Goal: Task Accomplishment & Management: Manage account settings

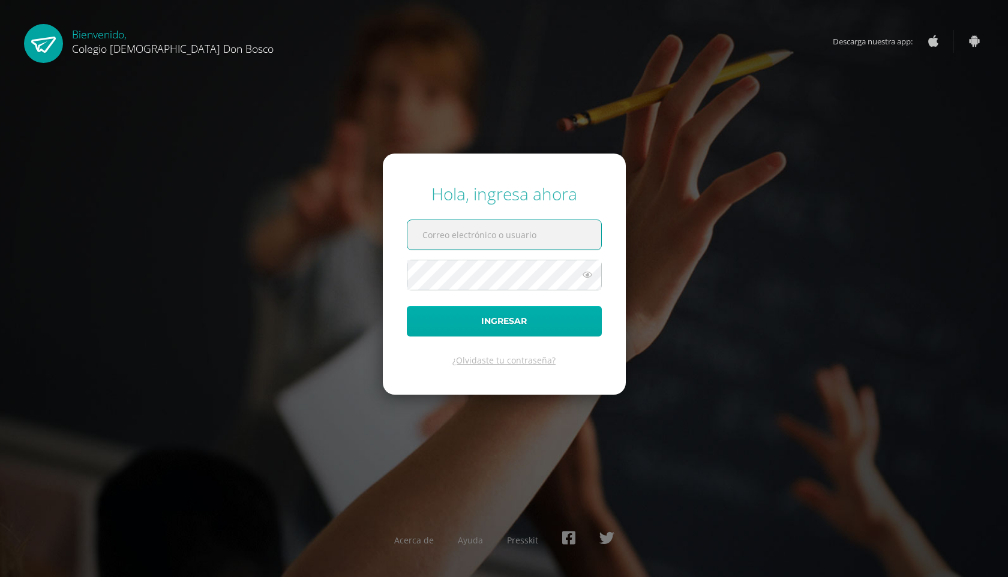
type input "[EMAIL_ADDRESS][DOMAIN_NAME]"
click at [495, 315] on button "Ingresar" at bounding box center [504, 321] width 195 height 31
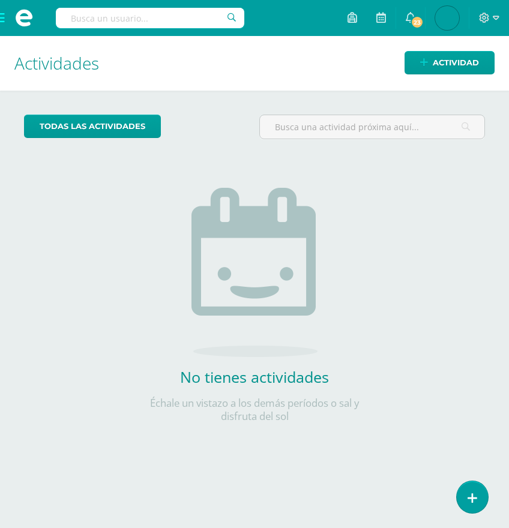
click at [4, 20] on span at bounding box center [24, 18] width 48 height 36
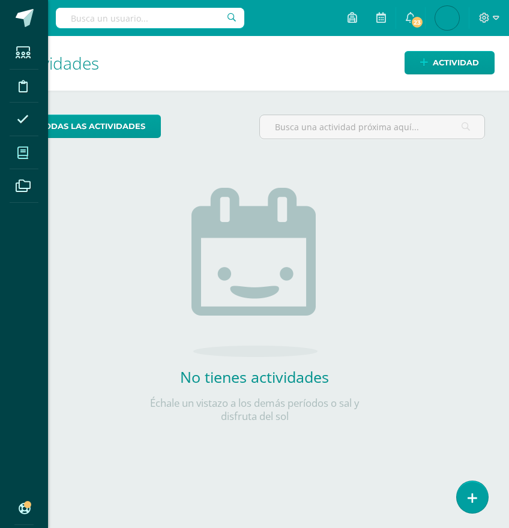
click at [25, 155] on icon at bounding box center [22, 153] width 11 height 12
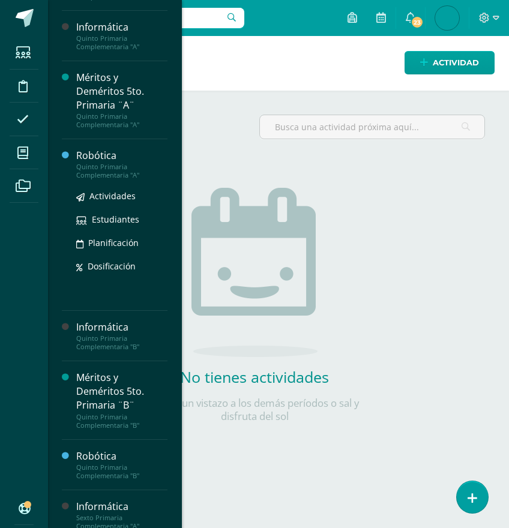
scroll to position [1457, 0]
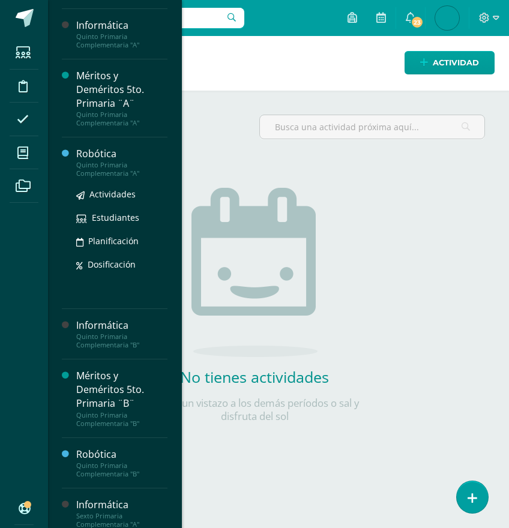
click at [109, 178] on div "Quinto Primaria Complementaria "A"" at bounding box center [121, 169] width 91 height 17
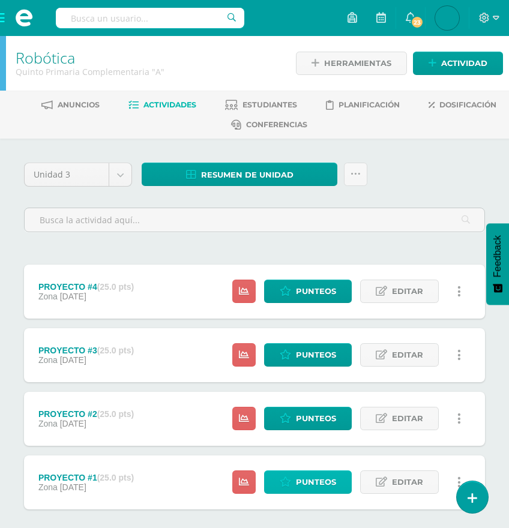
click at [320, 482] on span "Punteos" at bounding box center [316, 482] width 40 height 22
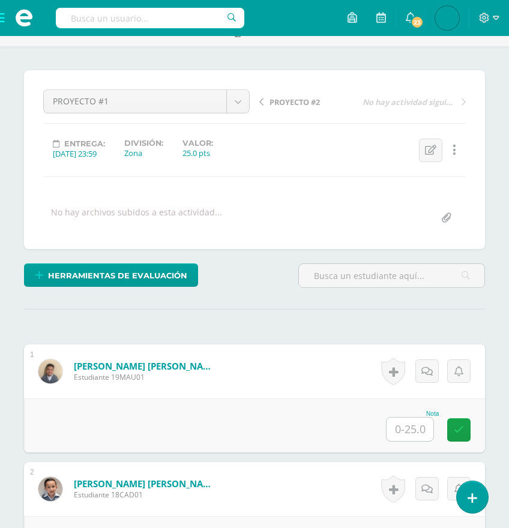
scroll to position [94, 0]
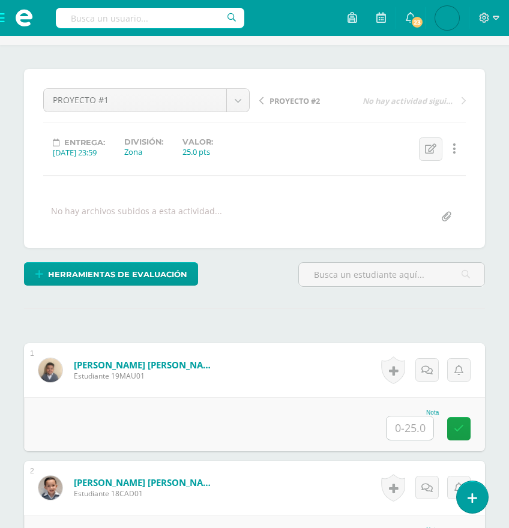
click at [403, 429] on input "text" at bounding box center [409, 427] width 47 height 23
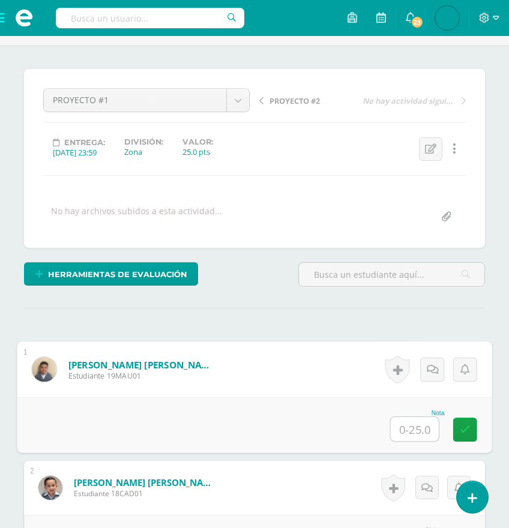
scroll to position [94, 0]
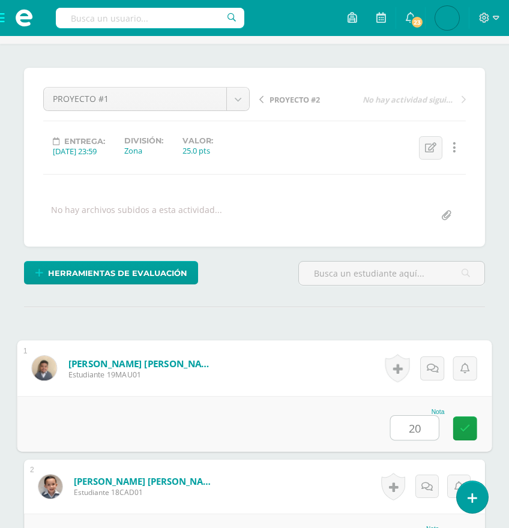
type input "20"
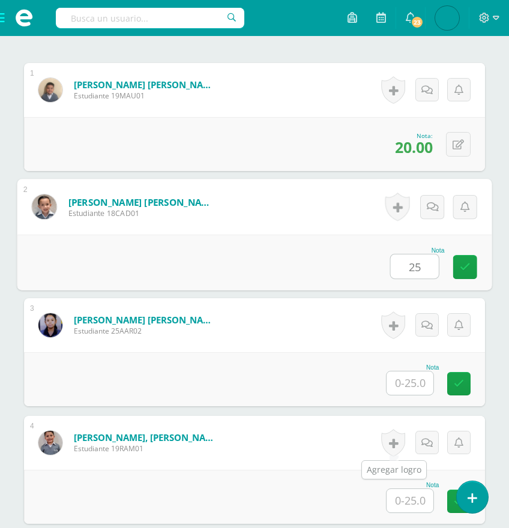
type input "25"
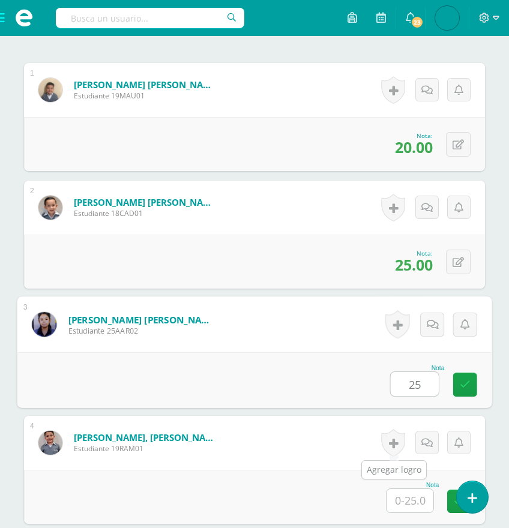
scroll to position [374, 0]
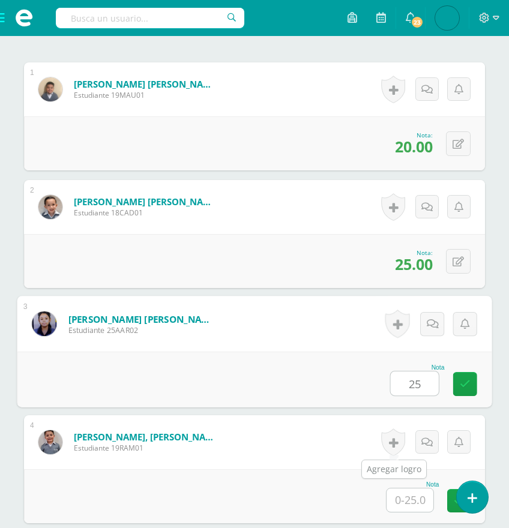
type input "25"
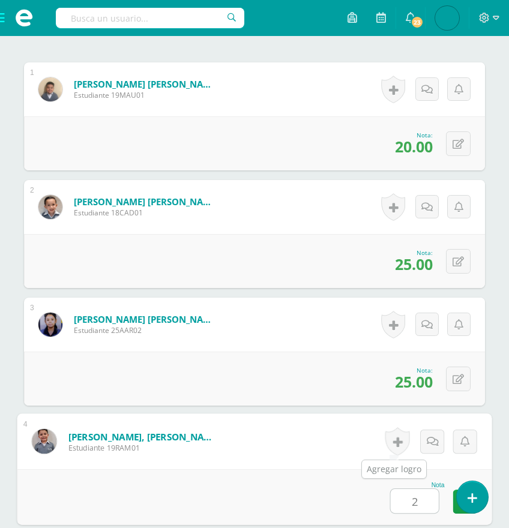
scroll to position [375, 0]
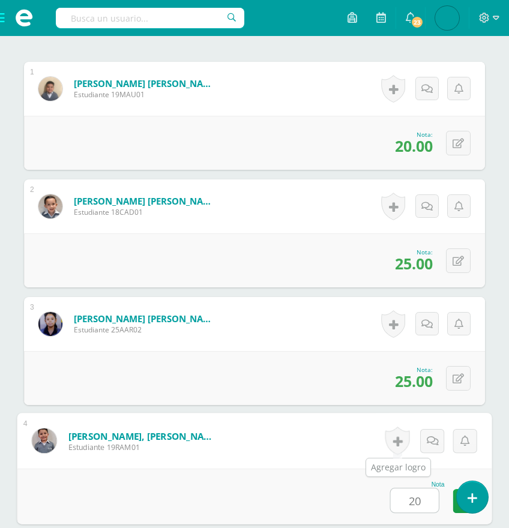
type input "20"
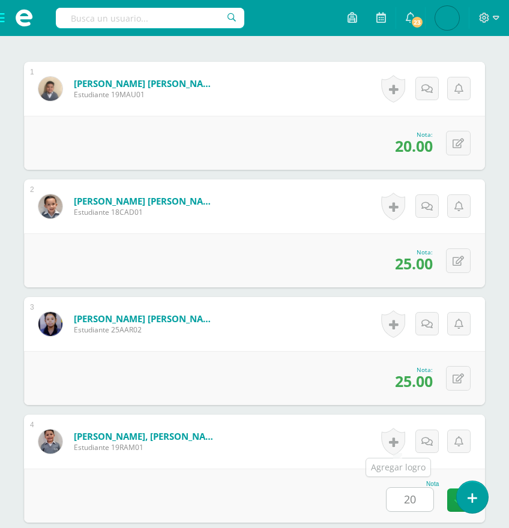
scroll to position [727, 0]
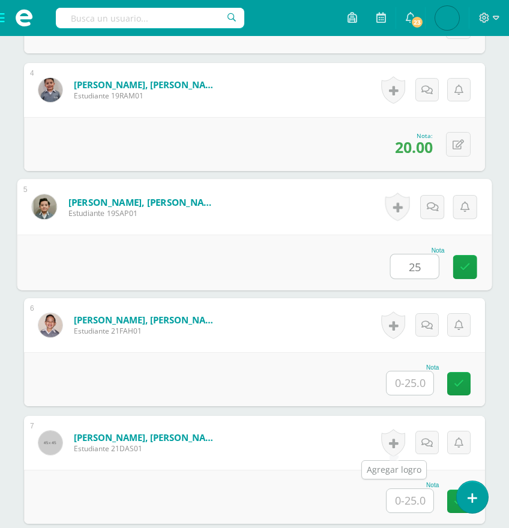
type input "25"
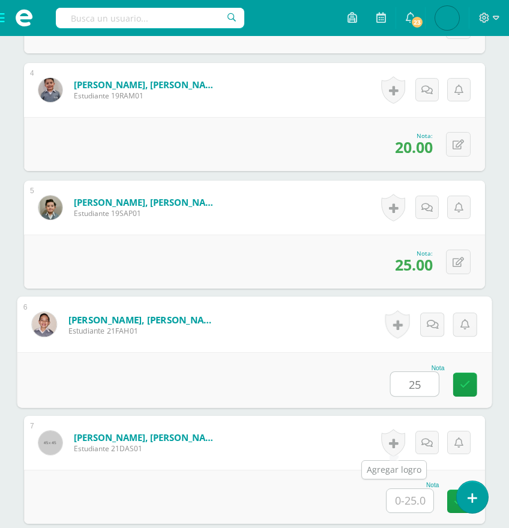
type input "25"
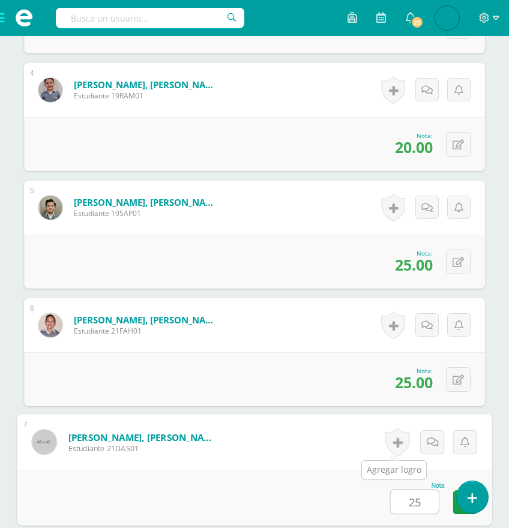
type input "25"
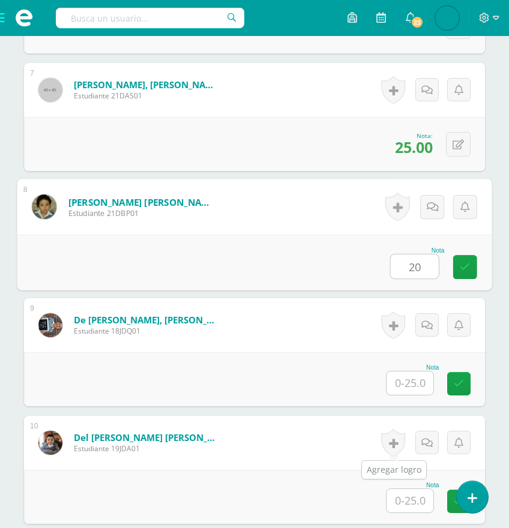
type input "20"
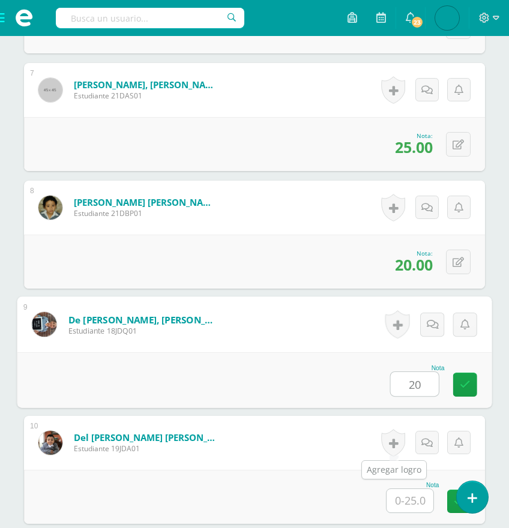
type input "20"
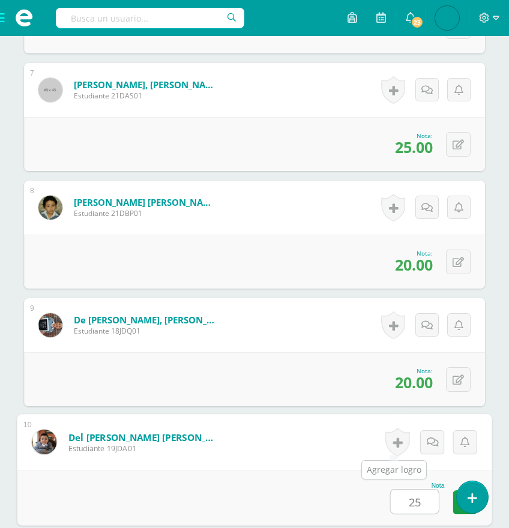
type input "25"
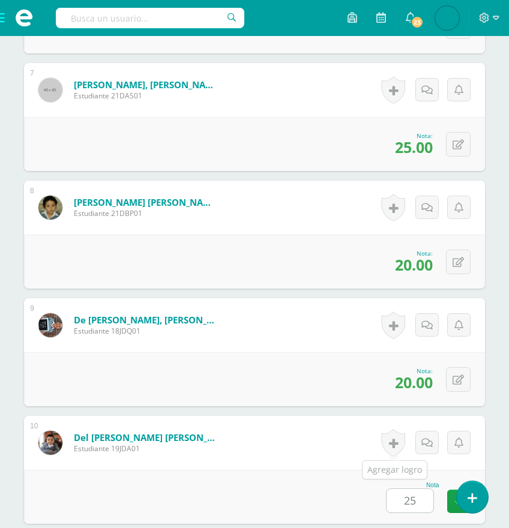
scroll to position [1432, 0]
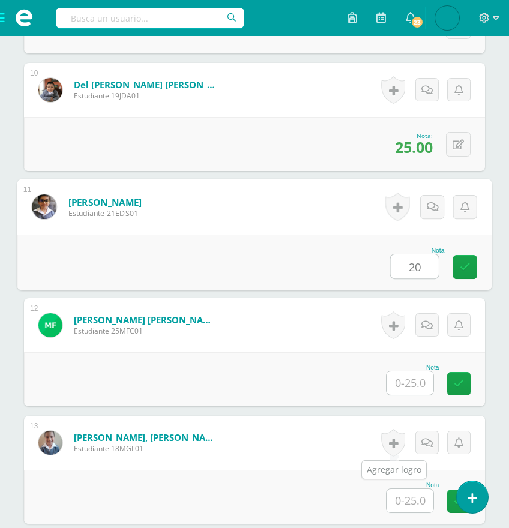
type input "20"
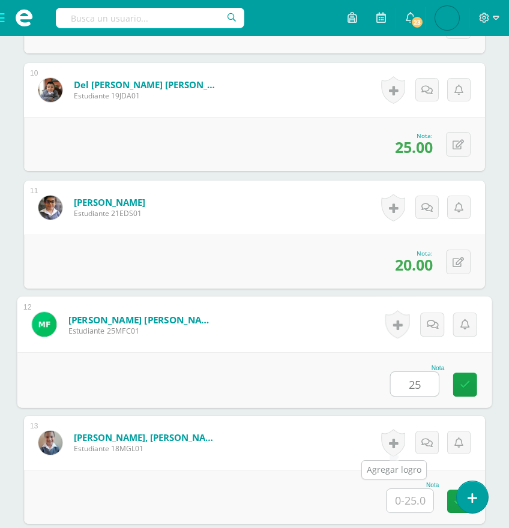
type input "25"
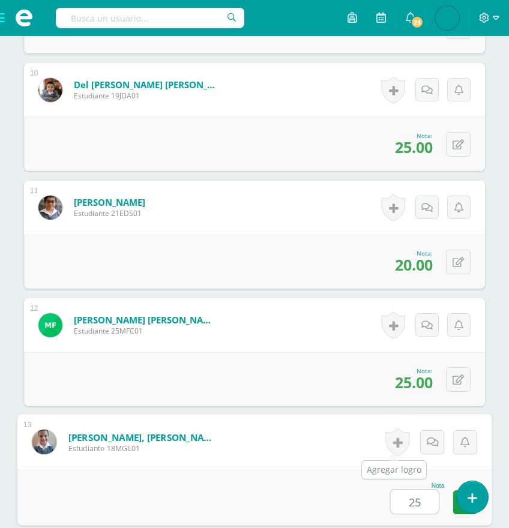
type input "25"
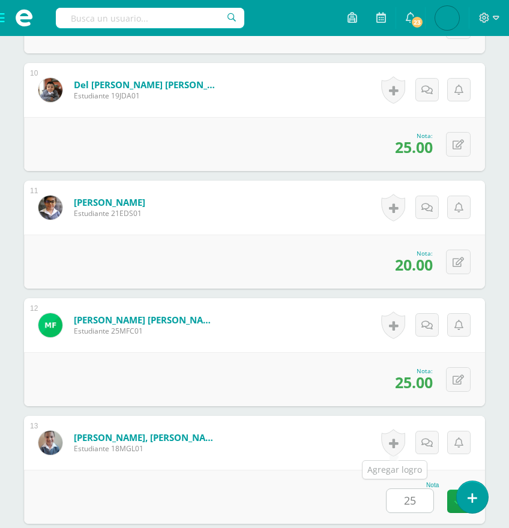
scroll to position [1785, 0]
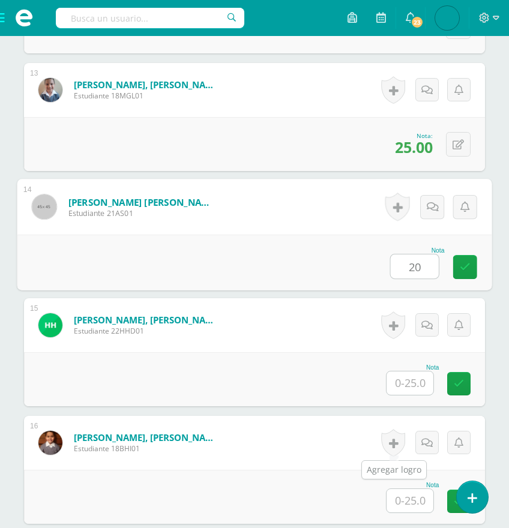
type input "20"
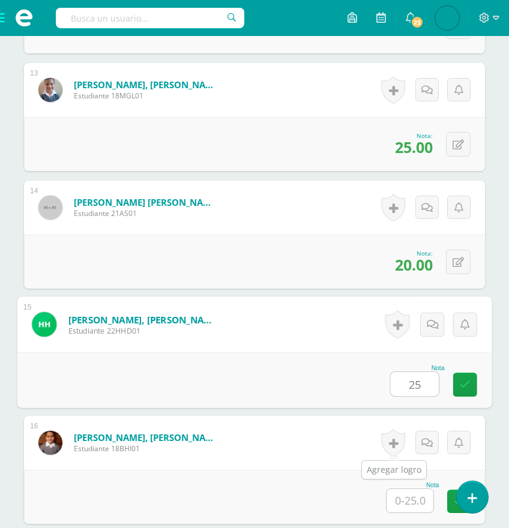
type input "25"
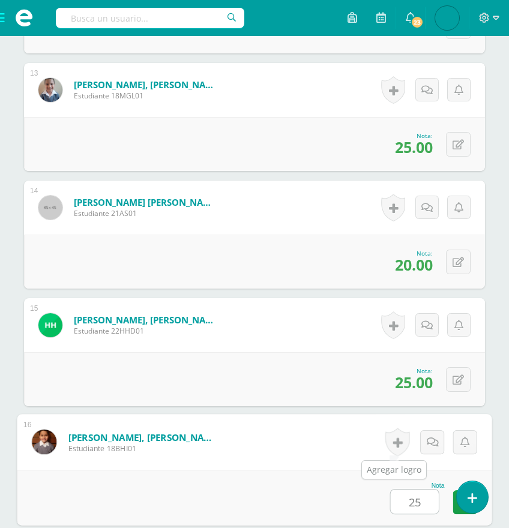
type input "25"
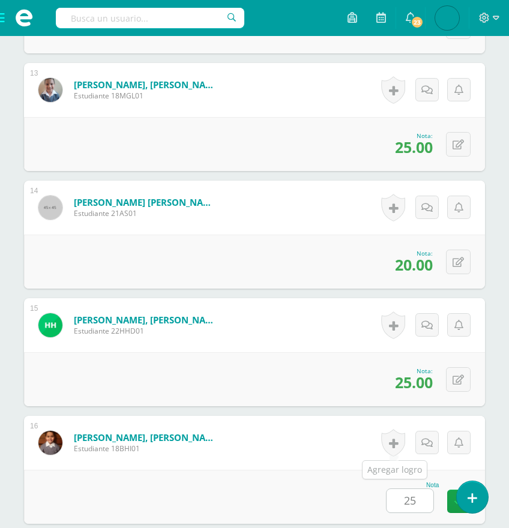
scroll to position [2138, 0]
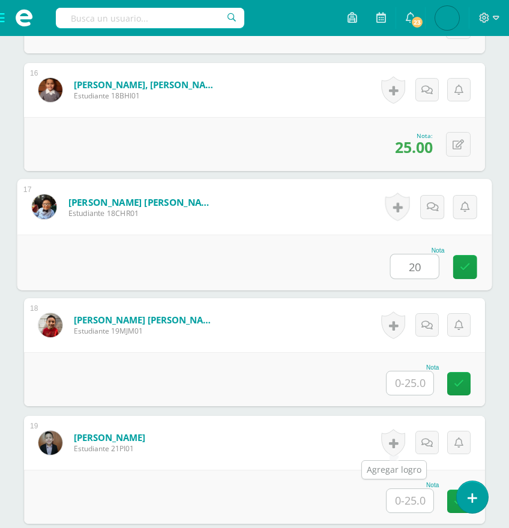
type input "20"
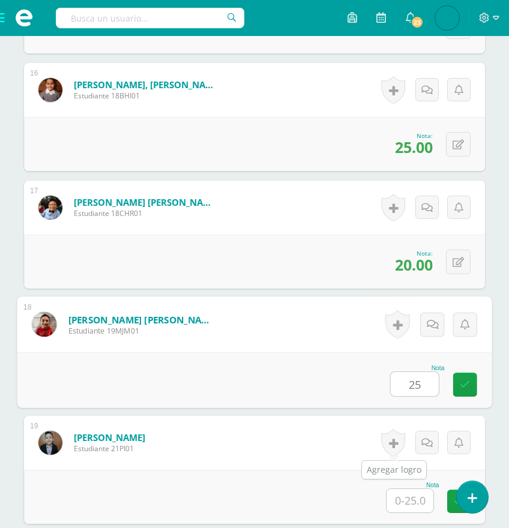
type input "25"
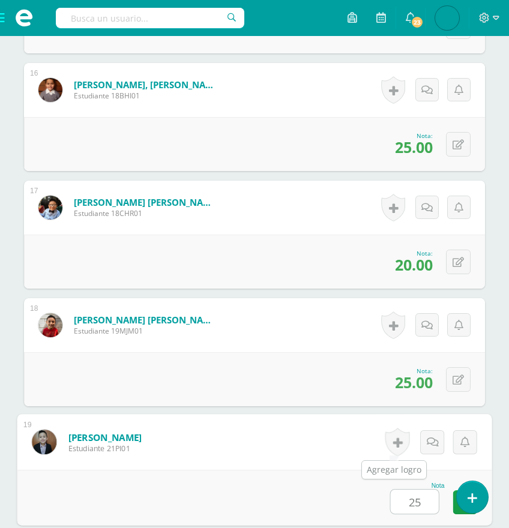
type input "25"
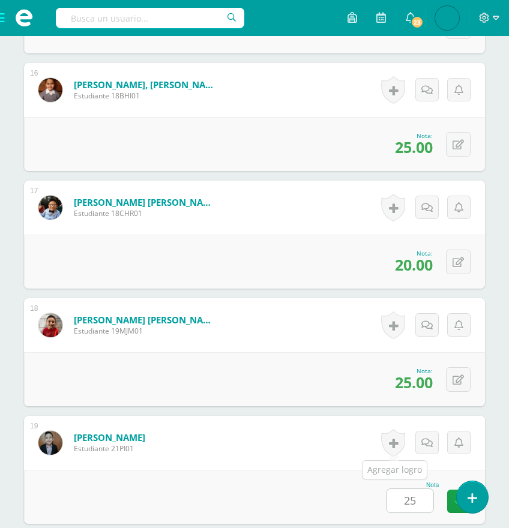
scroll to position [2491, 0]
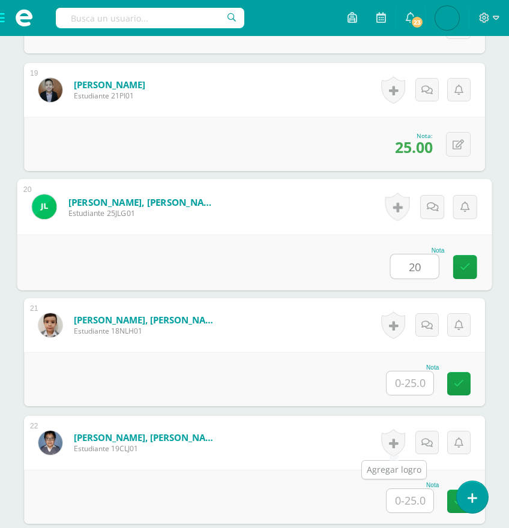
type input "20"
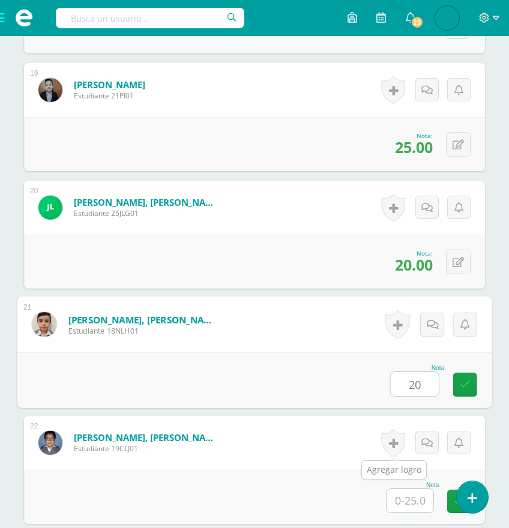
type input "20"
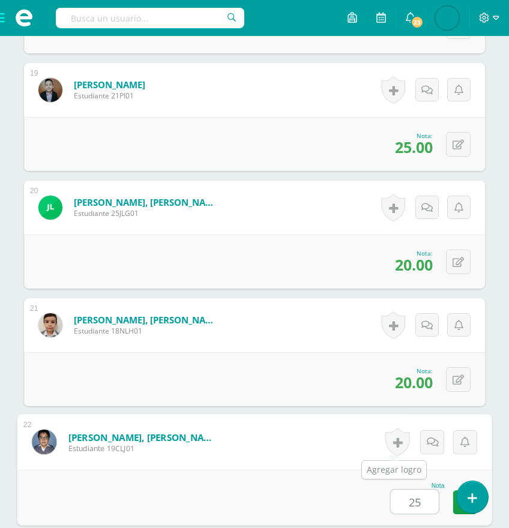
type input "25"
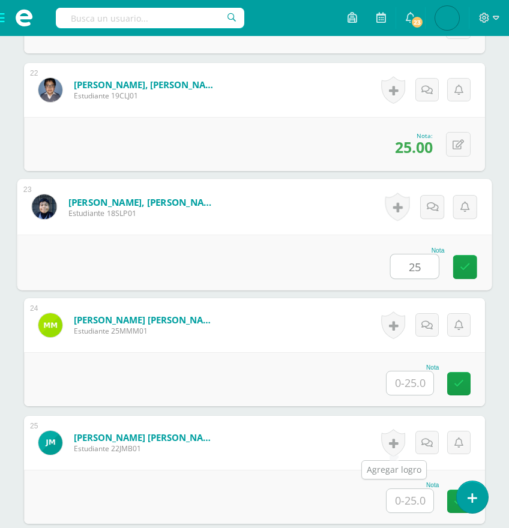
type input "25"
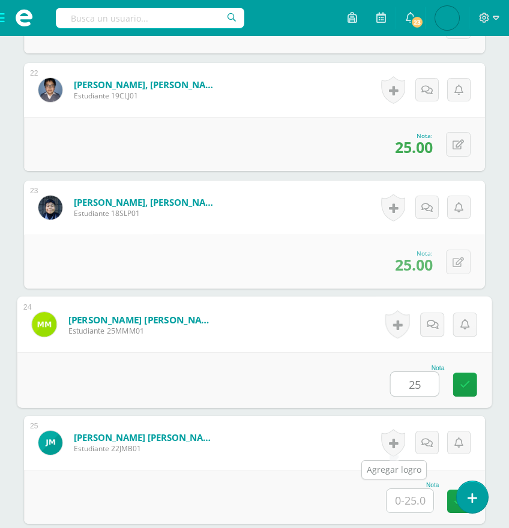
type input "25"
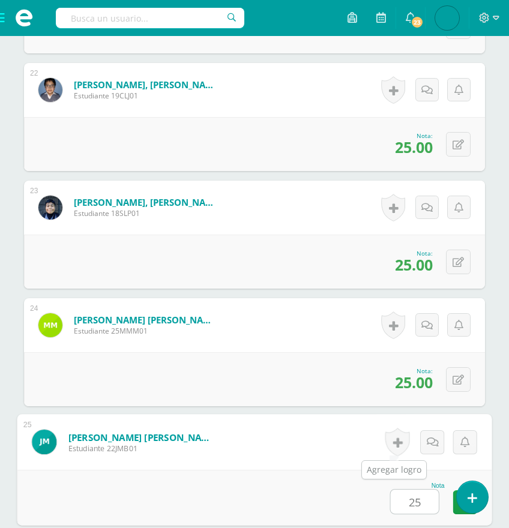
type input "25"
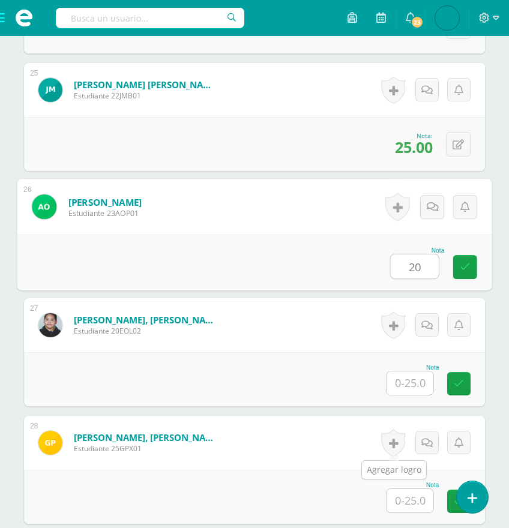
type input "20"
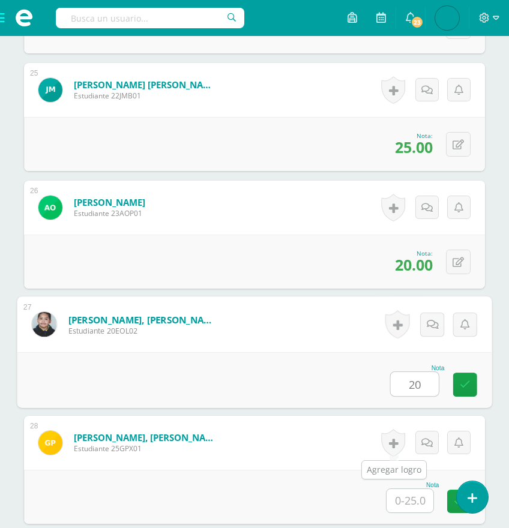
type input "20"
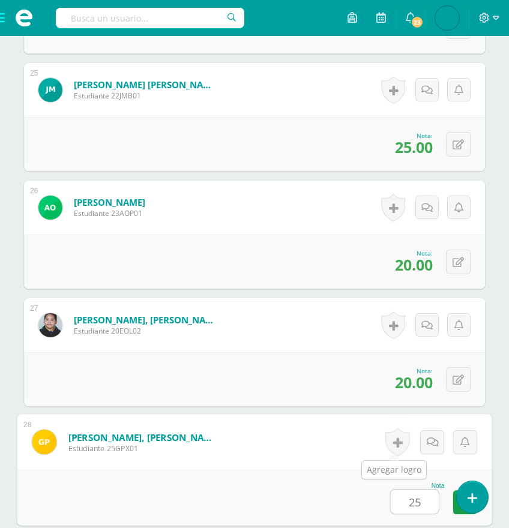
type input "25"
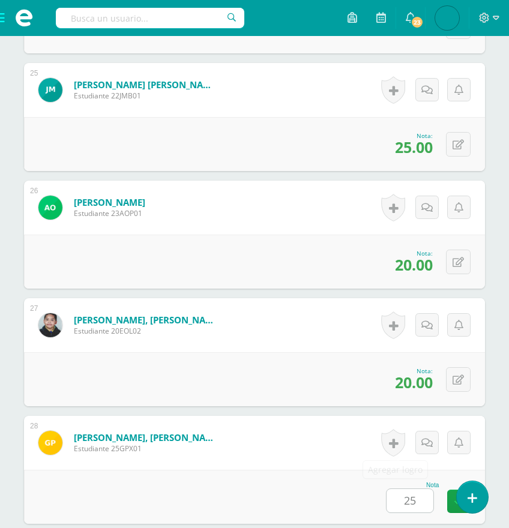
scroll to position [3550, 0]
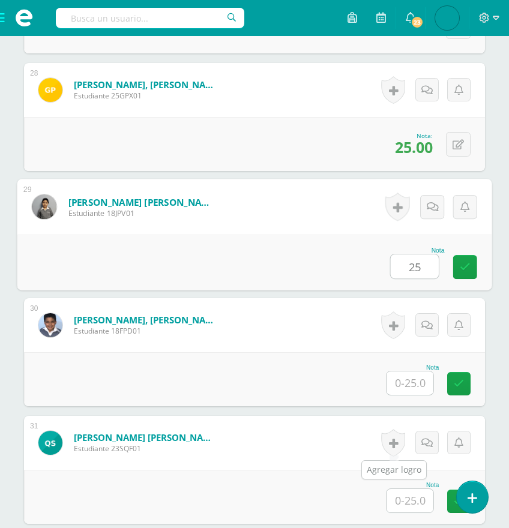
type input "25"
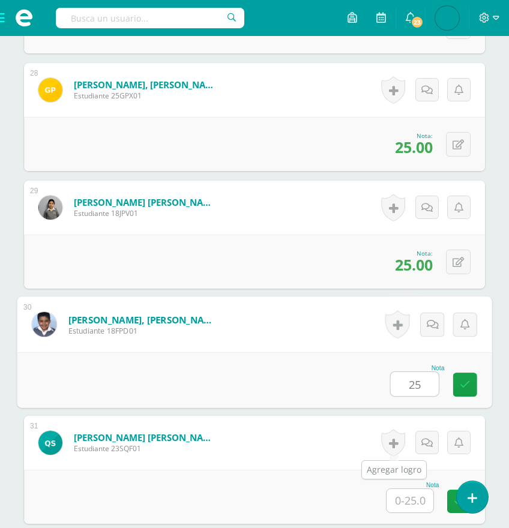
type input "25"
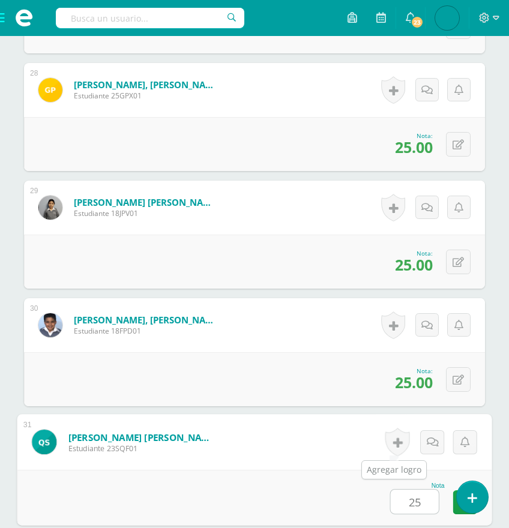
type input "25"
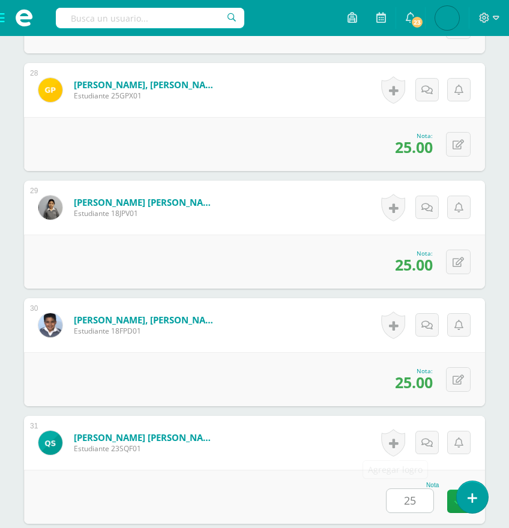
scroll to position [3902, 0]
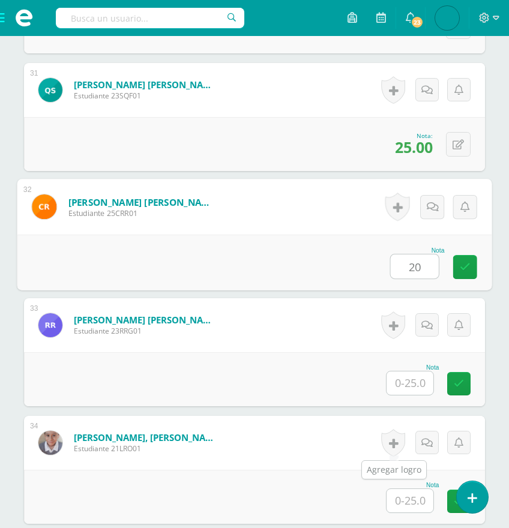
type input "20"
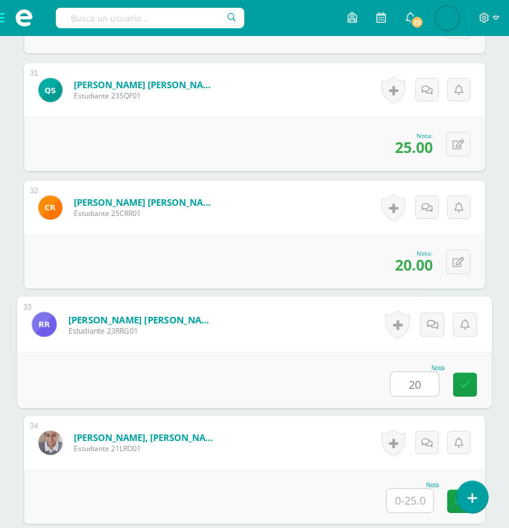
type input "20"
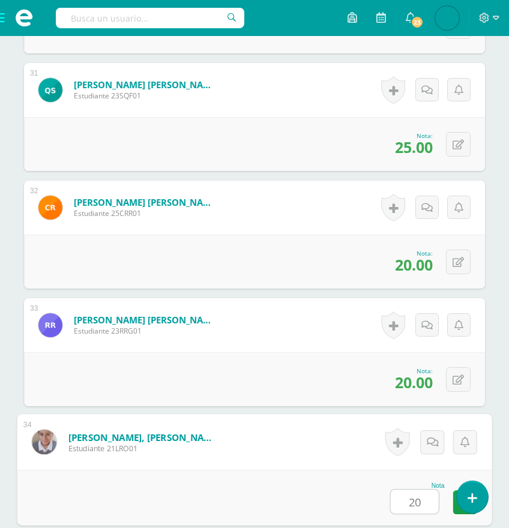
type input "20"
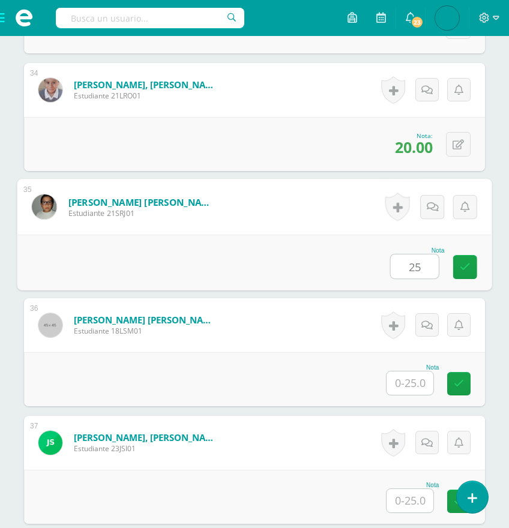
type input "25"
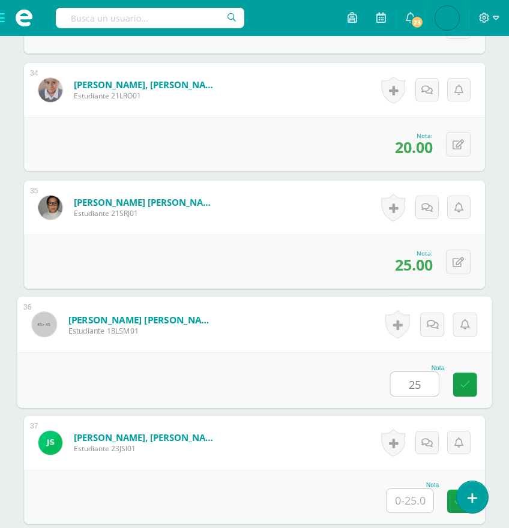
type input "25"
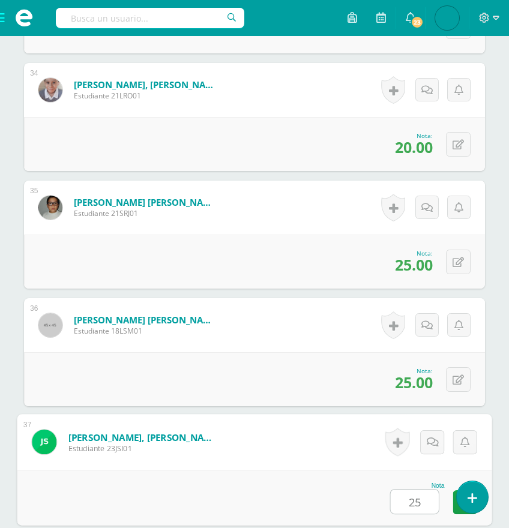
type input "25"
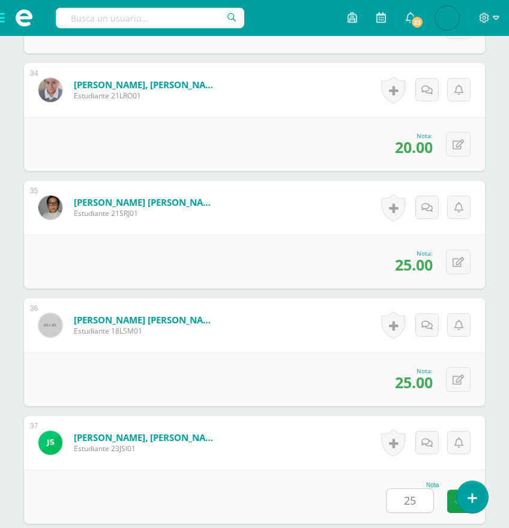
scroll to position [4608, 0]
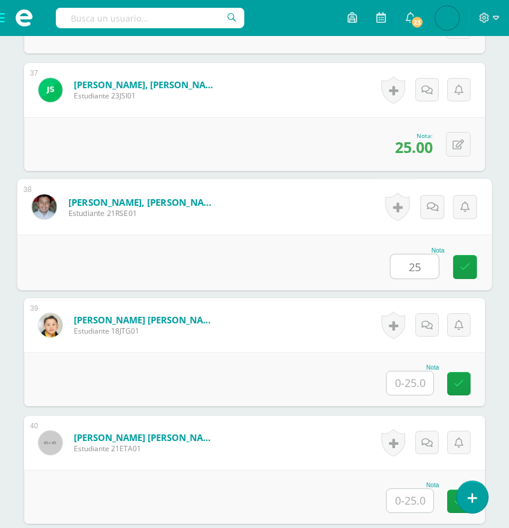
type input "25"
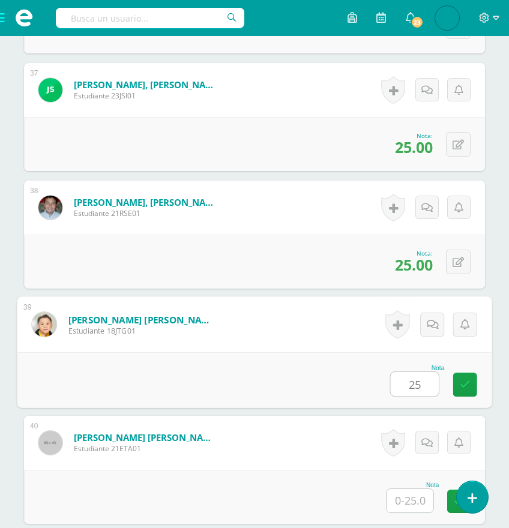
type input "25"
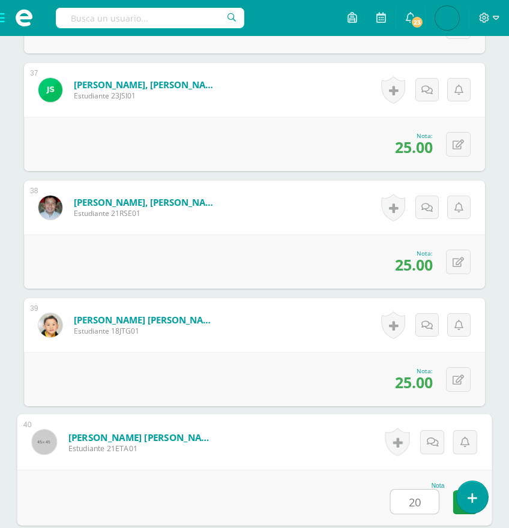
type input "20"
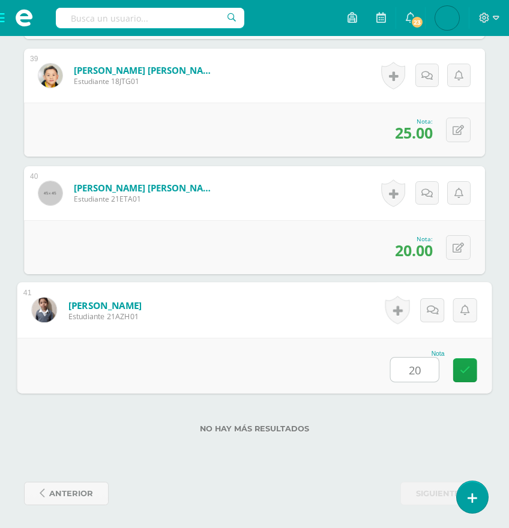
type input "20"
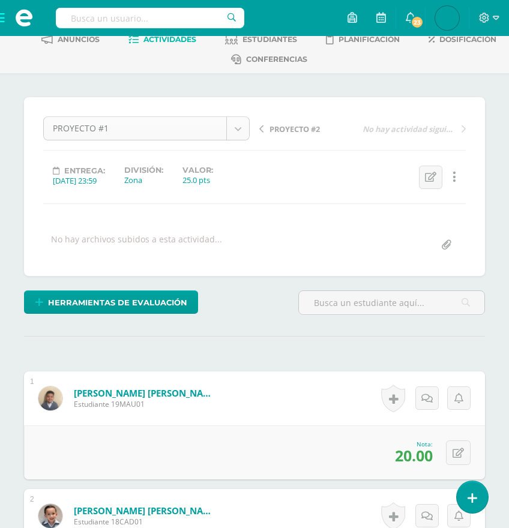
scroll to position [61, 0]
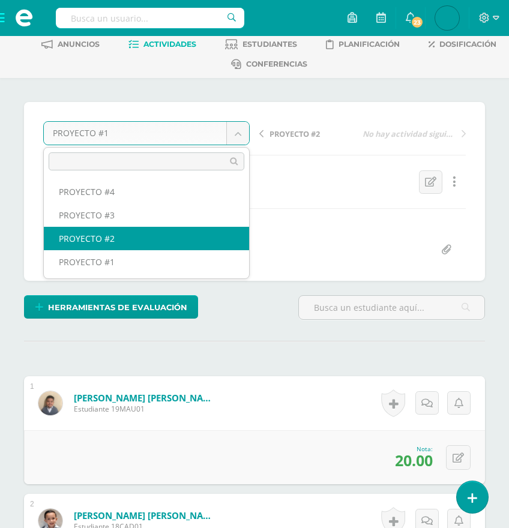
select select "/dashboard/teacher/grade-activity/175386/"
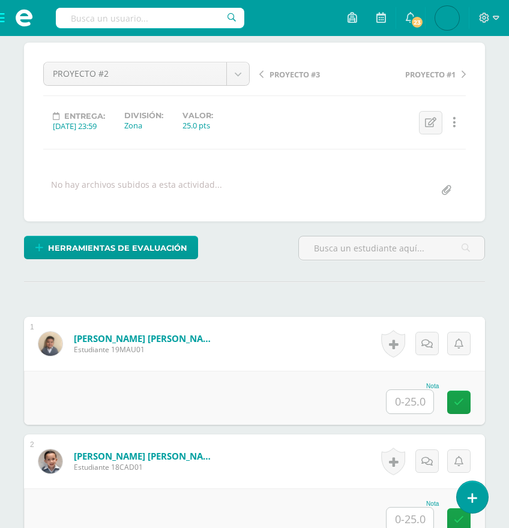
scroll to position [134, 0]
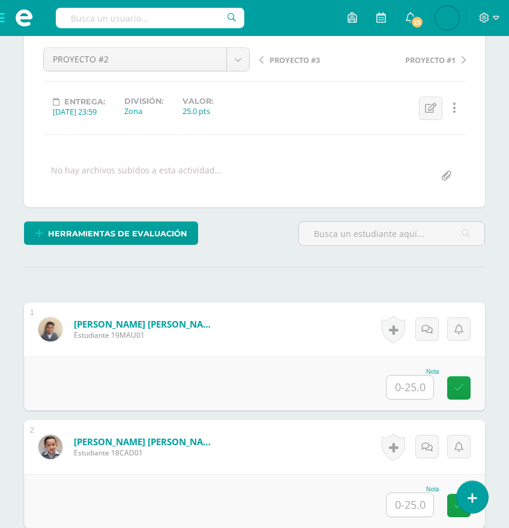
click at [415, 385] on input "text" at bounding box center [409, 387] width 47 height 23
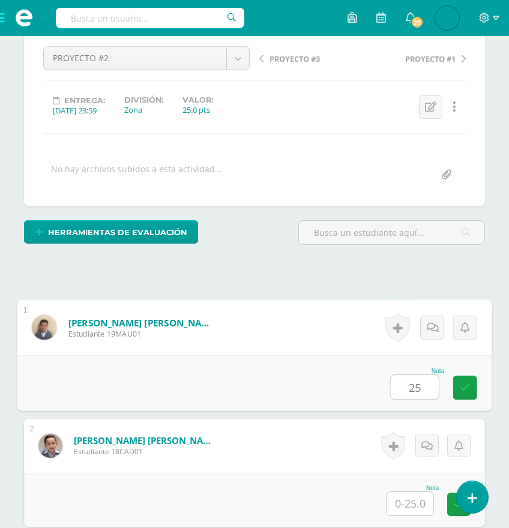
scroll to position [136, 0]
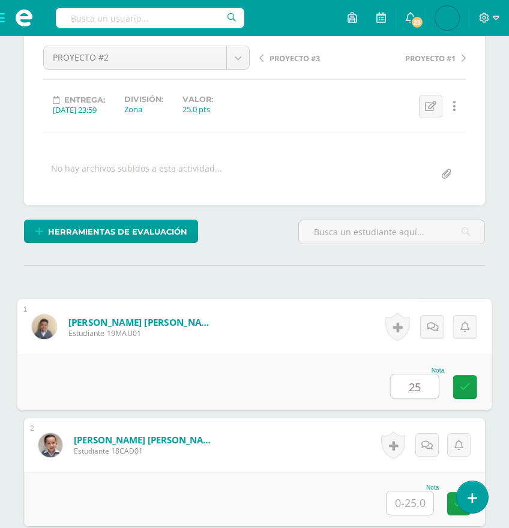
type input "25"
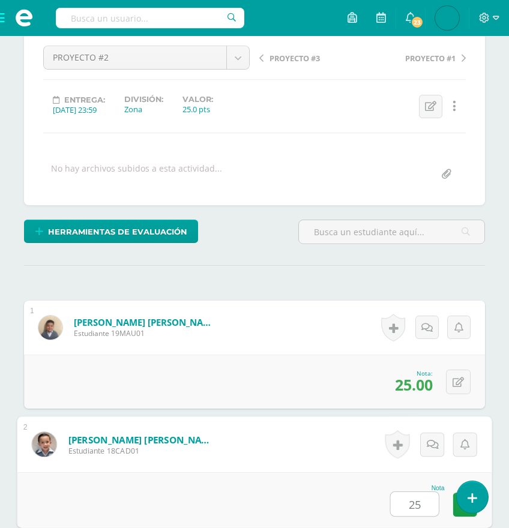
type input "25"
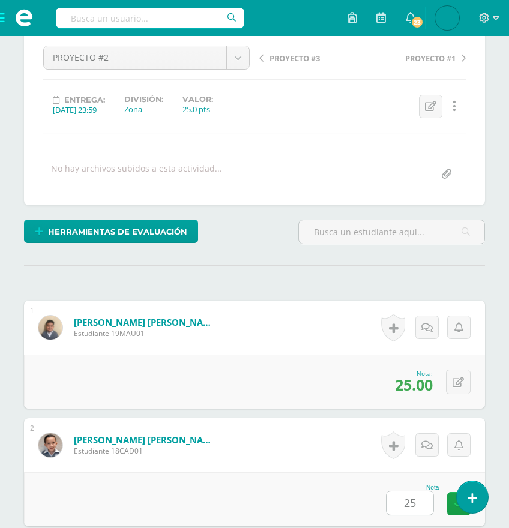
scroll to position [491, 0]
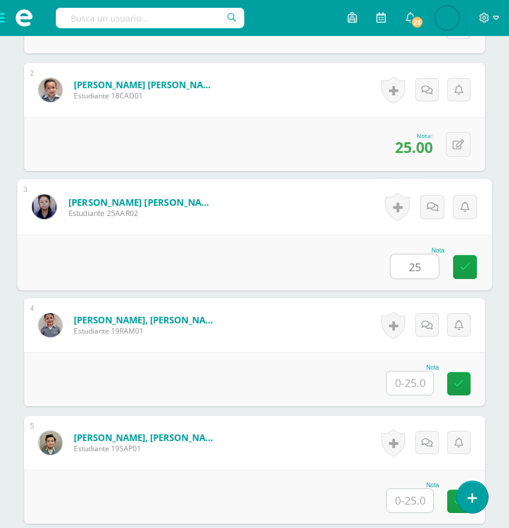
type input "25"
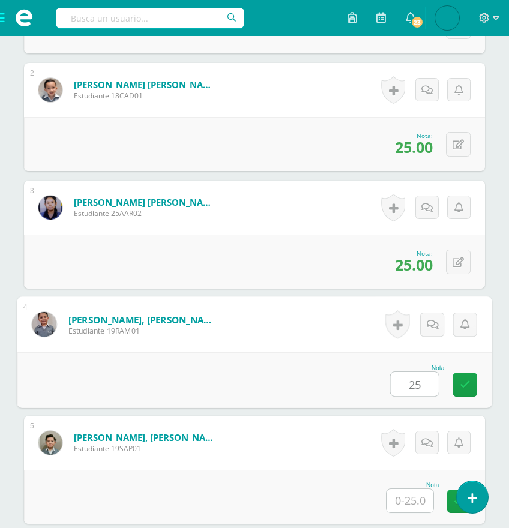
type input "25"
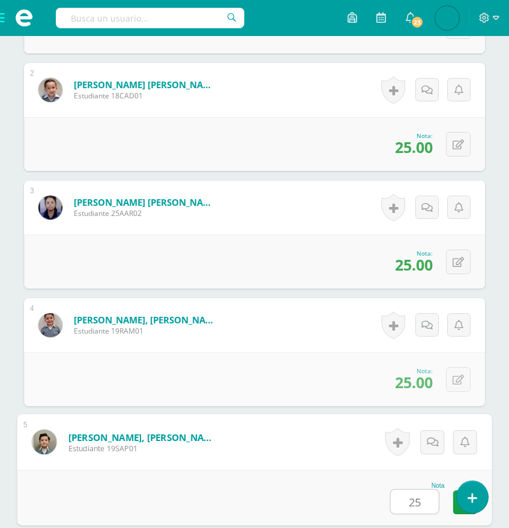
type input "25"
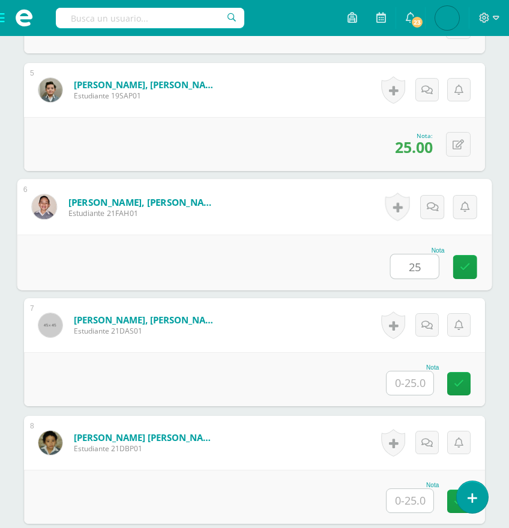
type input "25"
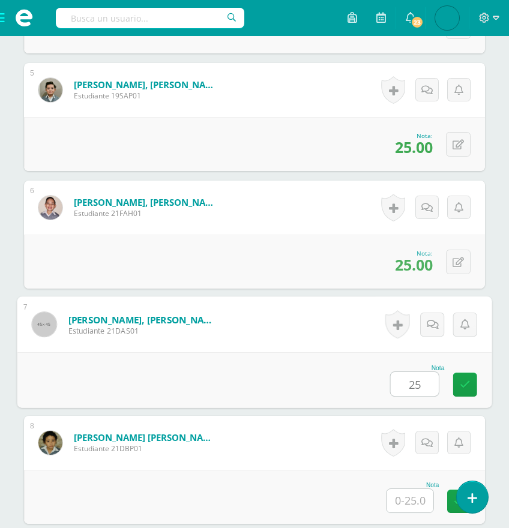
type input "25"
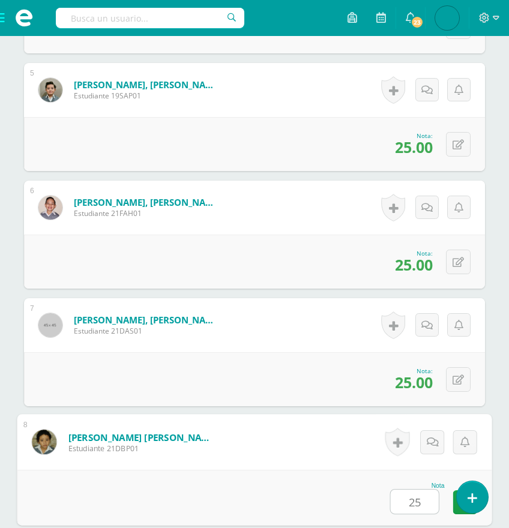
type input "25"
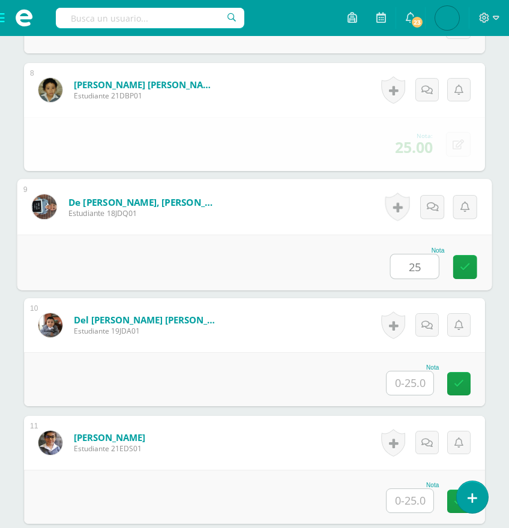
type input "25"
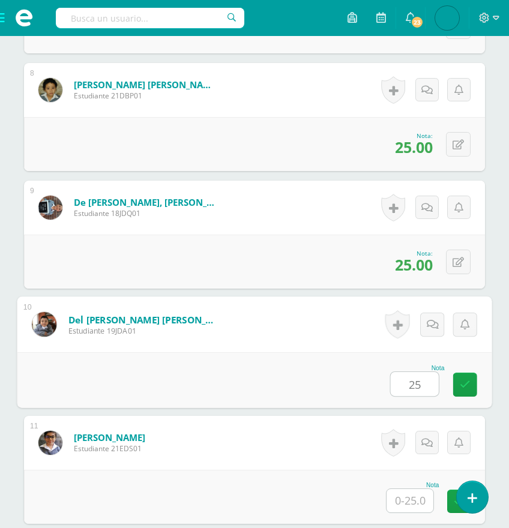
type input "25"
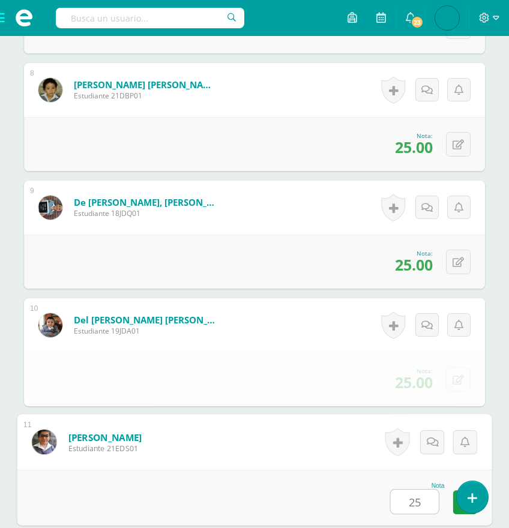
type input "25"
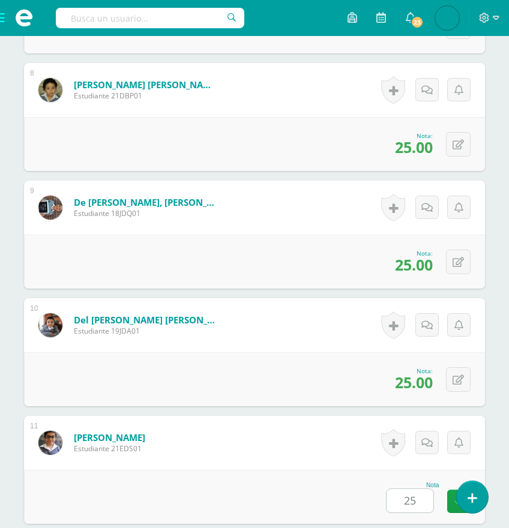
scroll to position [1550, 0]
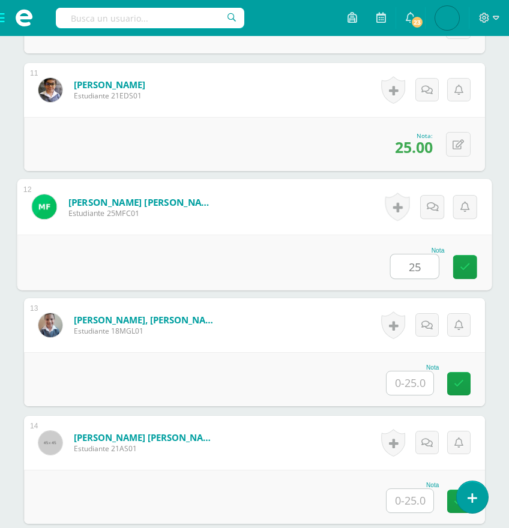
type input "25"
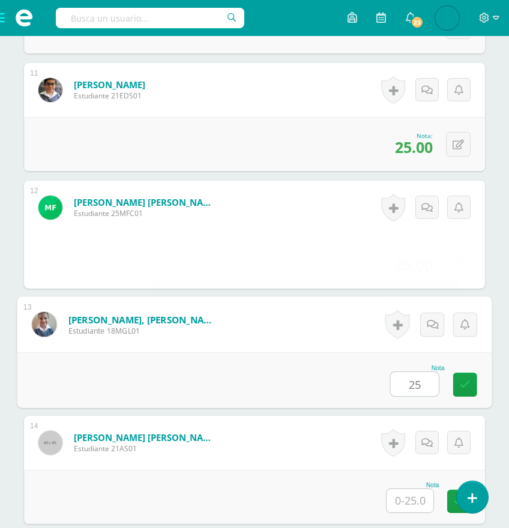
type input "25"
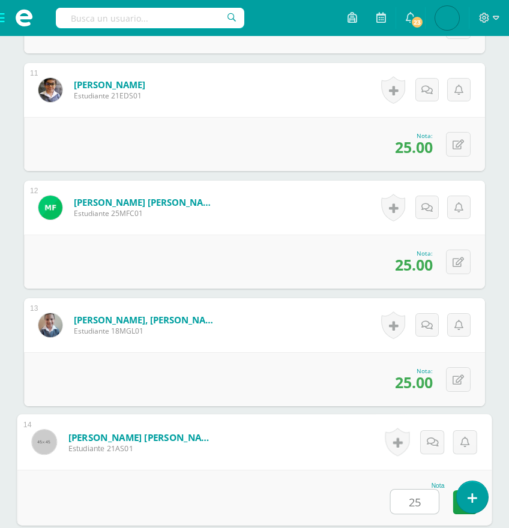
type input "25"
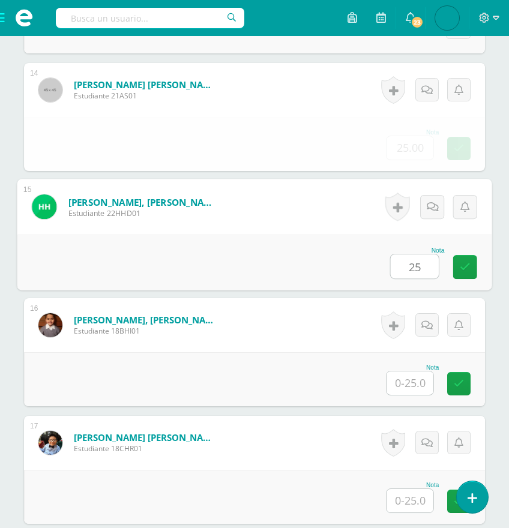
type input "25"
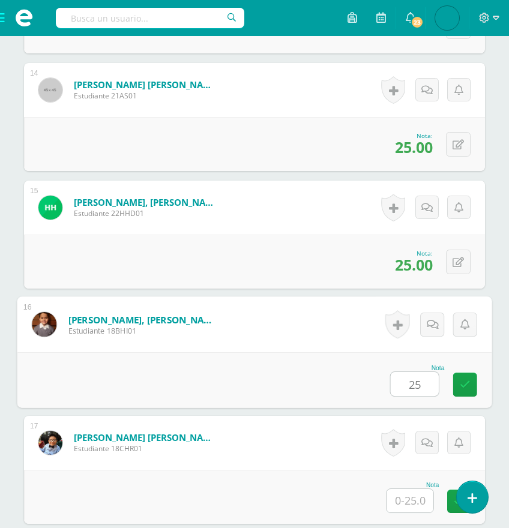
type input "25"
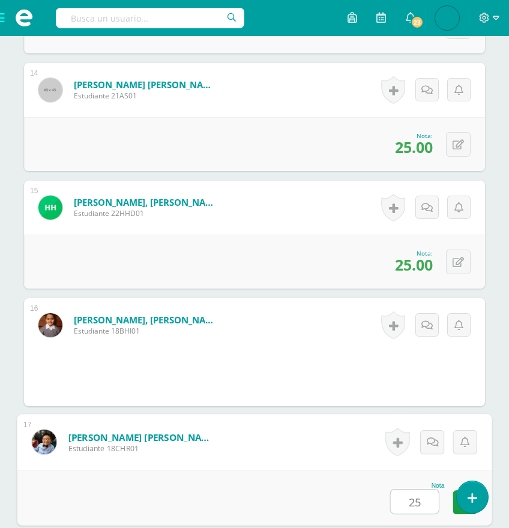
type input "25"
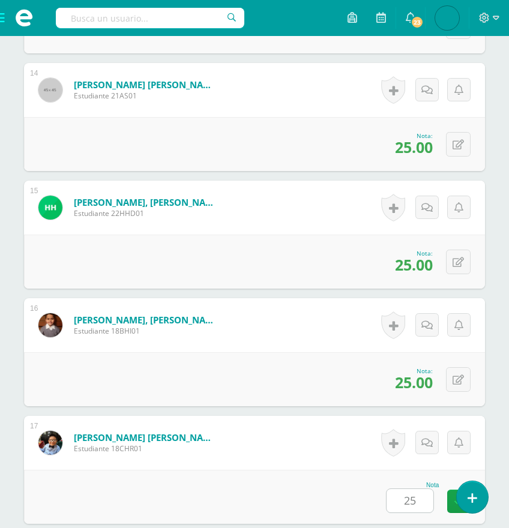
scroll to position [2256, 0]
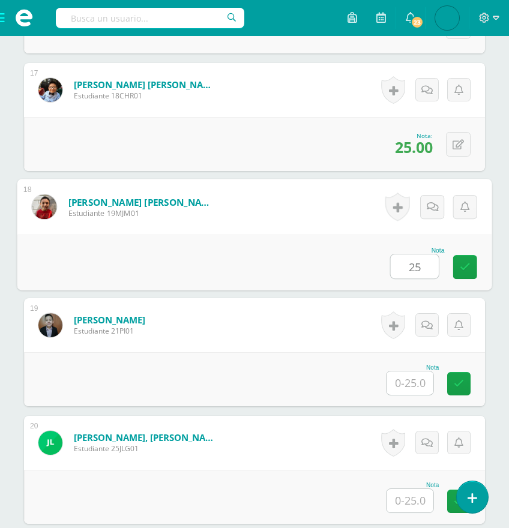
type input "25"
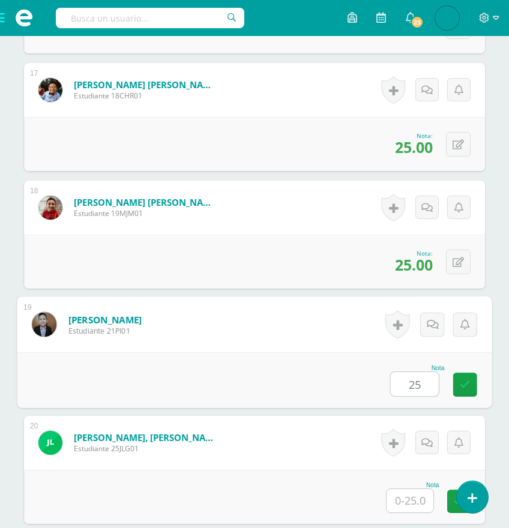
type input "25"
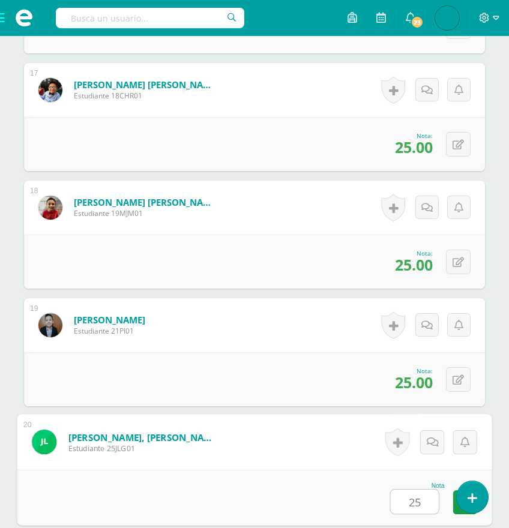
type input "25"
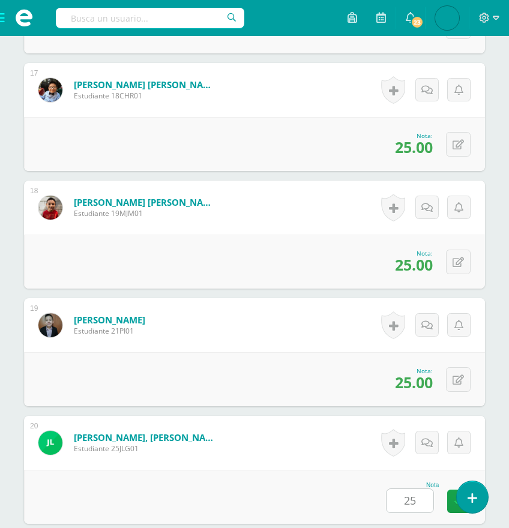
scroll to position [2609, 0]
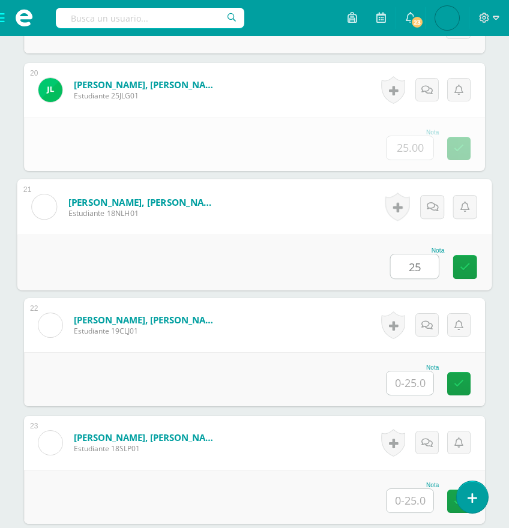
type input "25"
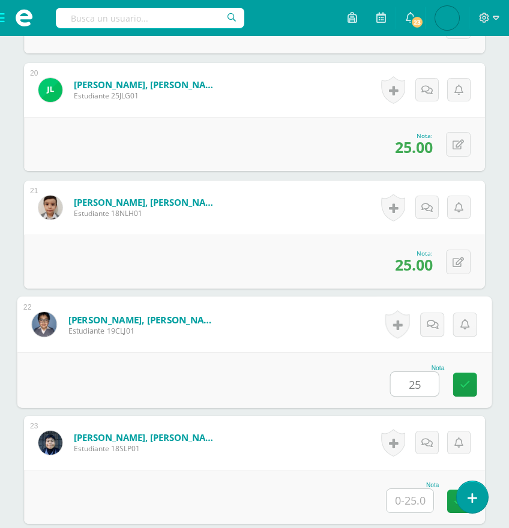
type input "25"
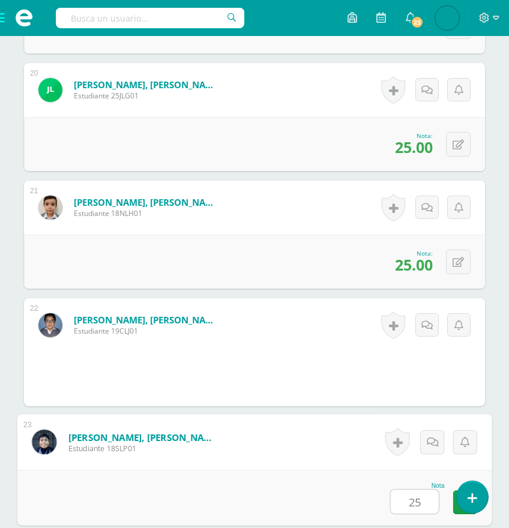
type input "25"
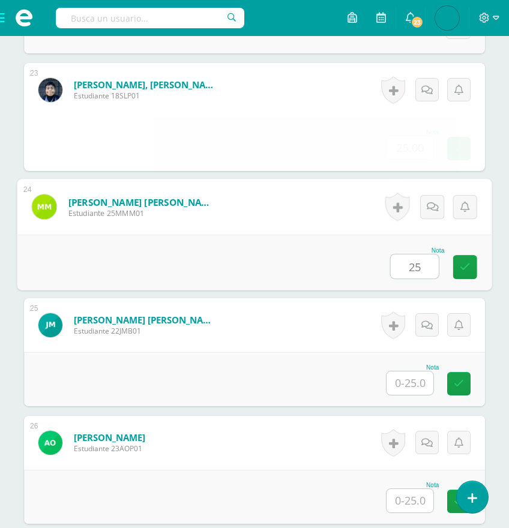
type input "25"
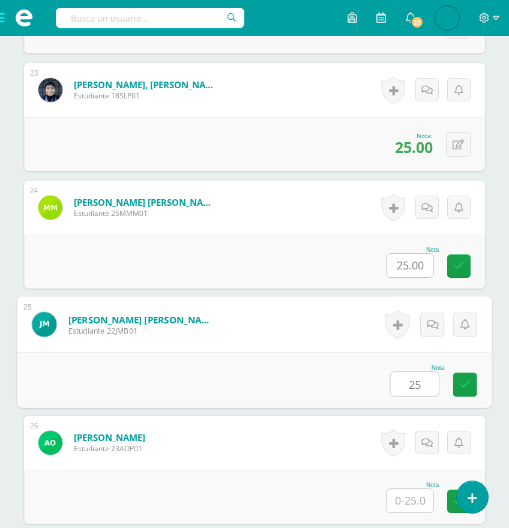
type input "25"
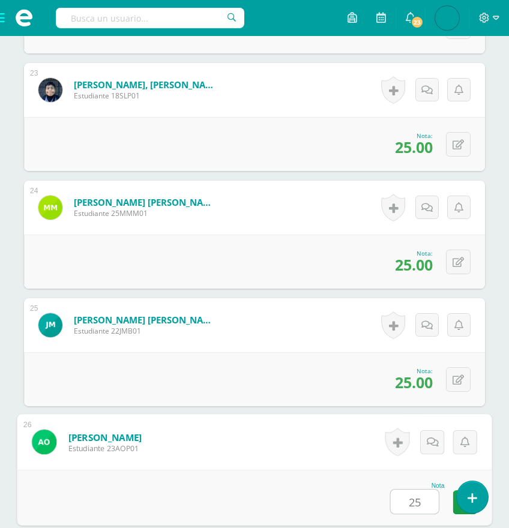
type input "25"
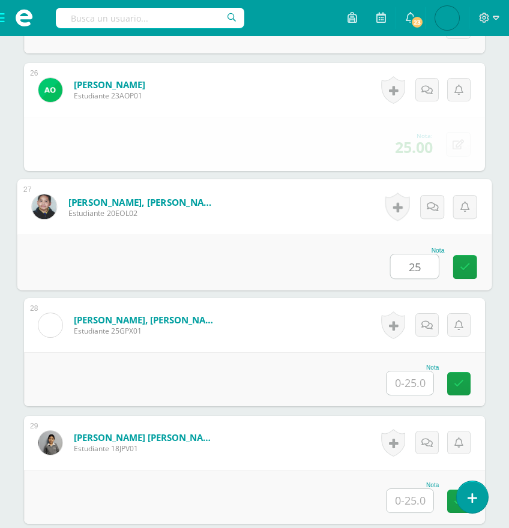
type input "25"
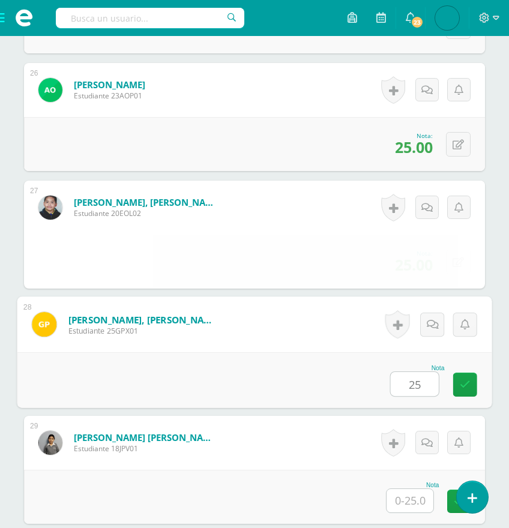
type input "25"
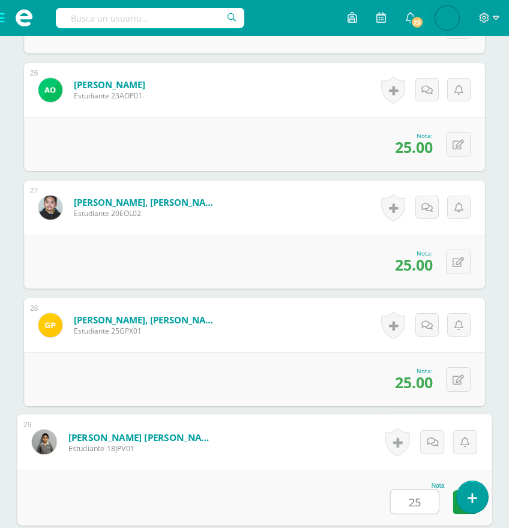
type input "25"
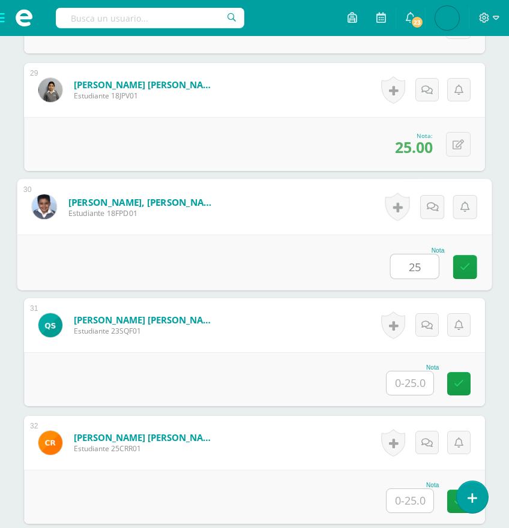
type input "25"
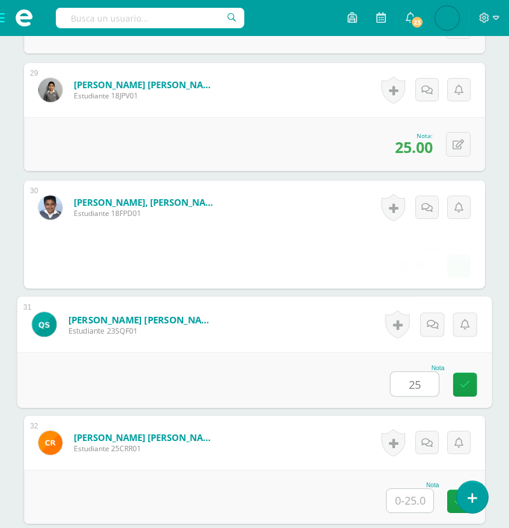
type input "25"
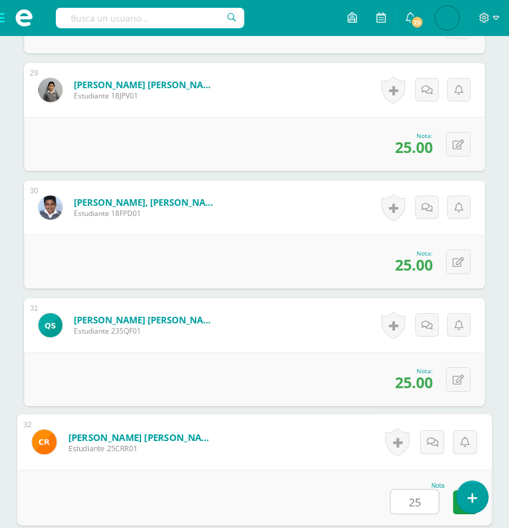
type input "25"
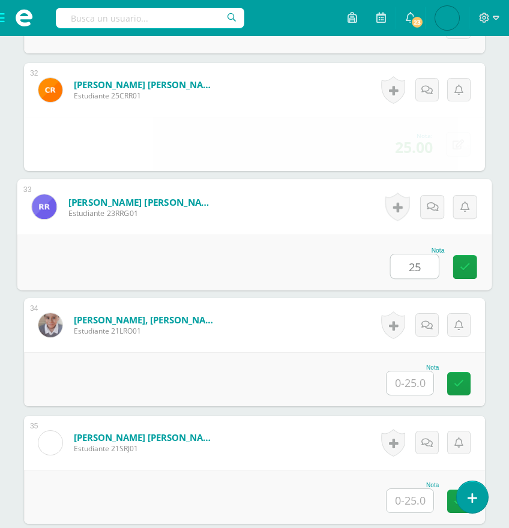
type input "25"
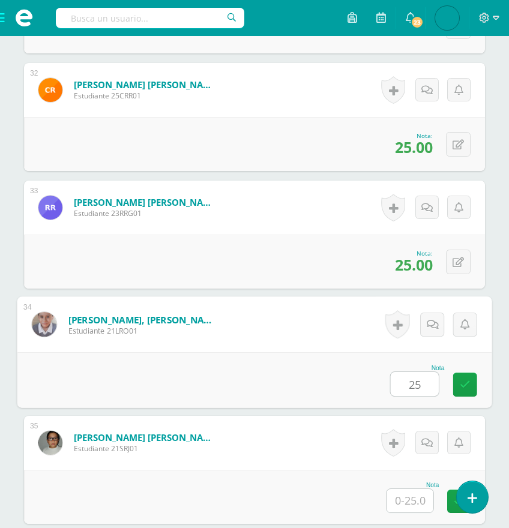
type input "25"
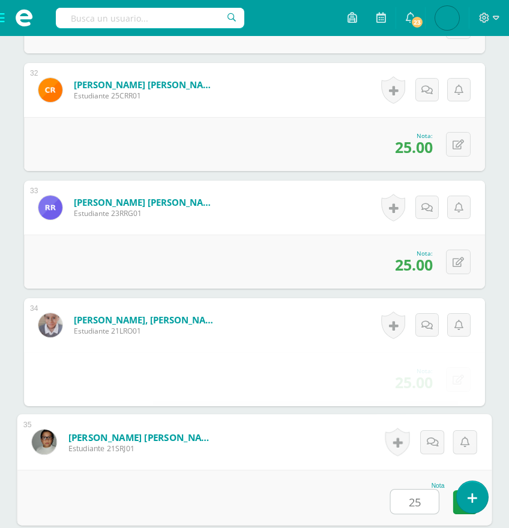
type input "25"
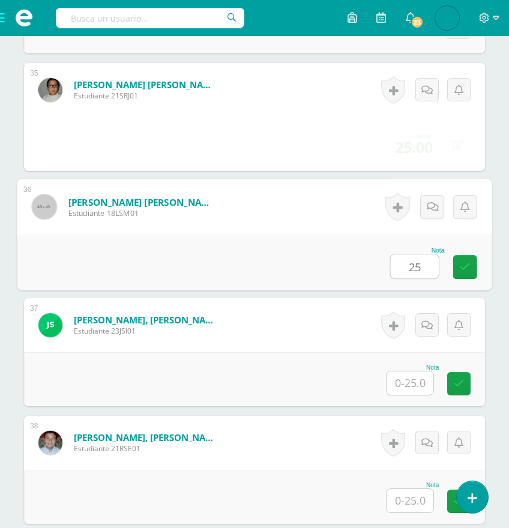
type input "25"
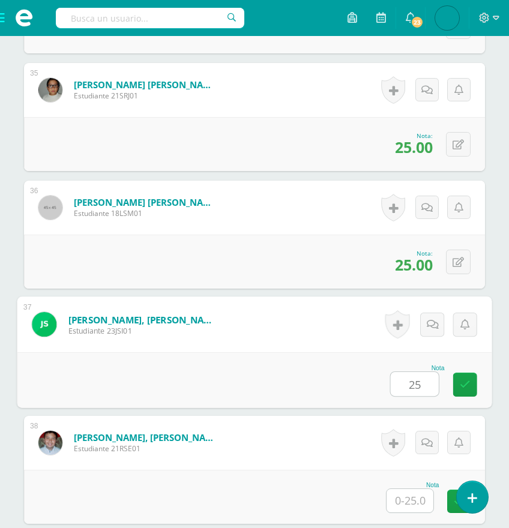
type input "25"
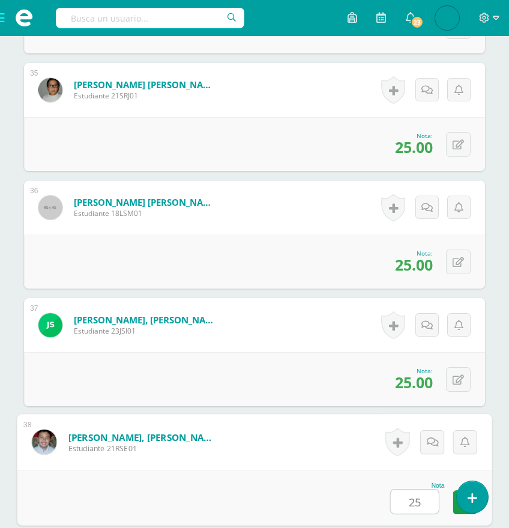
type input "25"
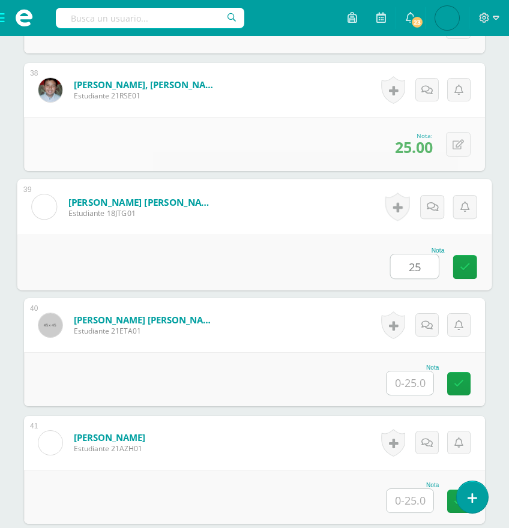
type input "25"
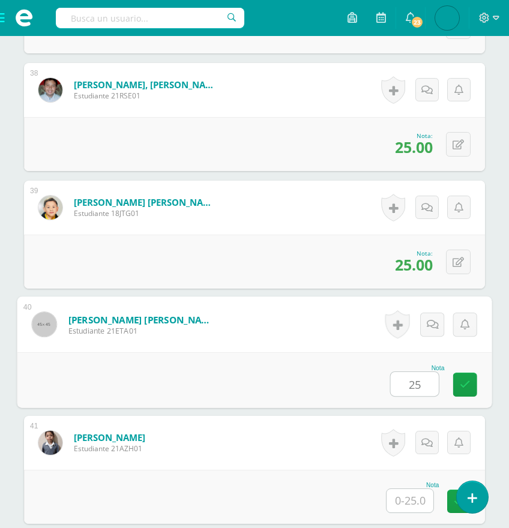
type input "25"
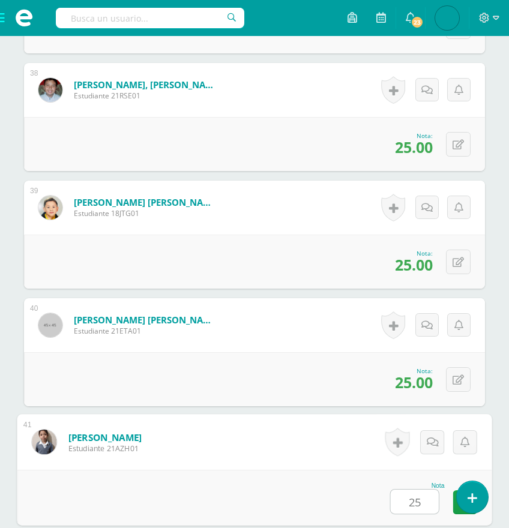
type input "25"
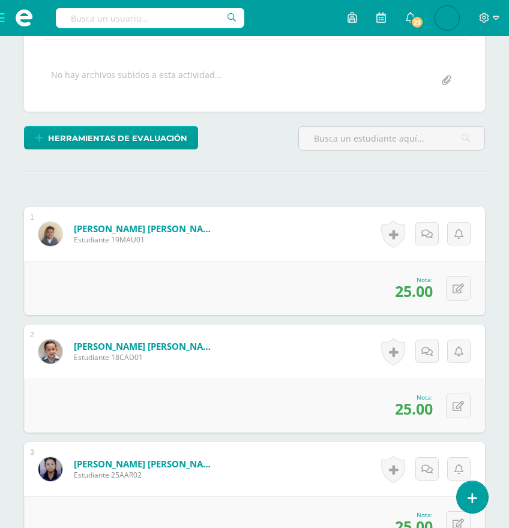
scroll to position [61, 0]
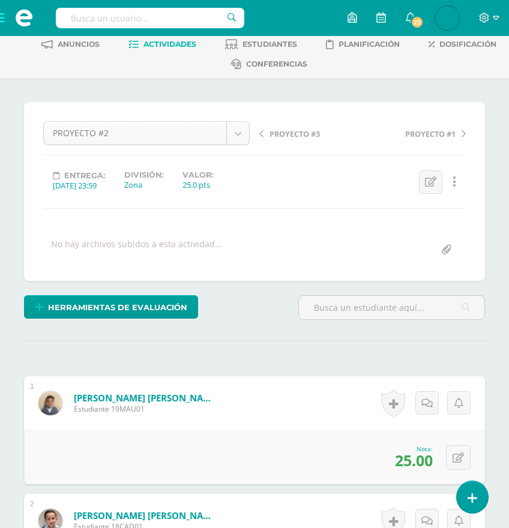
click body "Estudiantes Disciplina Asistencia Mis cursos Archivos Soporte Centro de ayuda Ú…"
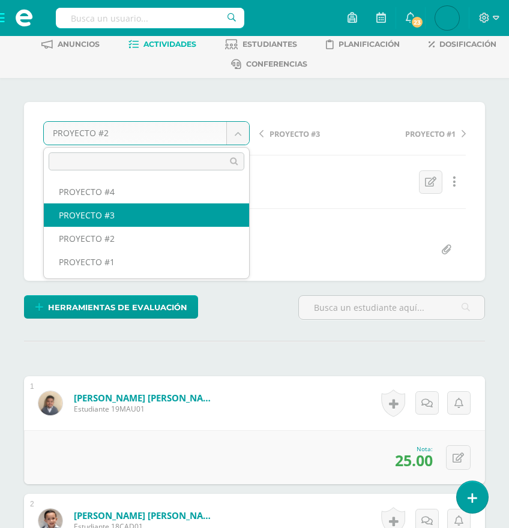
scroll to position [63, 0]
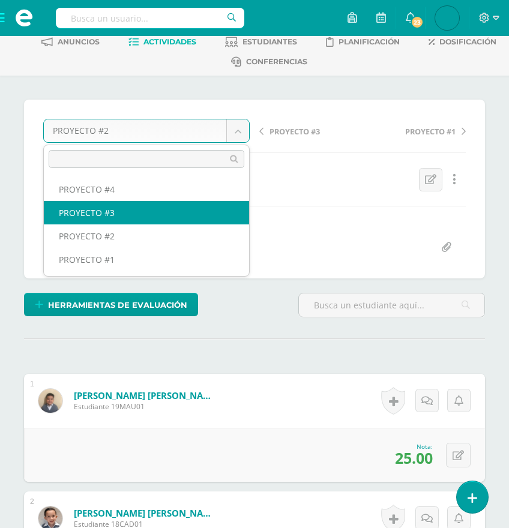
select select "/dashboard/teacher/grade-activity/175391/"
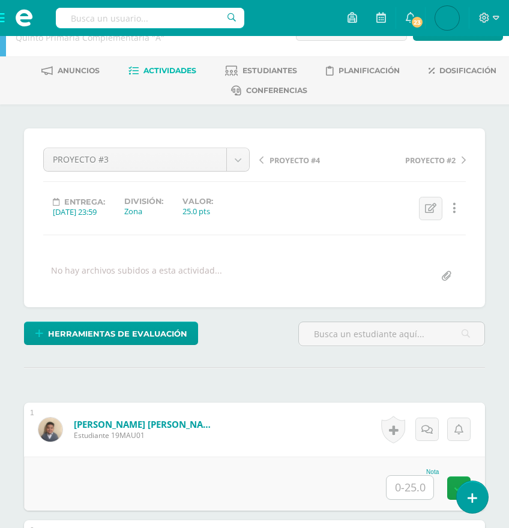
scroll to position [86, 0]
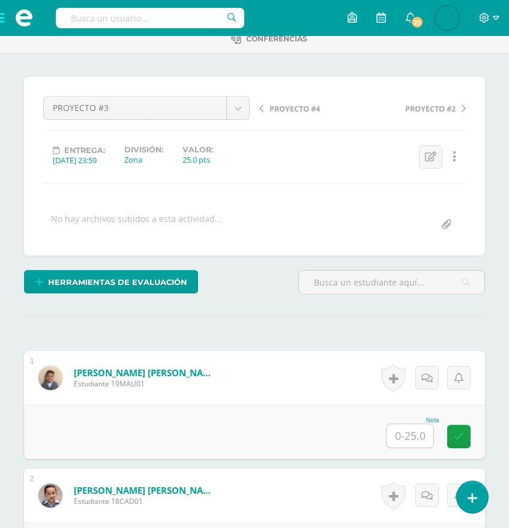
click at [410, 431] on input "text" at bounding box center [409, 435] width 47 height 23
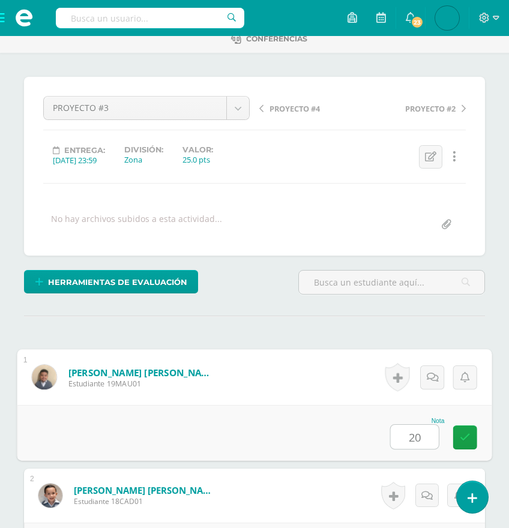
type input "20"
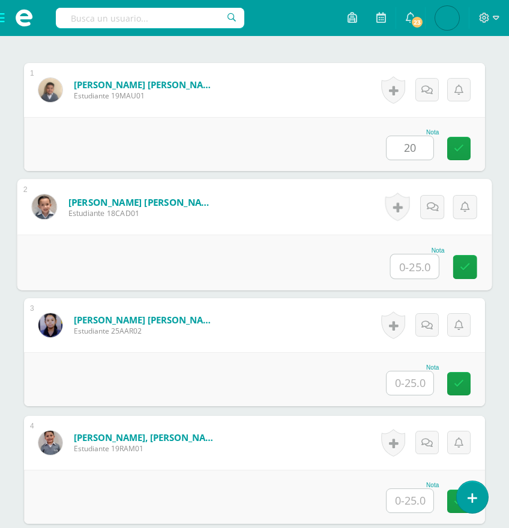
scroll to position [374, 0]
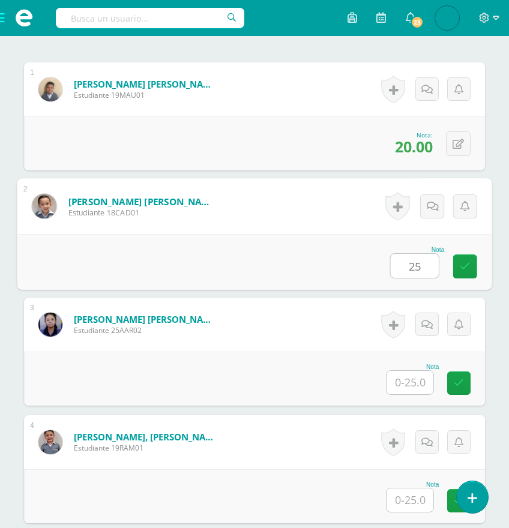
type input "25"
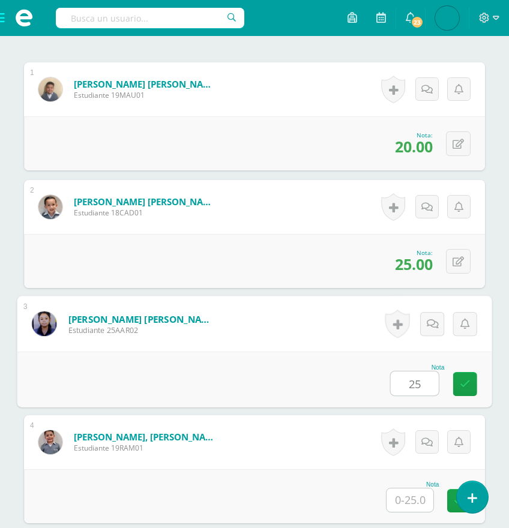
scroll to position [375, 0]
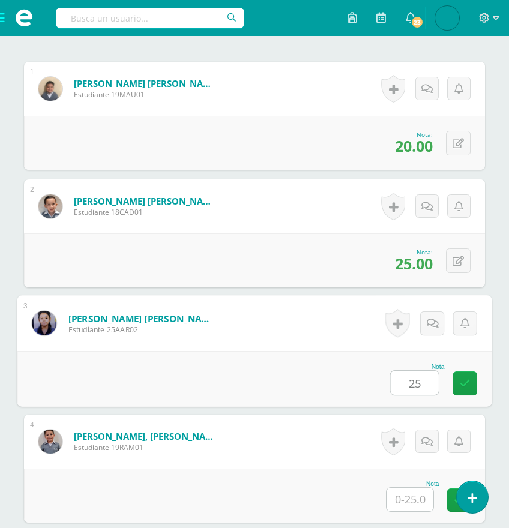
type input "25"
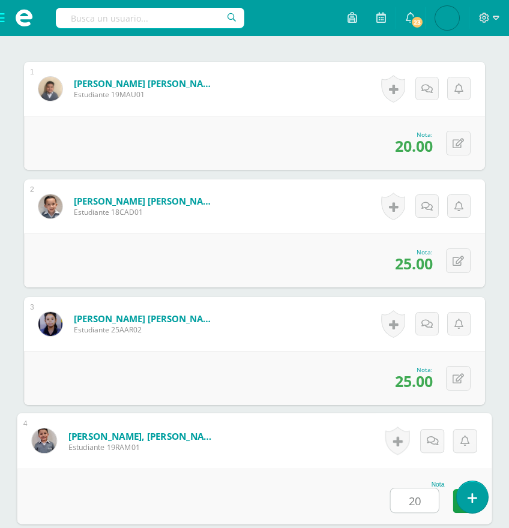
type input "20"
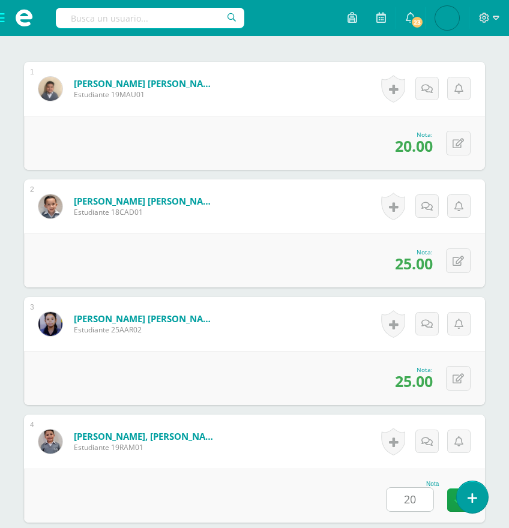
scroll to position [727, 0]
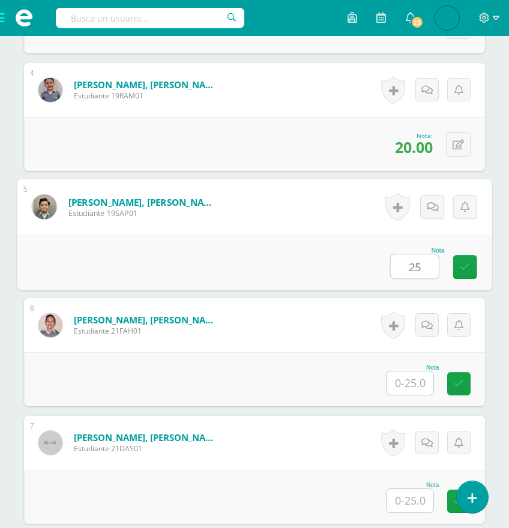
type input "25"
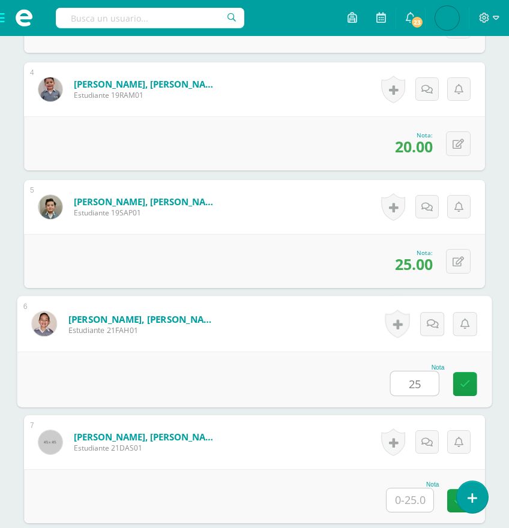
scroll to position [728, 0]
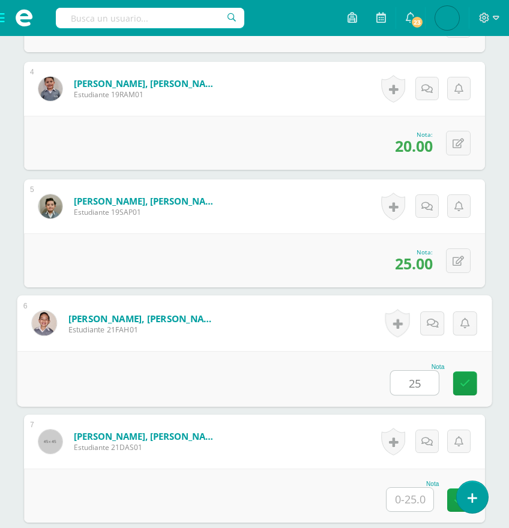
type input "25"
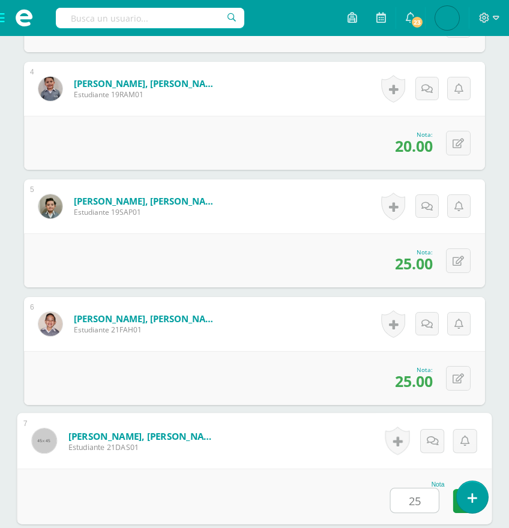
type input "25"
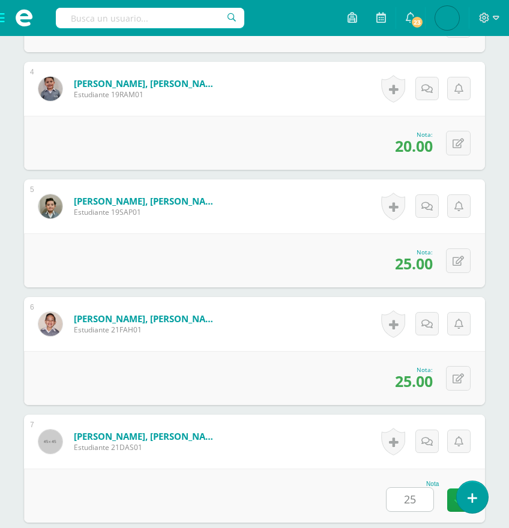
scroll to position [1080, 0]
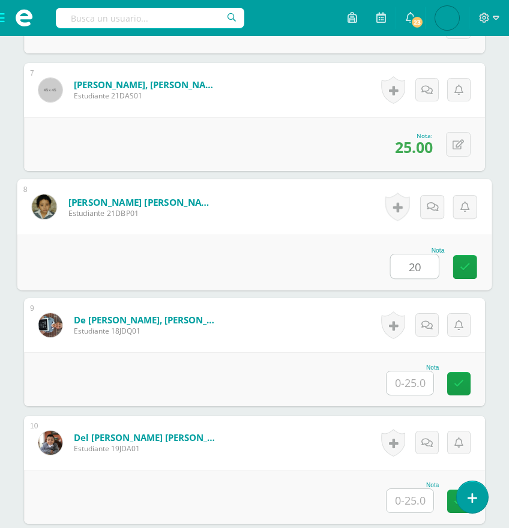
type input "20"
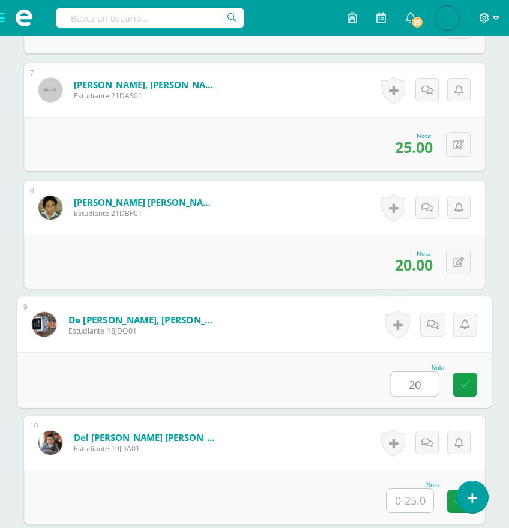
type input "20"
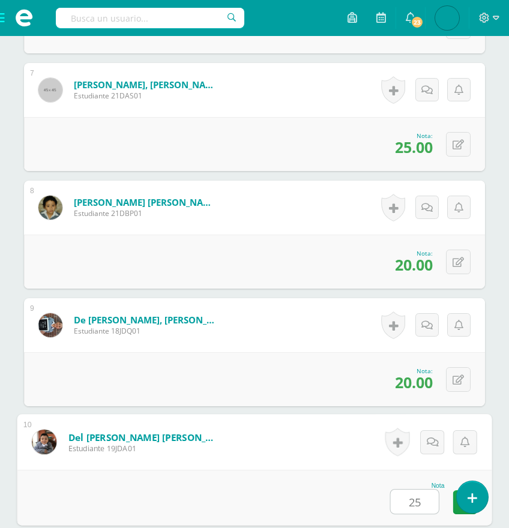
type input "25"
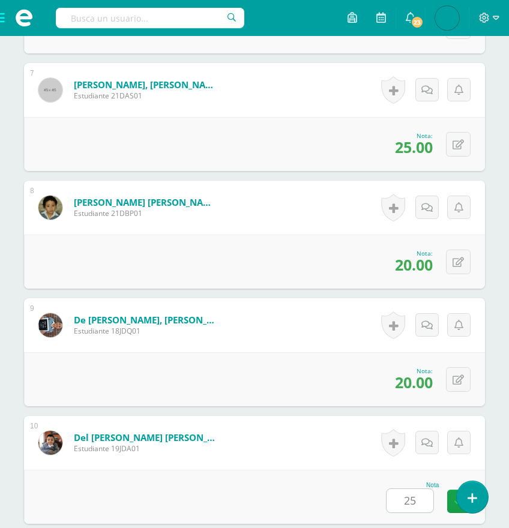
scroll to position [1432, 0]
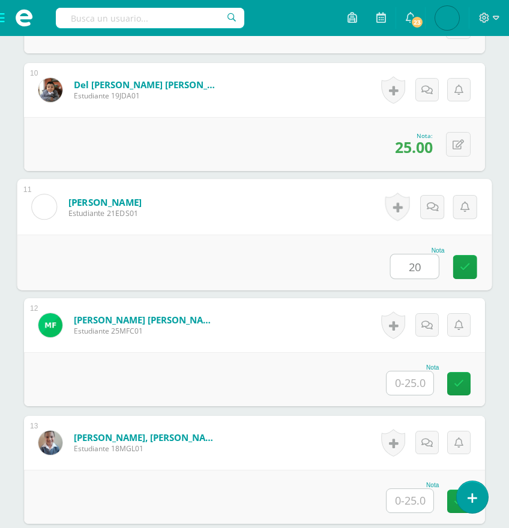
type input "20"
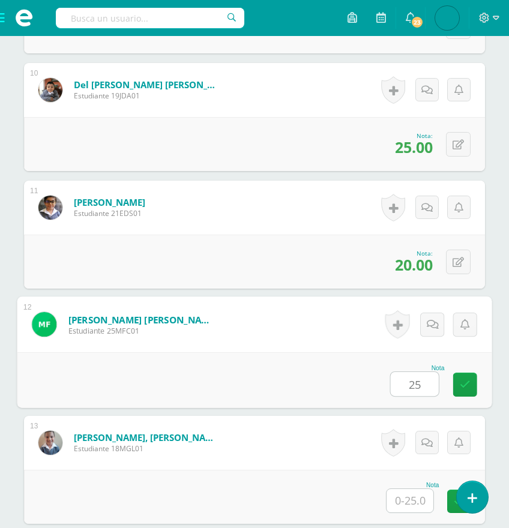
type input "25"
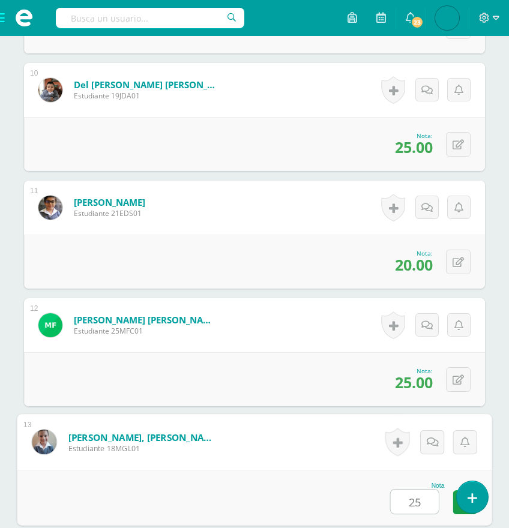
type input "25"
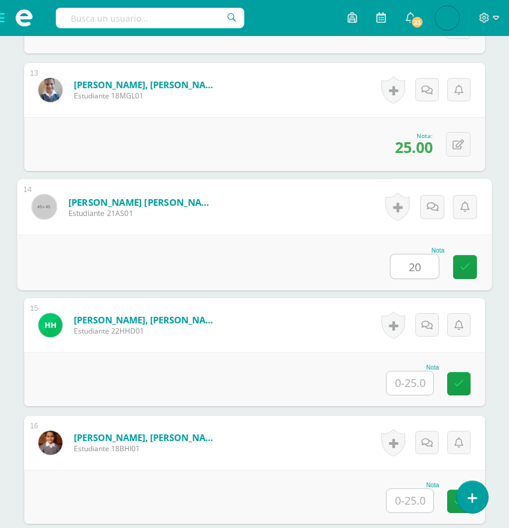
type input "20"
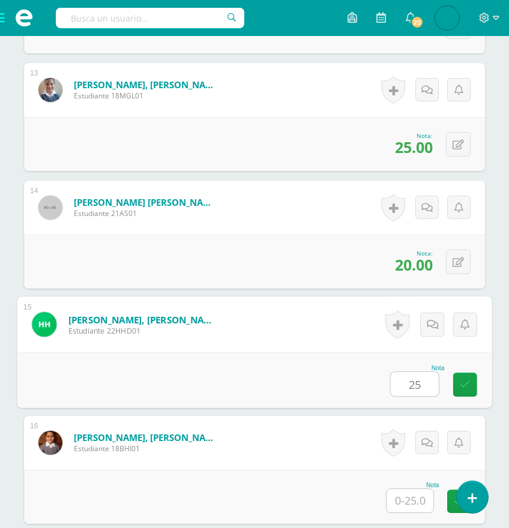
type input "25"
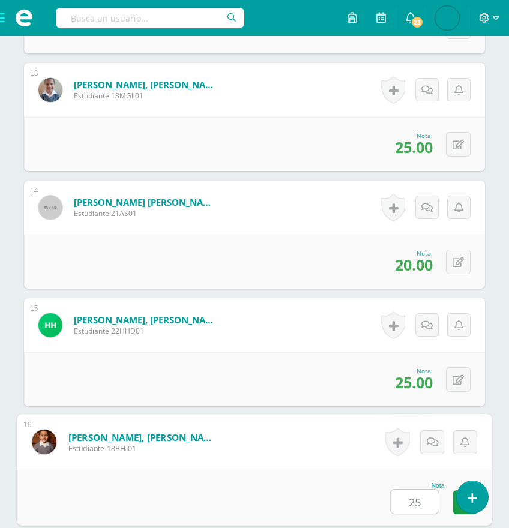
type input "25"
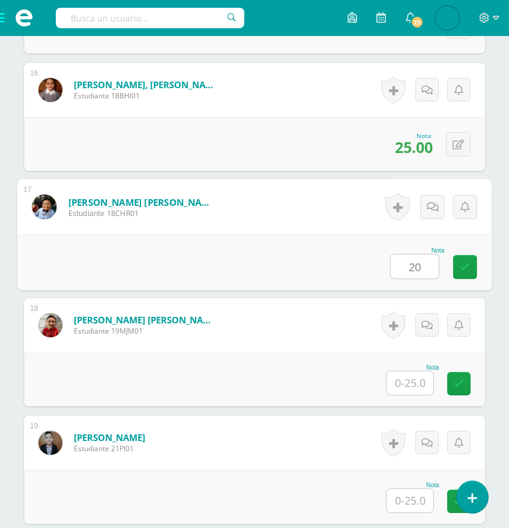
type input "20"
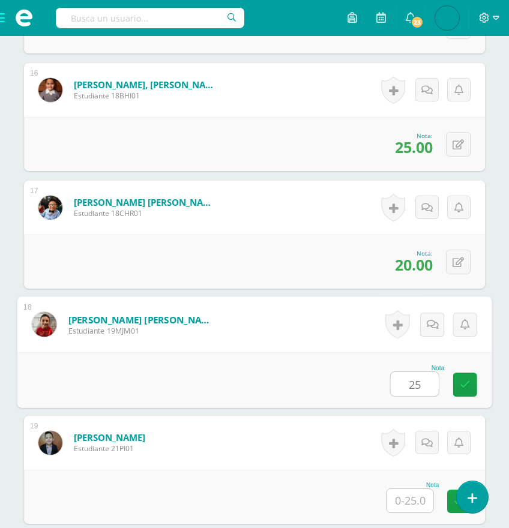
type input "25"
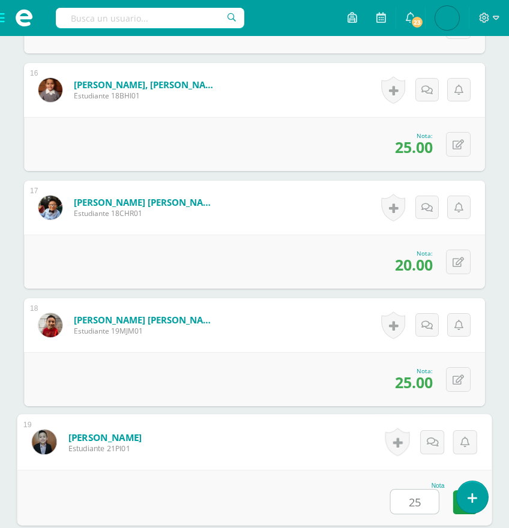
type input "25"
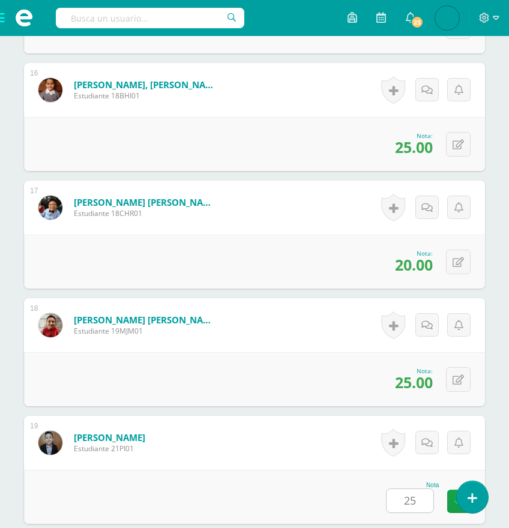
scroll to position [2491, 0]
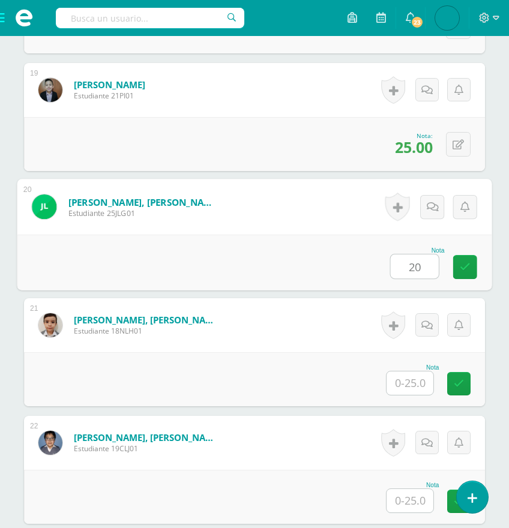
type input "20"
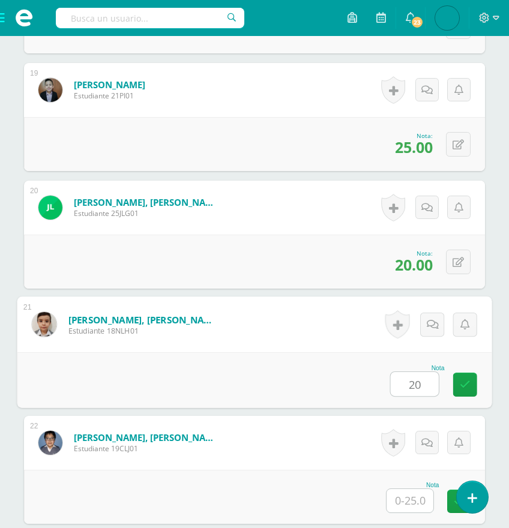
type input "20"
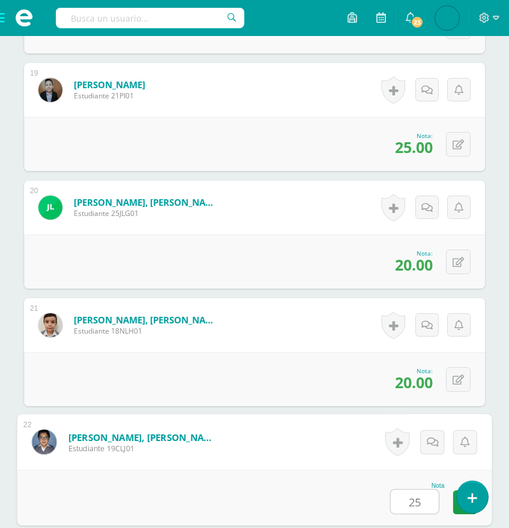
type input "25"
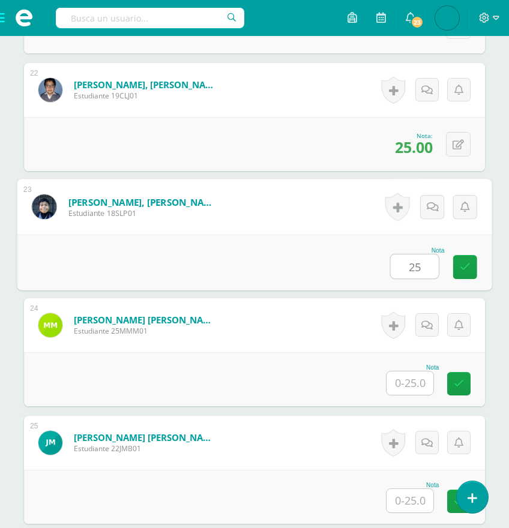
type input "25"
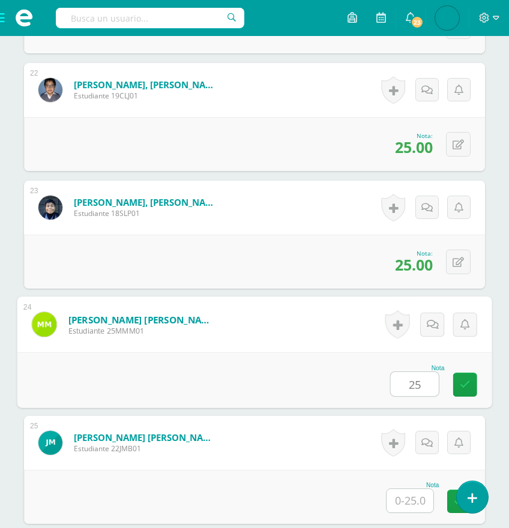
type input "25"
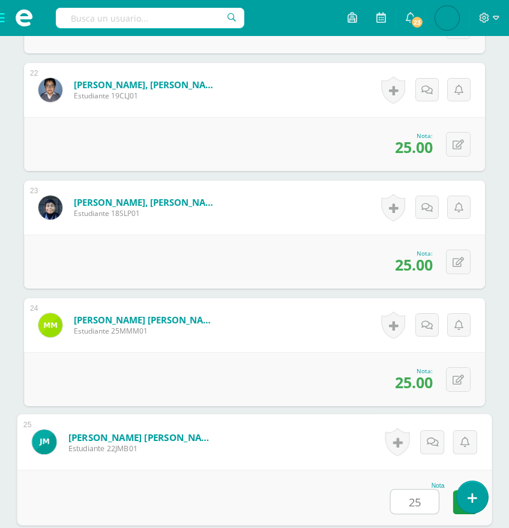
type input "25"
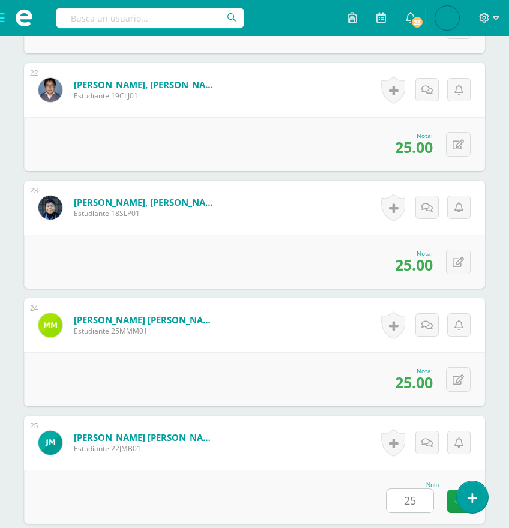
scroll to position [3197, 0]
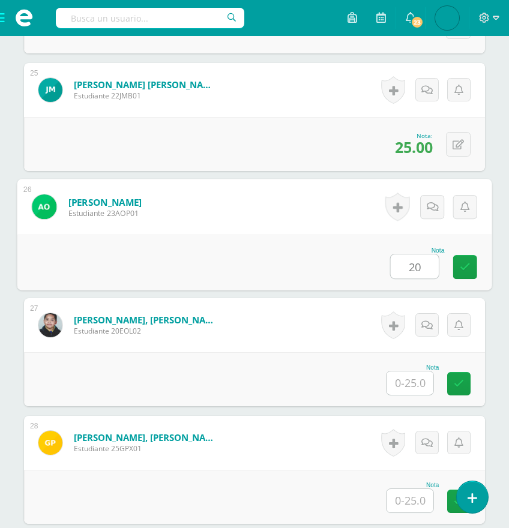
type input "20"
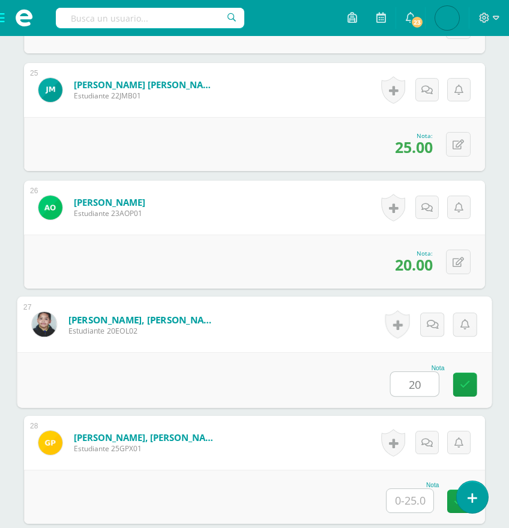
type input "20"
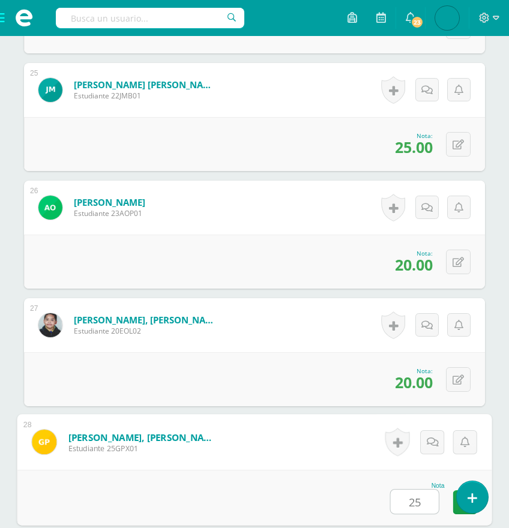
type input "25"
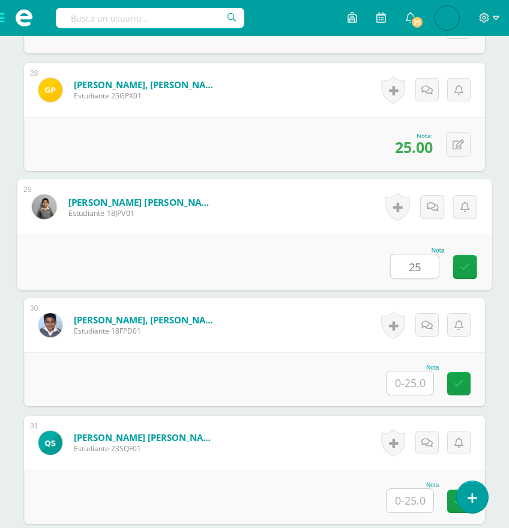
type input "25"
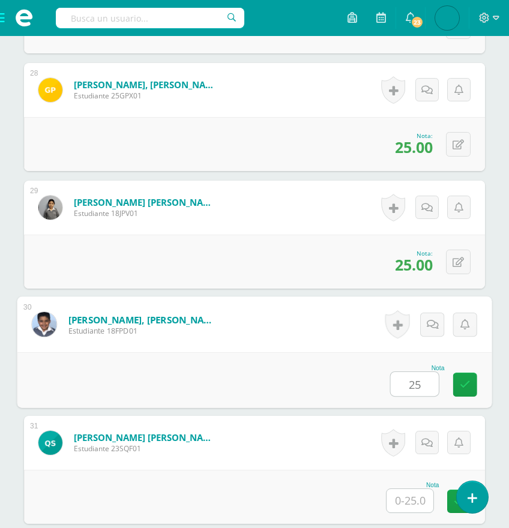
type input "25"
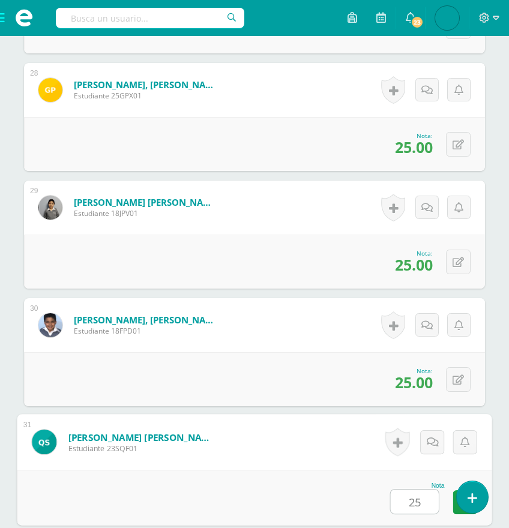
type input "25"
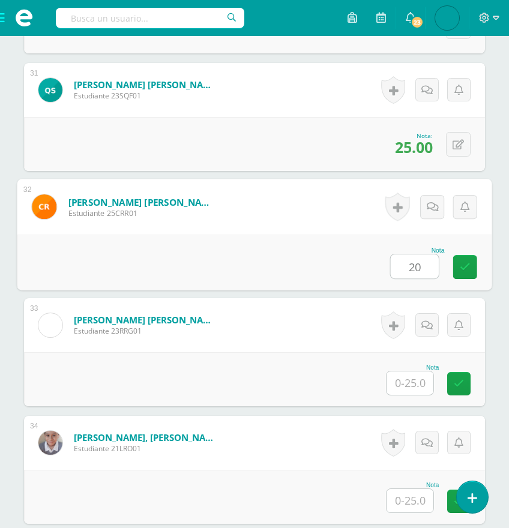
type input "20"
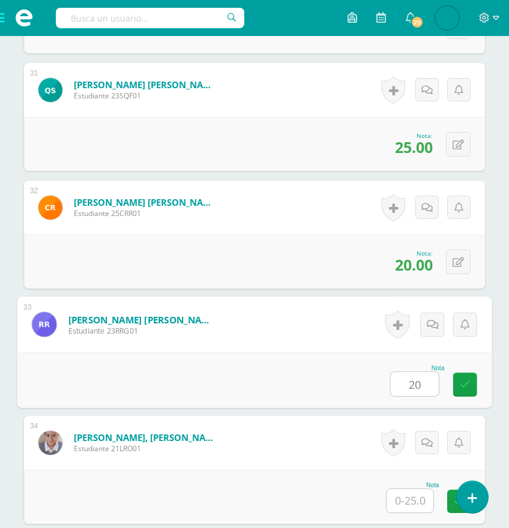
type input "20"
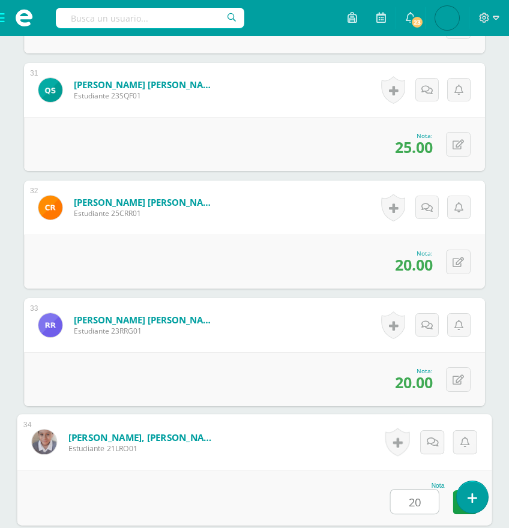
type input "20"
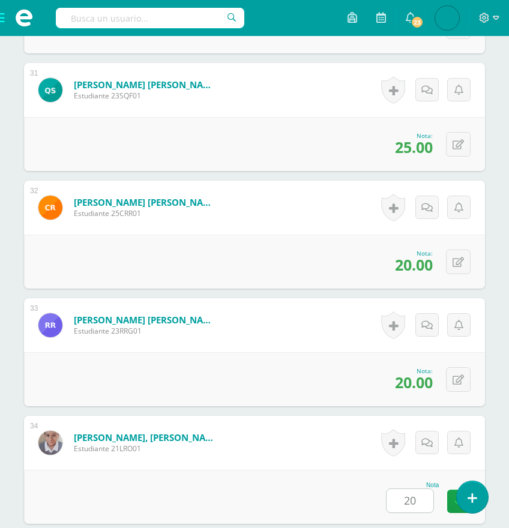
scroll to position [4255, 0]
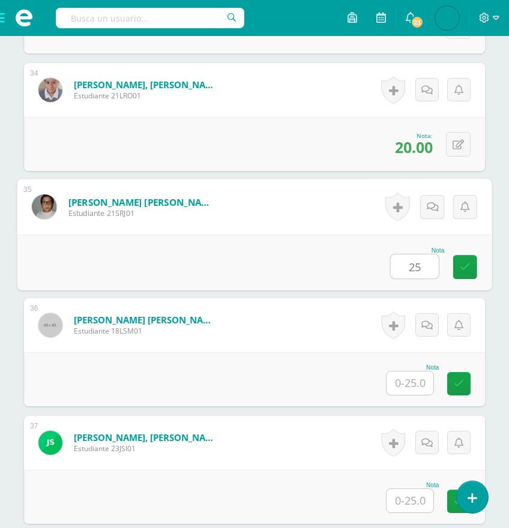
type input "25"
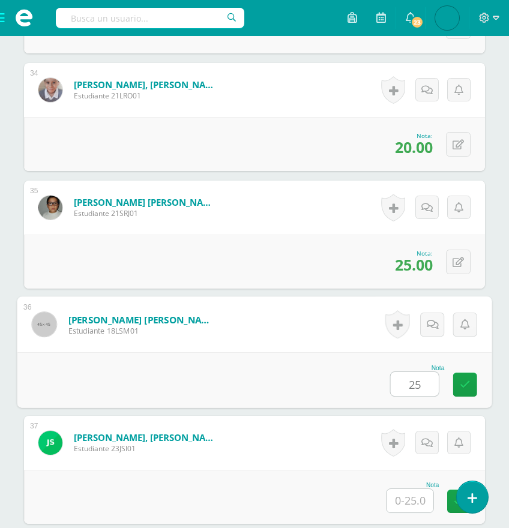
type input "25"
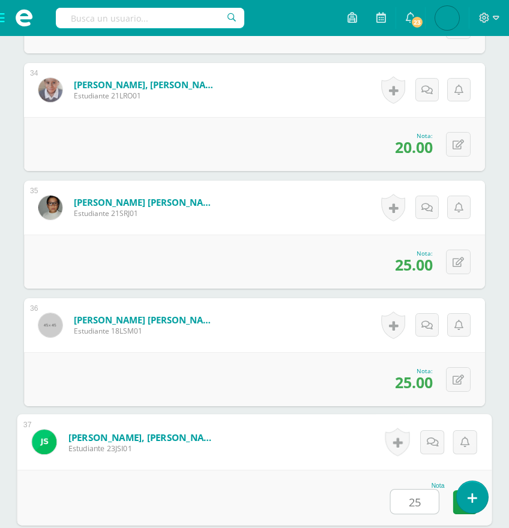
type input "25"
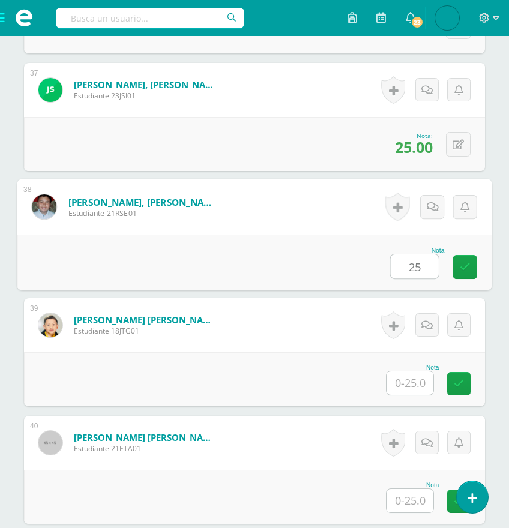
type input "25"
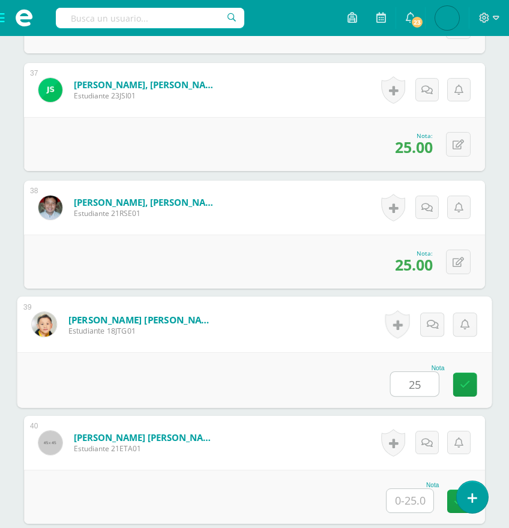
type input "25"
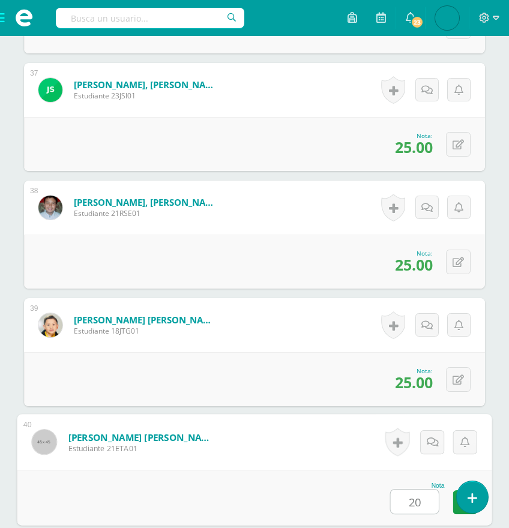
type input "20"
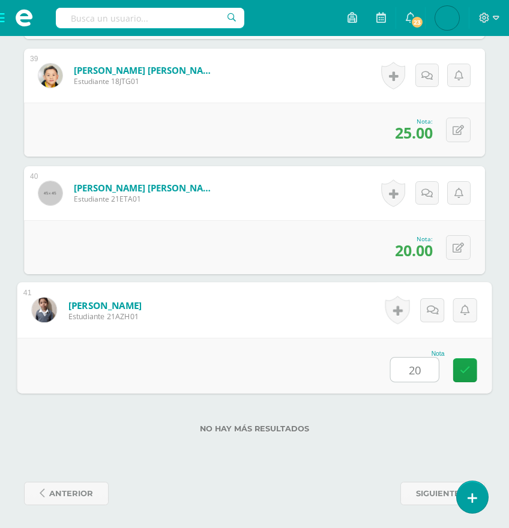
type input "20"
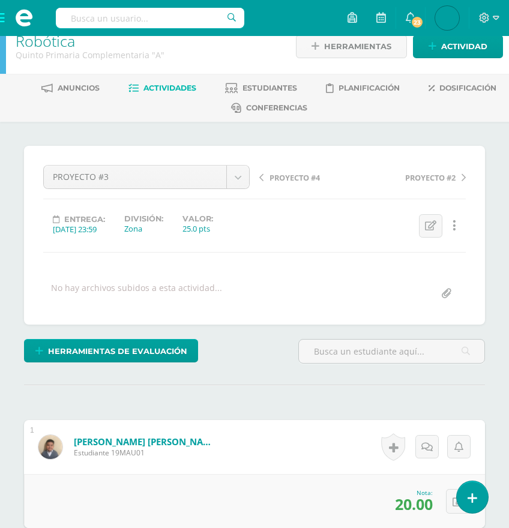
scroll to position [0, 0]
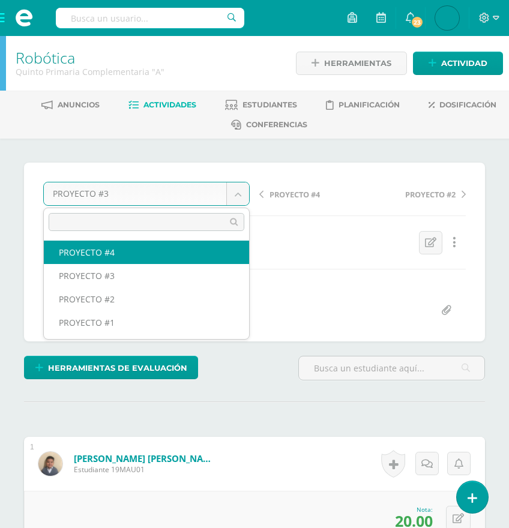
select select "/dashboard/teacher/grade-activity/175396/"
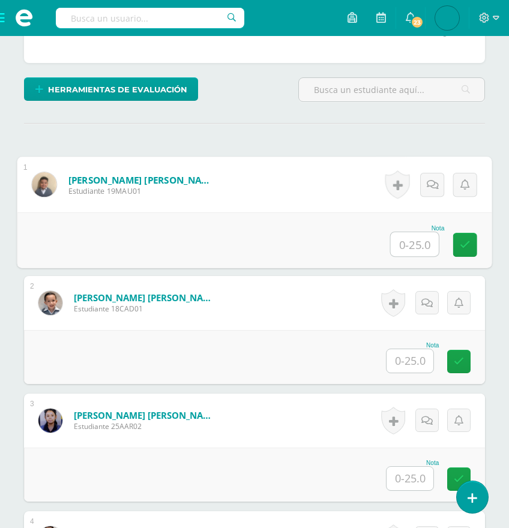
click at [394, 239] on input "text" at bounding box center [415, 244] width 48 height 24
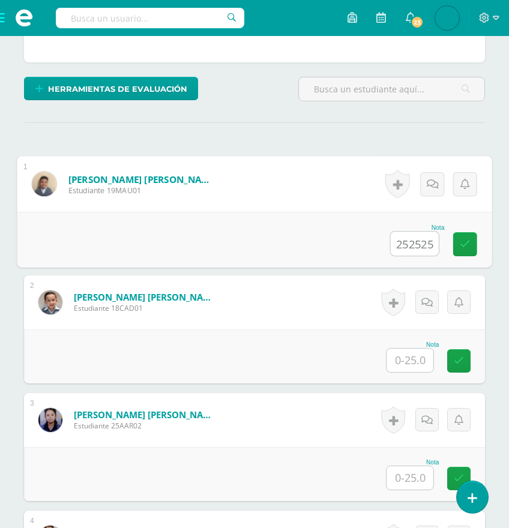
scroll to position [280, 0]
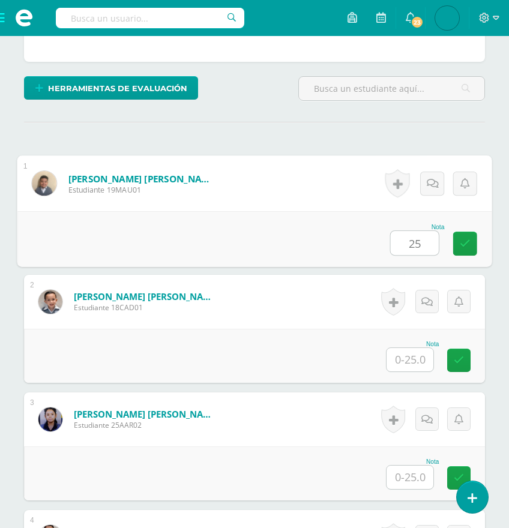
type input "2"
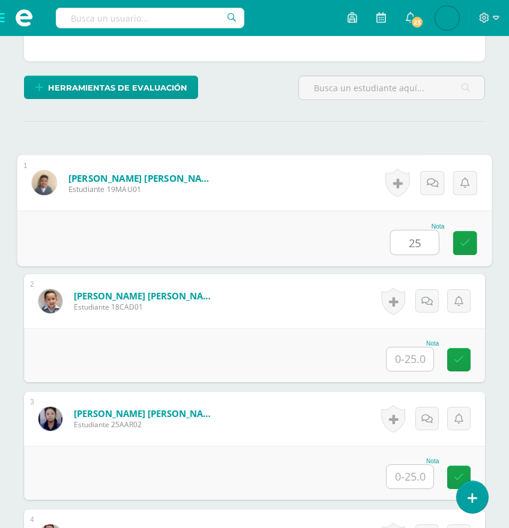
type input "25"
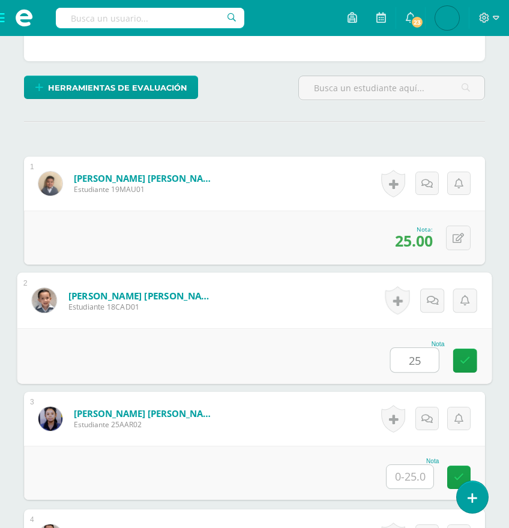
type input "25"
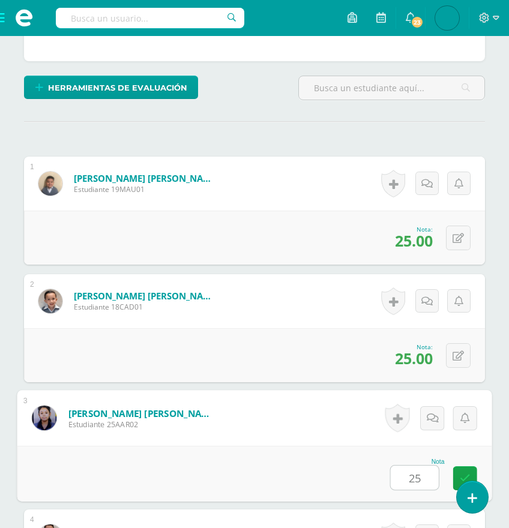
type input "25"
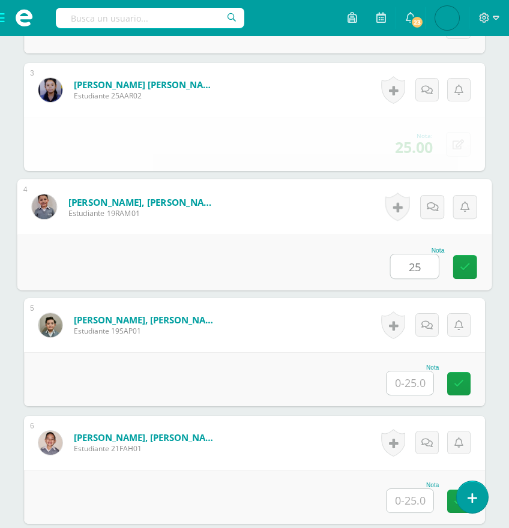
type input "25"
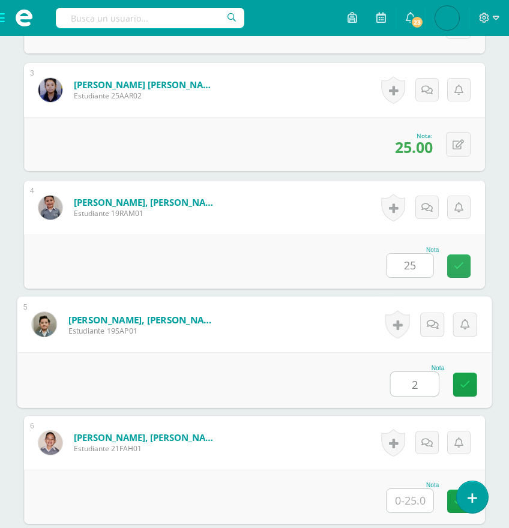
scroll to position [610, 0]
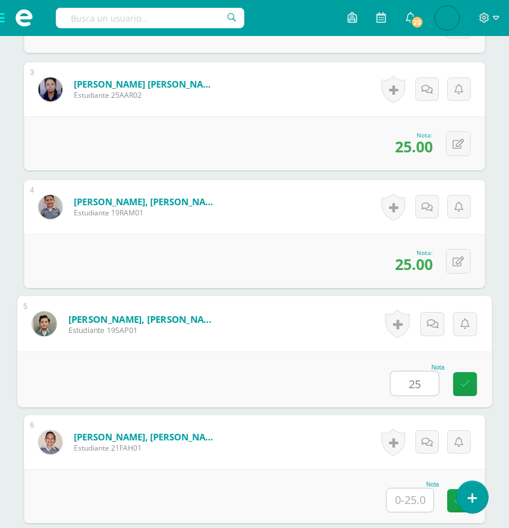
type input "25"
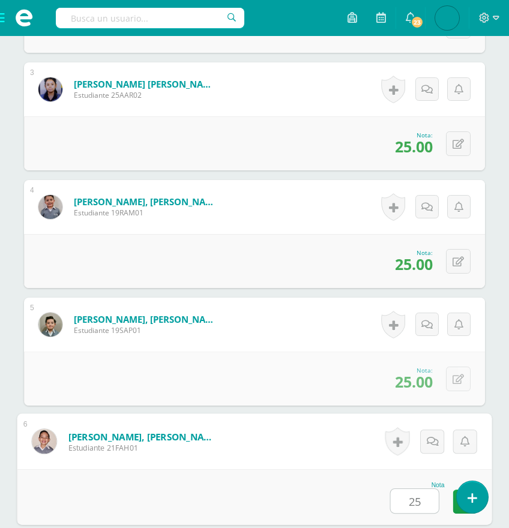
type input "25"
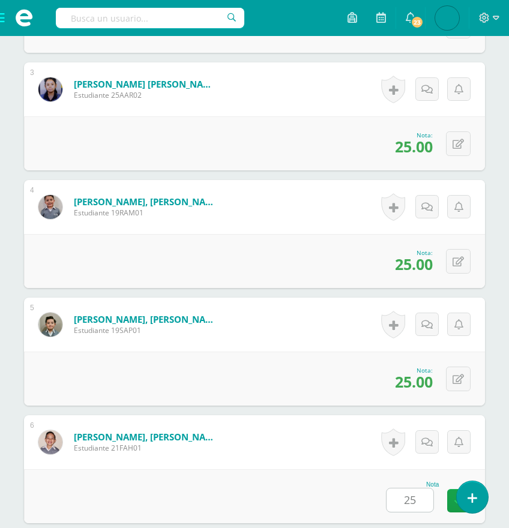
scroll to position [963, 0]
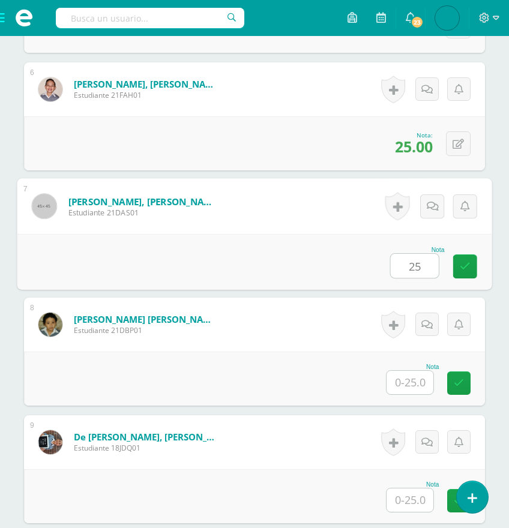
type input "25"
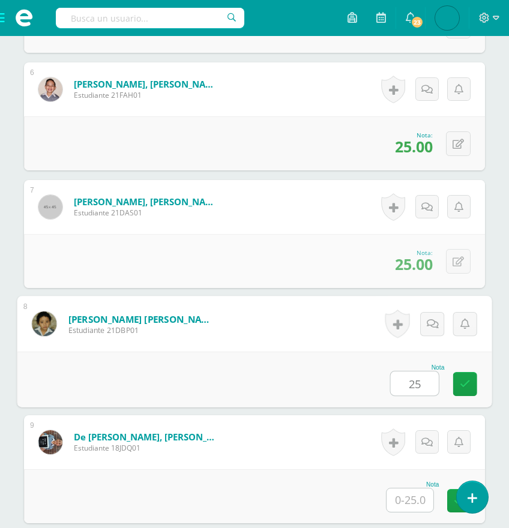
type input "25"
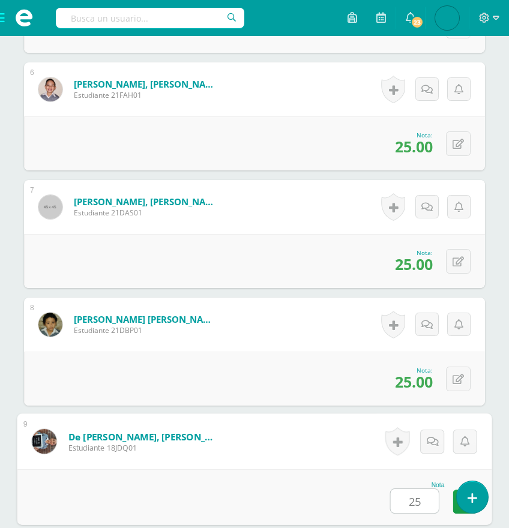
type input "25"
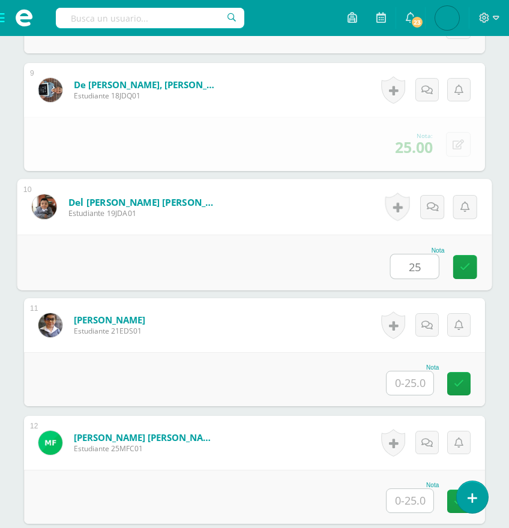
type input "25"
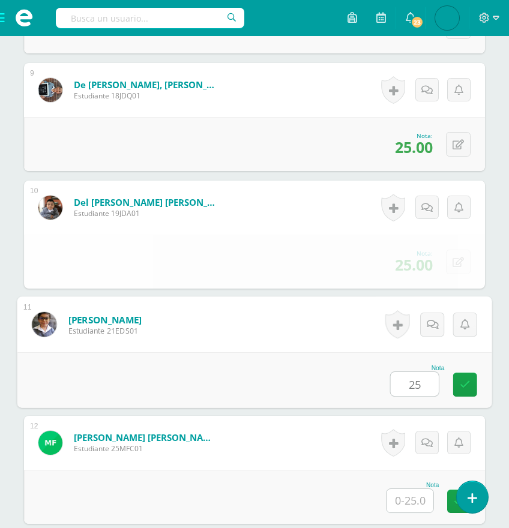
type input "25"
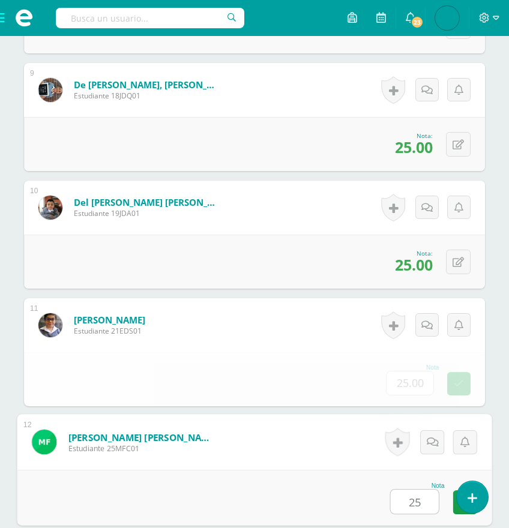
type input "25"
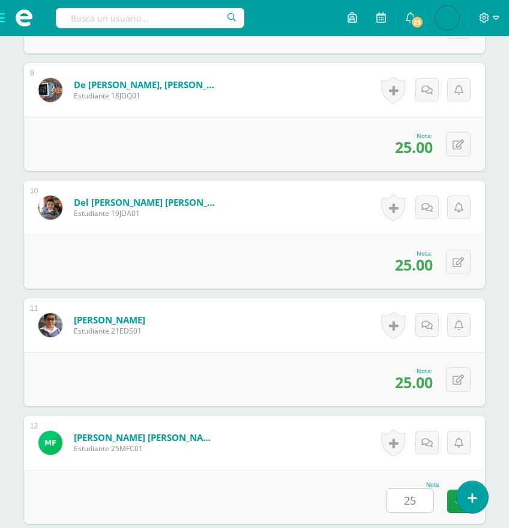
scroll to position [1668, 0]
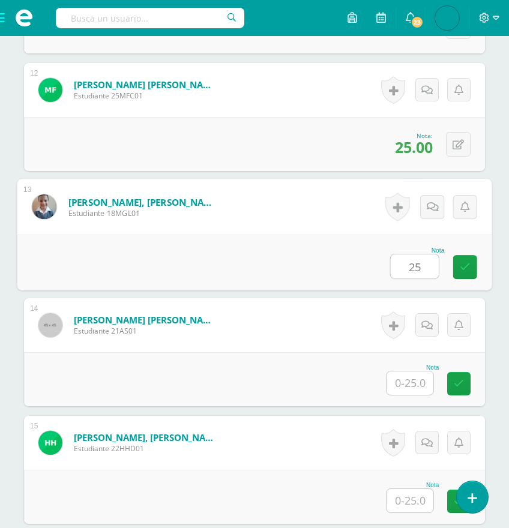
type input "25"
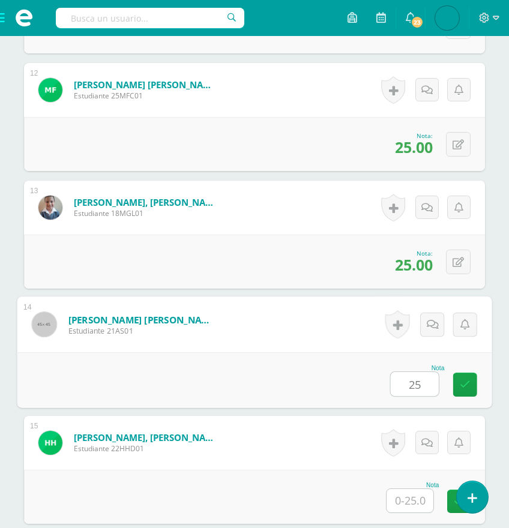
type input "25"
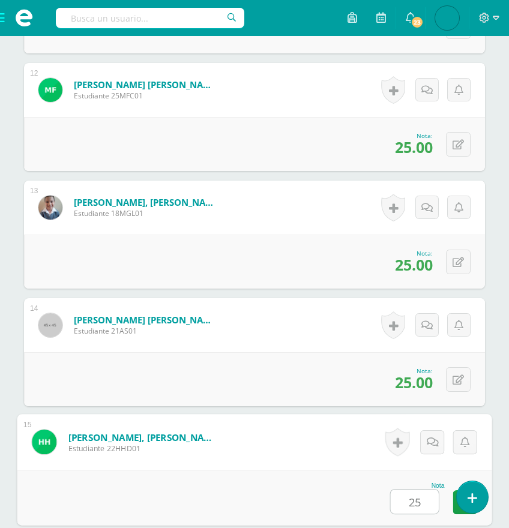
type input "25"
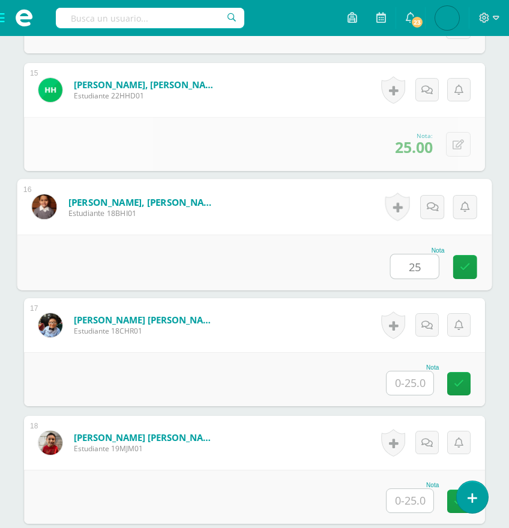
type input "25"
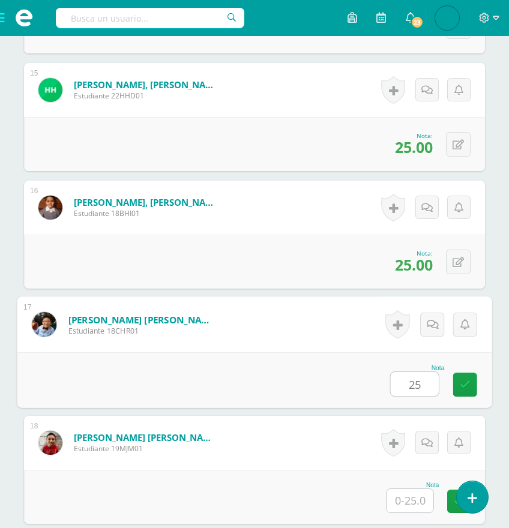
type input "25"
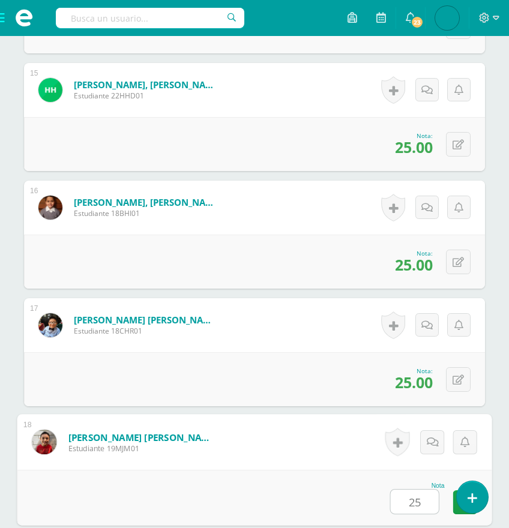
type input "25"
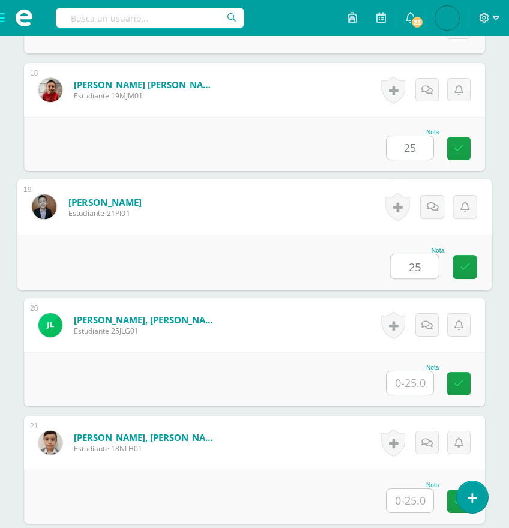
type input "25"
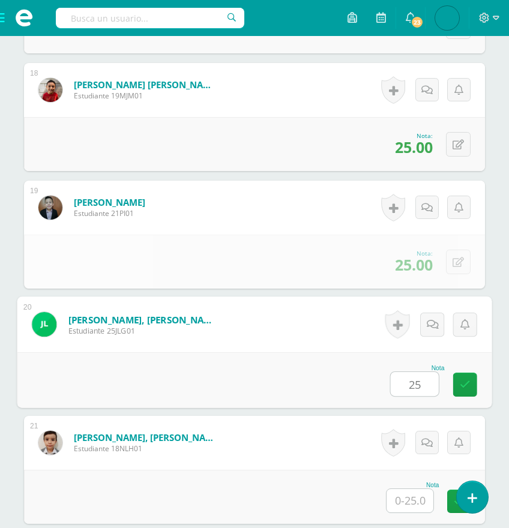
type input "25"
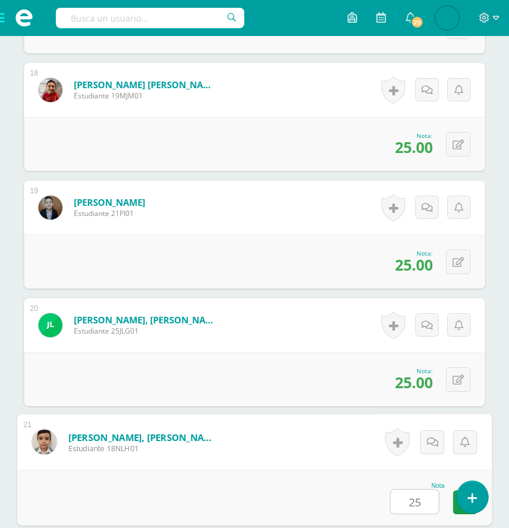
type input "25"
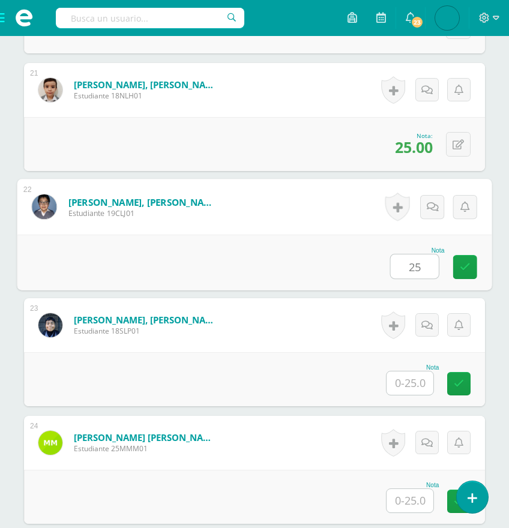
type input "25"
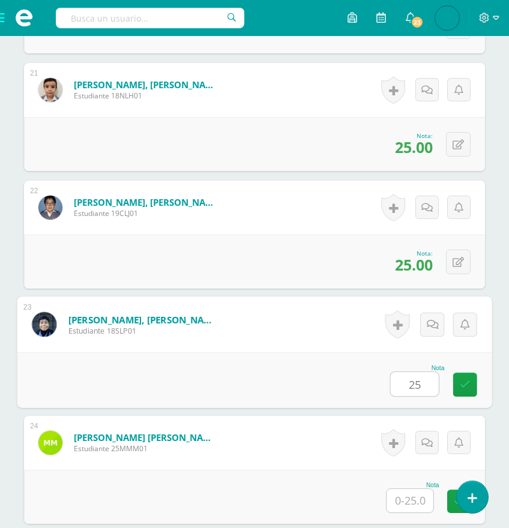
type input "25"
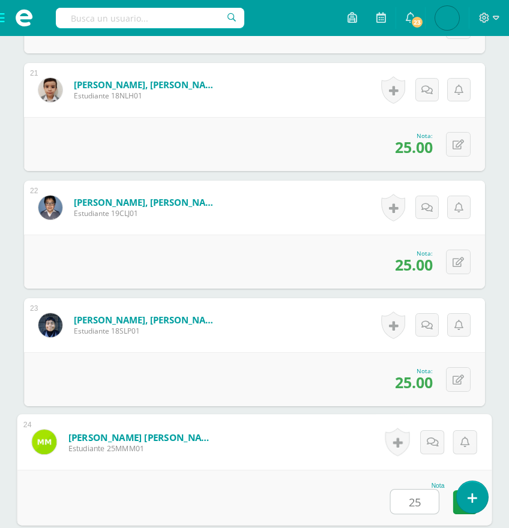
type input "25"
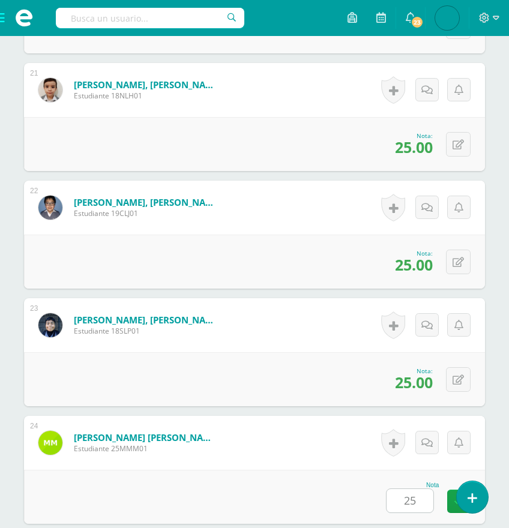
scroll to position [3079, 0]
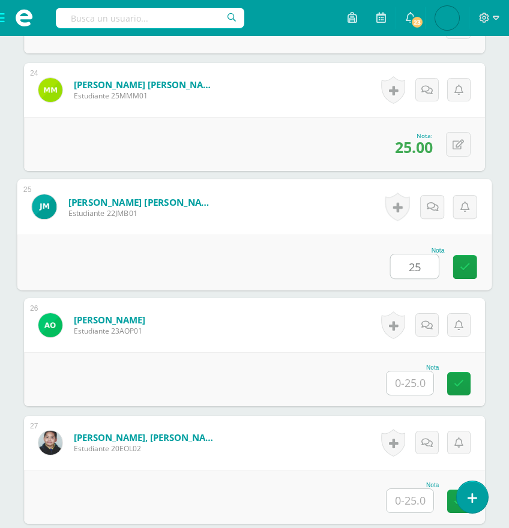
type input "25"
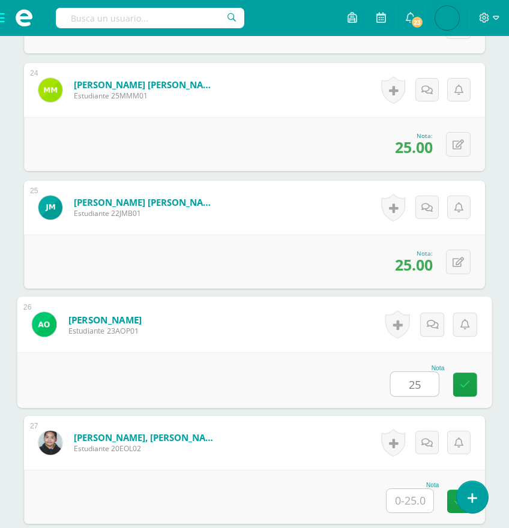
type input "25"
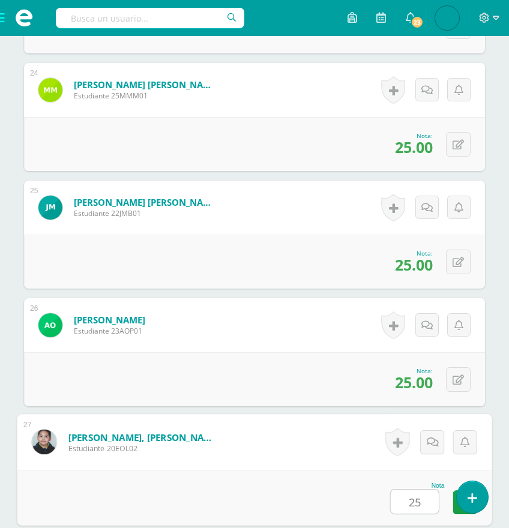
type input "25"
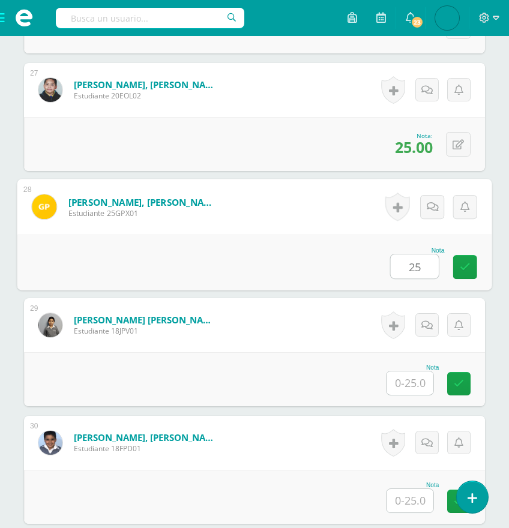
type input "25"
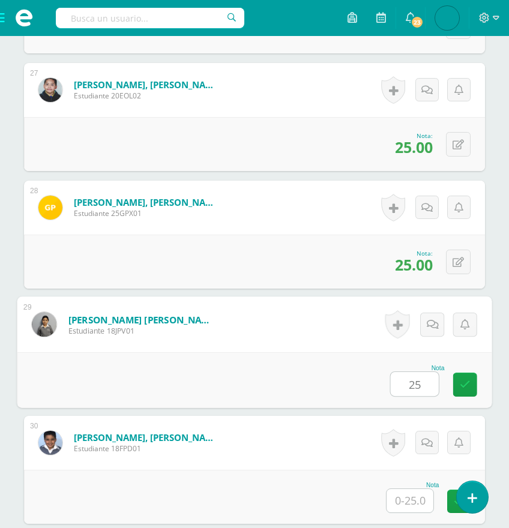
type input "25"
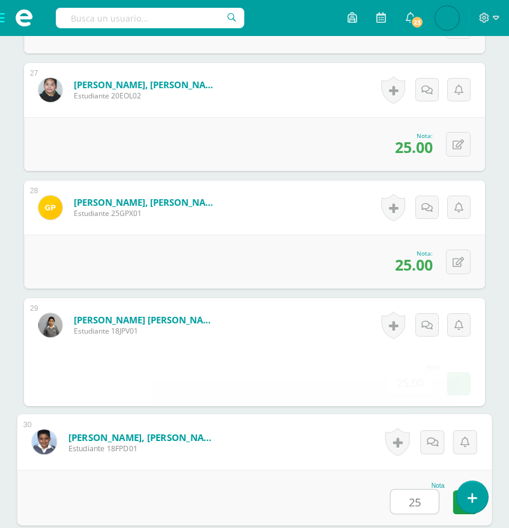
type input "25"
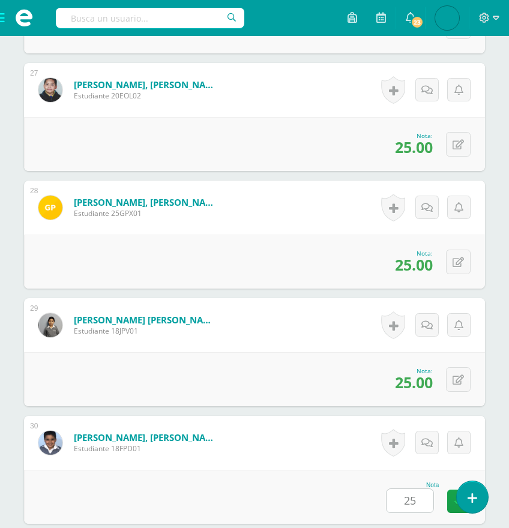
scroll to position [3785, 0]
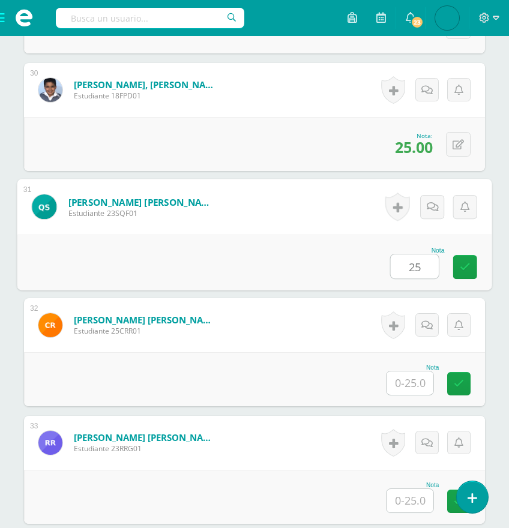
type input "25"
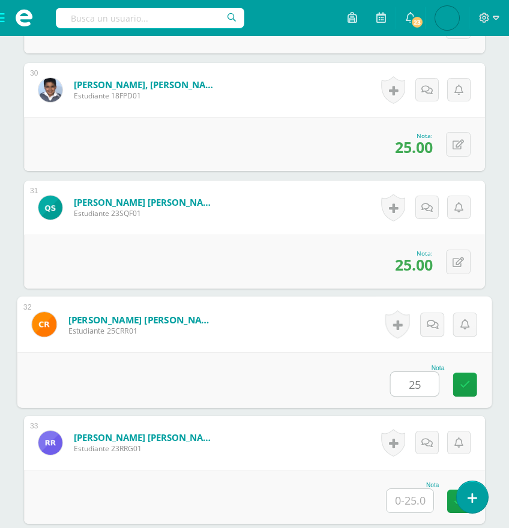
type input "25"
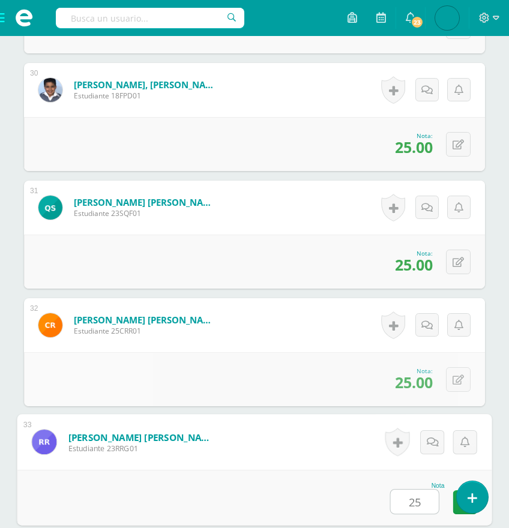
type input "25"
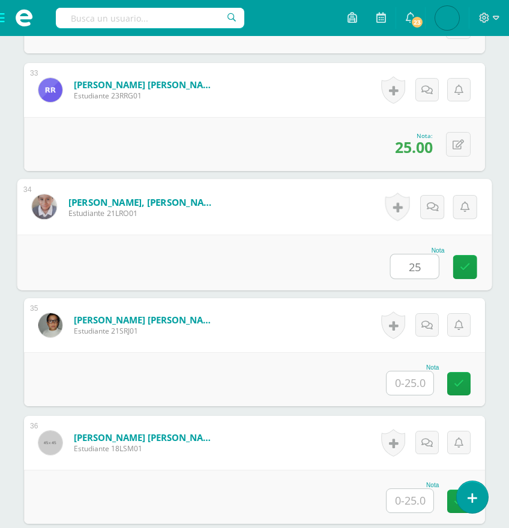
type input "25"
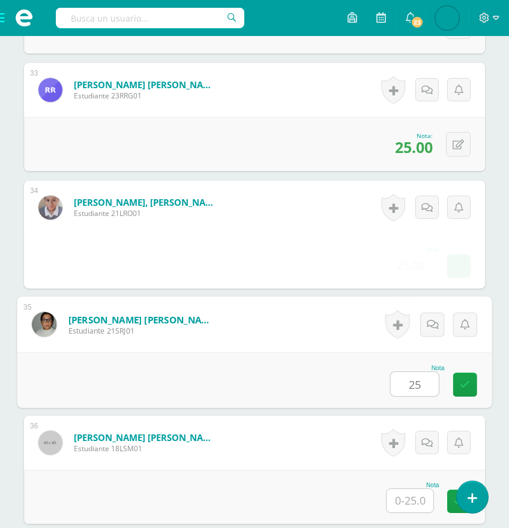
type input "25"
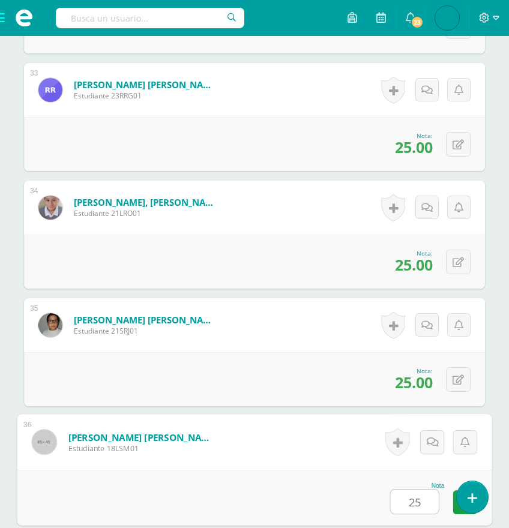
type input "25"
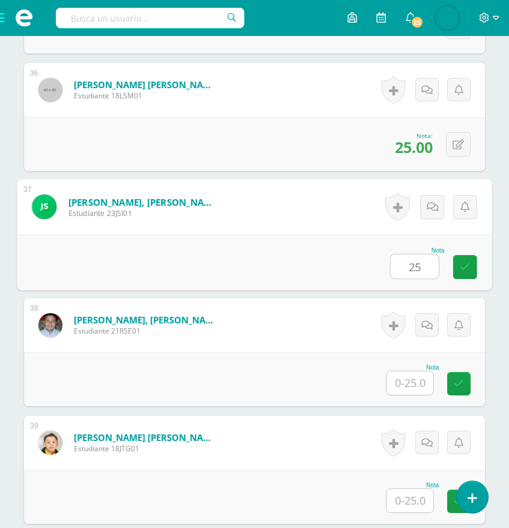
type input "25"
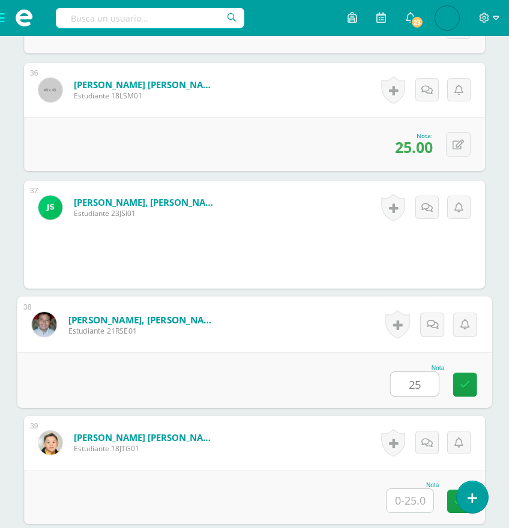
type input "25"
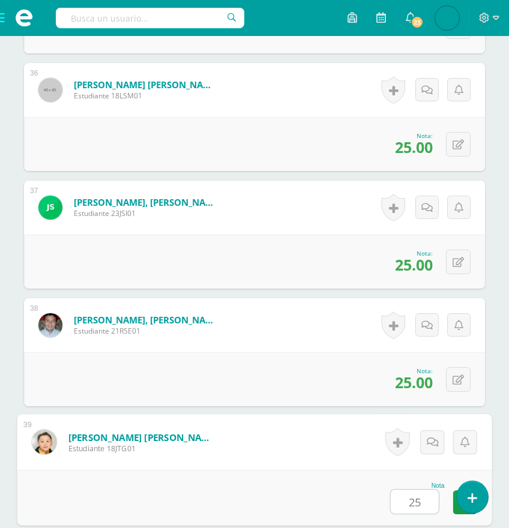
type input "25"
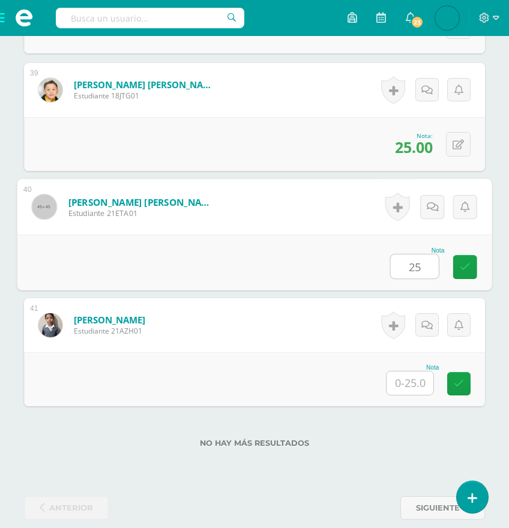
type input "25"
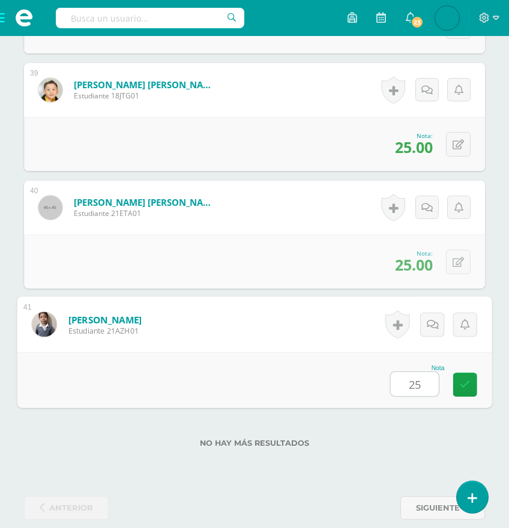
type input "25"
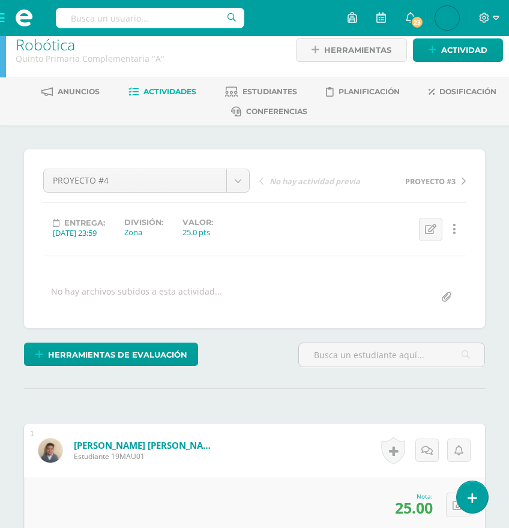
scroll to position [0, 0]
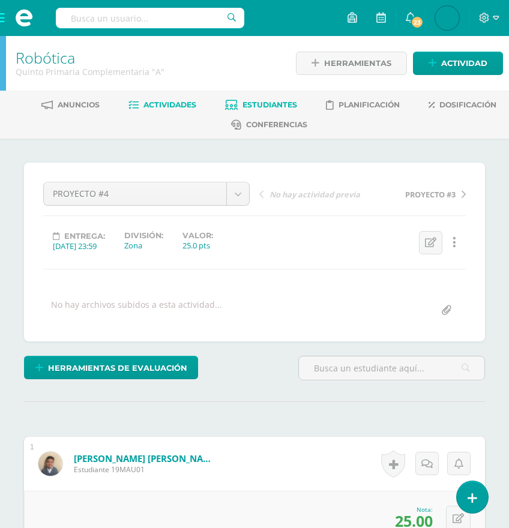
click at [256, 103] on span "Estudiantes" at bounding box center [269, 104] width 55 height 9
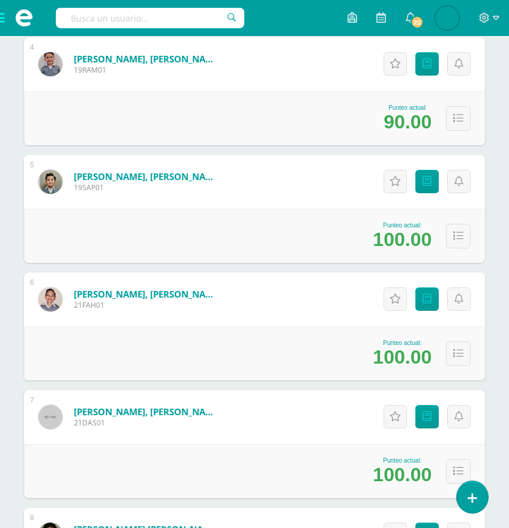
scroll to position [589, 0]
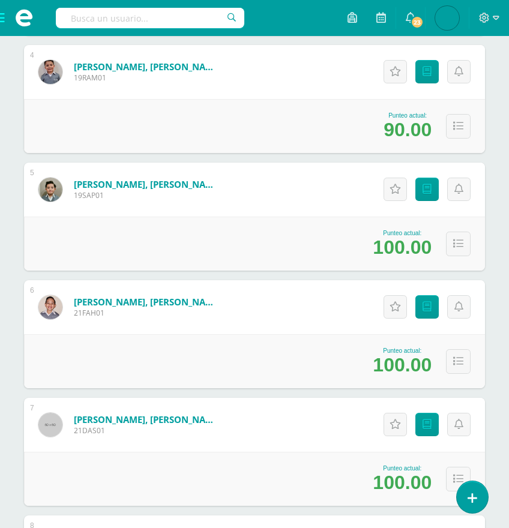
click at [3, 20] on span at bounding box center [24, 18] width 48 height 36
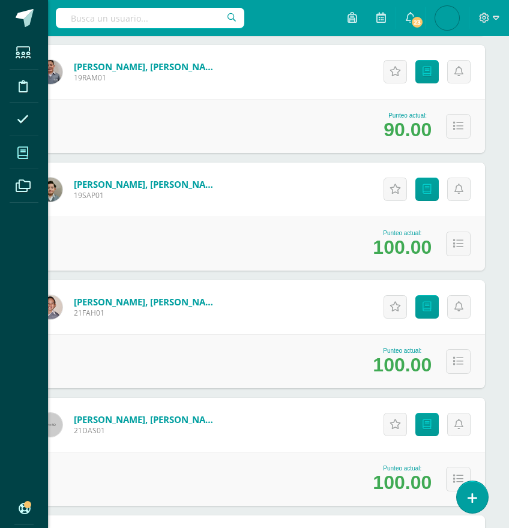
click at [29, 151] on span at bounding box center [23, 152] width 27 height 27
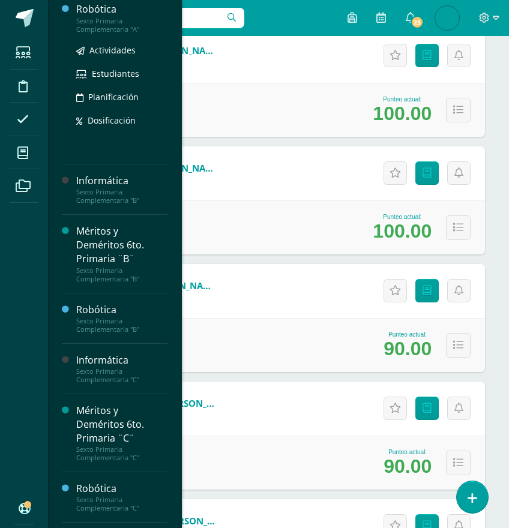
scroll to position [1960, 0]
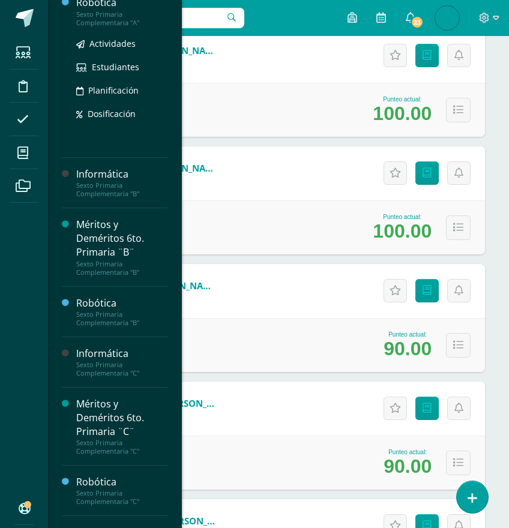
click at [103, 27] on div "Sexto Primaria Complementaria "A"" at bounding box center [121, 18] width 91 height 17
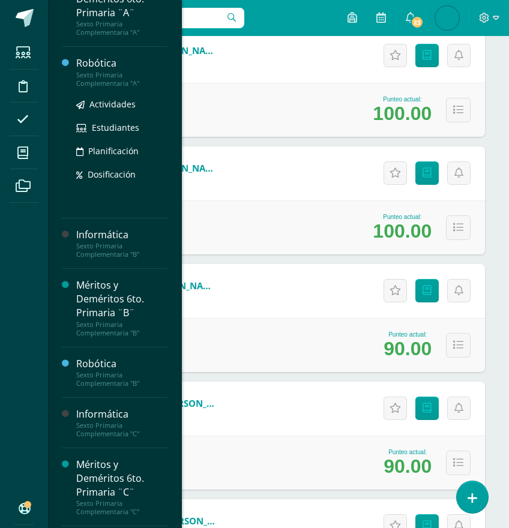
scroll to position [1905, 0]
click at [83, 71] on div "Robótica" at bounding box center [121, 64] width 91 height 14
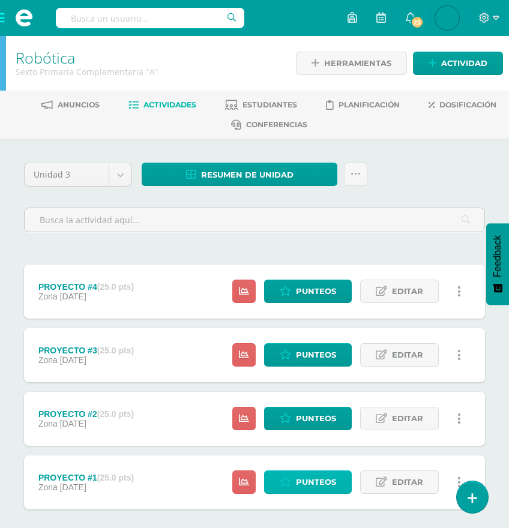
click at [310, 475] on span "Punteos" at bounding box center [316, 482] width 40 height 22
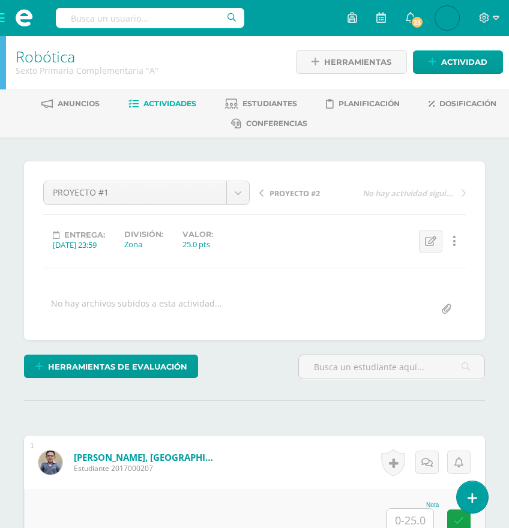
scroll to position [2, 0]
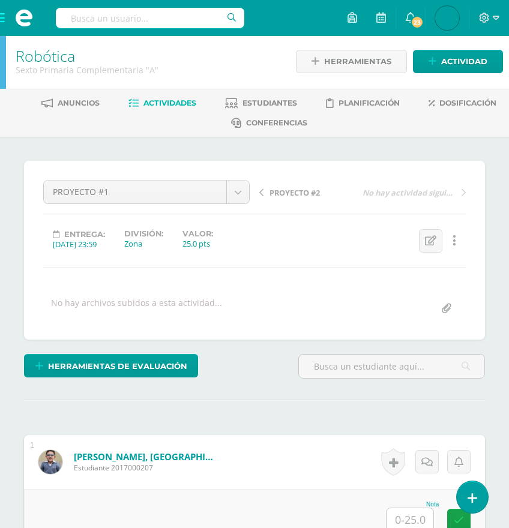
click at [407, 511] on input "text" at bounding box center [409, 519] width 47 height 23
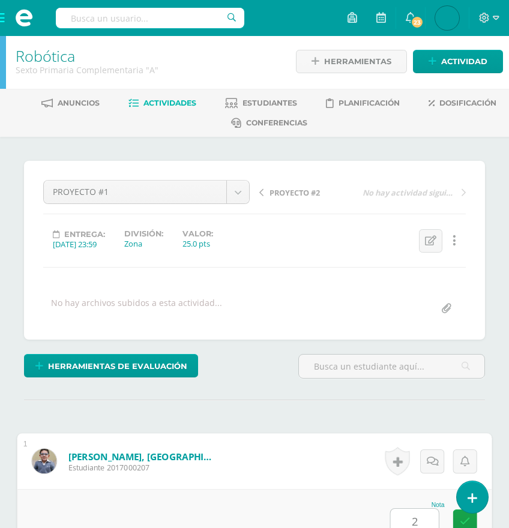
scroll to position [2, 0]
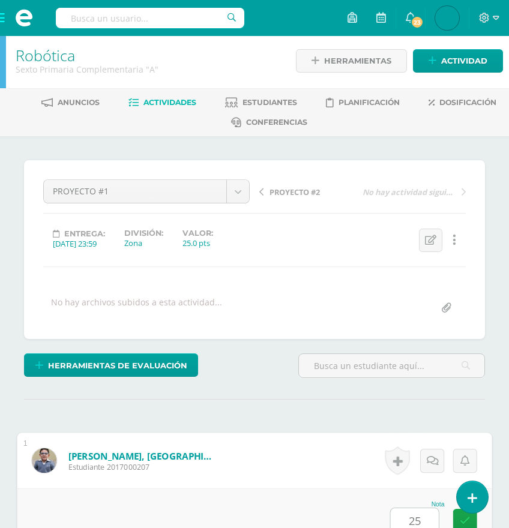
type input "25"
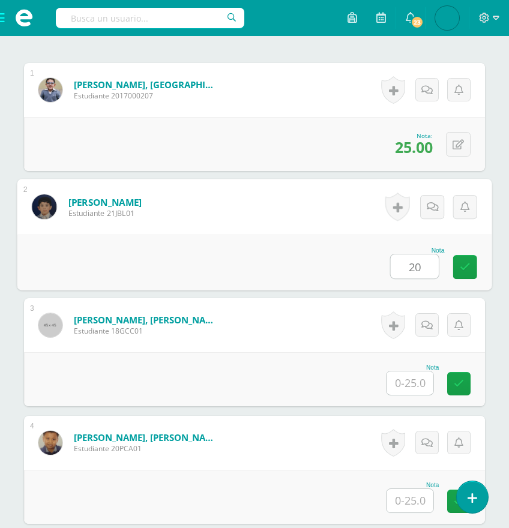
type input "20"
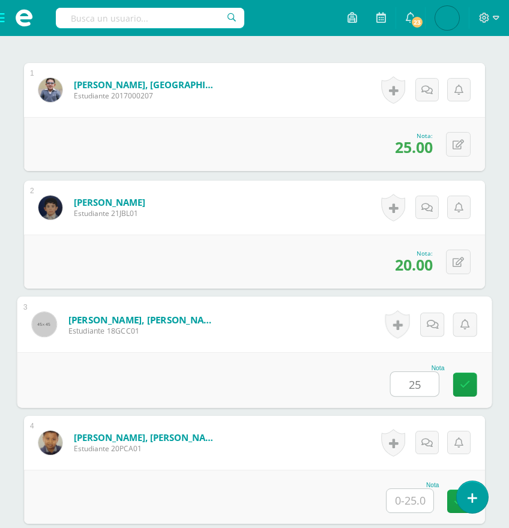
type input "25"
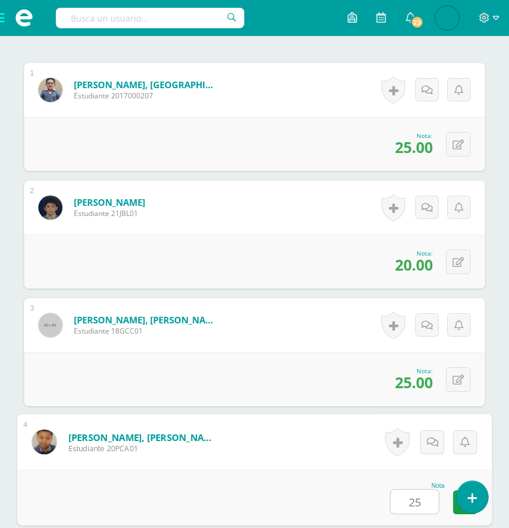
type input "25"
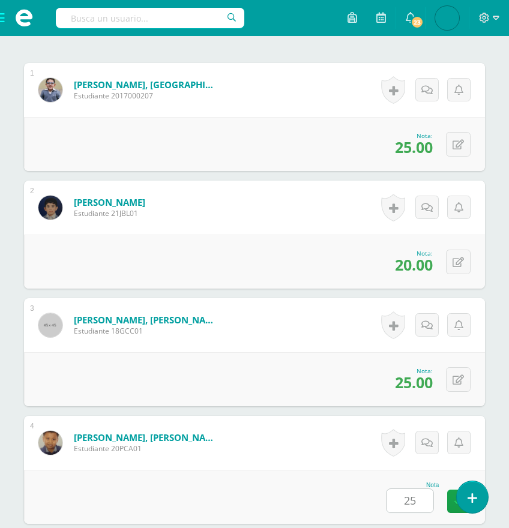
scroll to position [727, 0]
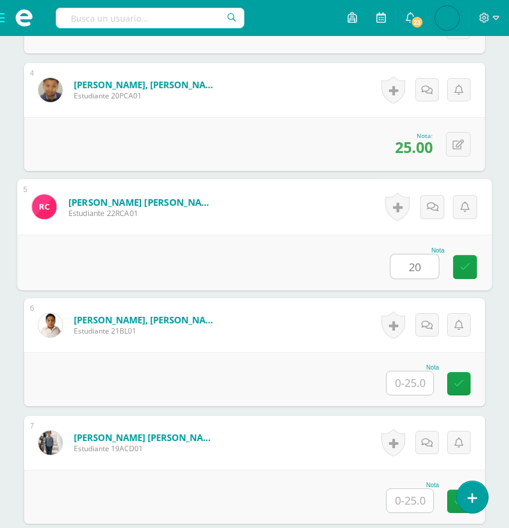
type input "20"
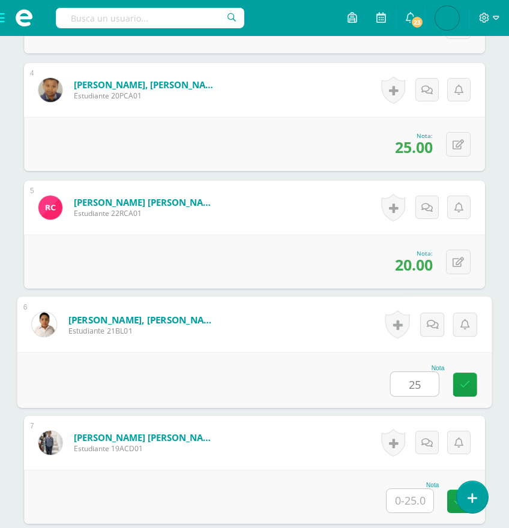
type input "25"
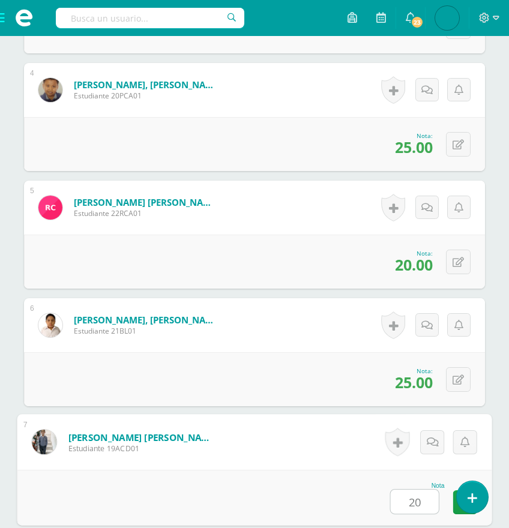
type input "20"
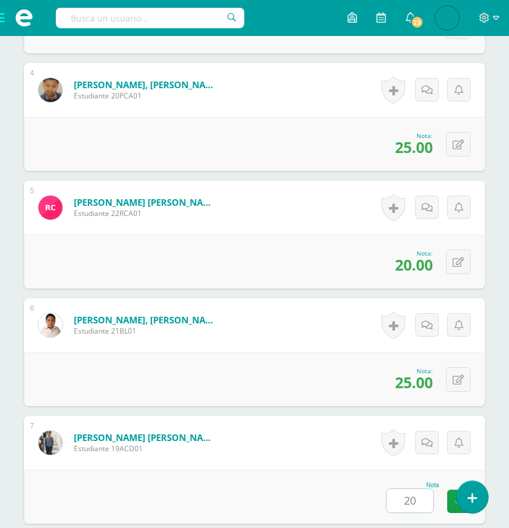
scroll to position [1080, 0]
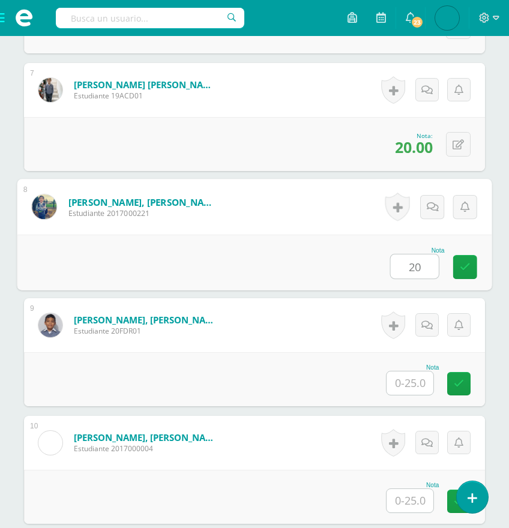
type input "20"
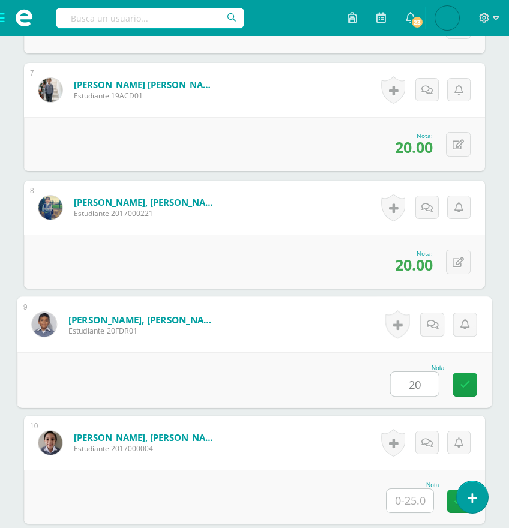
type input "20"
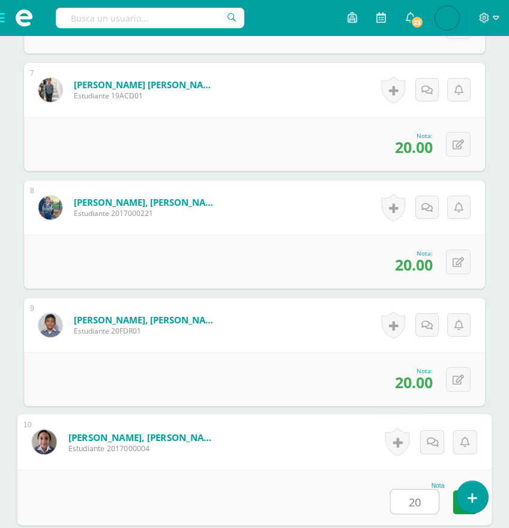
type input "20"
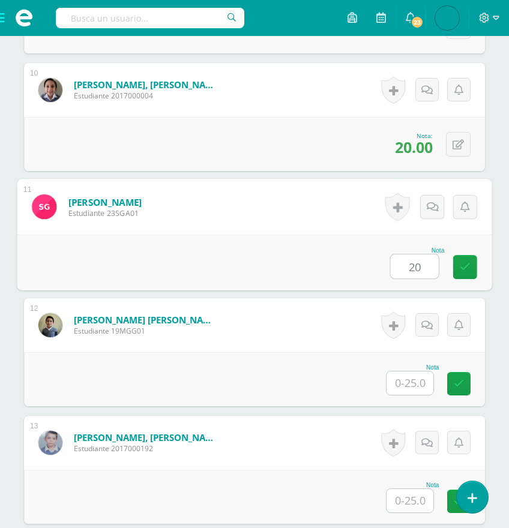
type input "20"
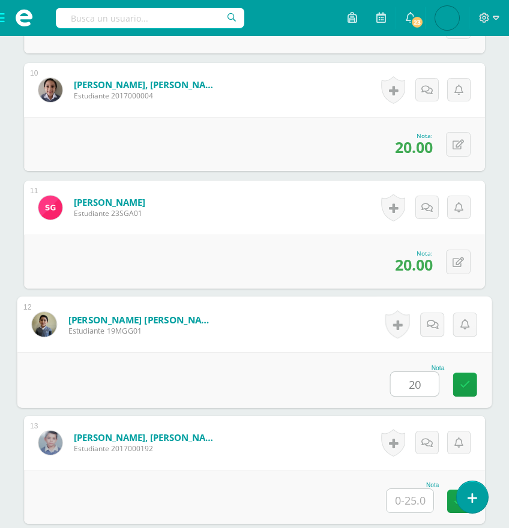
type input "20"
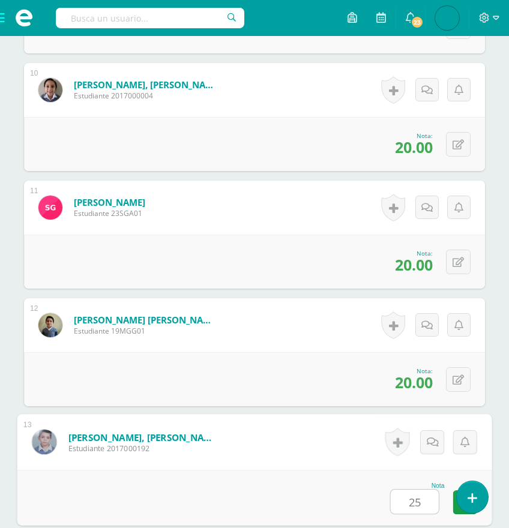
type input "25"
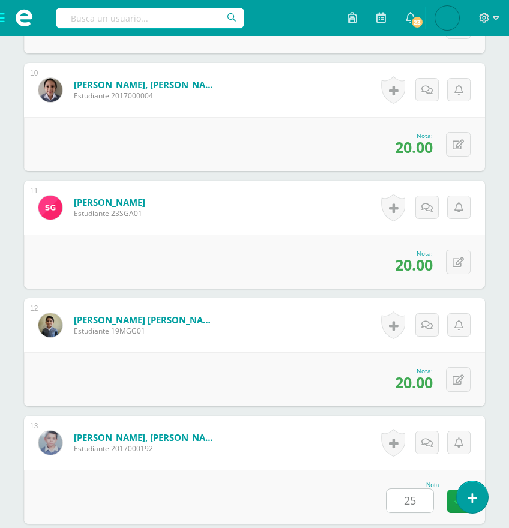
scroll to position [1785, 0]
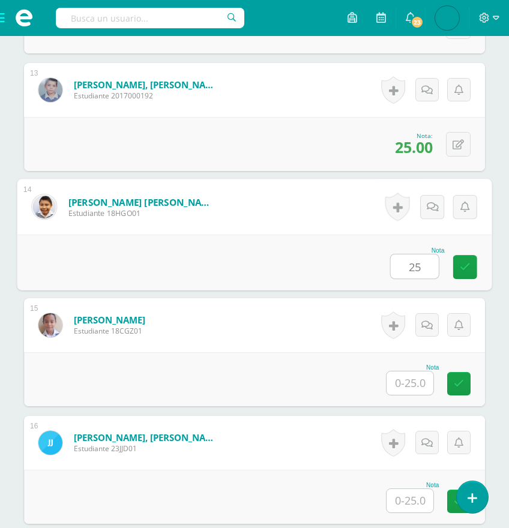
type input "25"
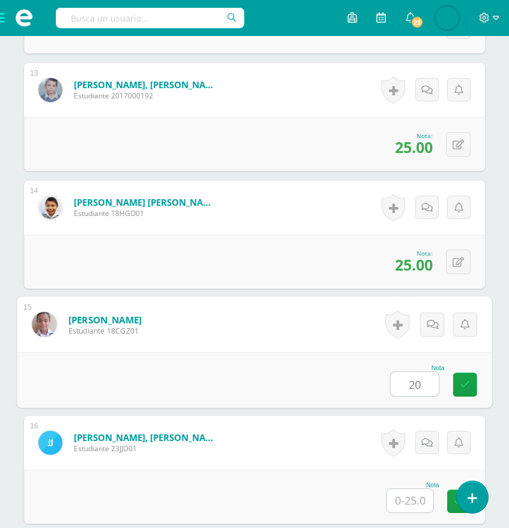
type input "20"
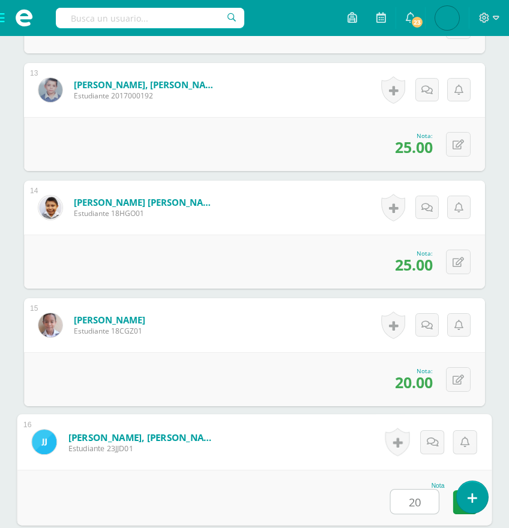
type input "20"
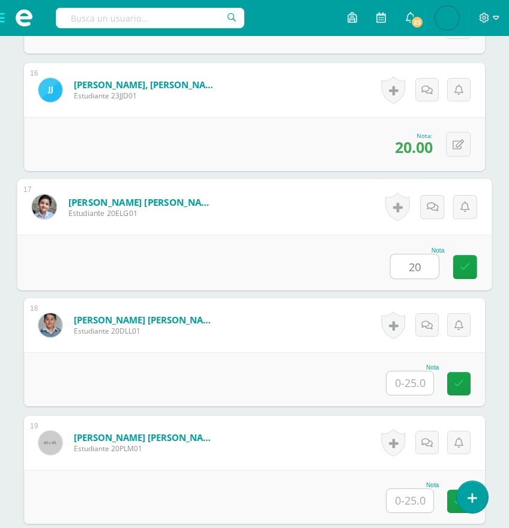
type input "20"
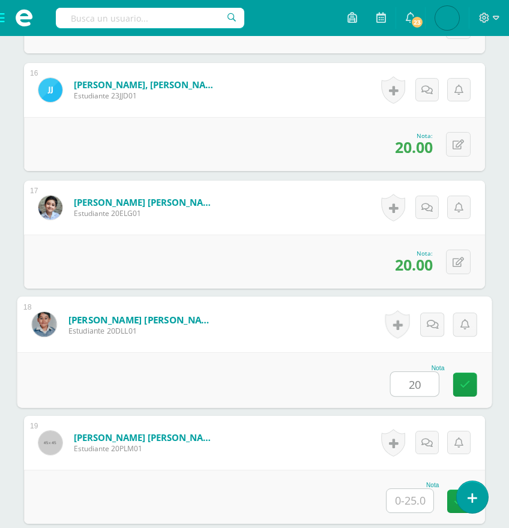
type input "20"
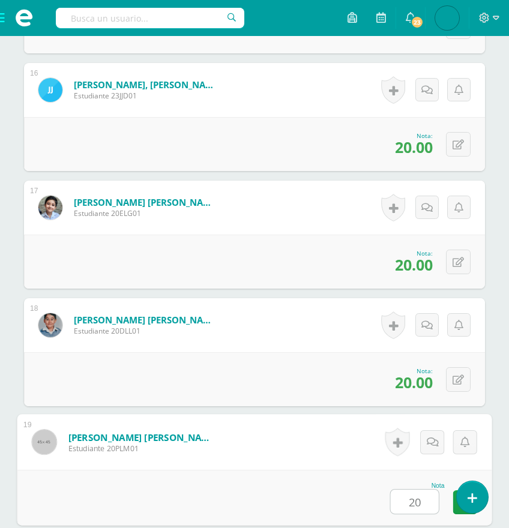
type input "20"
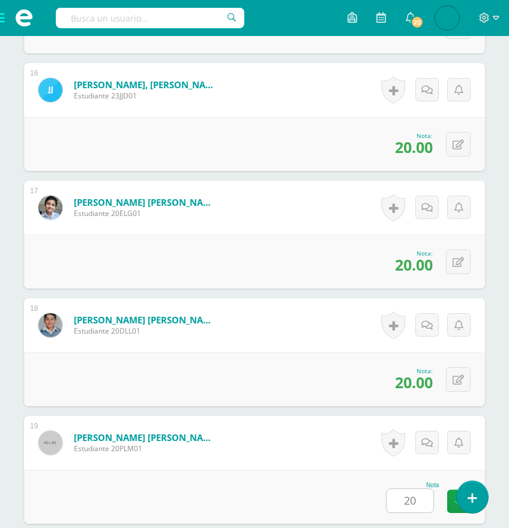
scroll to position [2491, 0]
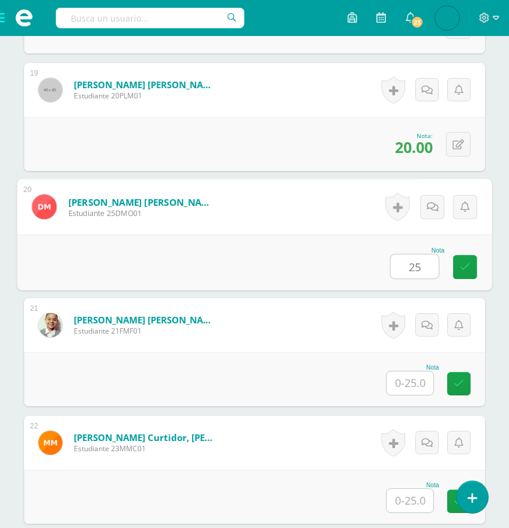
type input "25"
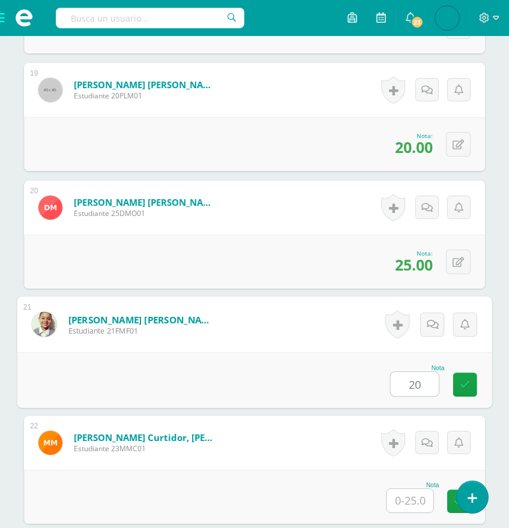
type input "20"
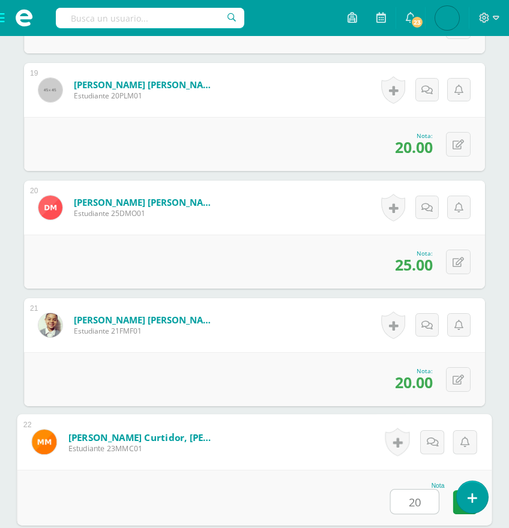
type input "20"
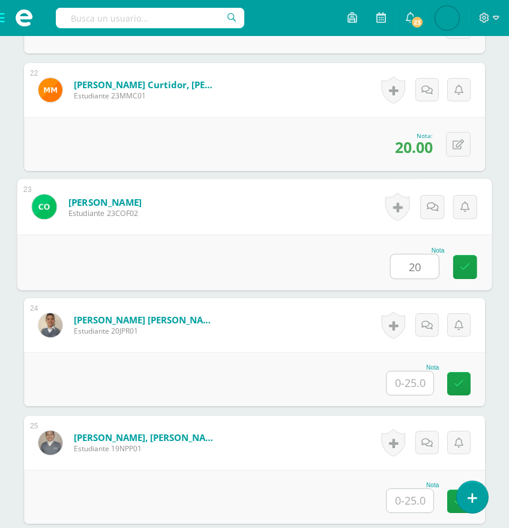
type input "20"
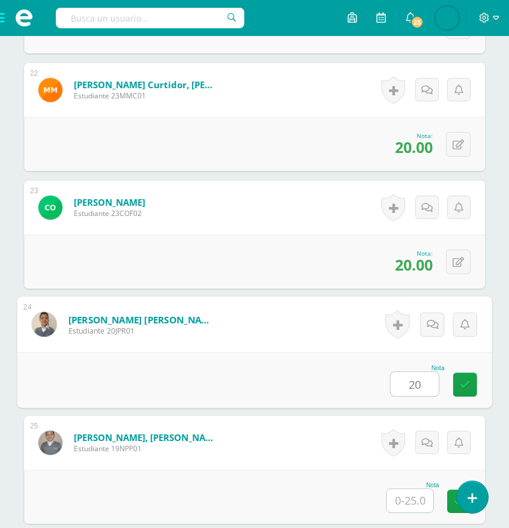
type input "20"
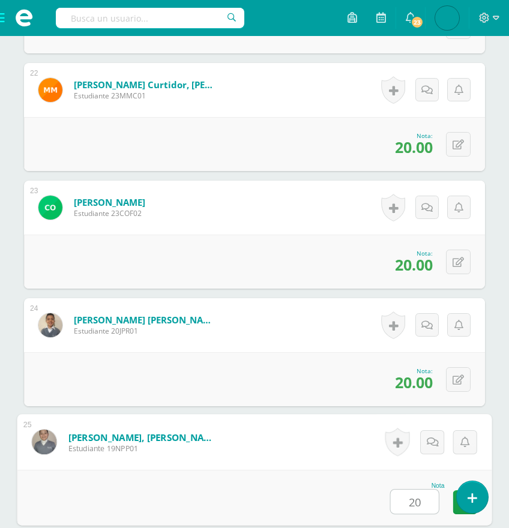
type input "20"
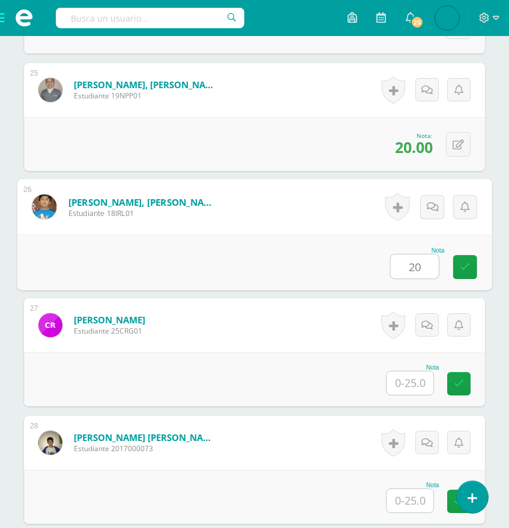
type input "20"
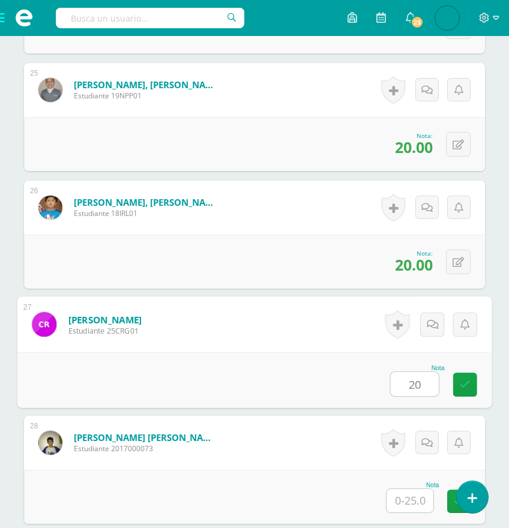
type input "20"
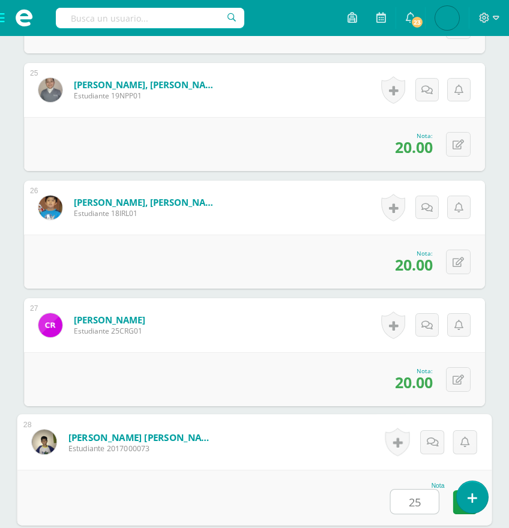
type input "25"
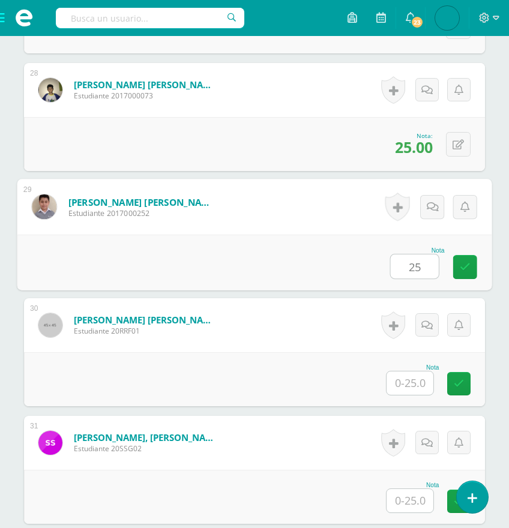
type input "25"
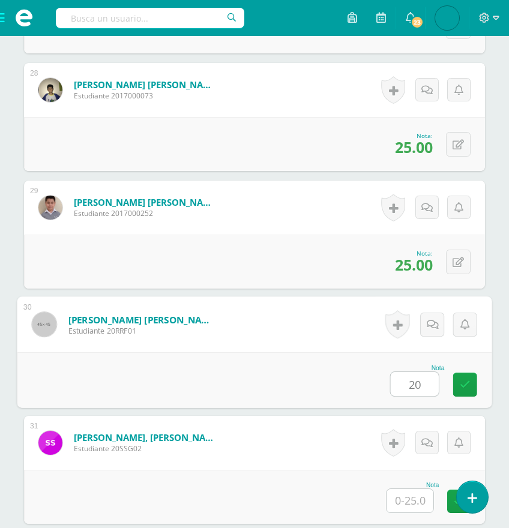
type input "20"
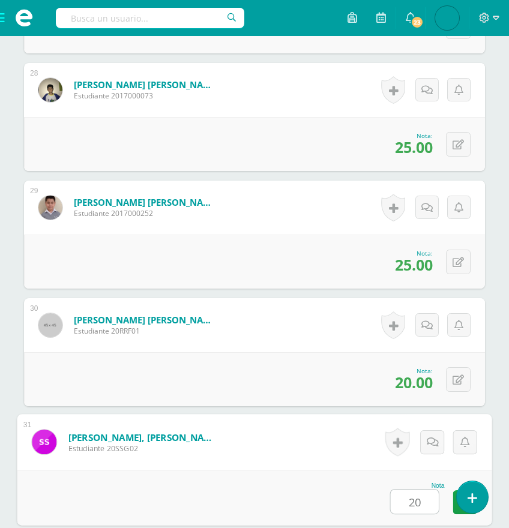
type input "20"
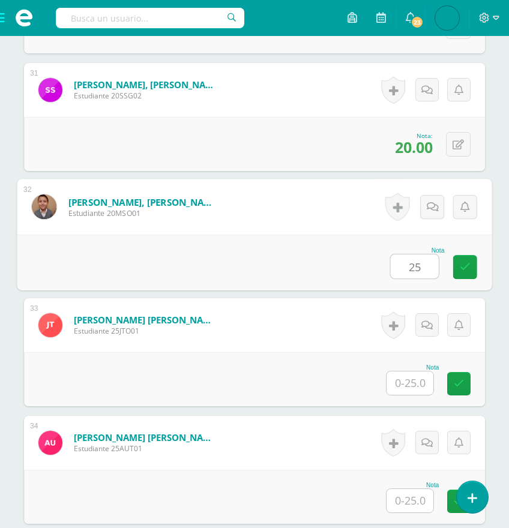
type input "25"
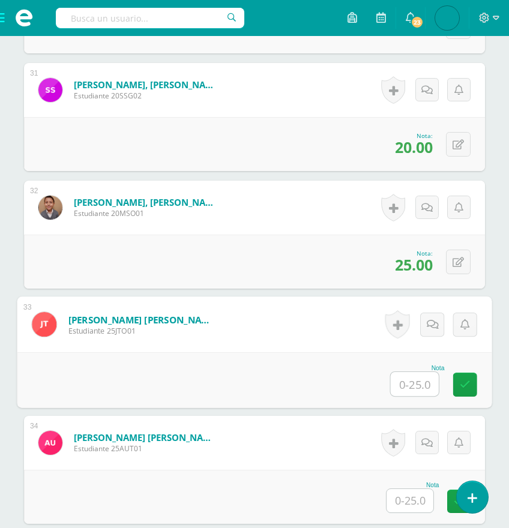
click at [410, 383] on input "text" at bounding box center [415, 384] width 48 height 24
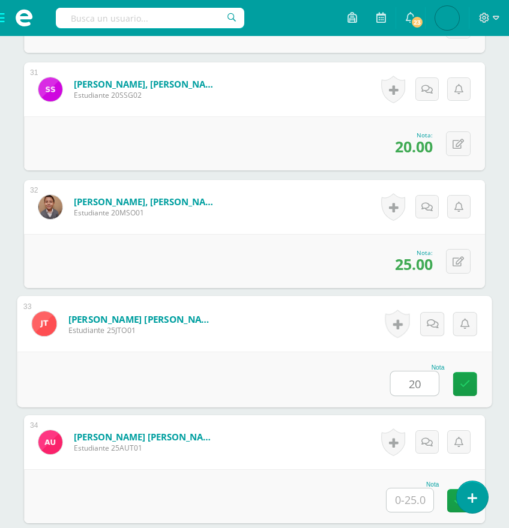
type input "20"
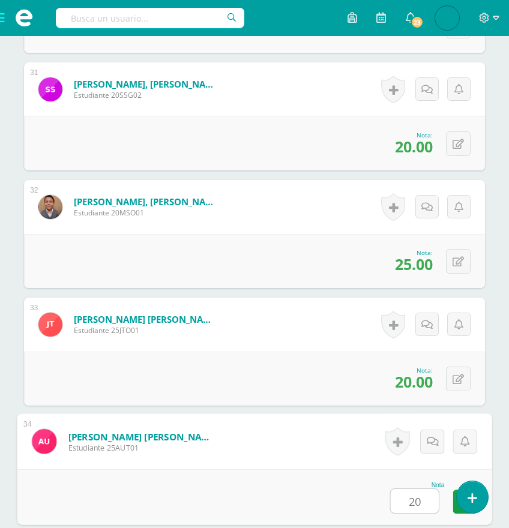
type input "20"
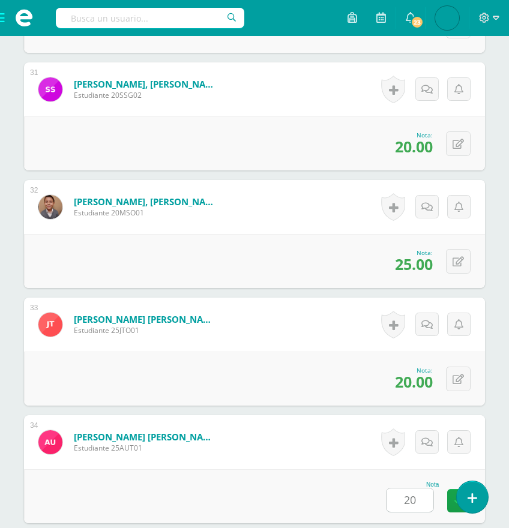
scroll to position [4152, 0]
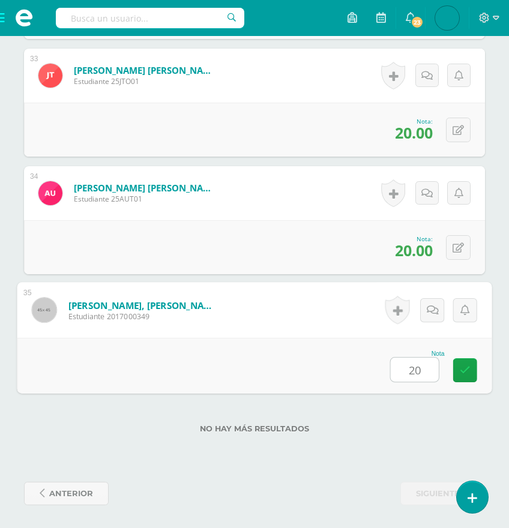
type input "20"
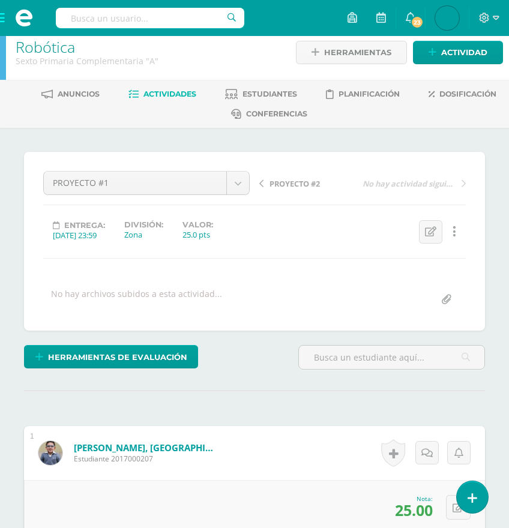
scroll to position [0, 0]
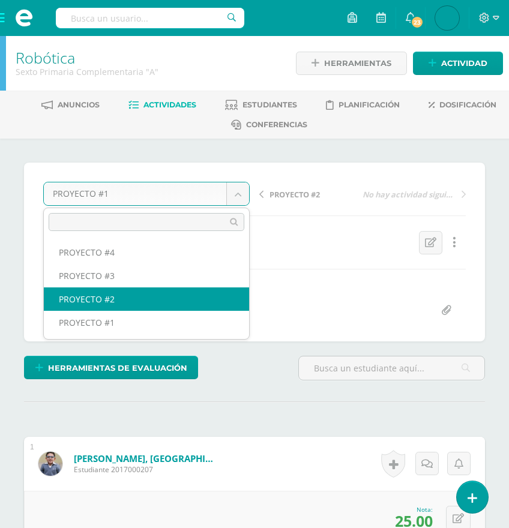
select select "/dashboard/teacher/grade-activity/175385/"
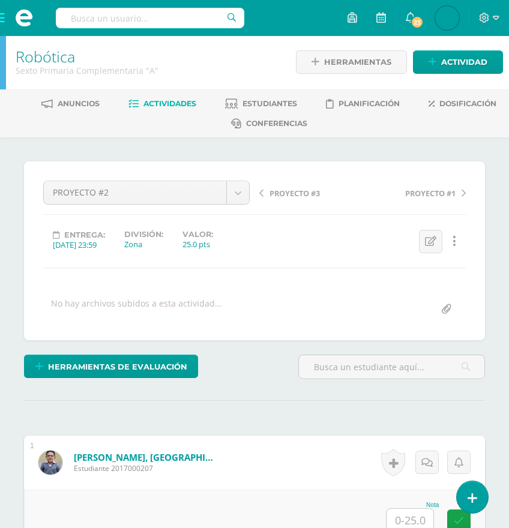
scroll to position [2, 0]
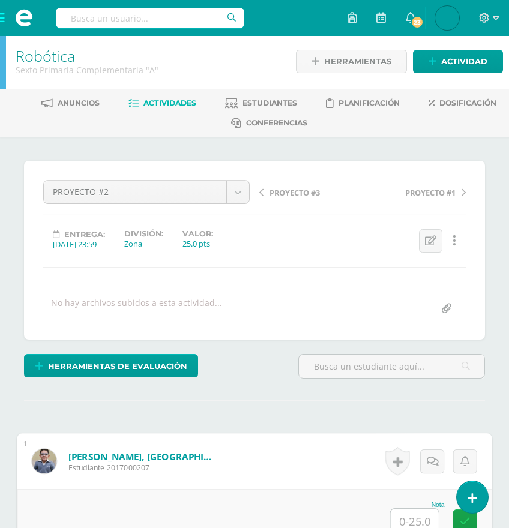
click at [413, 513] on input "text" at bounding box center [415, 521] width 48 height 24
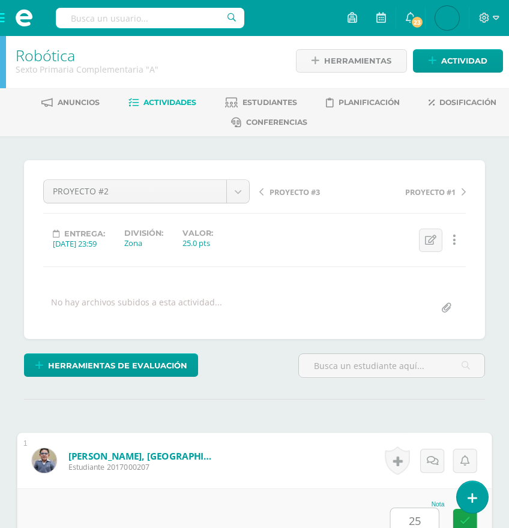
type input "25"
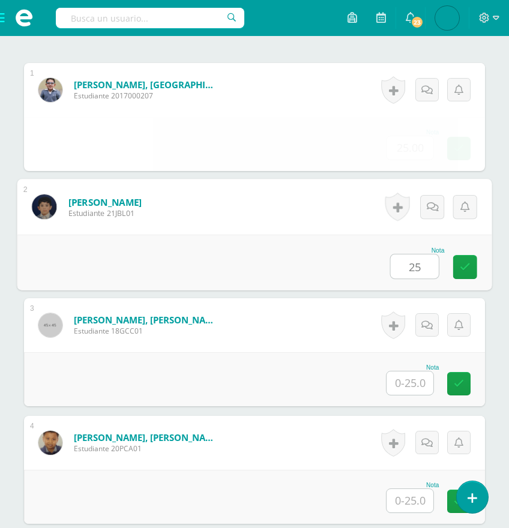
type input "25"
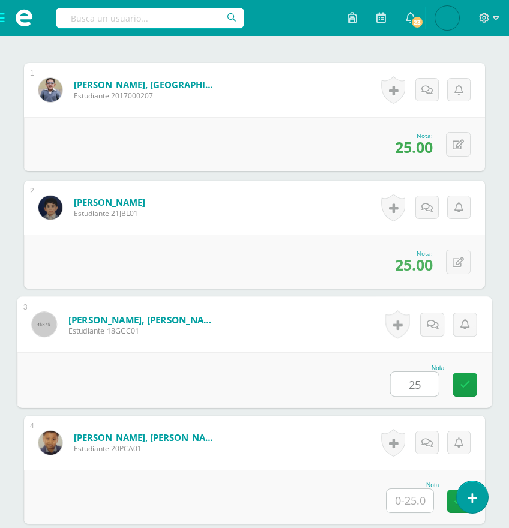
type input "25"
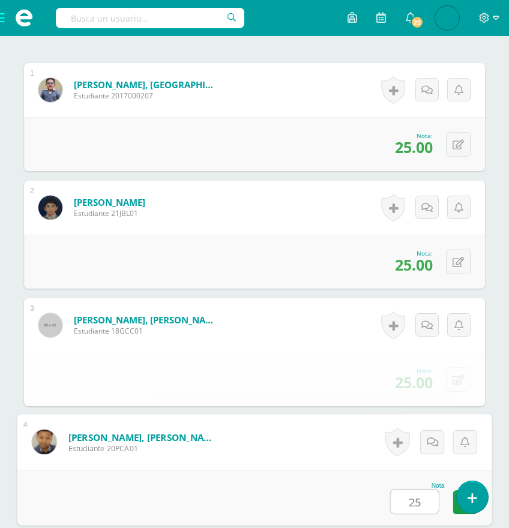
type input "25"
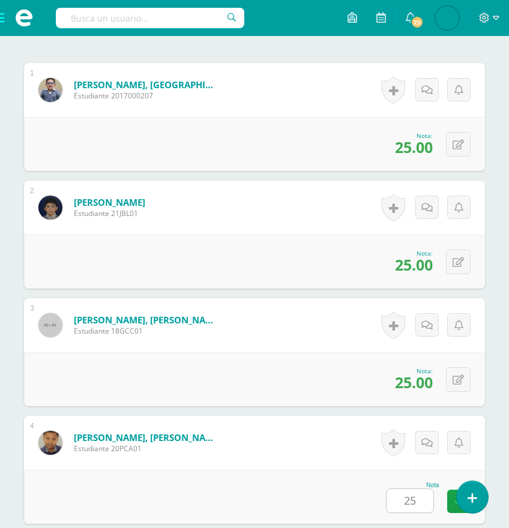
scroll to position [727, 0]
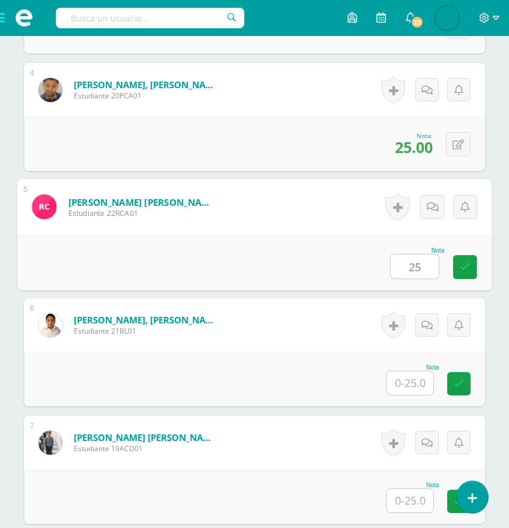
type input "25"
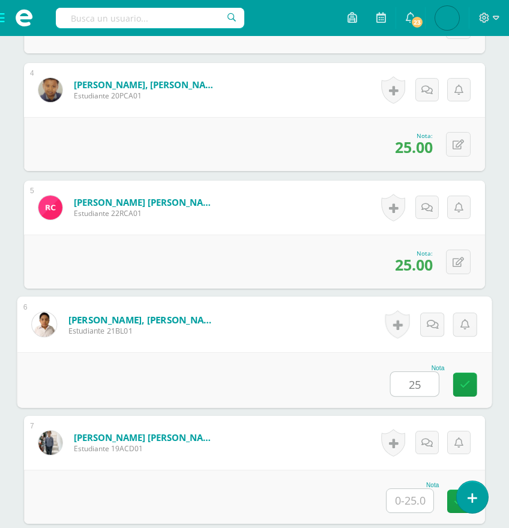
type input "25"
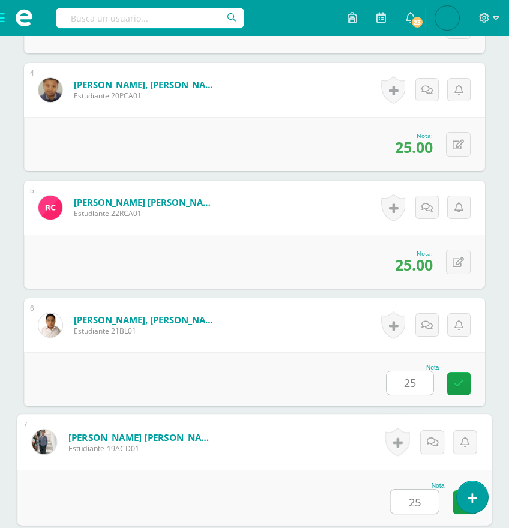
type input "25"
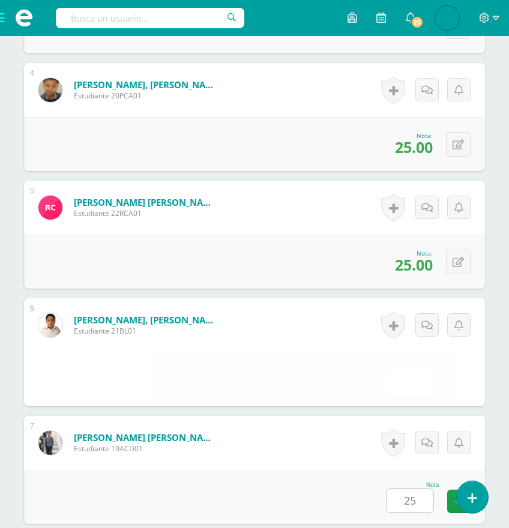
scroll to position [1080, 0]
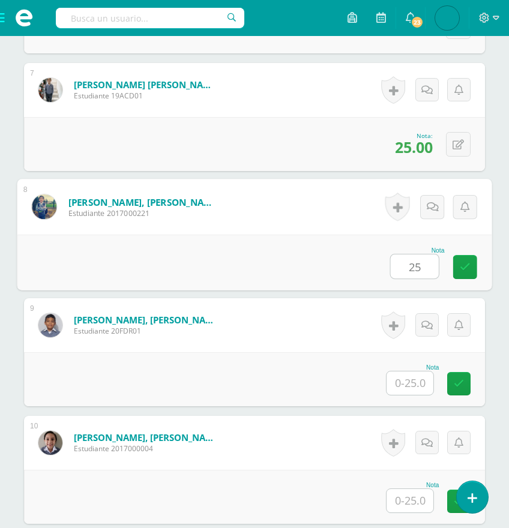
type input "25"
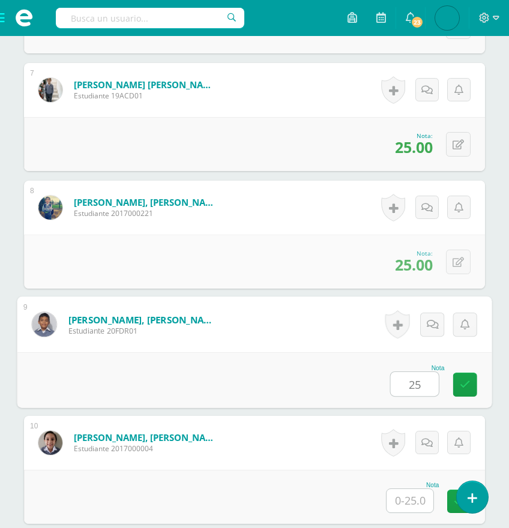
type input "25"
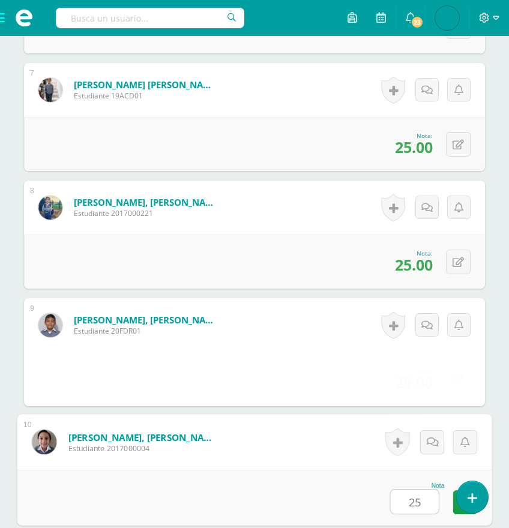
type input "25"
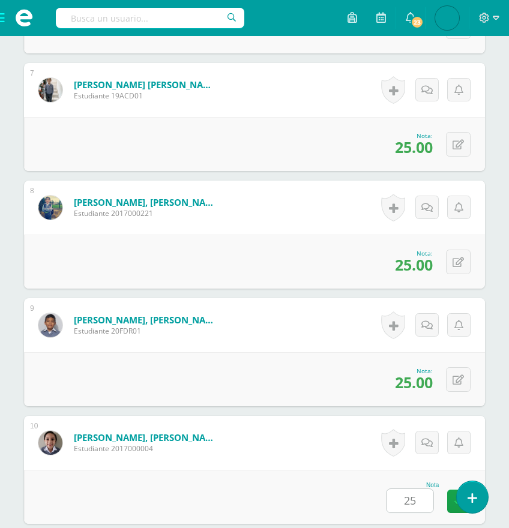
scroll to position [1432, 0]
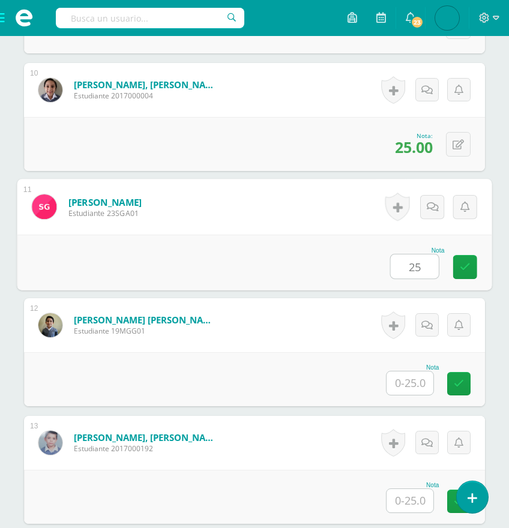
type input "25"
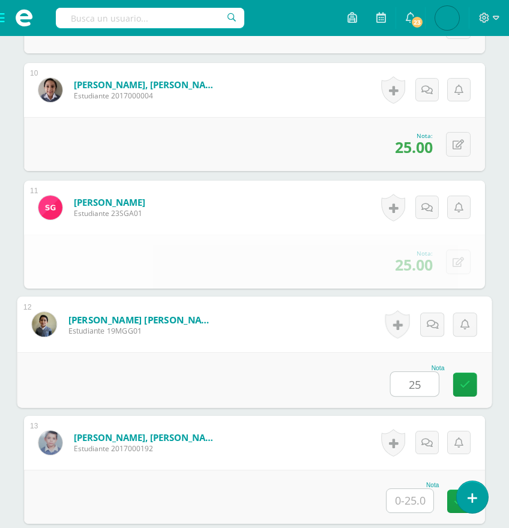
type input "25"
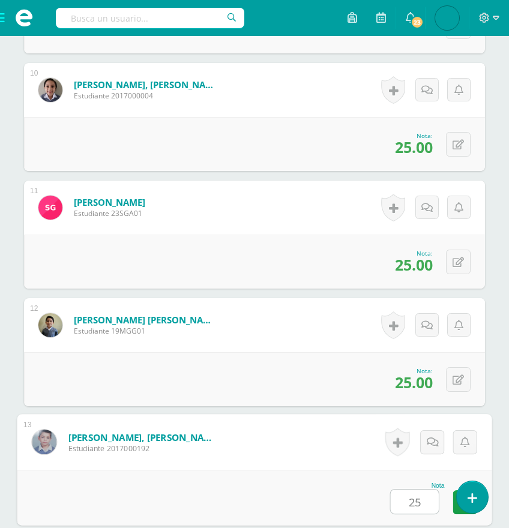
type input "25"
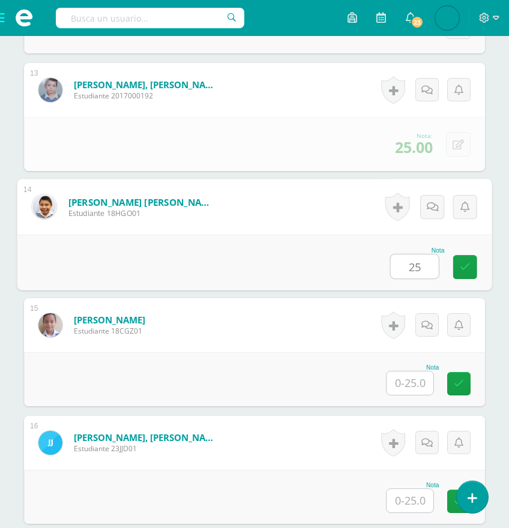
type input "25"
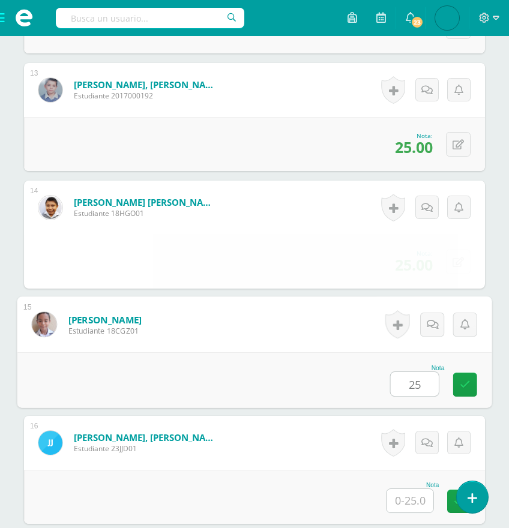
type input "25"
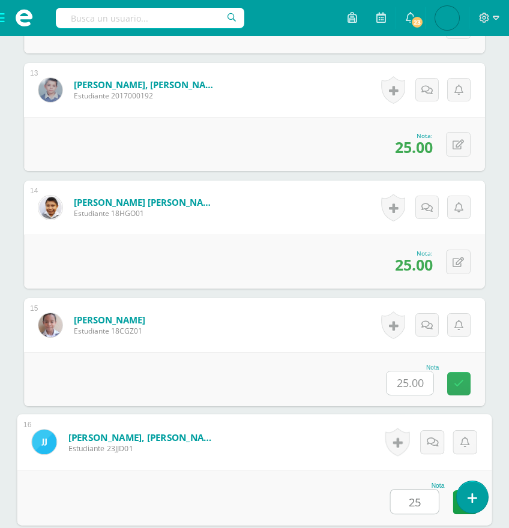
type input "25"
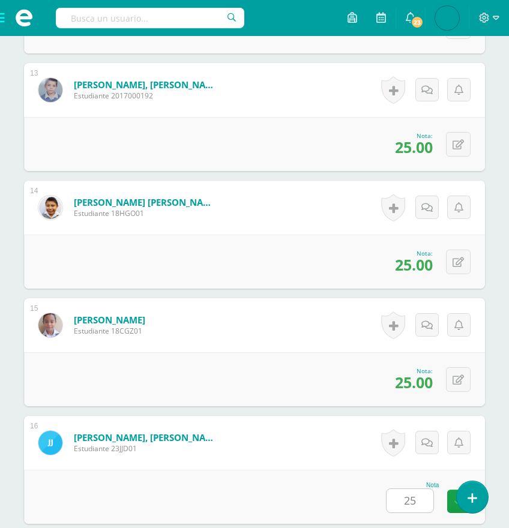
scroll to position [2138, 0]
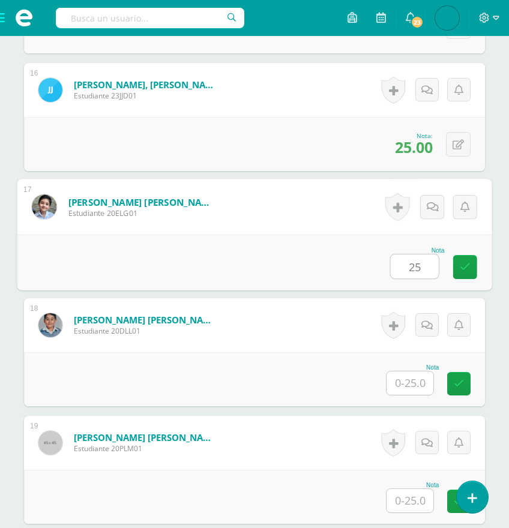
type input "25"
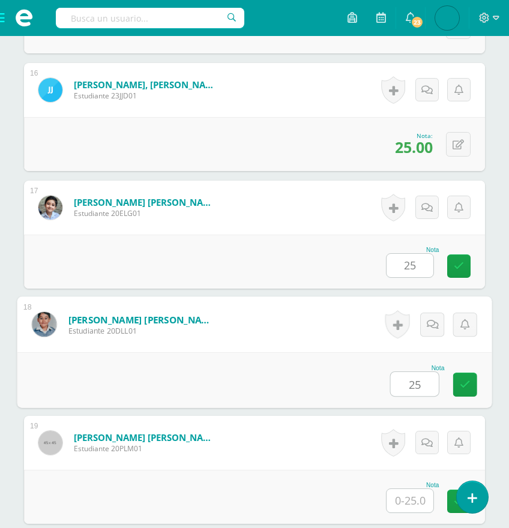
type input "25"
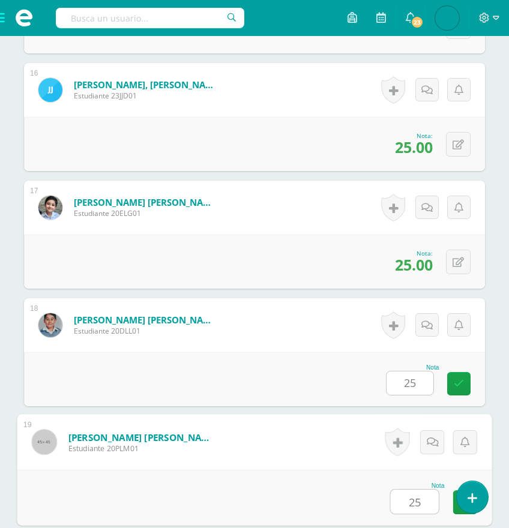
type input "25"
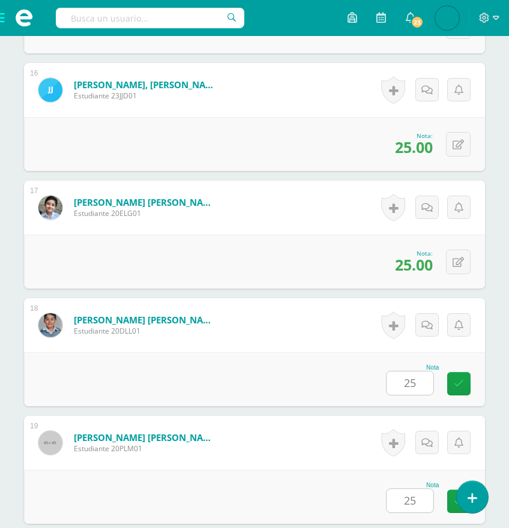
scroll to position [2491, 0]
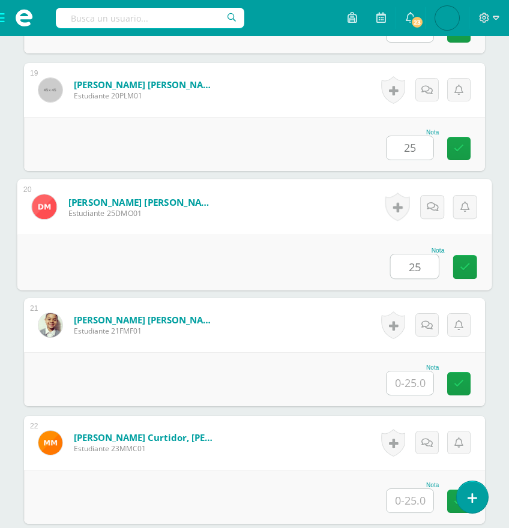
type input "25"
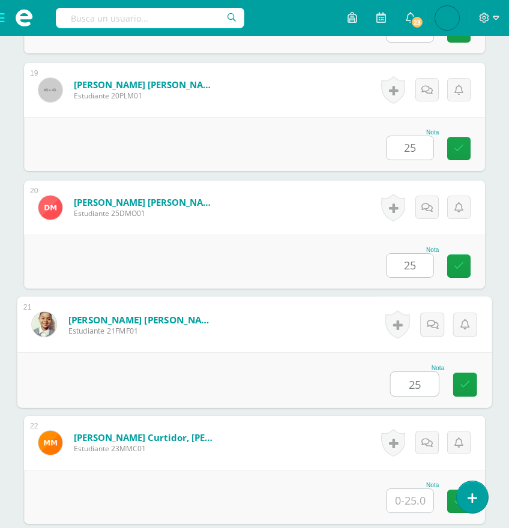
type input "25"
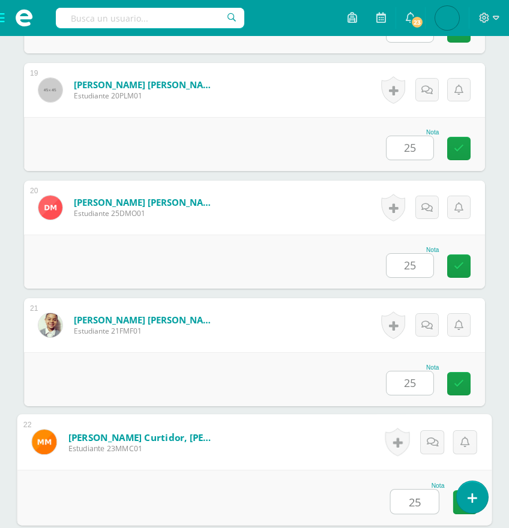
type input "25"
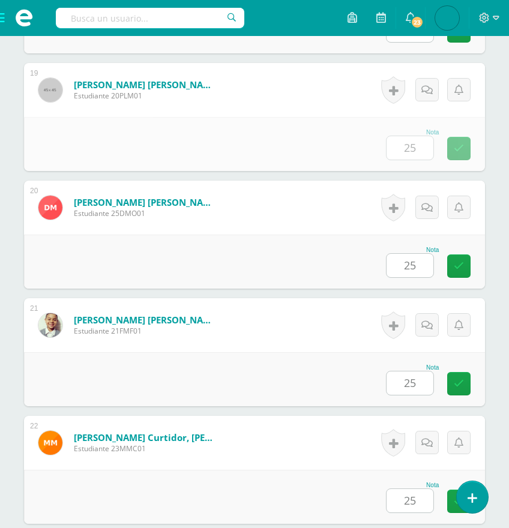
scroll to position [2844, 0]
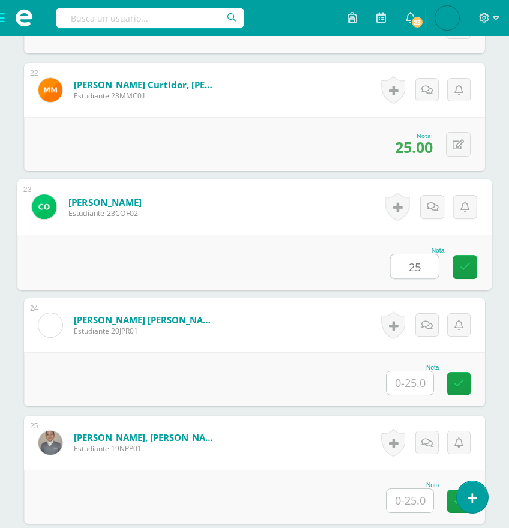
type input "25"
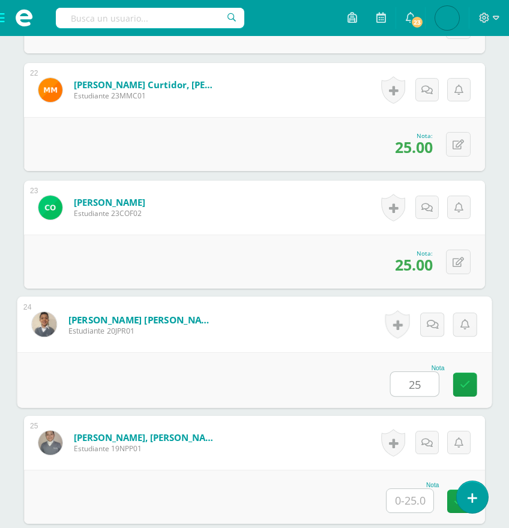
type input "25"
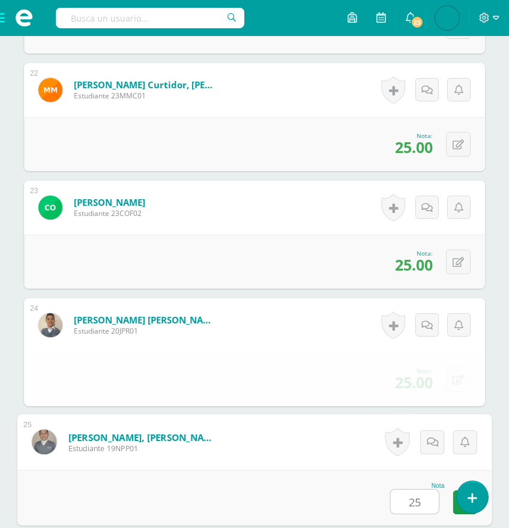
type input "25"
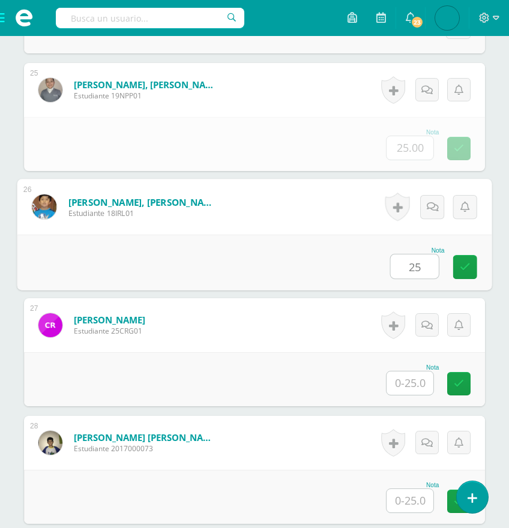
type input "25"
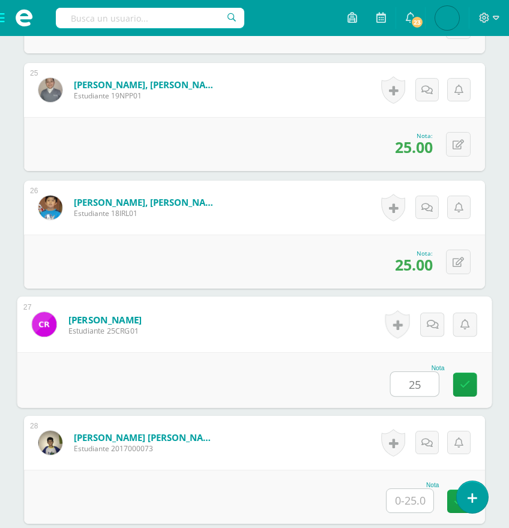
type input "25"
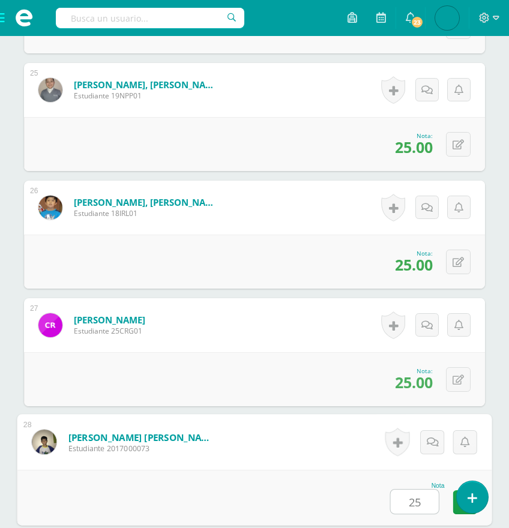
type input "25"
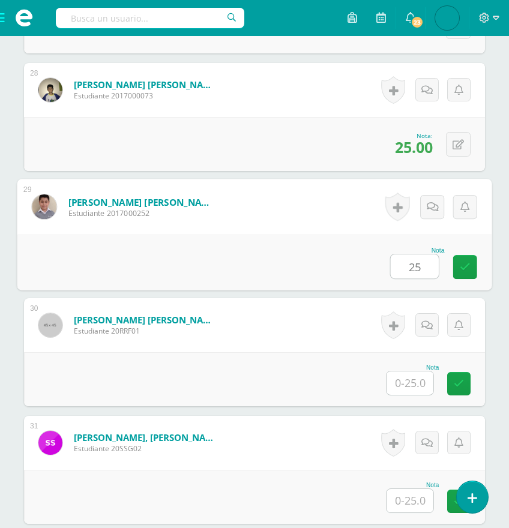
type input "25"
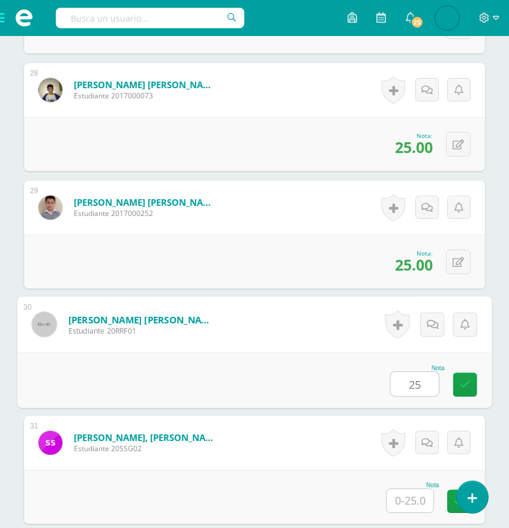
type input "25"
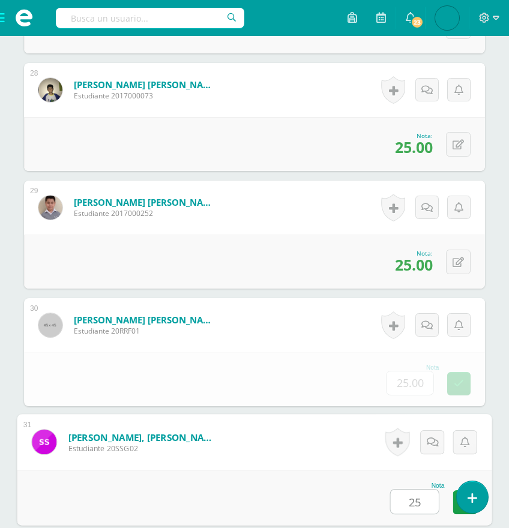
type input "25"
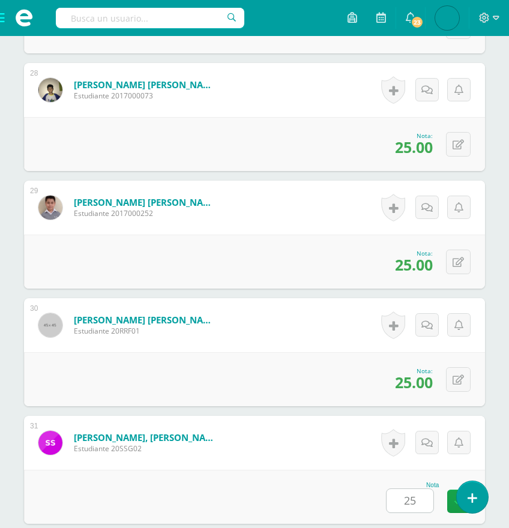
scroll to position [3902, 0]
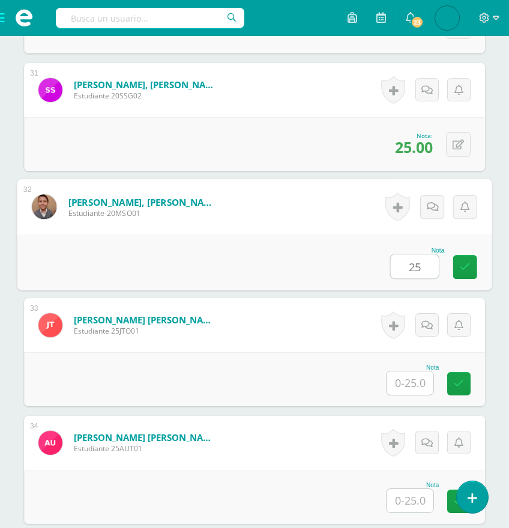
type input "25"
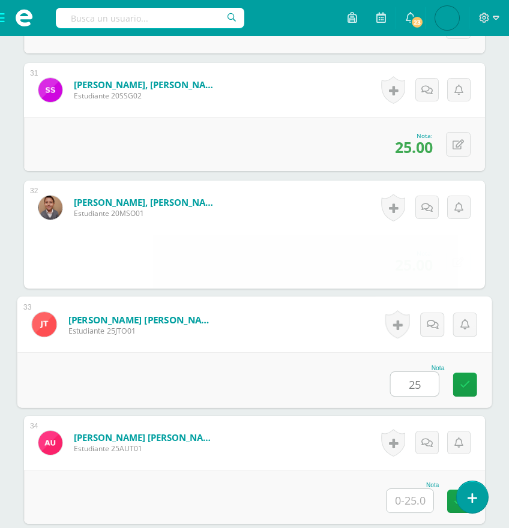
type input "25"
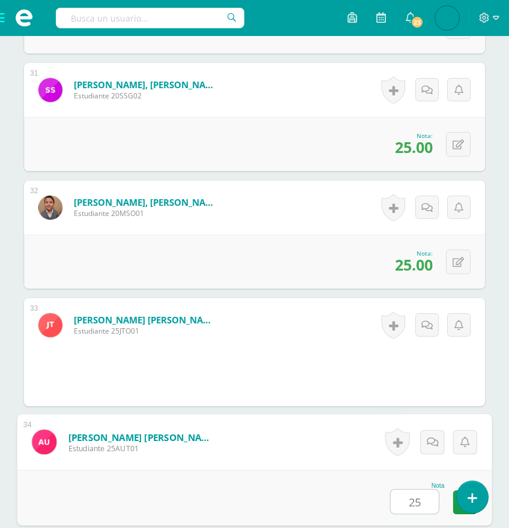
type input "25"
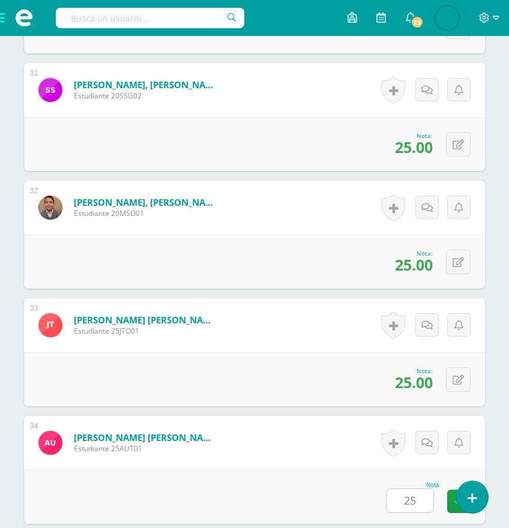
scroll to position [4152, 0]
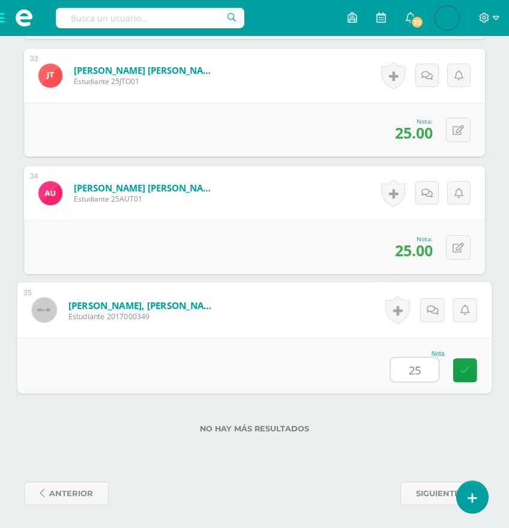
type input "25"
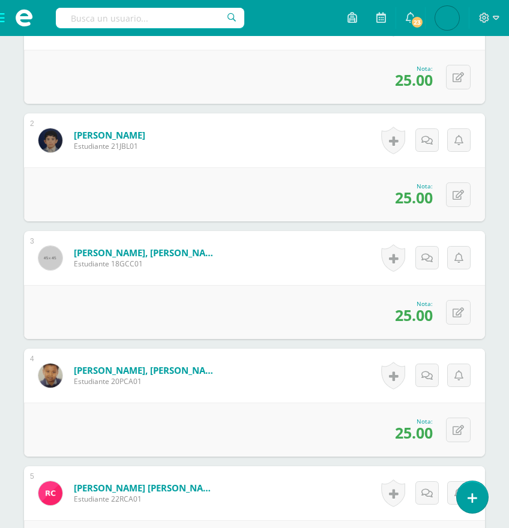
scroll to position [0, 0]
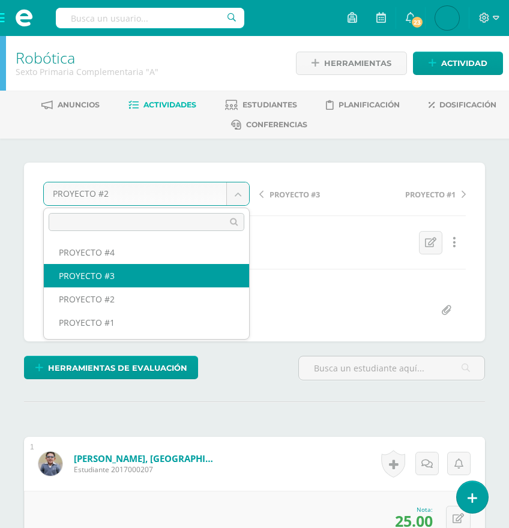
select select "/dashboard/teacher/grade-activity/175390/"
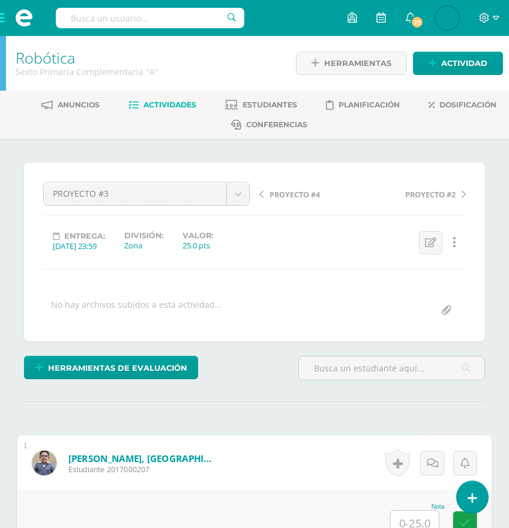
click at [414, 514] on input "text" at bounding box center [415, 523] width 48 height 24
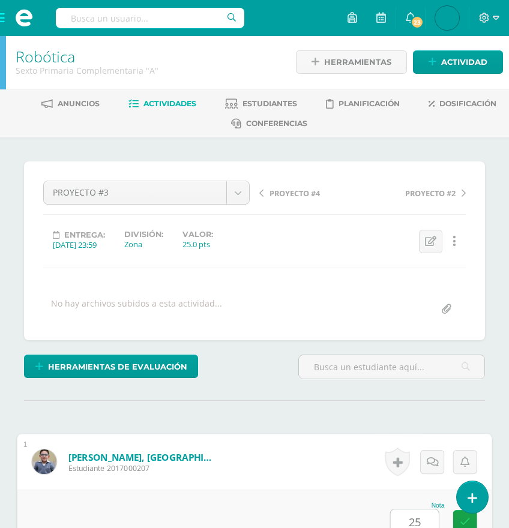
type input "25"
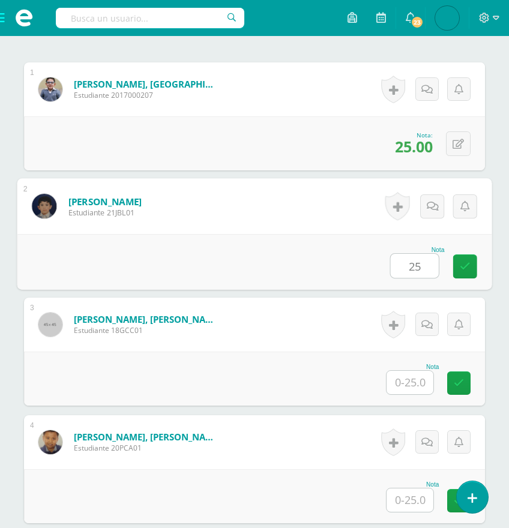
type input "25"
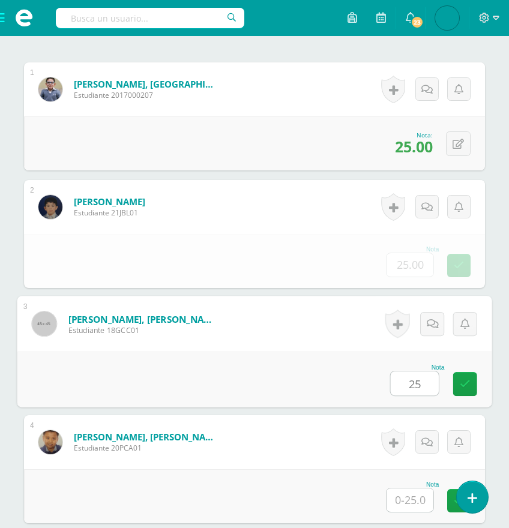
type input "25"
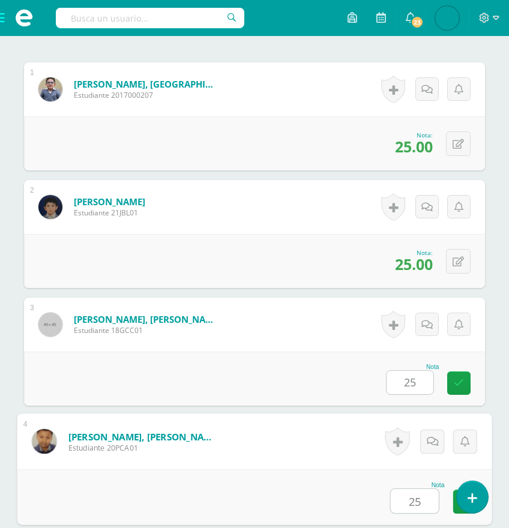
type input "25"
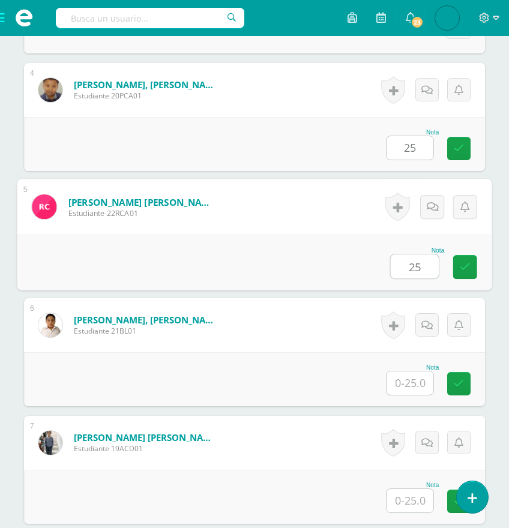
type input "25"
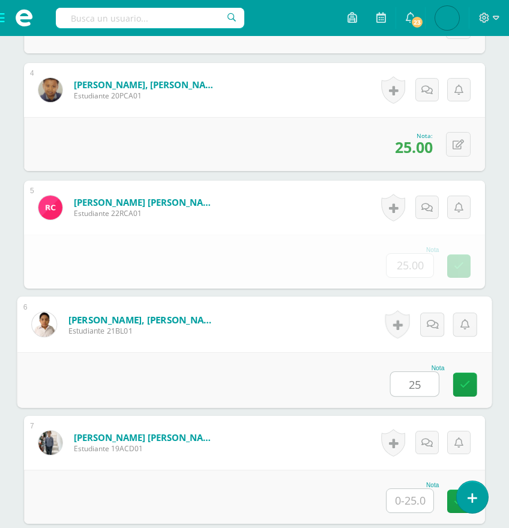
type input "25"
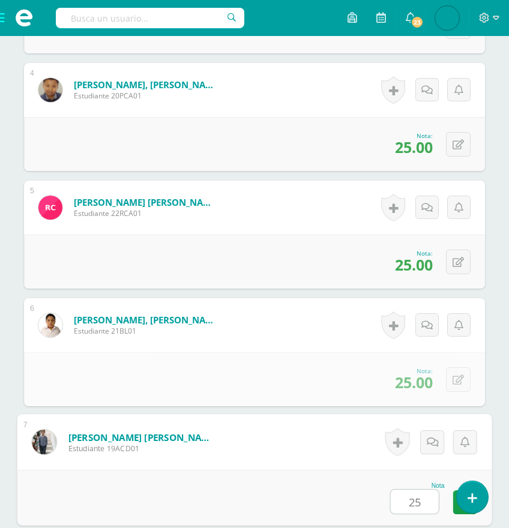
type input "25"
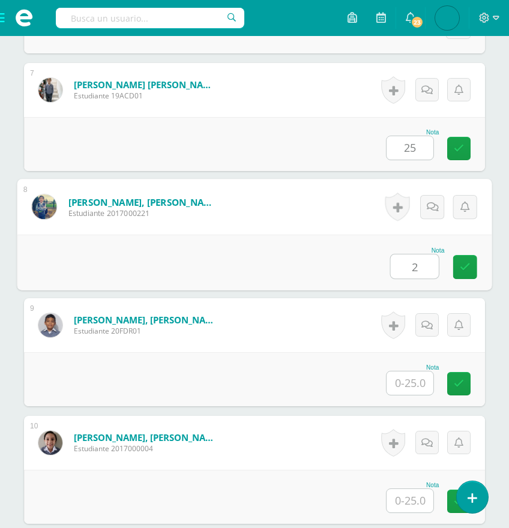
scroll to position [1080, 0]
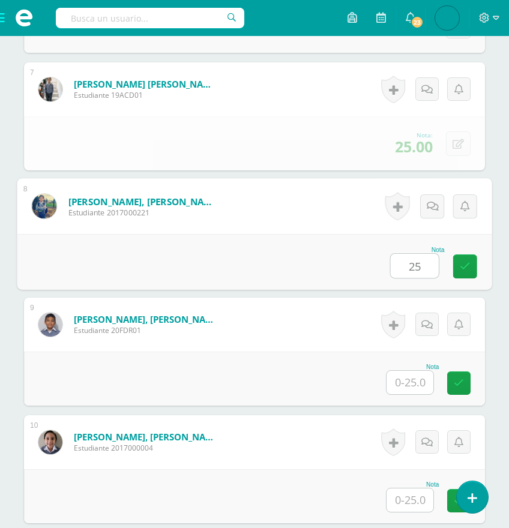
type input "25"
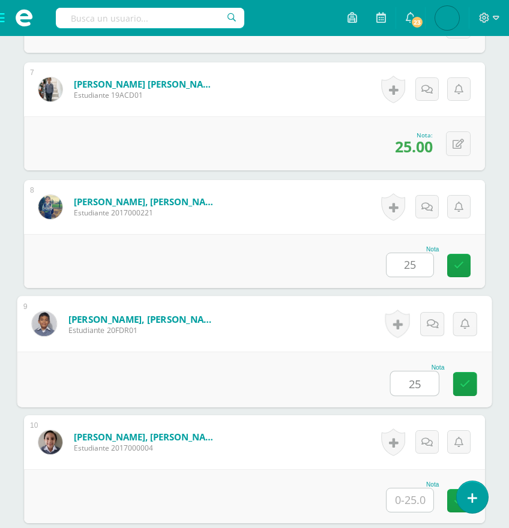
type input "25"
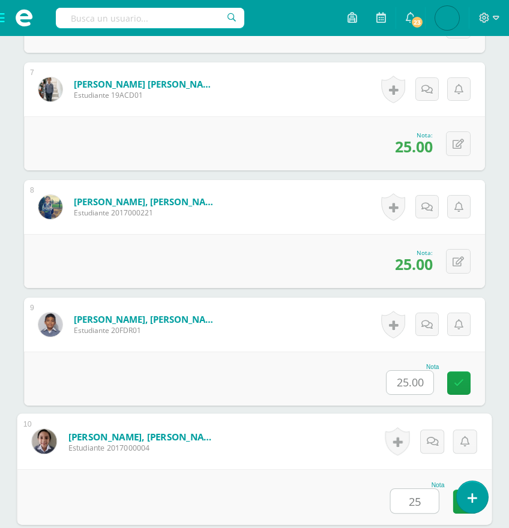
type input "25"
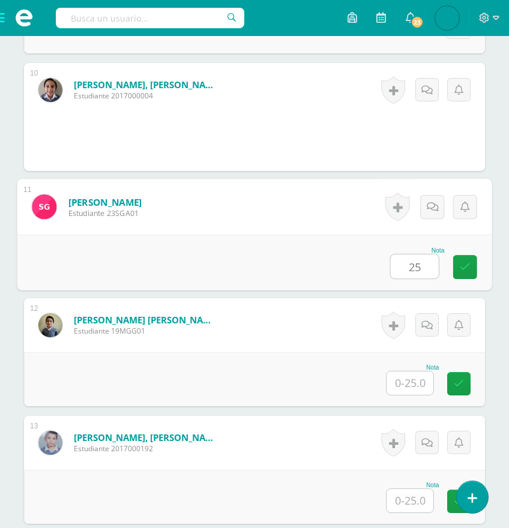
type input "25"
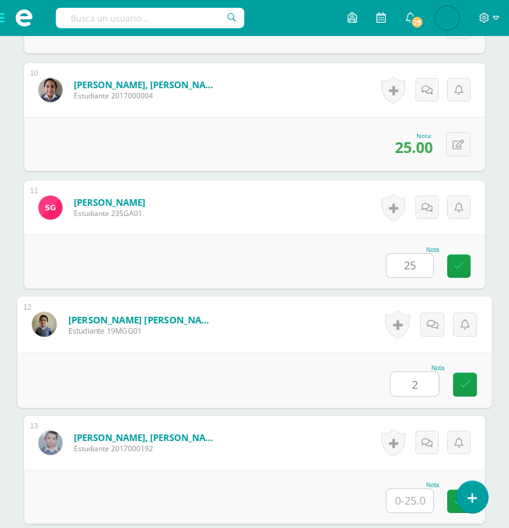
scroll to position [1433, 0]
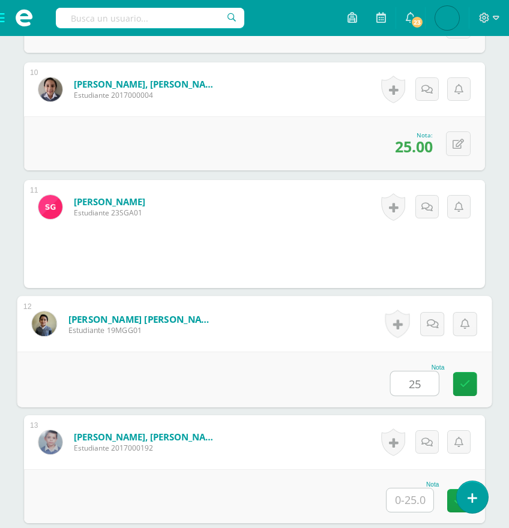
type input "25"
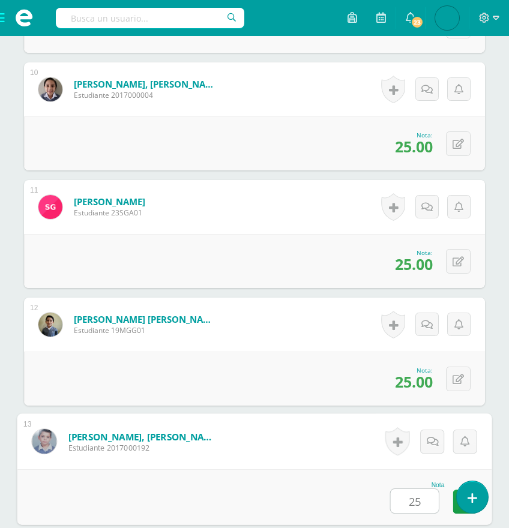
type input "25"
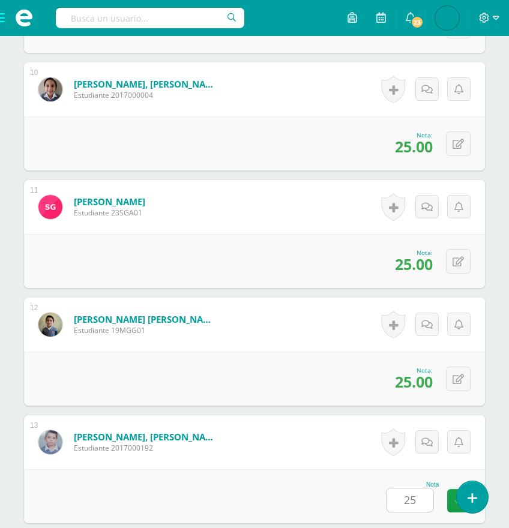
scroll to position [1785, 0]
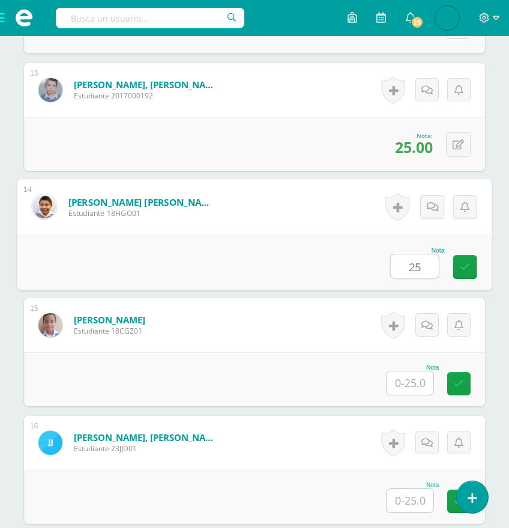
type input "25"
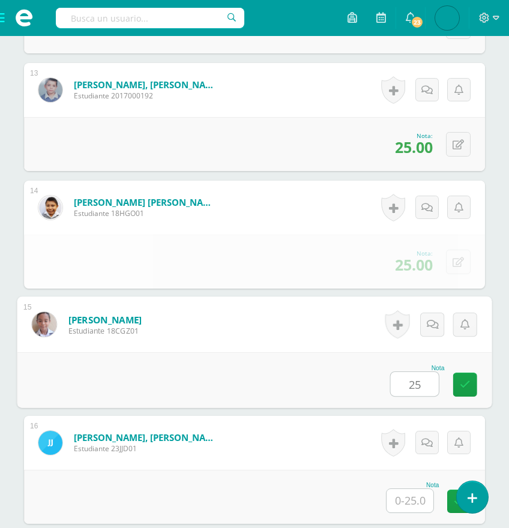
type input "25"
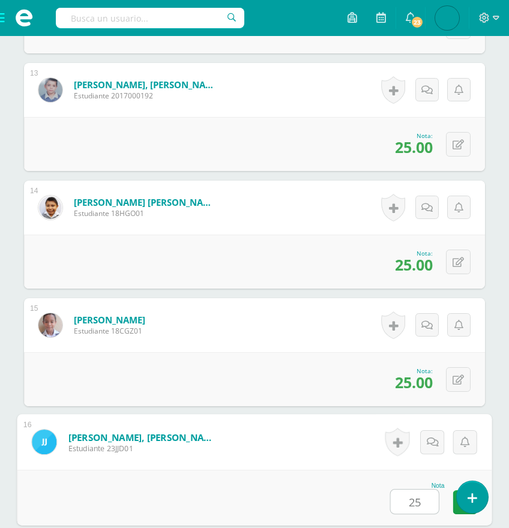
type input "25"
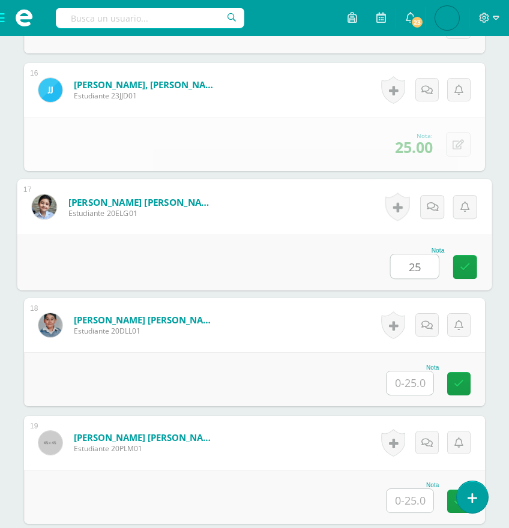
type input "25"
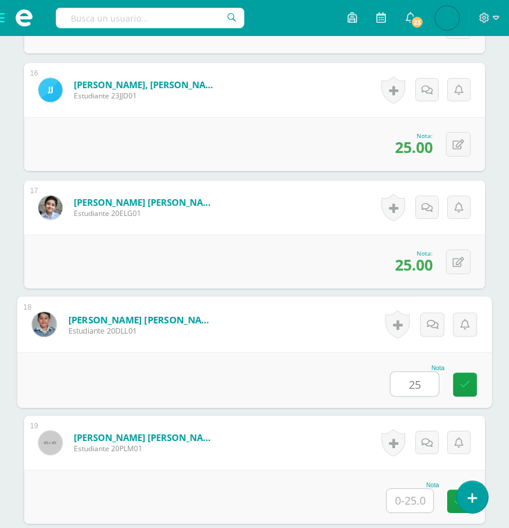
type input "25"
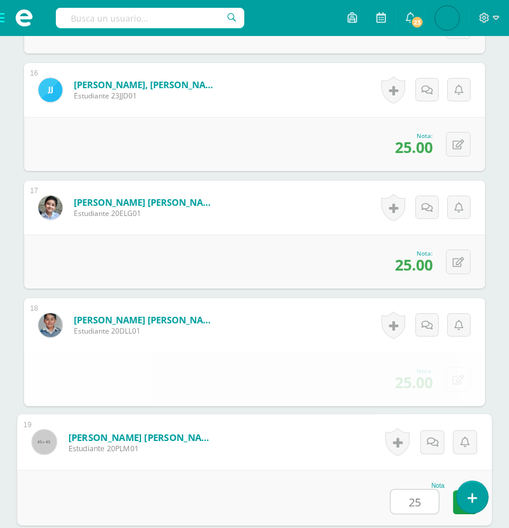
type input "25"
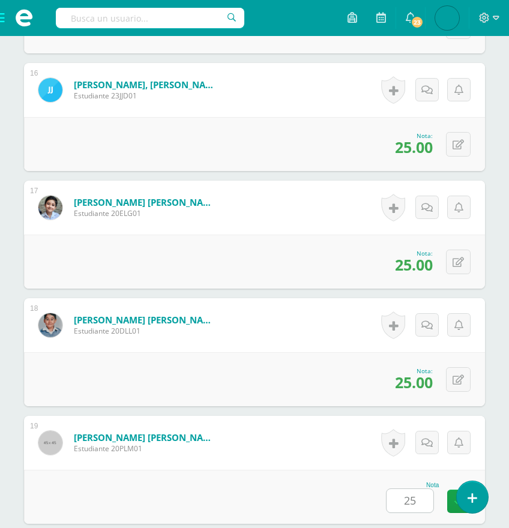
scroll to position [2491, 0]
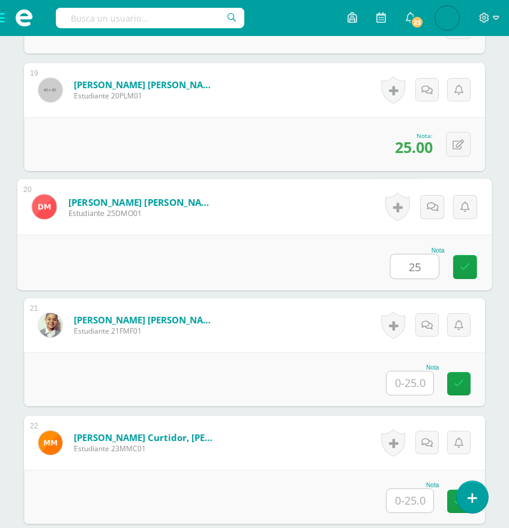
type input "25"
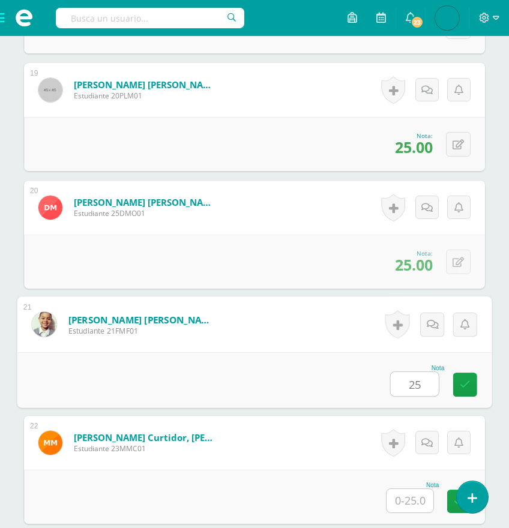
type input "25"
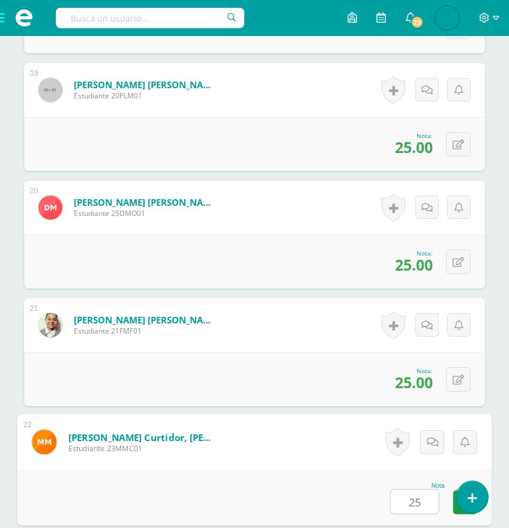
type input "25"
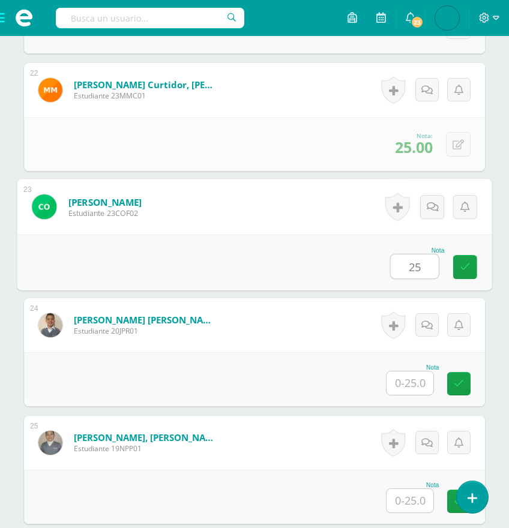
type input "25"
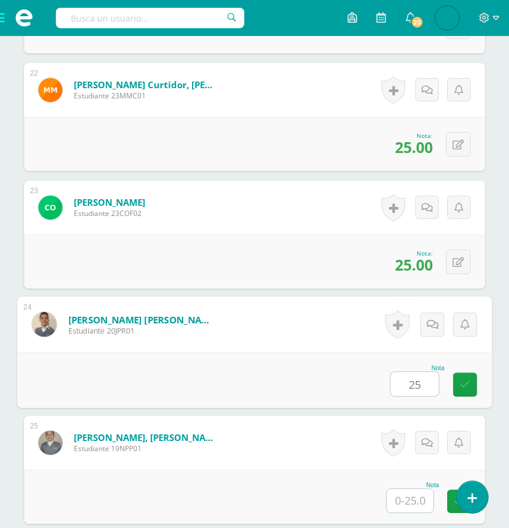
type input "25"
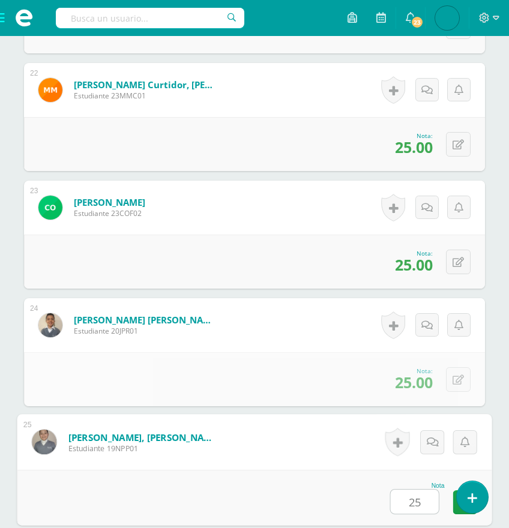
type input "25"
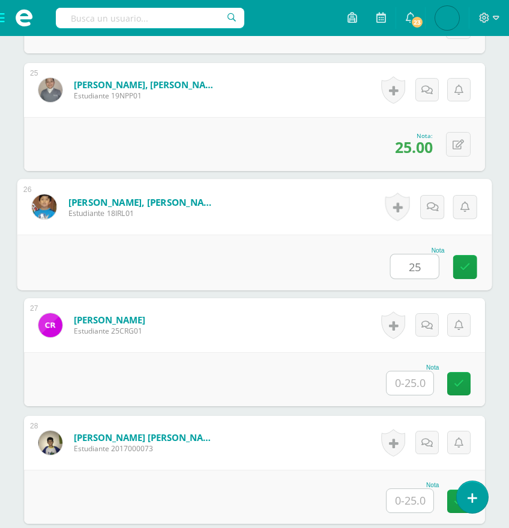
type input "25"
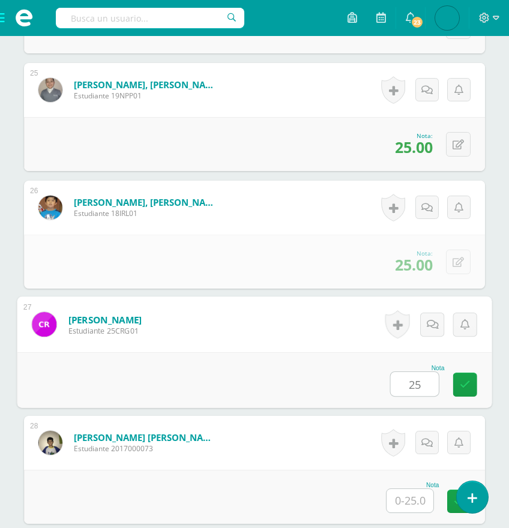
type input "25"
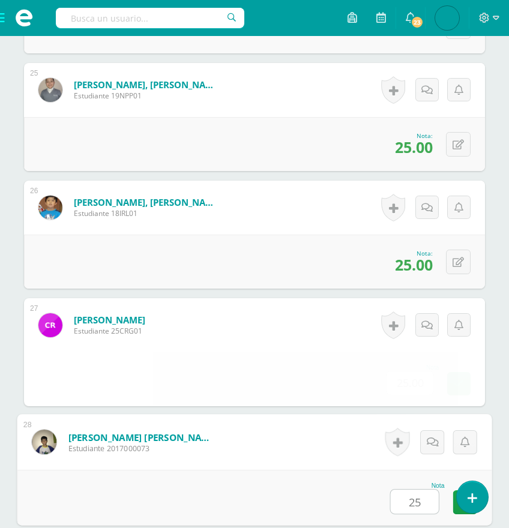
type input "25"
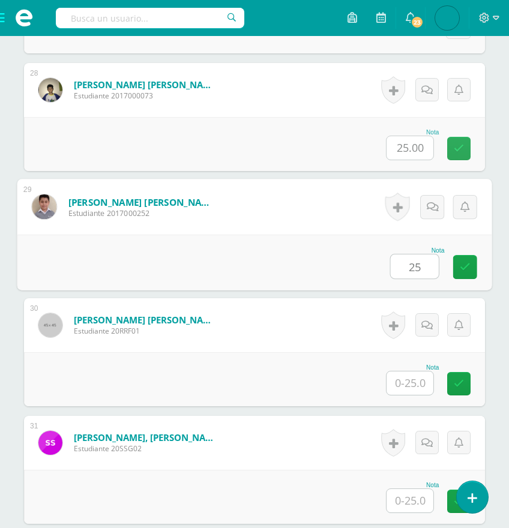
type input "25"
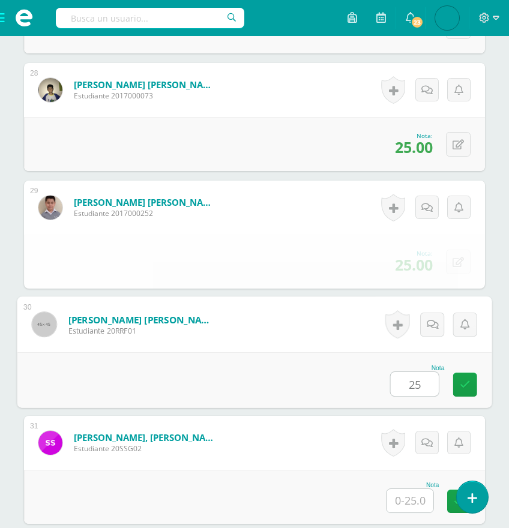
type input "25"
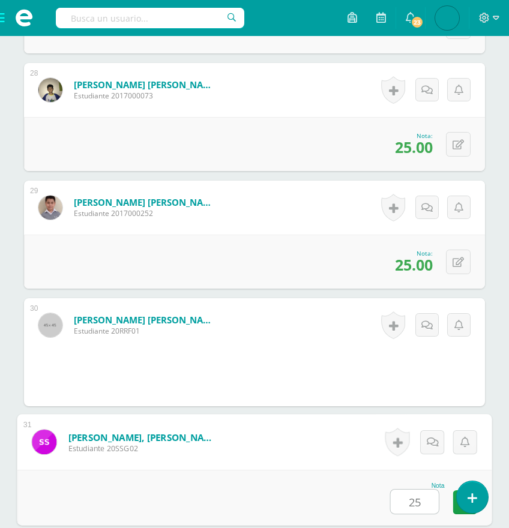
type input "25"
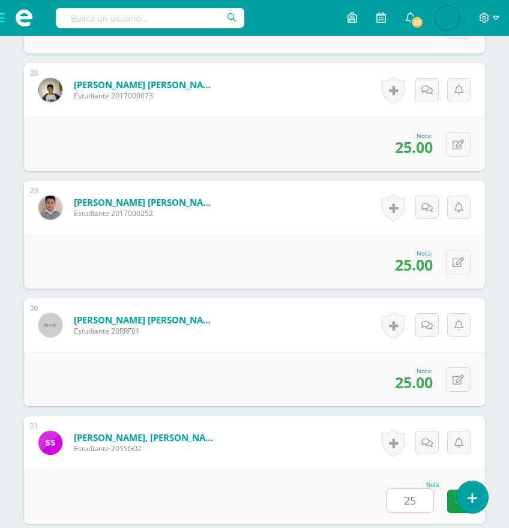
scroll to position [3902, 0]
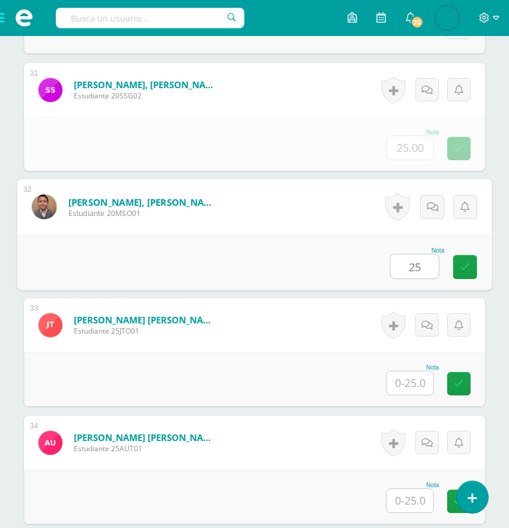
type input "25"
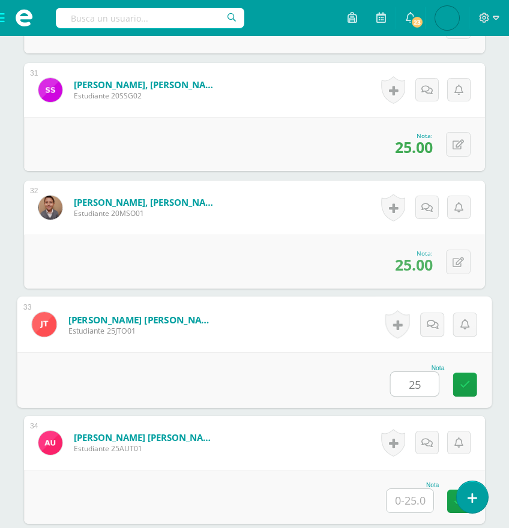
type input "25"
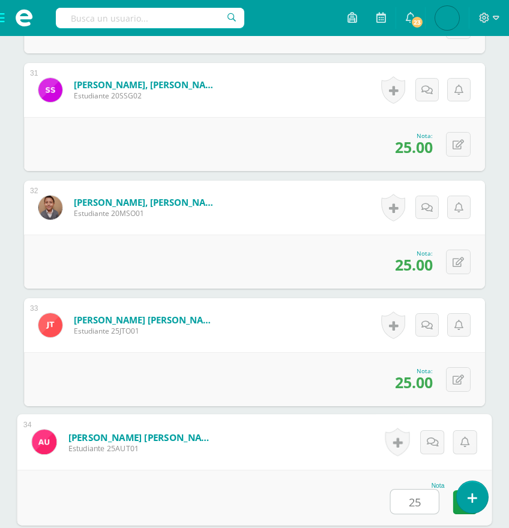
type input "25"
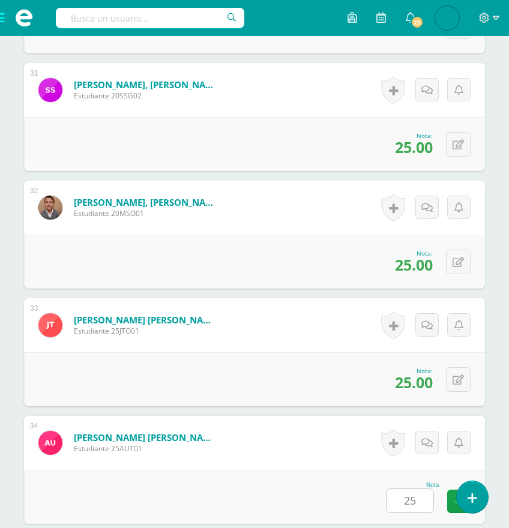
scroll to position [4152, 0]
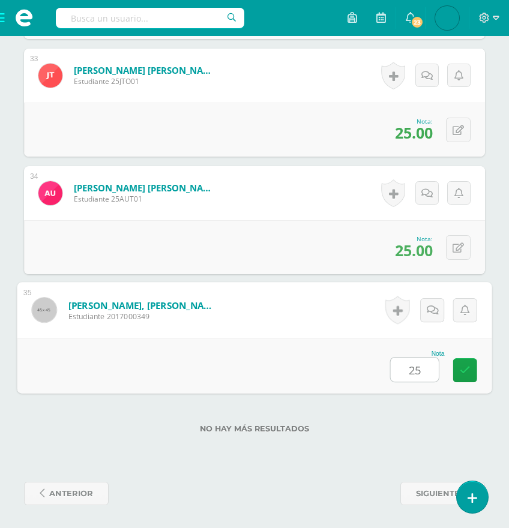
type input "25"
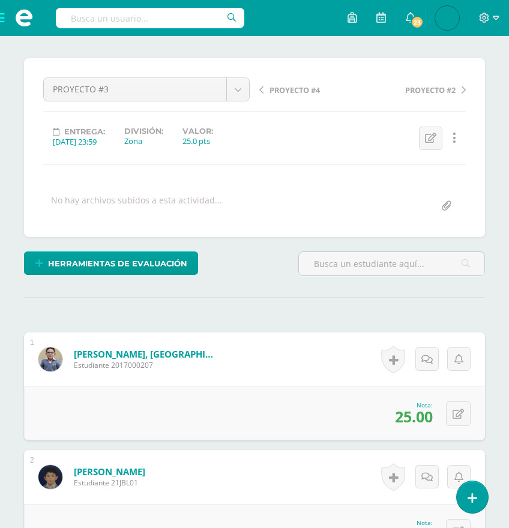
scroll to position [0, 0]
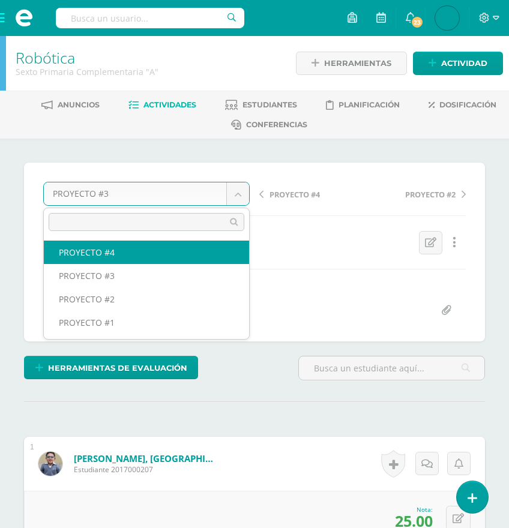
select select "/dashboard/teacher/grade-activity/175395/"
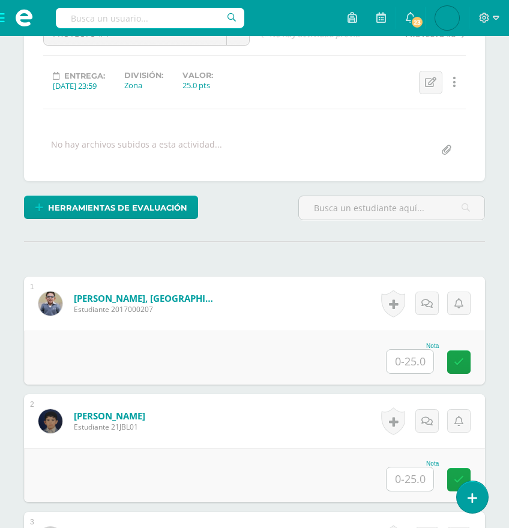
scroll to position [161, 0]
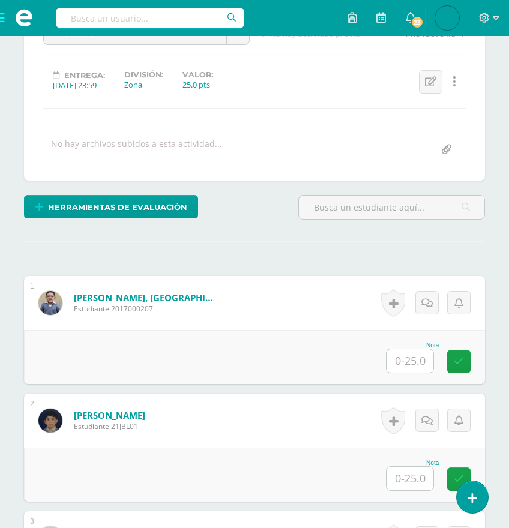
click at [415, 355] on input "text" at bounding box center [409, 360] width 47 height 23
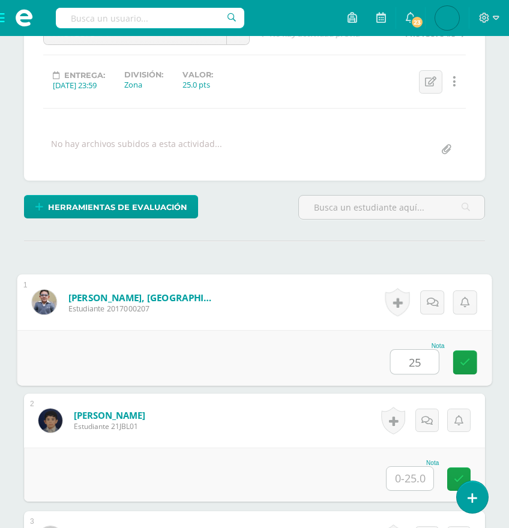
type input "25"
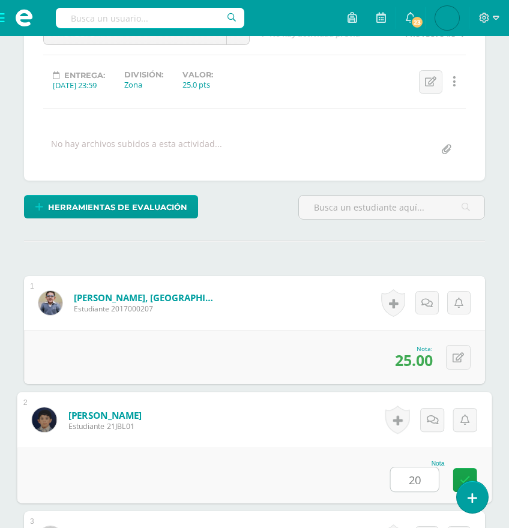
scroll to position [491, 0]
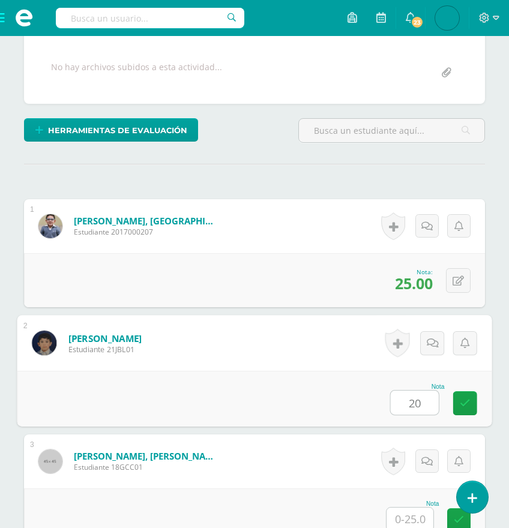
type input "20"
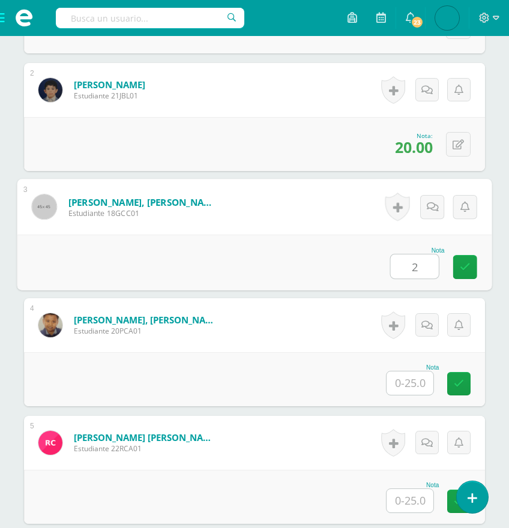
scroll to position [492, 0]
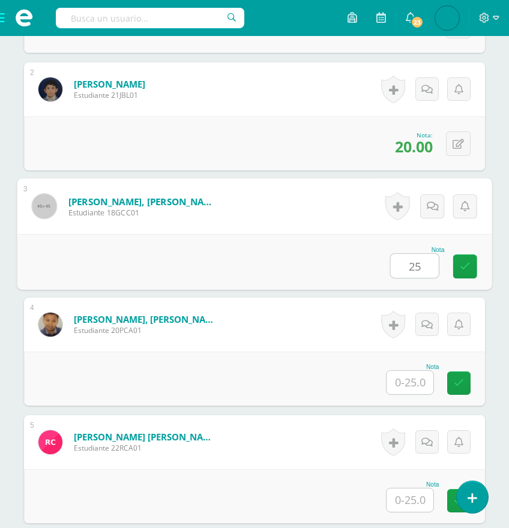
type input "25"
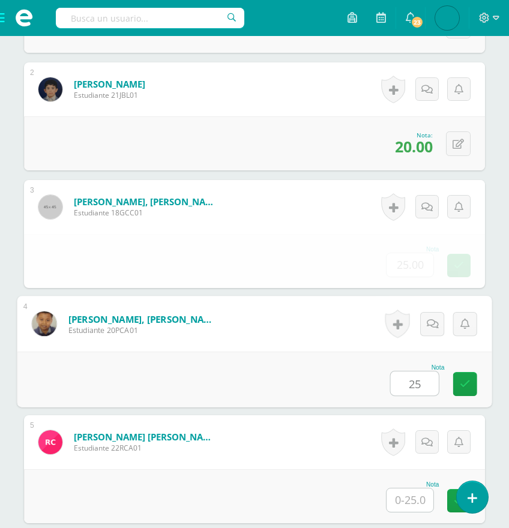
type input "25"
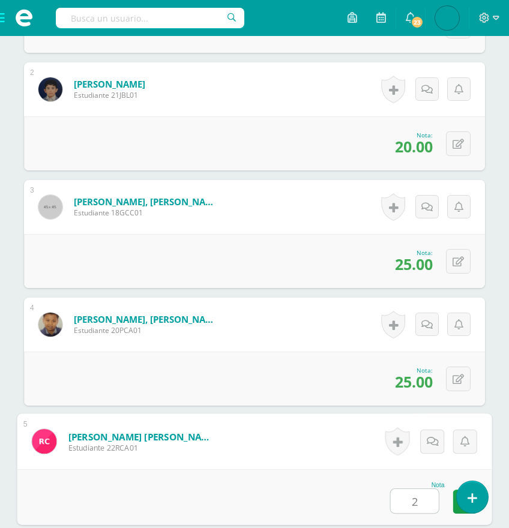
scroll to position [493, 0]
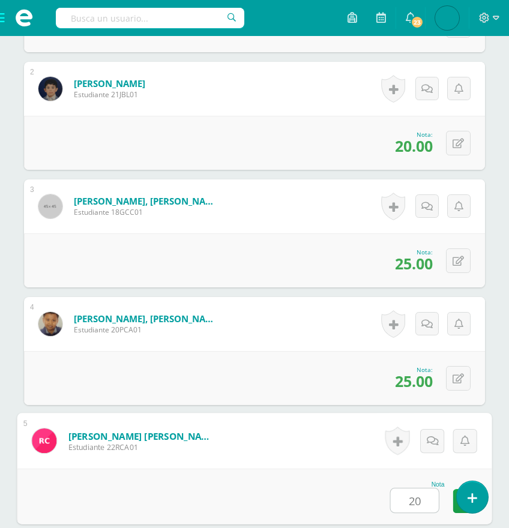
type input "20"
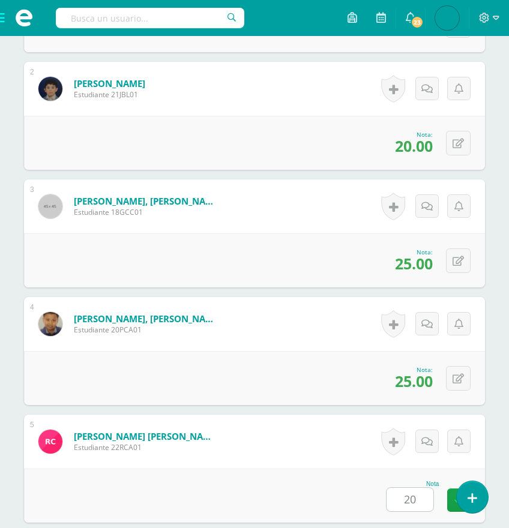
scroll to position [844, 0]
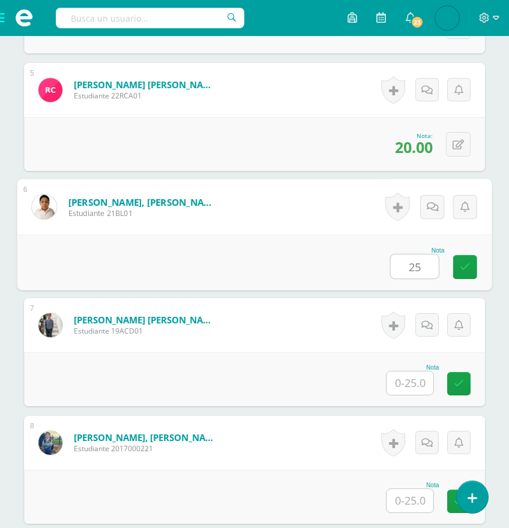
type input "25"
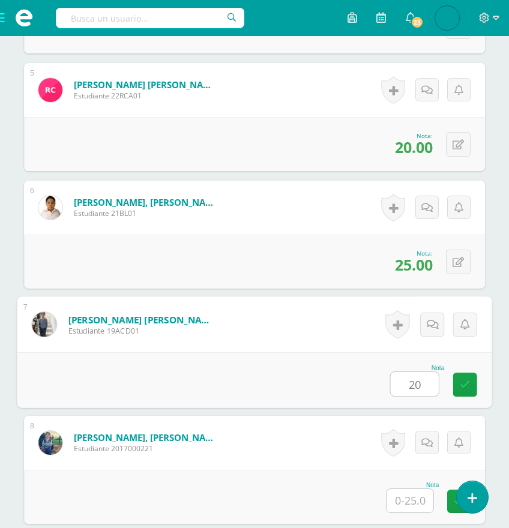
type input "20"
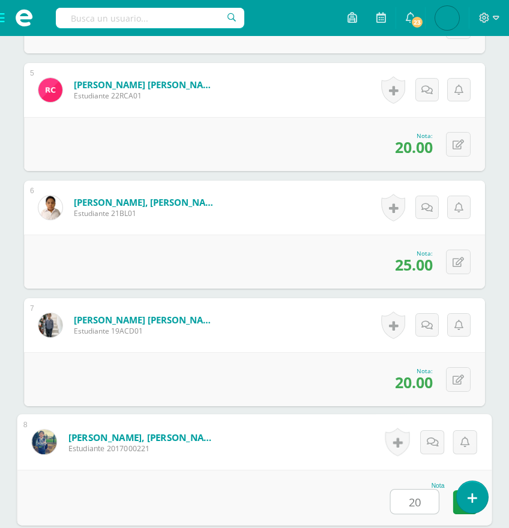
type input "20"
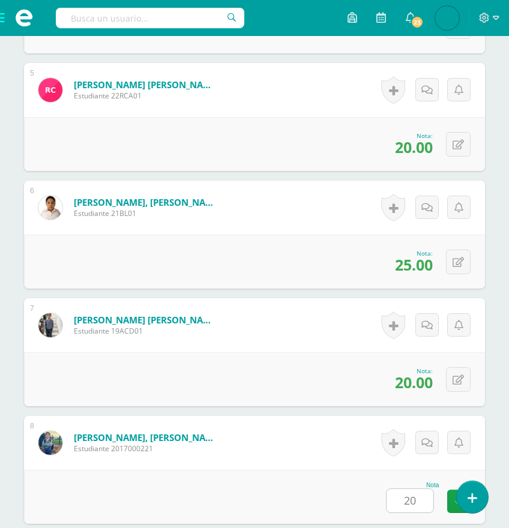
scroll to position [1197, 0]
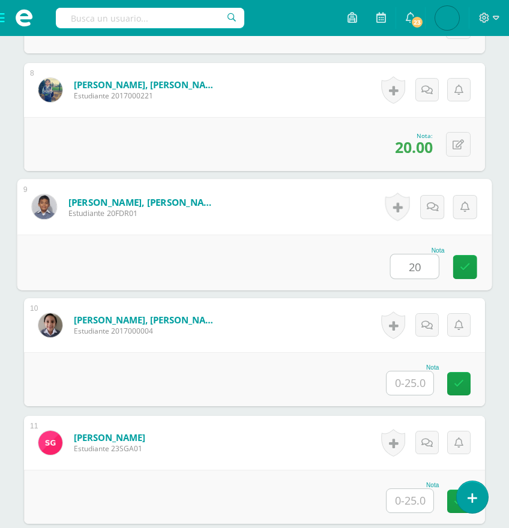
type input "20"
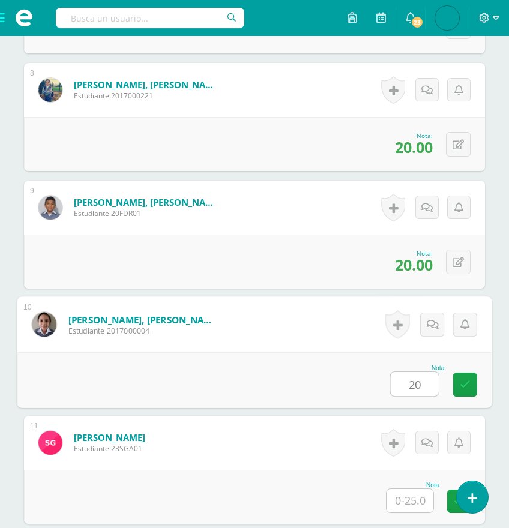
type input "20"
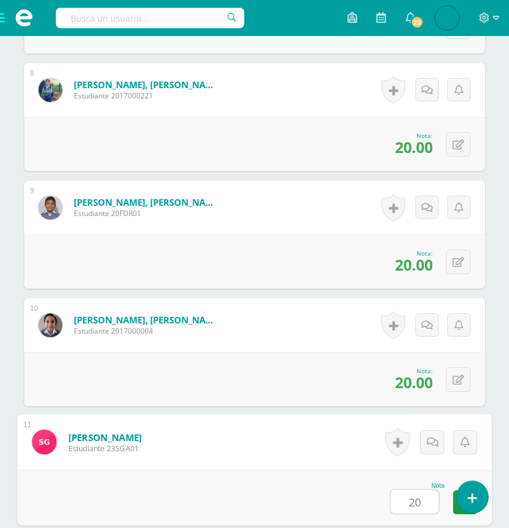
type input "20"
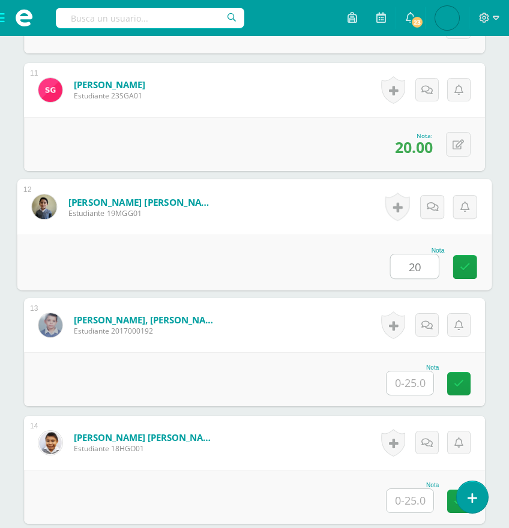
type input "20"
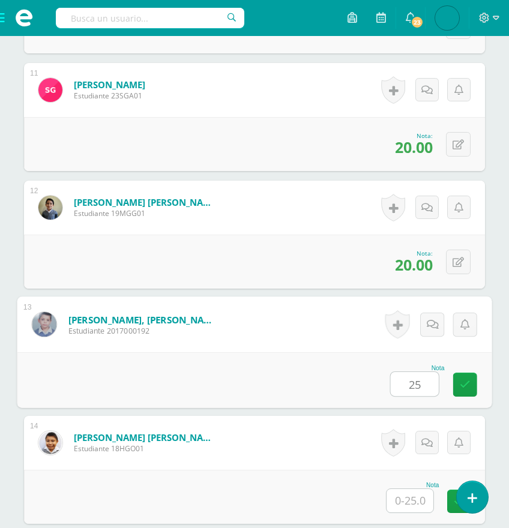
type input "25"
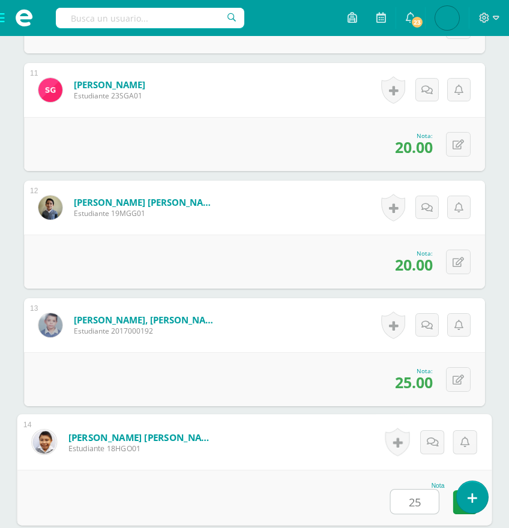
type input "25"
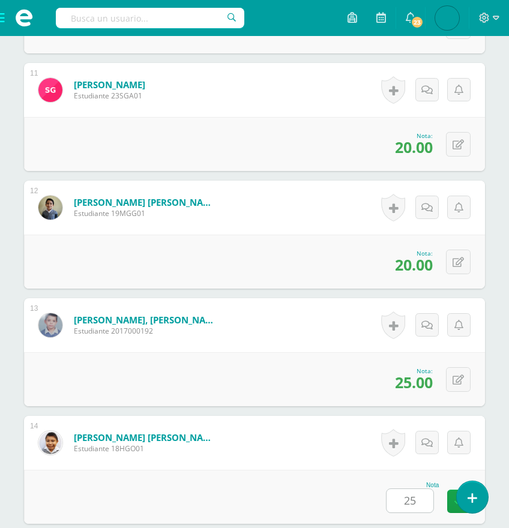
scroll to position [1903, 0]
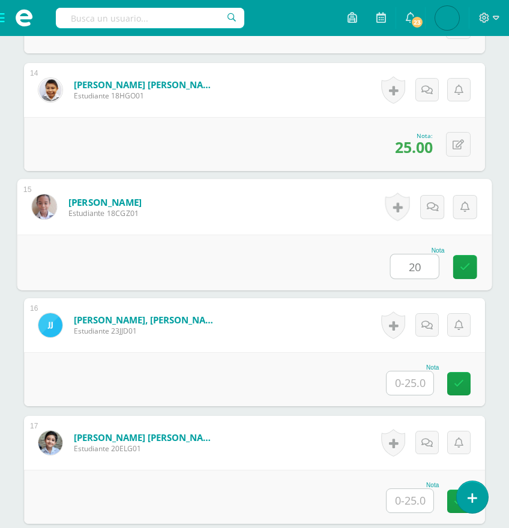
type input "20"
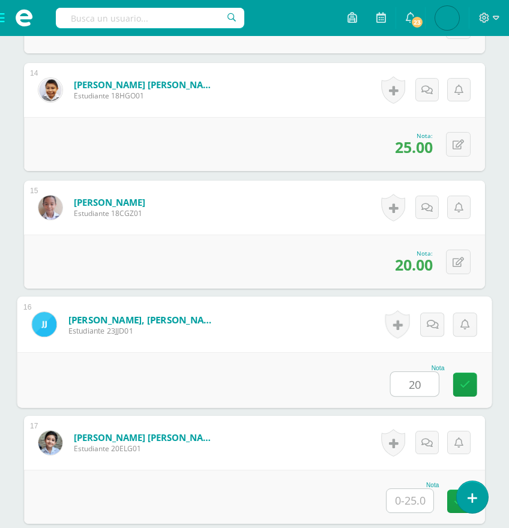
type input "20"
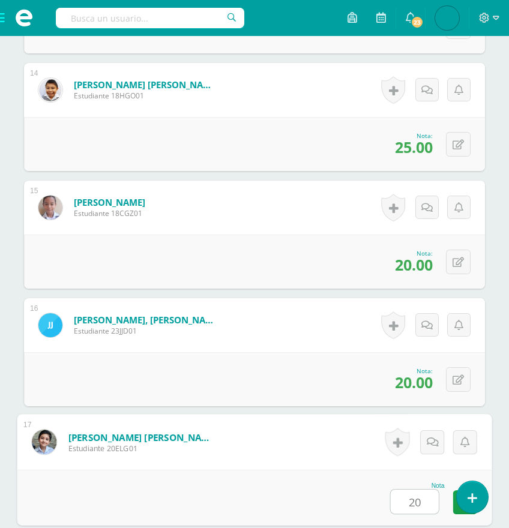
type input "20"
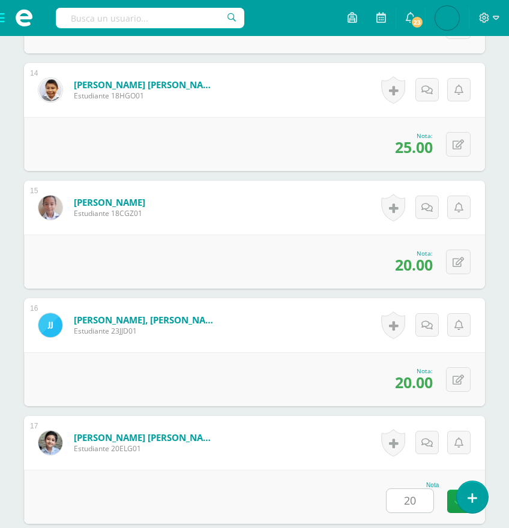
scroll to position [2256, 0]
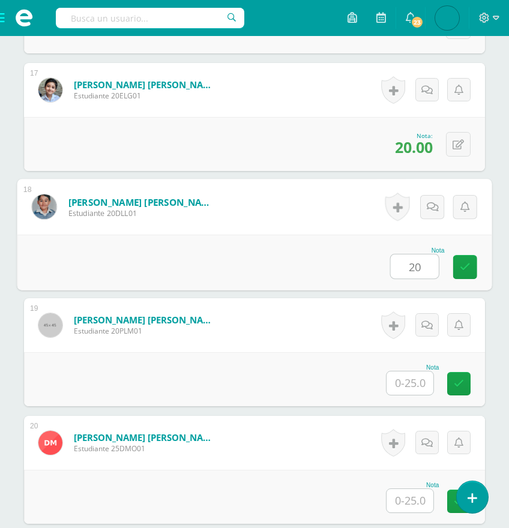
type input "20"
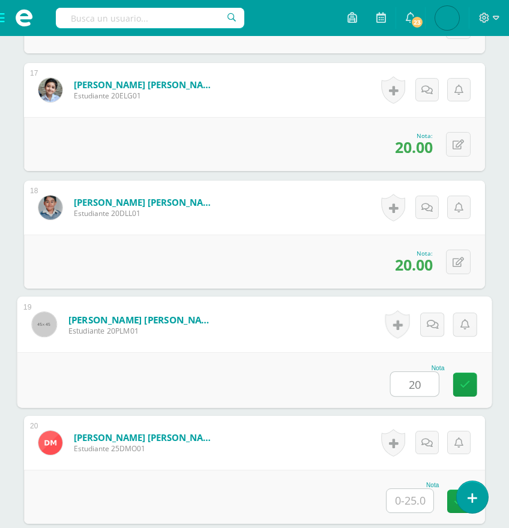
type input "20"
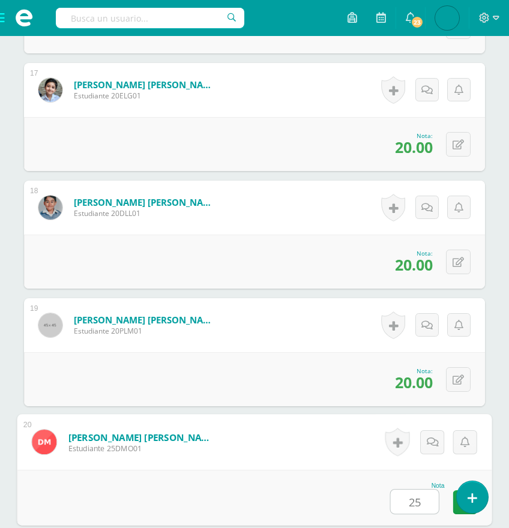
type input "25"
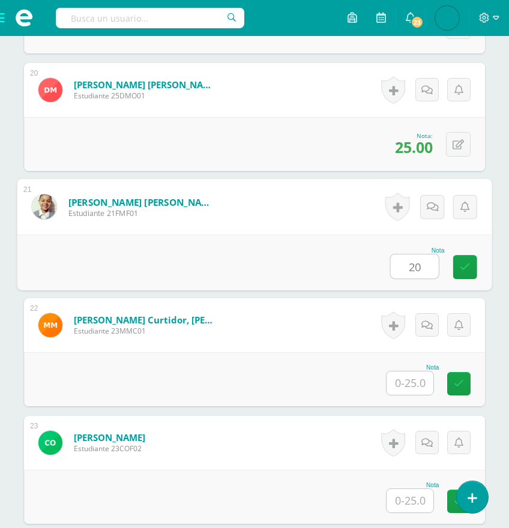
type input "20"
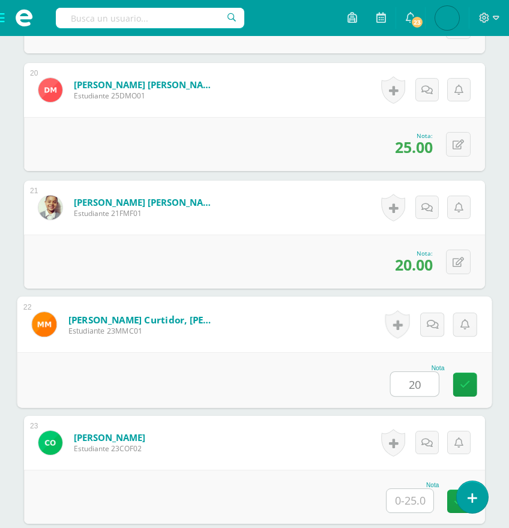
type input "20"
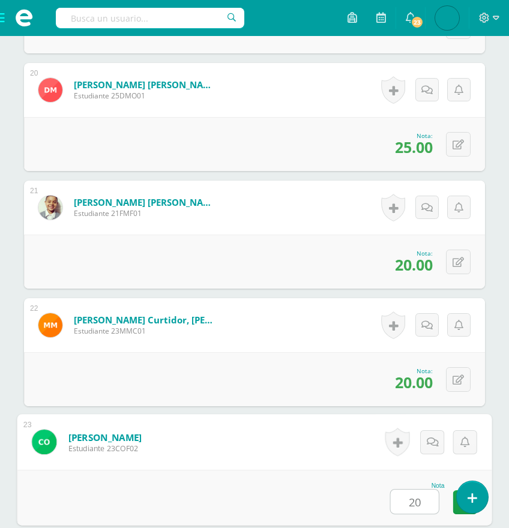
type input "20"
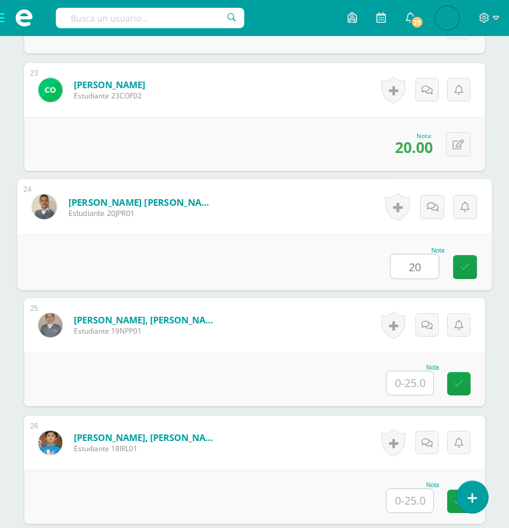
type input "20"
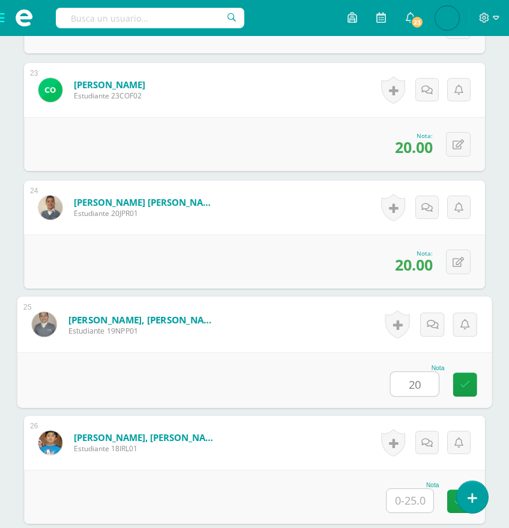
type input "20"
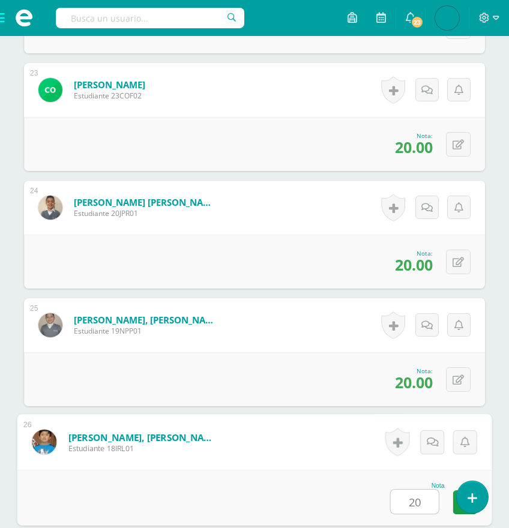
type input "20"
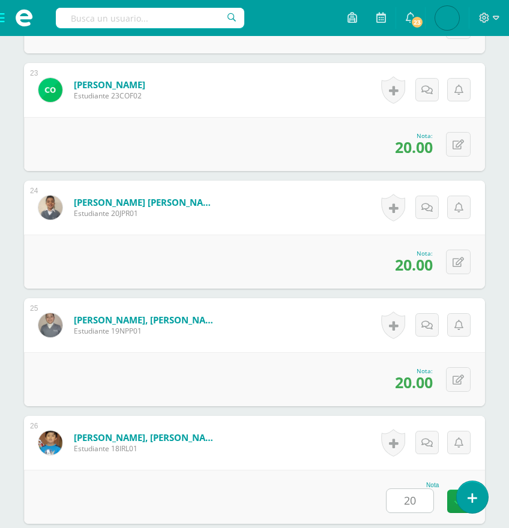
scroll to position [3314, 0]
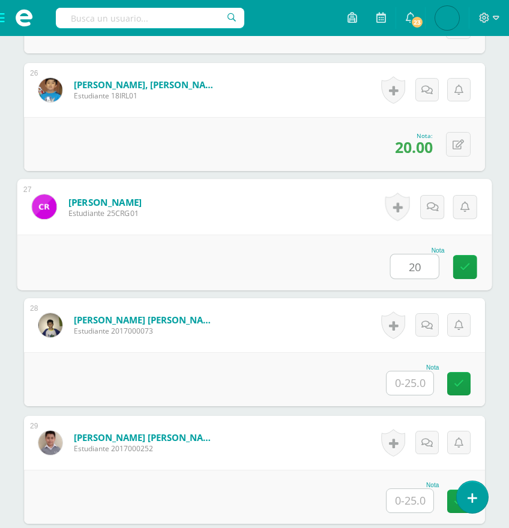
type input "20"
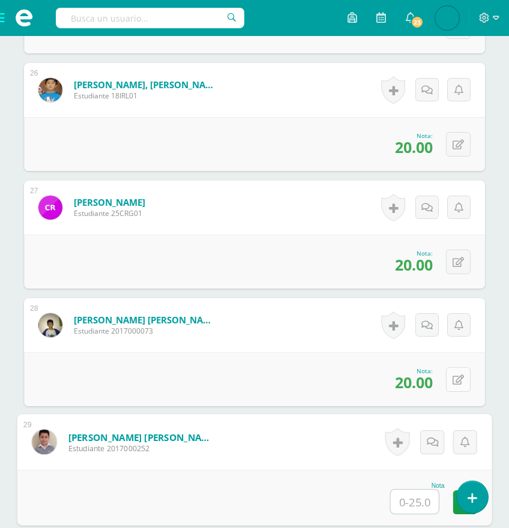
click at [452, 377] on button at bounding box center [458, 379] width 25 height 25
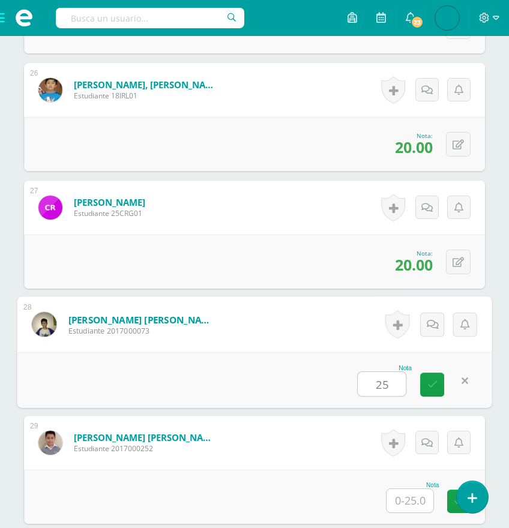
type input "25"
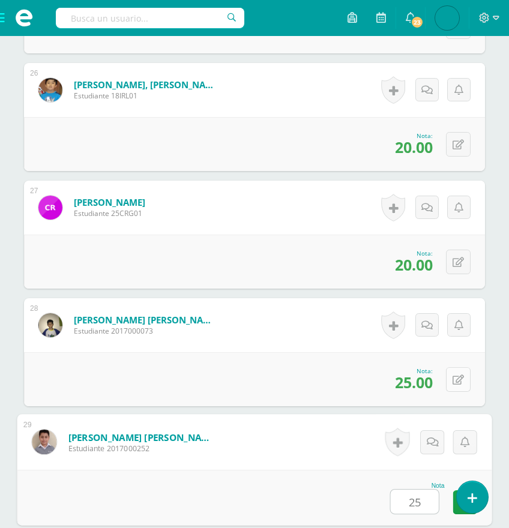
type input "25"
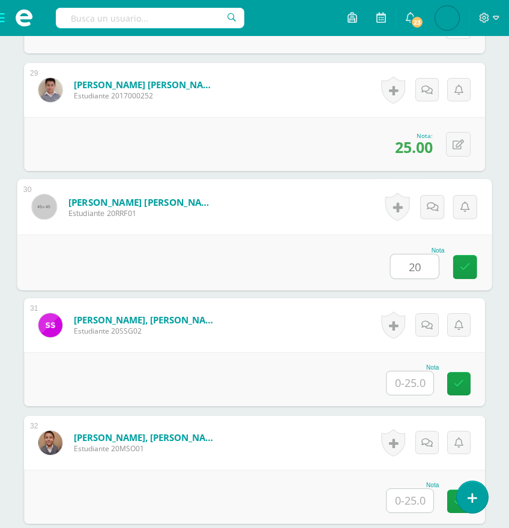
type input "20"
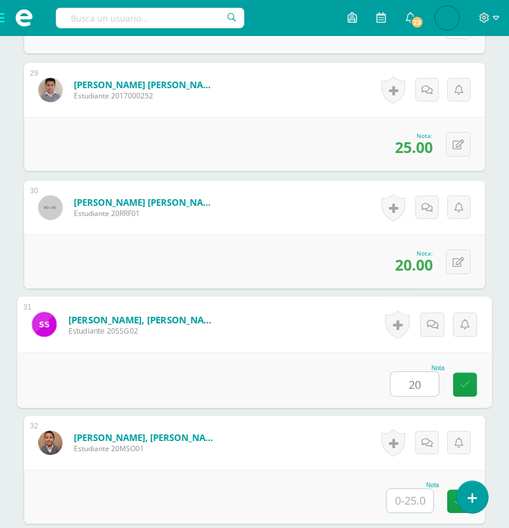
type input "20"
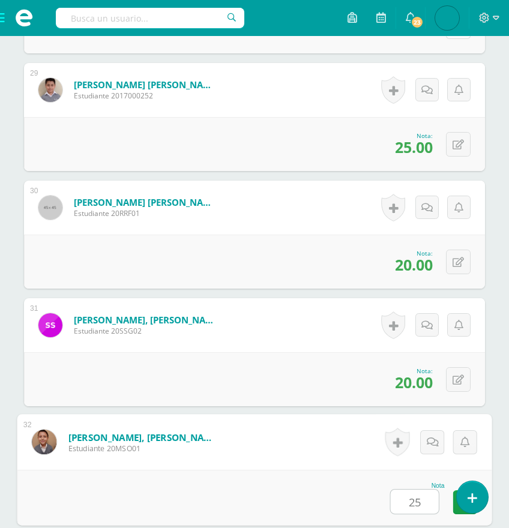
type input "25"
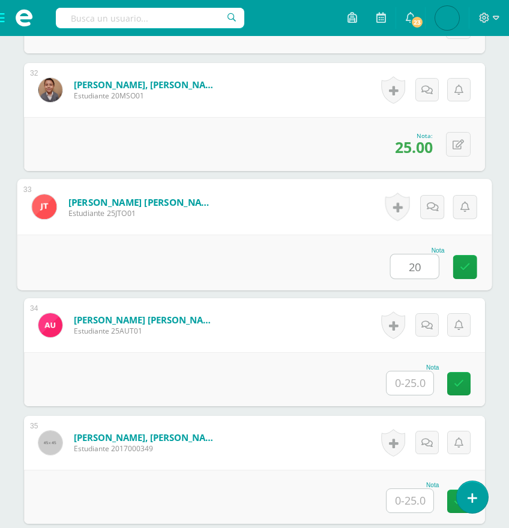
type input "20"
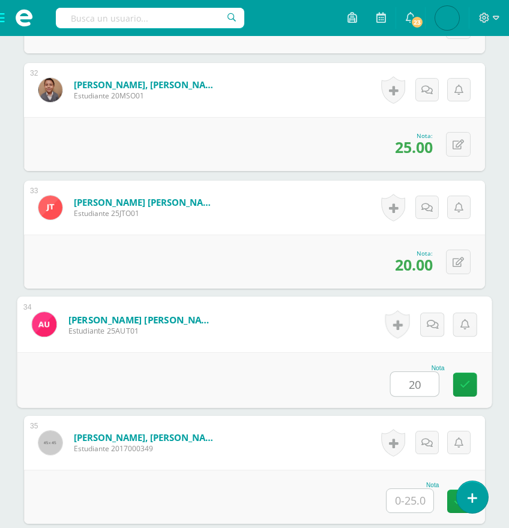
type input "20"
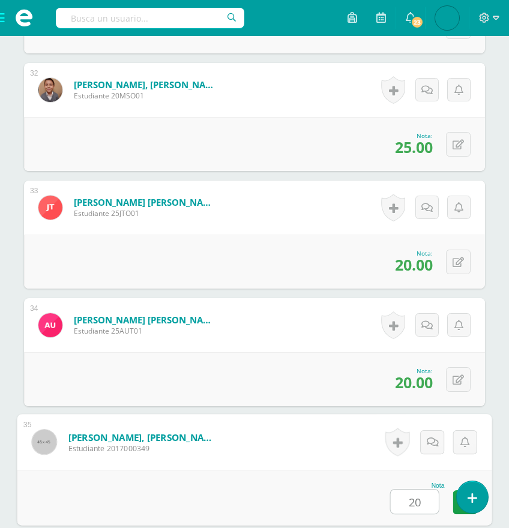
type input "20"
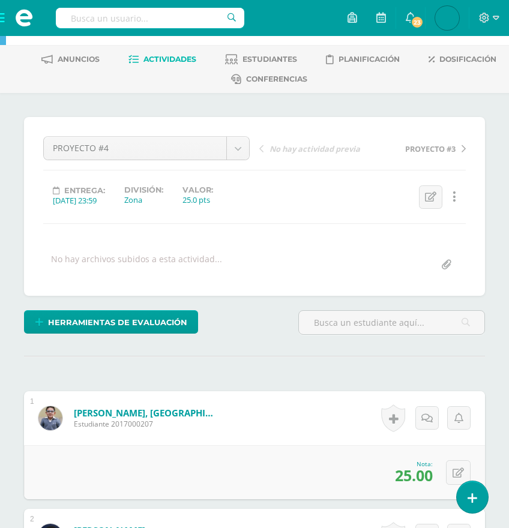
scroll to position [0, 0]
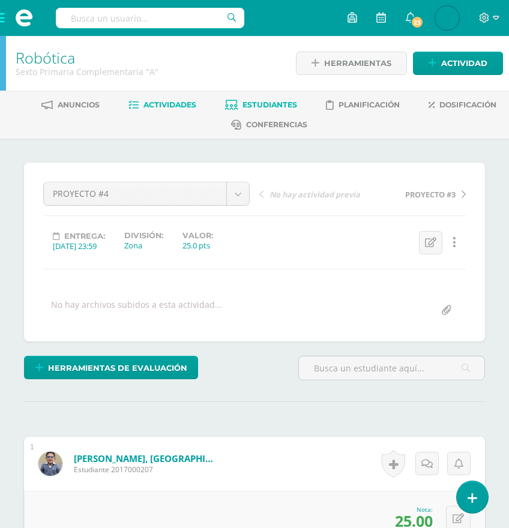
click at [259, 106] on span "Estudiantes" at bounding box center [269, 104] width 55 height 9
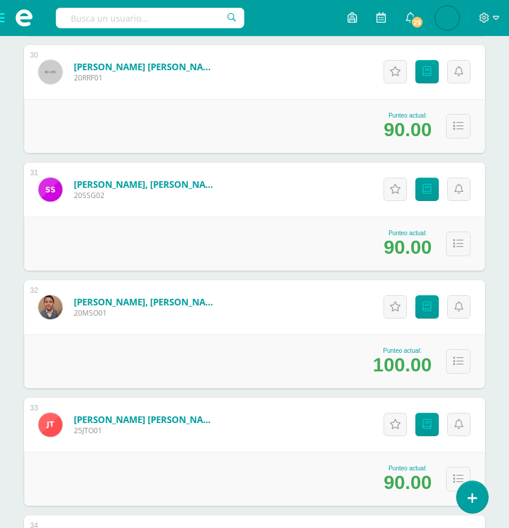
scroll to position [3646, 0]
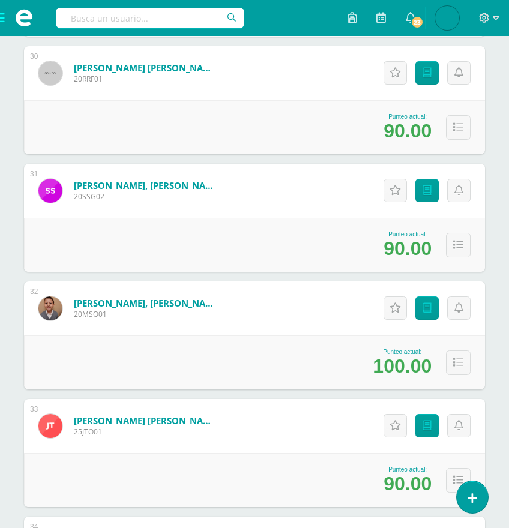
click at [2, 22] on span at bounding box center [24, 18] width 48 height 36
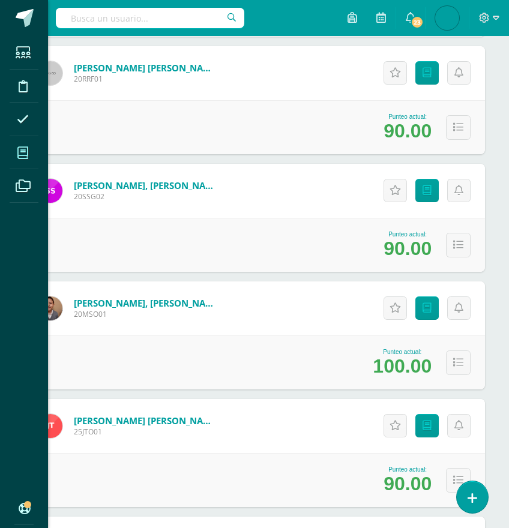
click at [16, 155] on span at bounding box center [23, 152] width 27 height 27
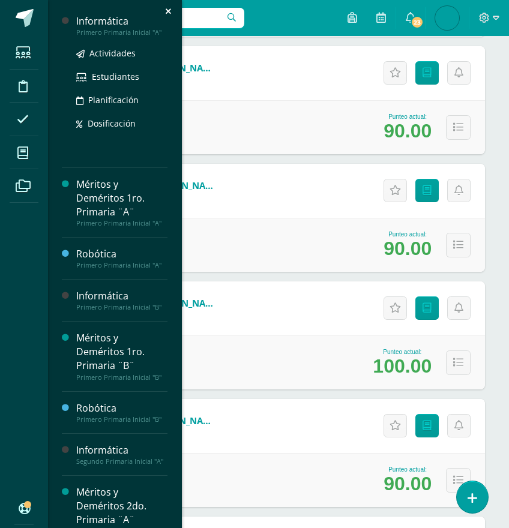
click at [104, 17] on div "Informática" at bounding box center [121, 21] width 91 height 14
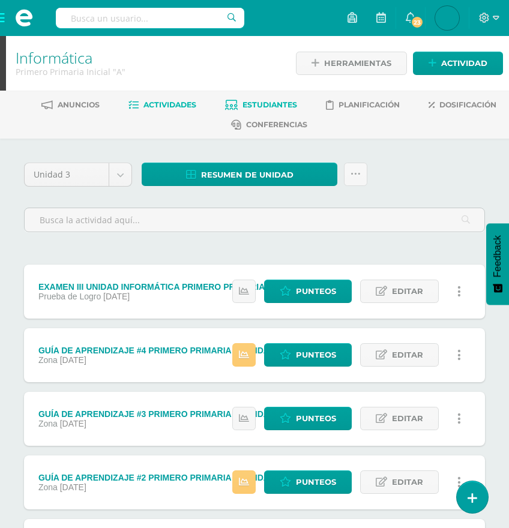
click at [274, 106] on span "Estudiantes" at bounding box center [269, 104] width 55 height 9
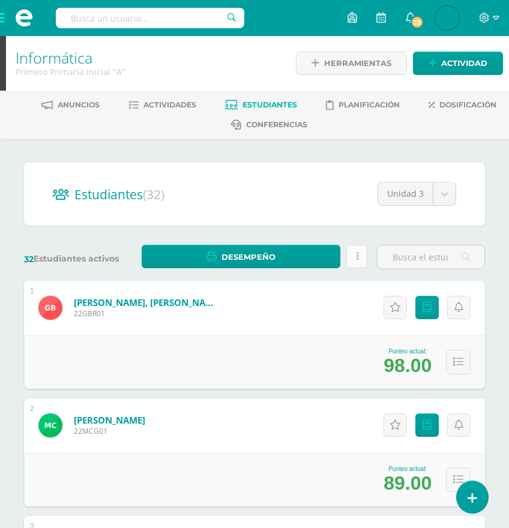
click at [355, 259] on link at bounding box center [356, 256] width 21 height 23
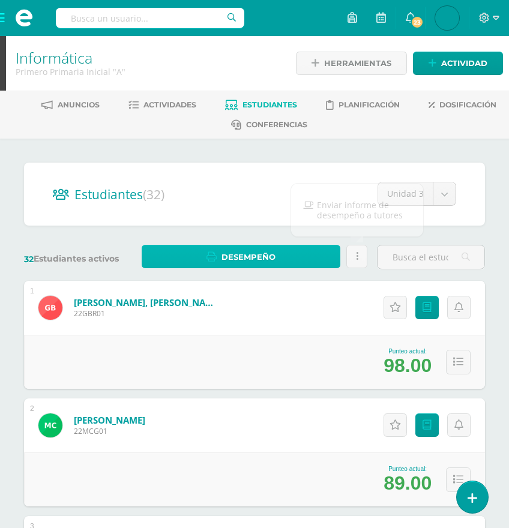
click at [219, 254] on link "Desempeño" at bounding box center [241, 256] width 199 height 23
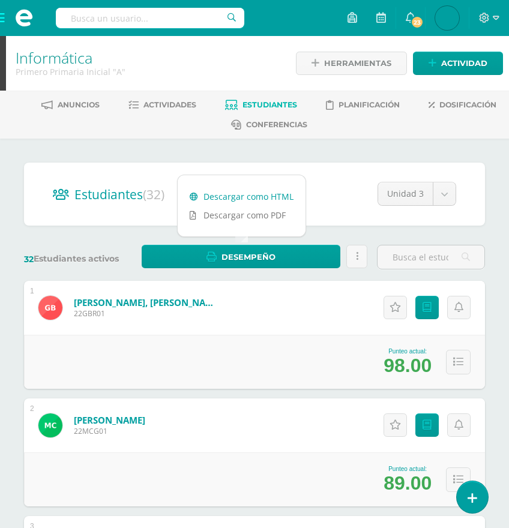
scroll to position [2, 0]
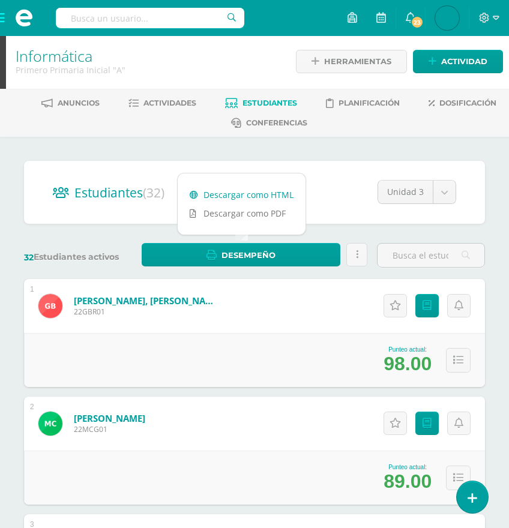
click at [231, 197] on link "Descargar como HTML" at bounding box center [242, 194] width 128 height 19
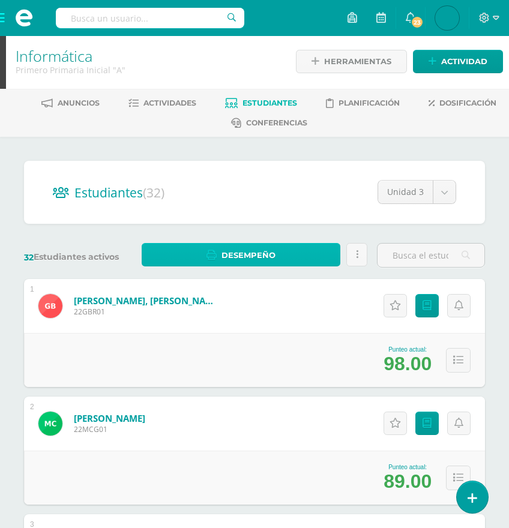
click at [280, 248] on link "Desempeño" at bounding box center [241, 254] width 199 height 23
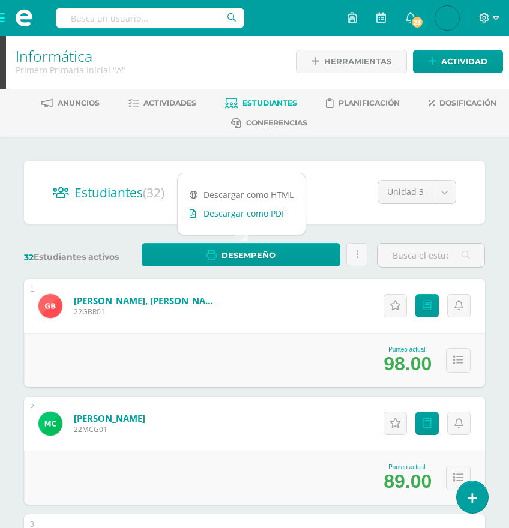
click at [247, 213] on link "Descargar como PDF" at bounding box center [242, 213] width 128 height 19
click at [356, 254] on icon at bounding box center [357, 255] width 2 height 10
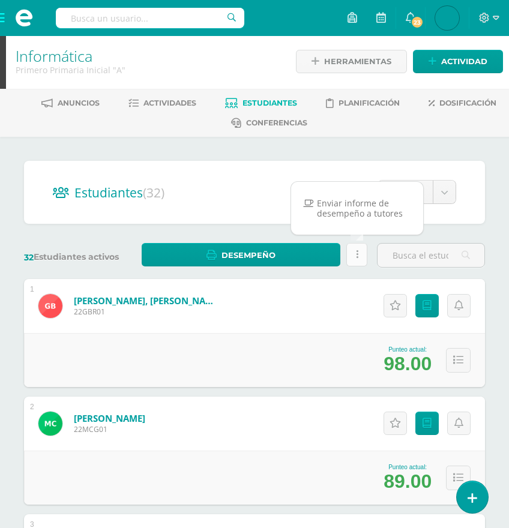
click at [356, 254] on icon at bounding box center [357, 255] width 2 height 10
click at [162, 104] on span "Actividades" at bounding box center [169, 102] width 53 height 9
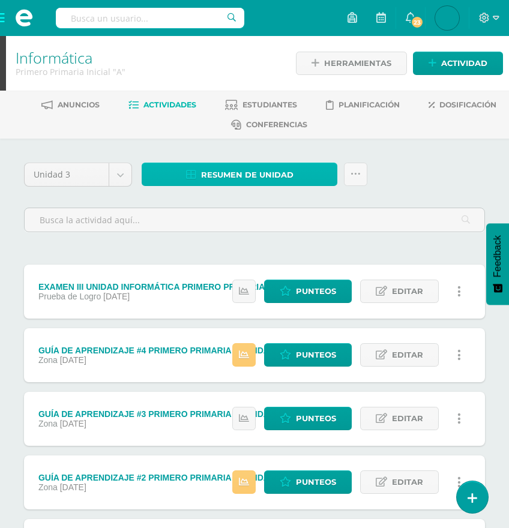
click at [247, 178] on span "Resumen de unidad" at bounding box center [247, 175] width 92 height 22
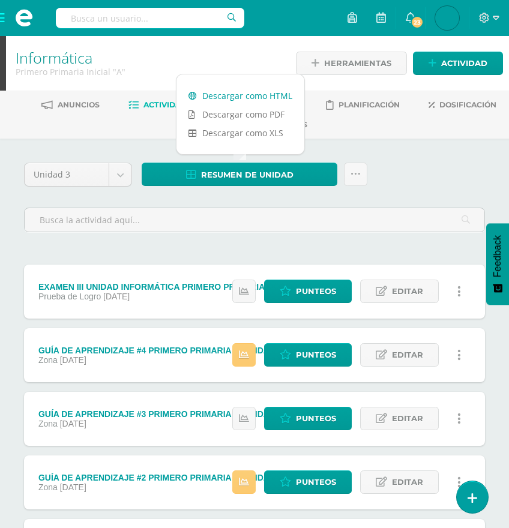
click at [240, 94] on link "Descargar como HTML" at bounding box center [240, 95] width 128 height 19
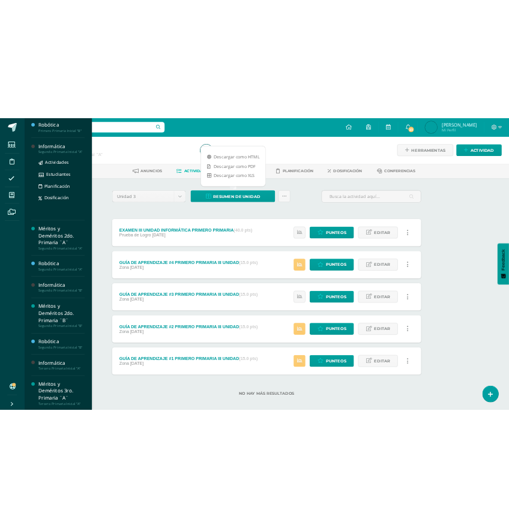
scroll to position [271, 0]
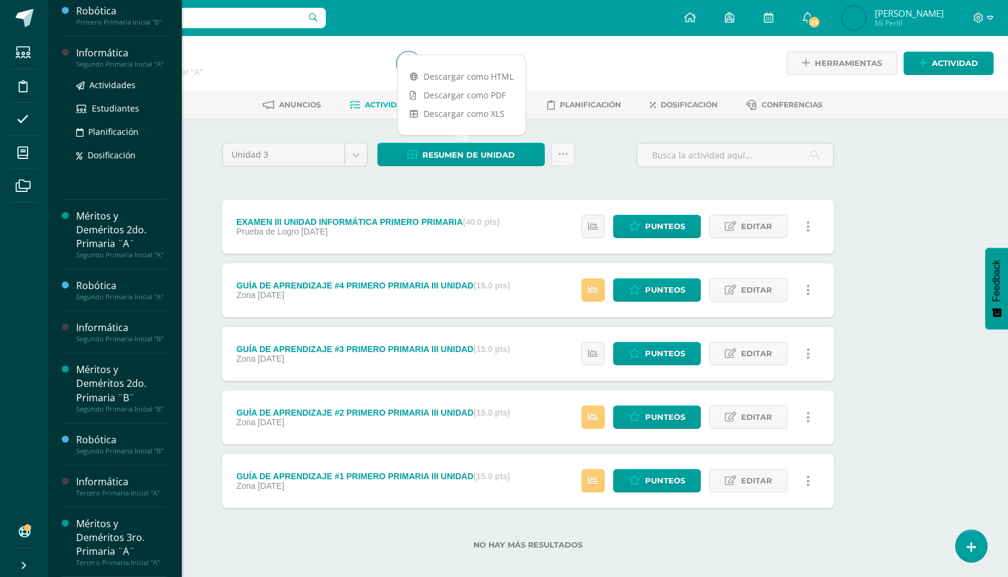
click at [113, 67] on div "Segundo Primaria Inicial "A"" at bounding box center [121, 64] width 91 height 8
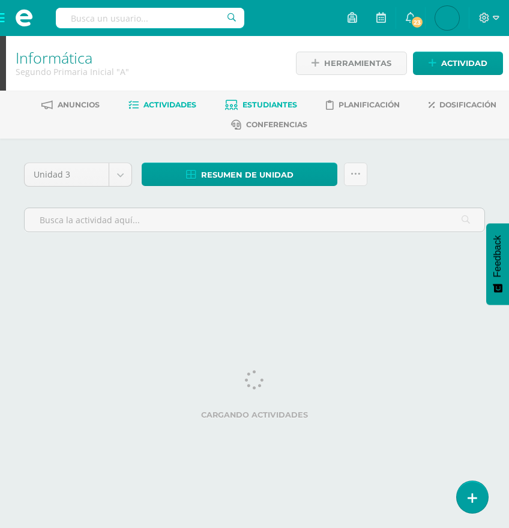
click at [253, 103] on span "Estudiantes" at bounding box center [269, 104] width 55 height 9
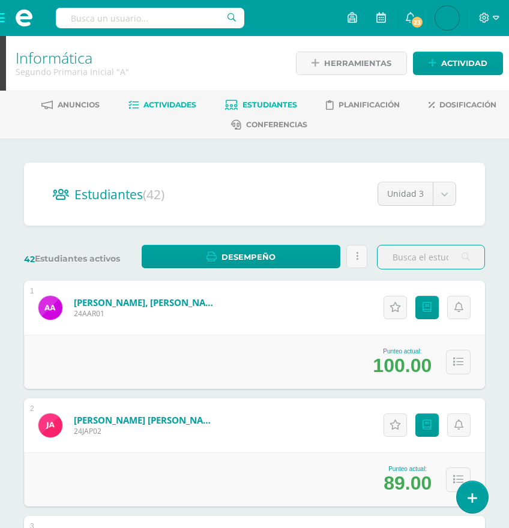
click at [163, 103] on span "Actividades" at bounding box center [169, 104] width 53 height 9
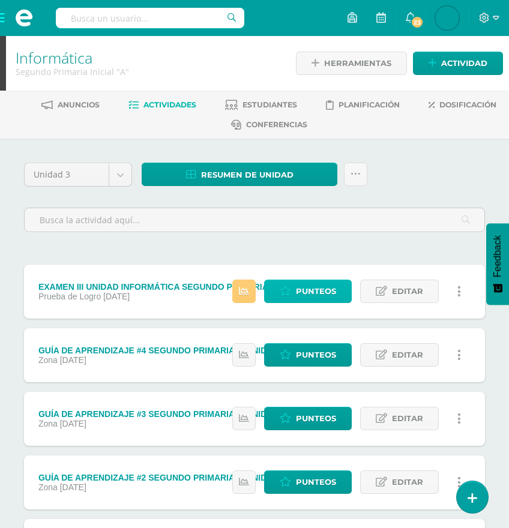
click at [302, 294] on span "Punteos" at bounding box center [316, 291] width 40 height 22
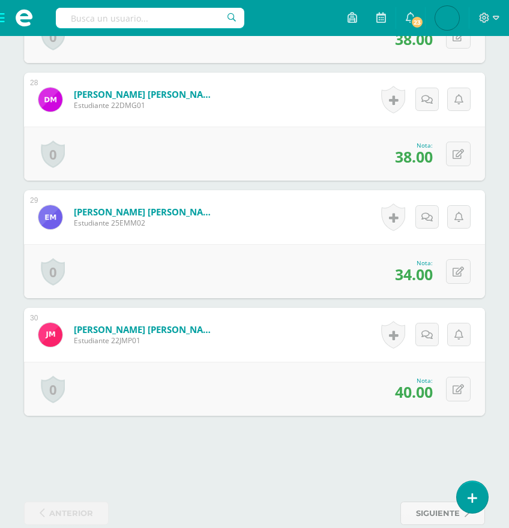
scroll to position [3577, 0]
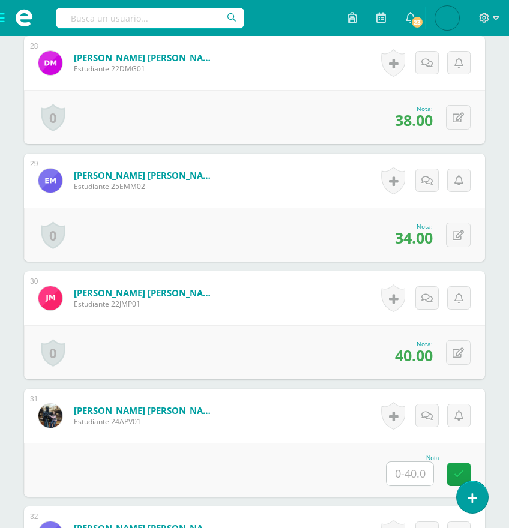
click at [419, 485] on input "text" at bounding box center [409, 473] width 47 height 23
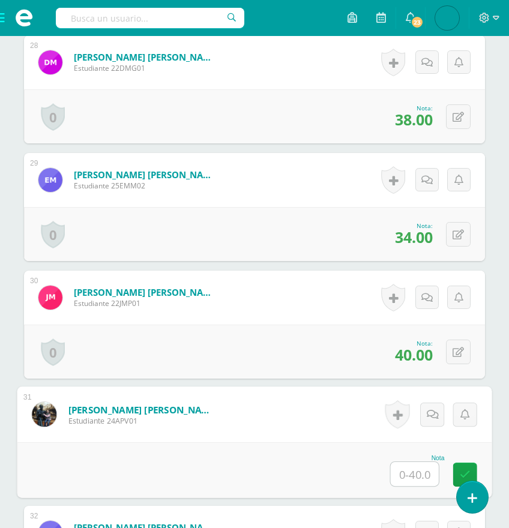
scroll to position [3578, 0]
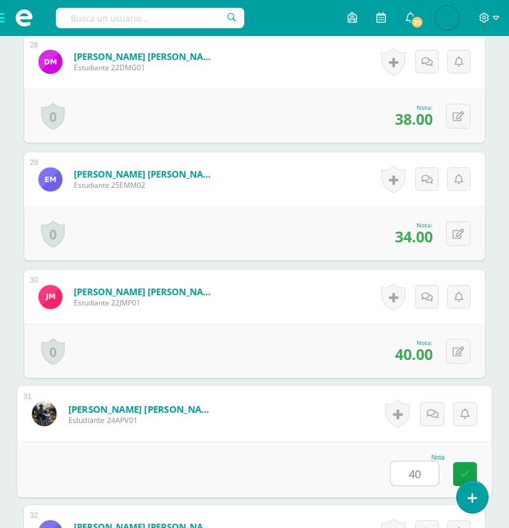
type input "40"
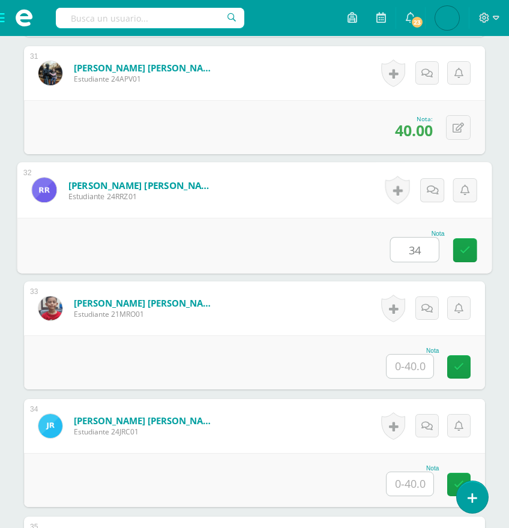
type input "34"
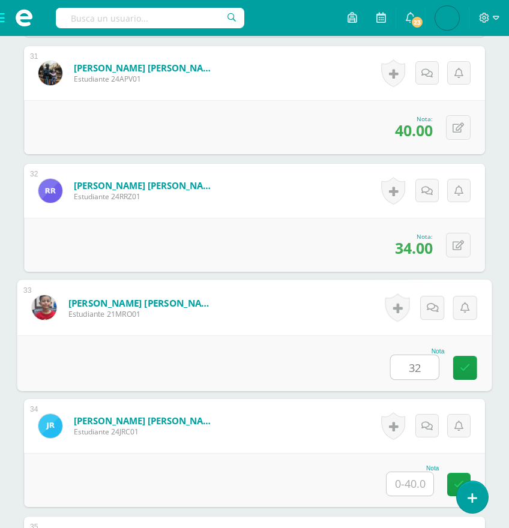
type input "32"
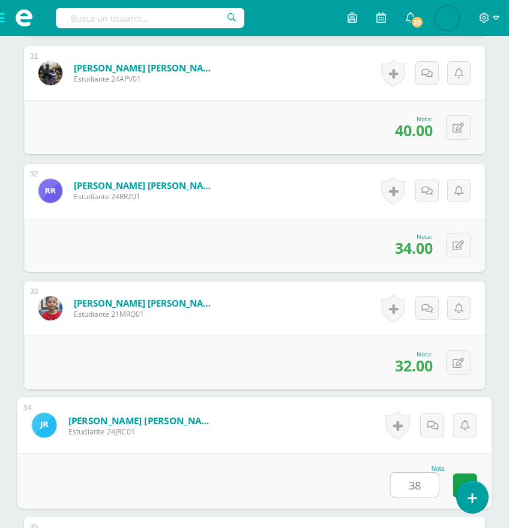
type input "38"
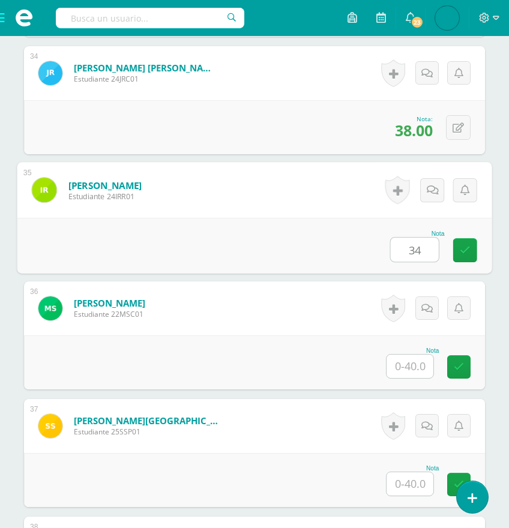
type input "34"
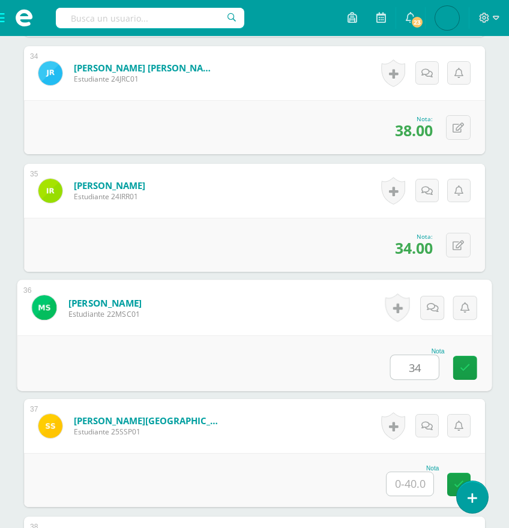
type input "34"
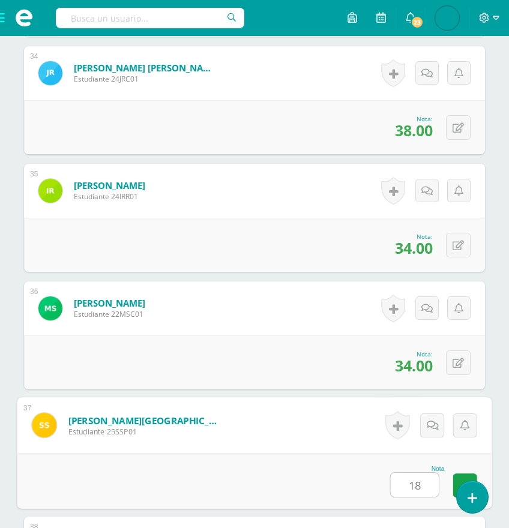
type input "18"
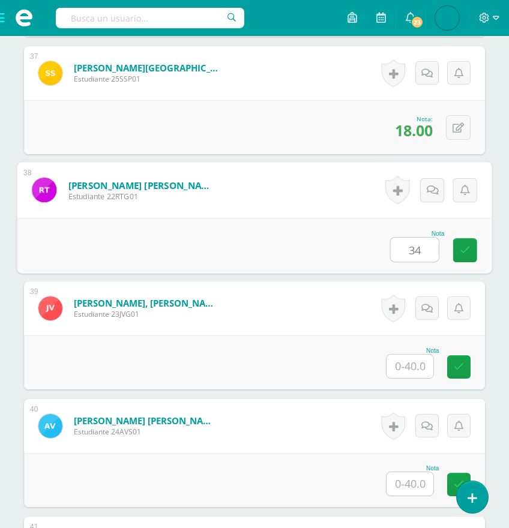
type input "34"
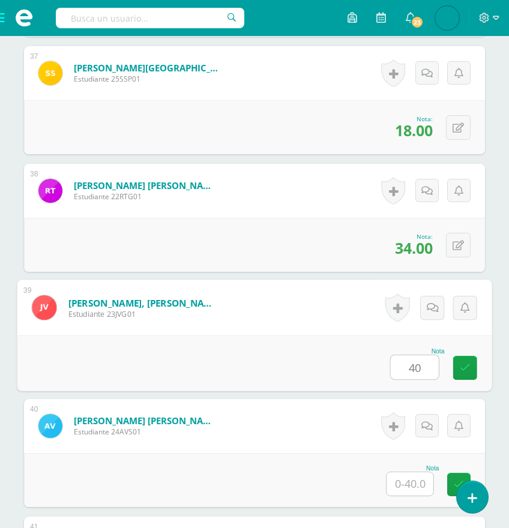
type input "40"
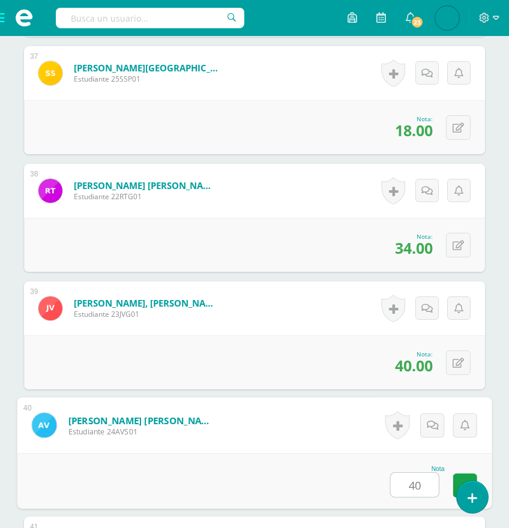
type input "40"
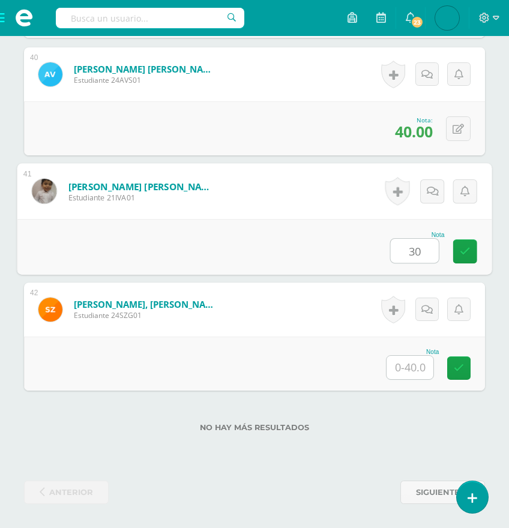
type input "30"
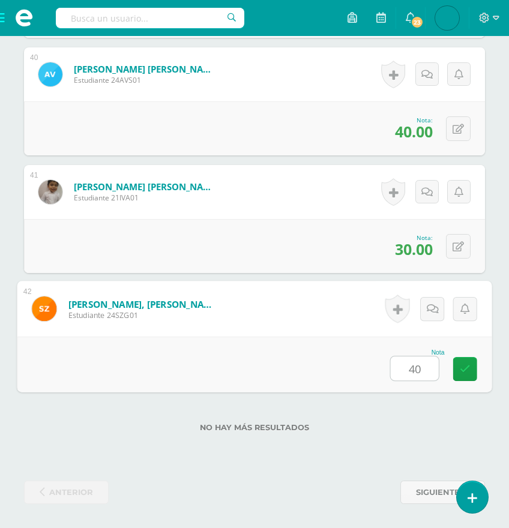
type input "40"
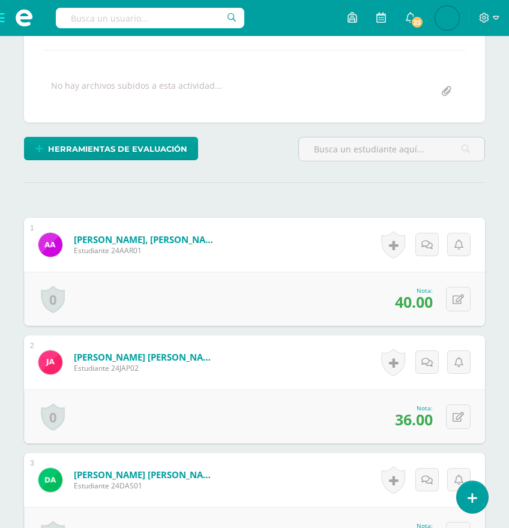
scroll to position [0, 0]
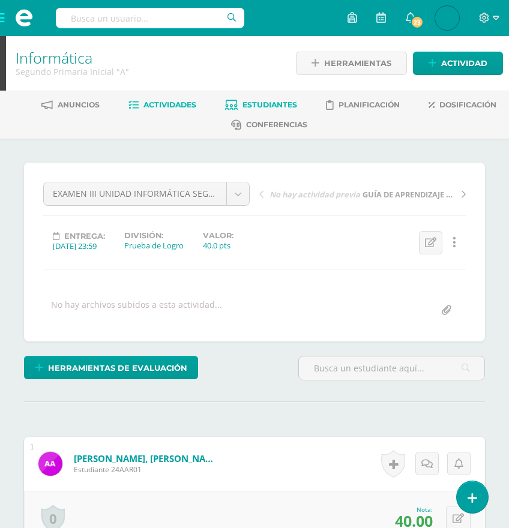
click at [254, 105] on span "Estudiantes" at bounding box center [269, 104] width 55 height 9
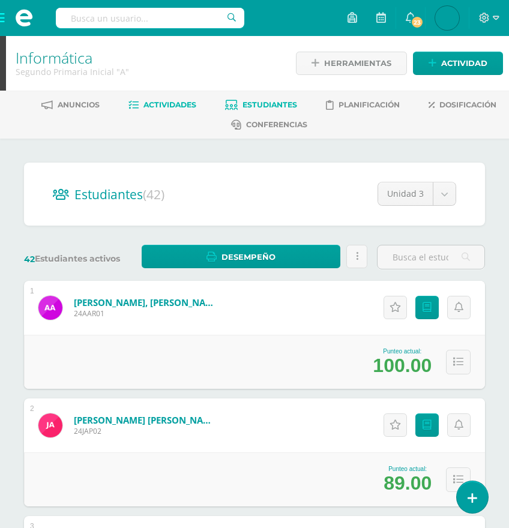
click at [162, 104] on span "Actividades" at bounding box center [169, 104] width 53 height 9
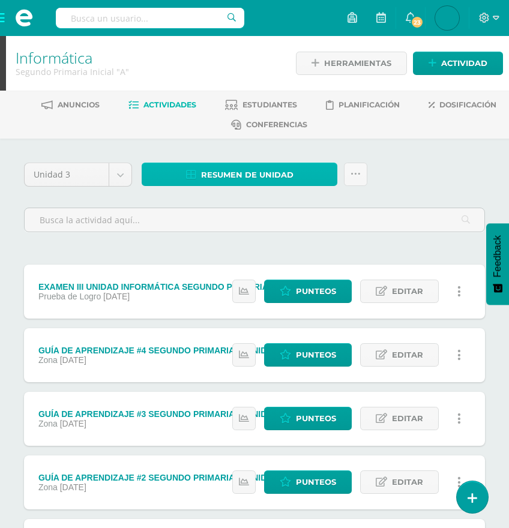
click at [223, 171] on span "Resumen de unidad" at bounding box center [247, 175] width 92 height 22
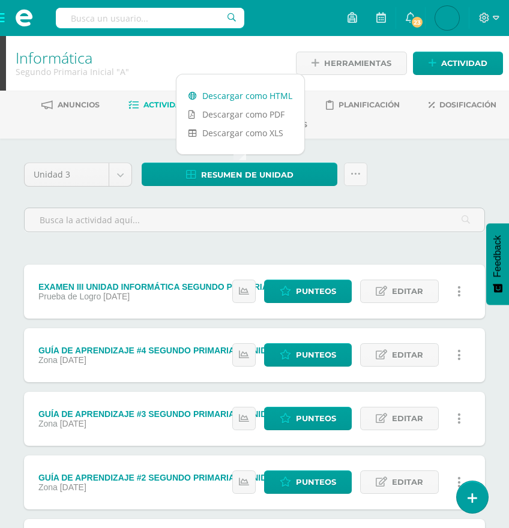
click at [239, 102] on link "Descargar como HTML" at bounding box center [240, 95] width 128 height 19
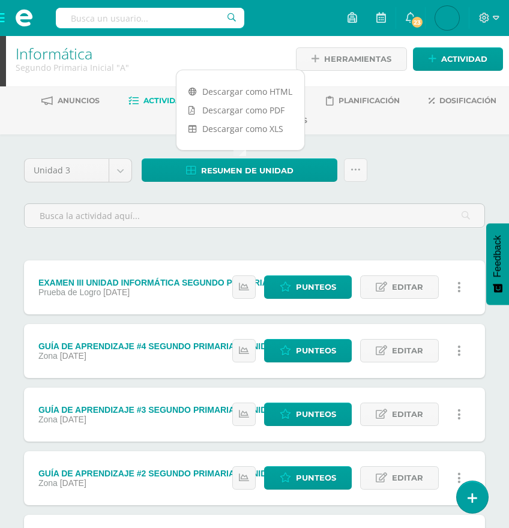
click at [5, 22] on span at bounding box center [24, 18] width 48 height 36
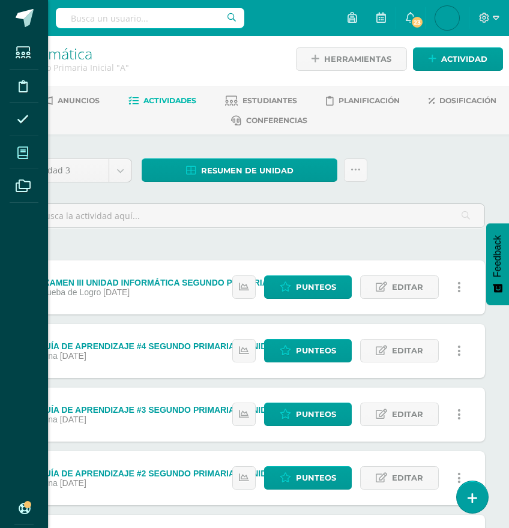
click at [33, 155] on span at bounding box center [23, 152] width 27 height 27
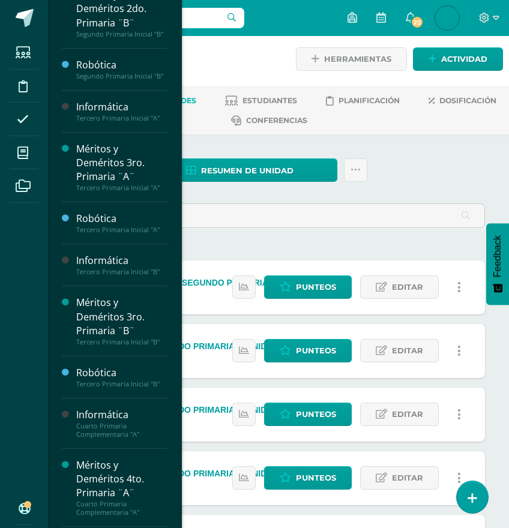
scroll to position [653, 0]
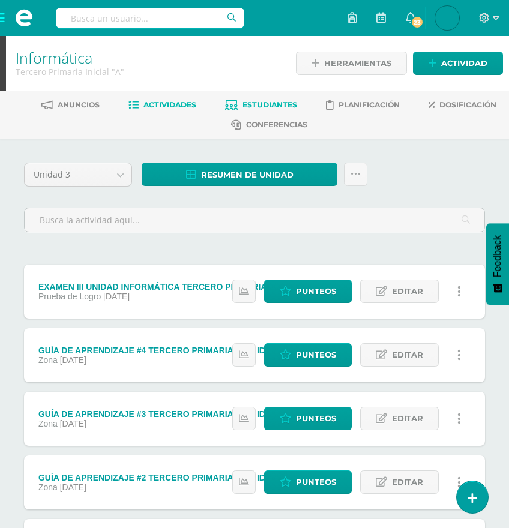
click at [250, 104] on span "Estudiantes" at bounding box center [269, 104] width 55 height 9
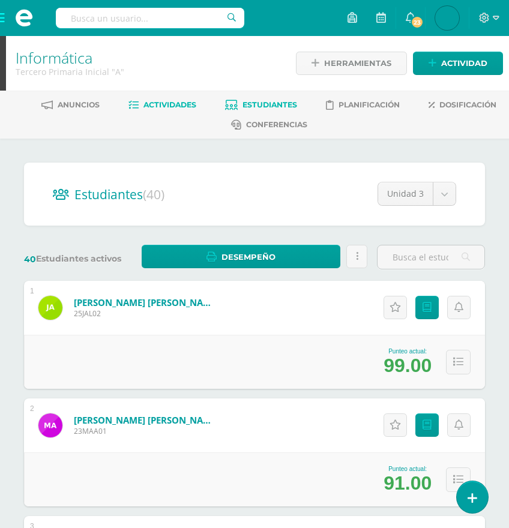
click at [175, 106] on span "Actividades" at bounding box center [169, 104] width 53 height 9
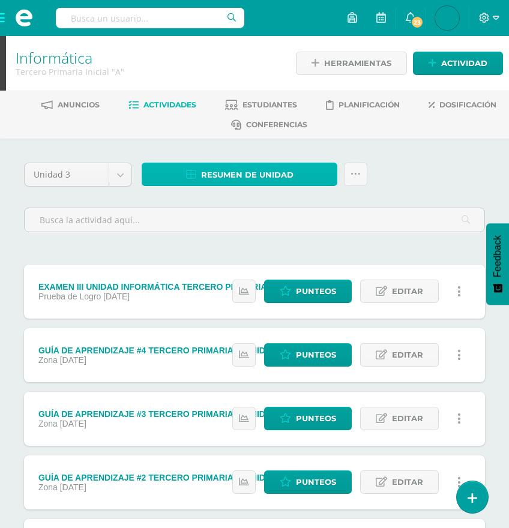
click at [232, 176] on span "Resumen de unidad" at bounding box center [247, 175] width 92 height 22
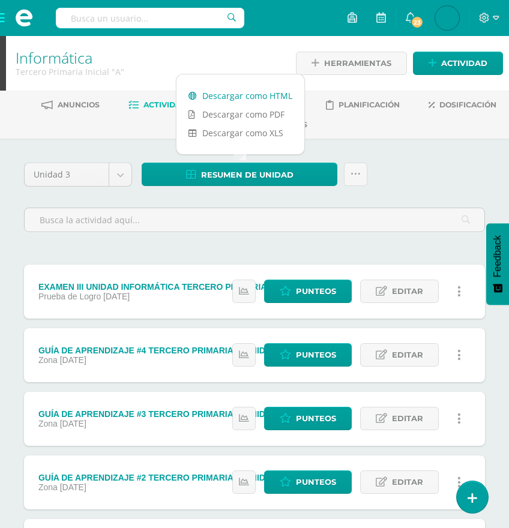
click at [245, 99] on link "Descargar como HTML" at bounding box center [240, 95] width 128 height 19
click at [6, 22] on span at bounding box center [24, 18] width 48 height 36
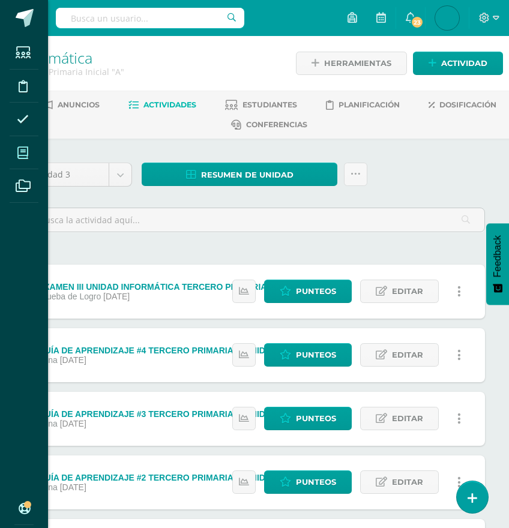
click at [16, 154] on span at bounding box center [23, 152] width 27 height 27
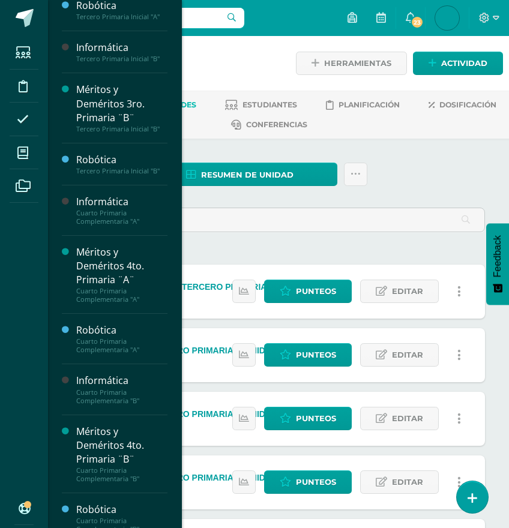
scroll to position [865, 0]
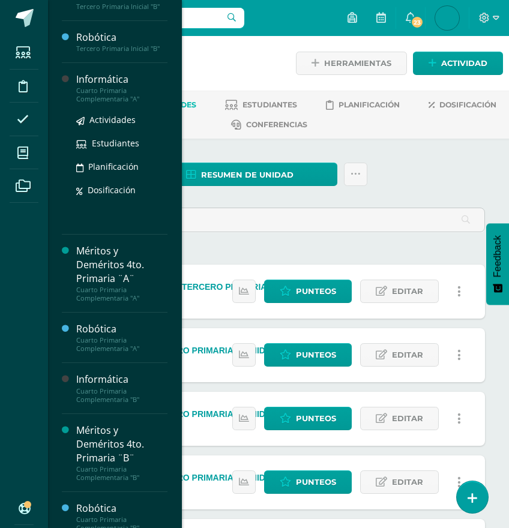
click at [119, 103] on div "Cuarto Primaria Complementaria "A"" at bounding box center [121, 94] width 91 height 17
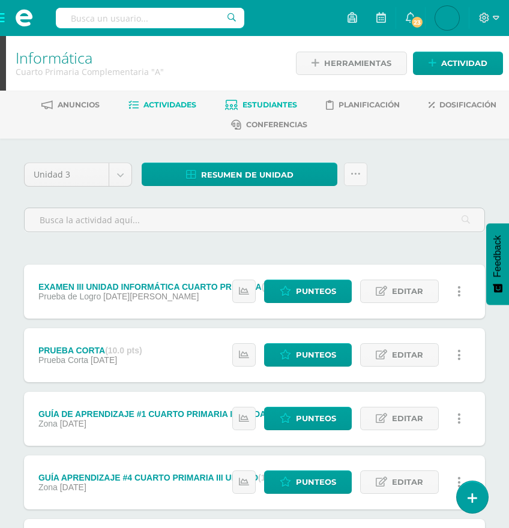
click at [263, 103] on span "Estudiantes" at bounding box center [269, 104] width 55 height 9
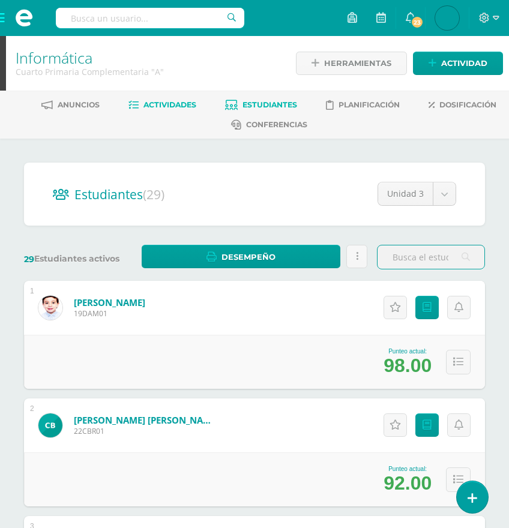
click at [178, 104] on span "Actividades" at bounding box center [169, 104] width 53 height 9
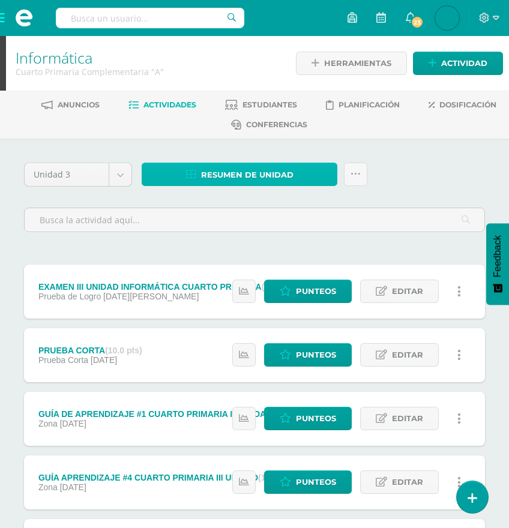
click at [268, 170] on span "Resumen de unidad" at bounding box center [247, 175] width 92 height 22
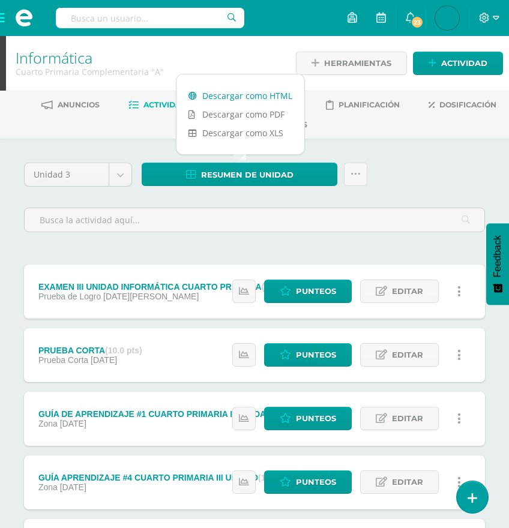
click at [247, 94] on link "Descargar como HTML" at bounding box center [240, 95] width 128 height 19
click at [4, 16] on span at bounding box center [24, 18] width 48 height 36
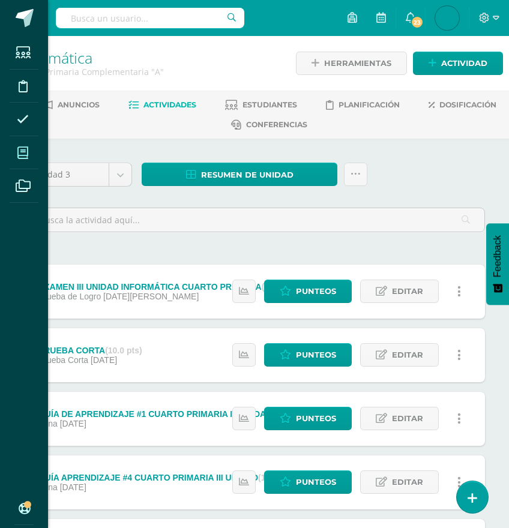
click at [28, 147] on icon at bounding box center [22, 153] width 11 height 12
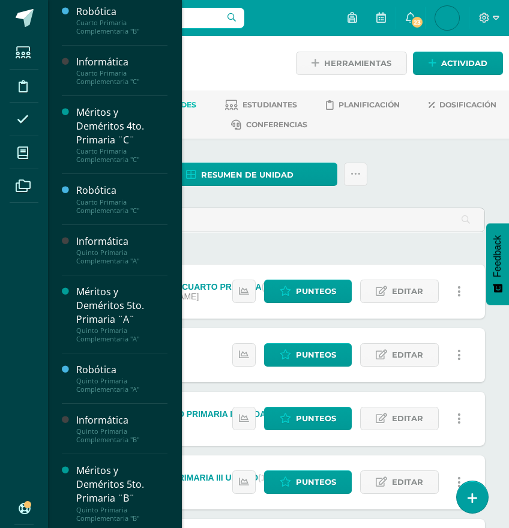
scroll to position [1364, 0]
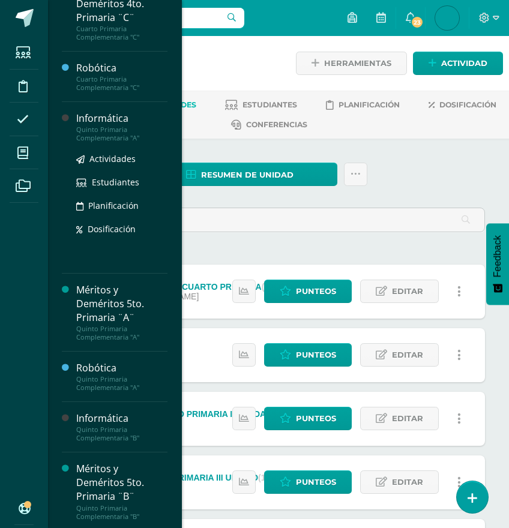
click at [96, 125] on div "Informática" at bounding box center [121, 119] width 91 height 14
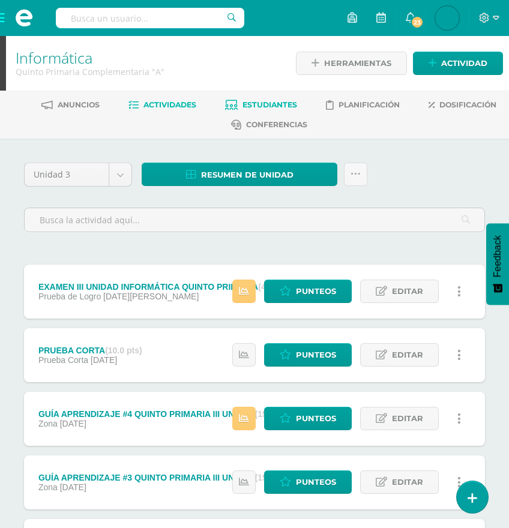
click at [268, 107] on span "Estudiantes" at bounding box center [269, 104] width 55 height 9
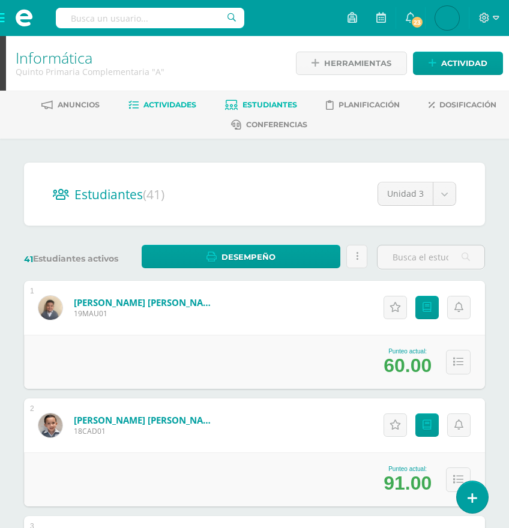
click at [172, 107] on span "Actividades" at bounding box center [169, 104] width 53 height 9
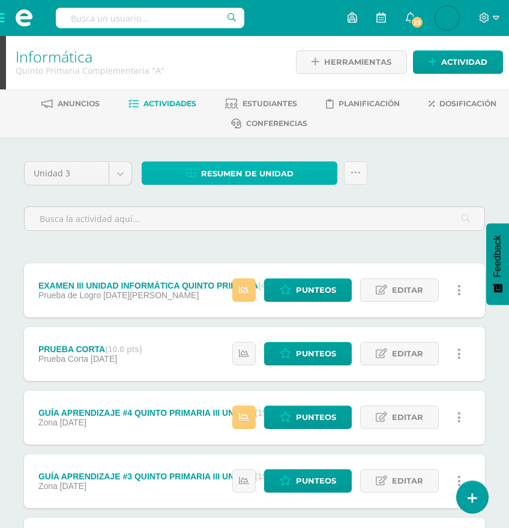
scroll to position [7, 0]
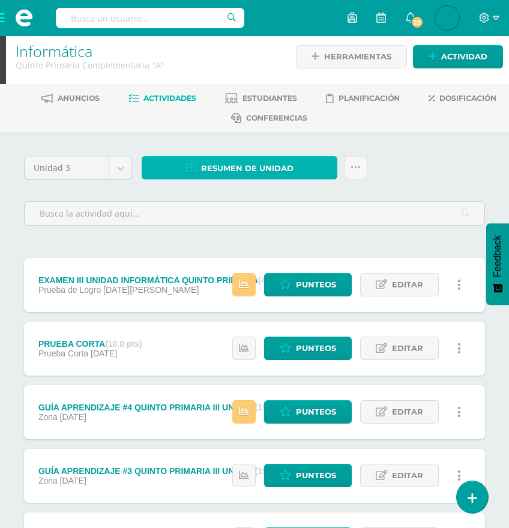
click at [233, 175] on span "Resumen de unidad" at bounding box center [247, 168] width 92 height 22
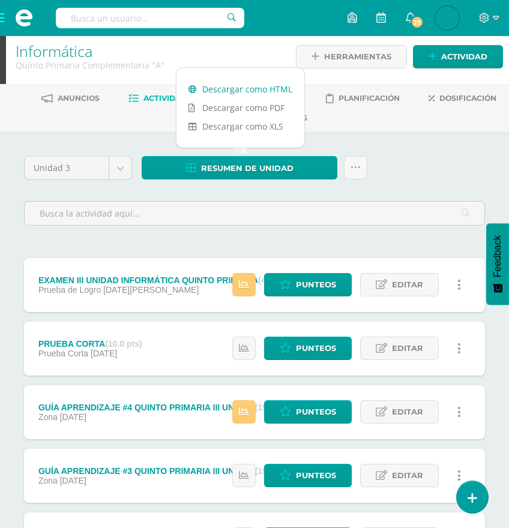
click at [224, 89] on link "Descargar como HTML" at bounding box center [240, 89] width 128 height 19
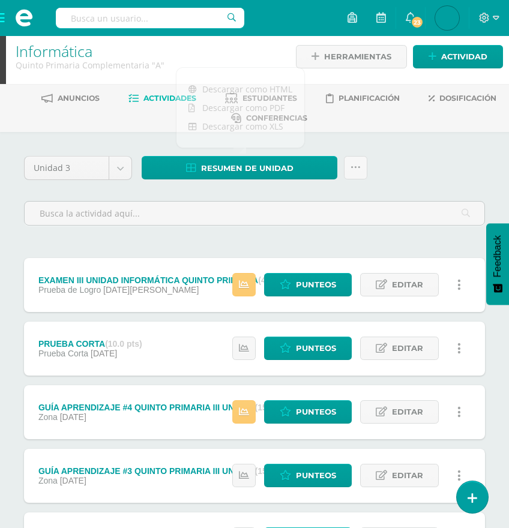
click at [5, 22] on span at bounding box center [24, 18] width 48 height 36
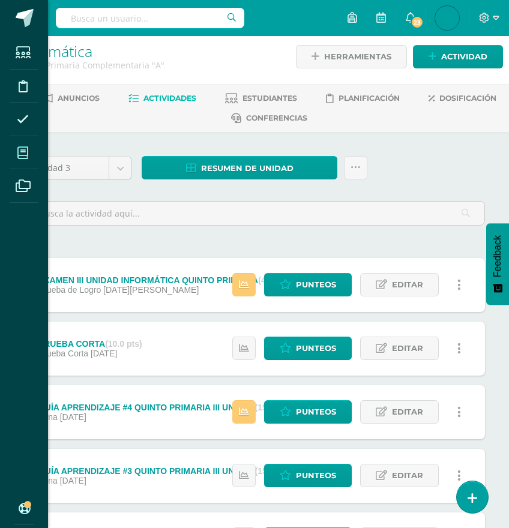
click at [20, 157] on icon at bounding box center [22, 153] width 11 height 12
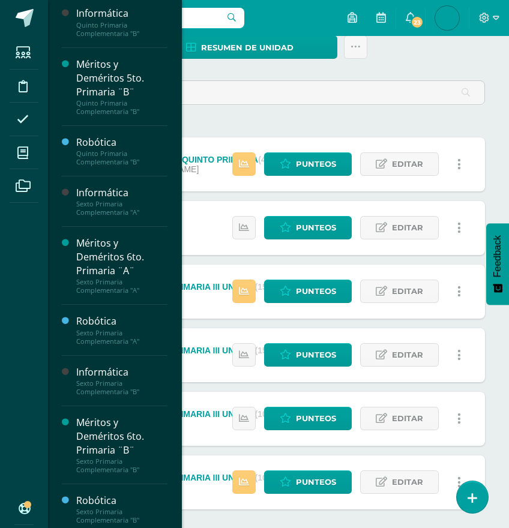
scroll to position [1657, 0]
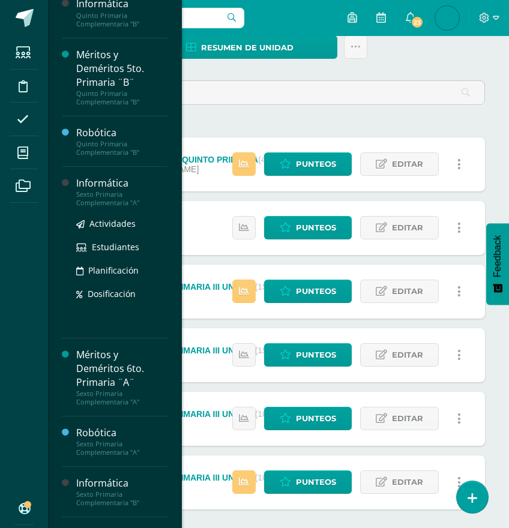
click at [116, 207] on div "Sexto Primaria Complementaria "A"" at bounding box center [121, 198] width 91 height 17
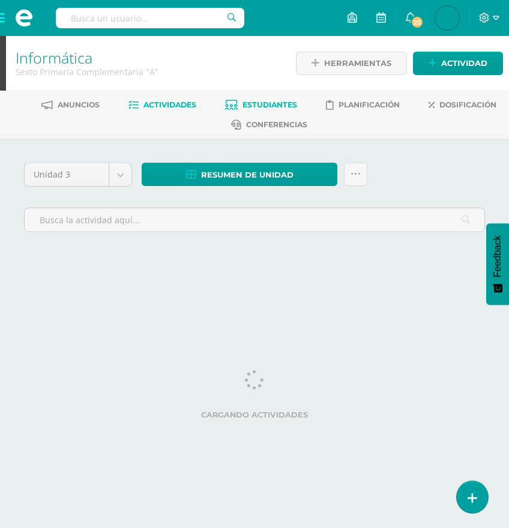
click at [260, 107] on span "Estudiantes" at bounding box center [269, 104] width 55 height 9
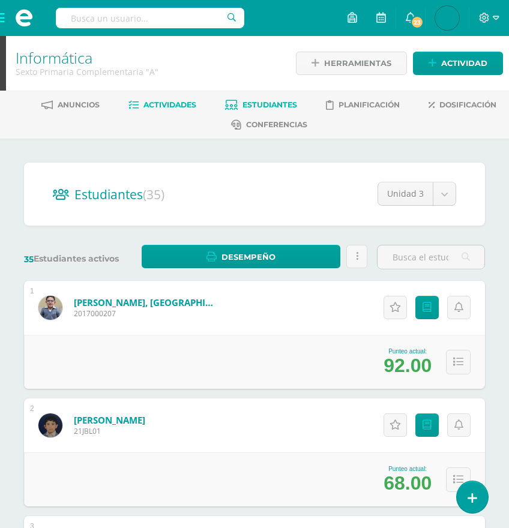
click at [166, 104] on span "Actividades" at bounding box center [169, 104] width 53 height 9
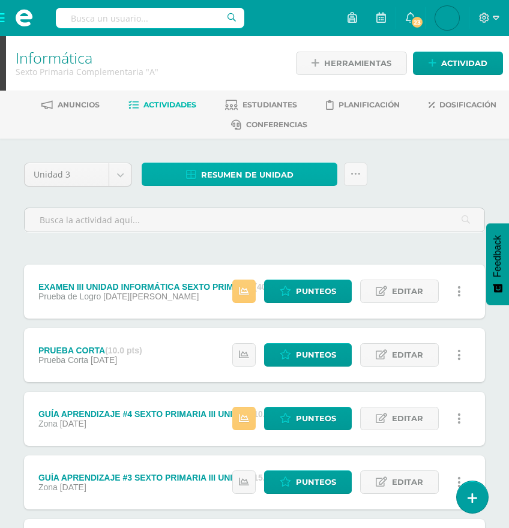
scroll to position [1, 0]
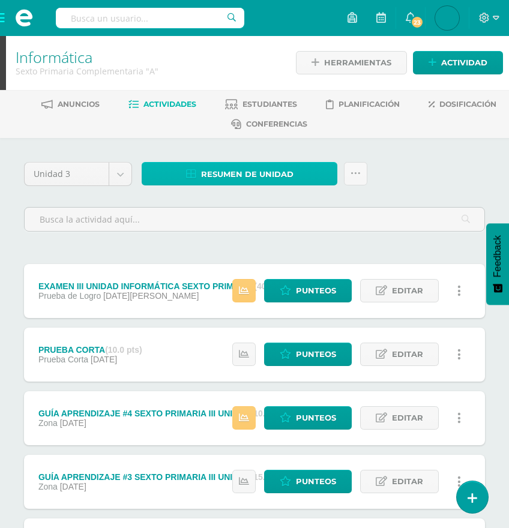
click at [234, 175] on span "Resumen de unidad" at bounding box center [247, 174] width 92 height 22
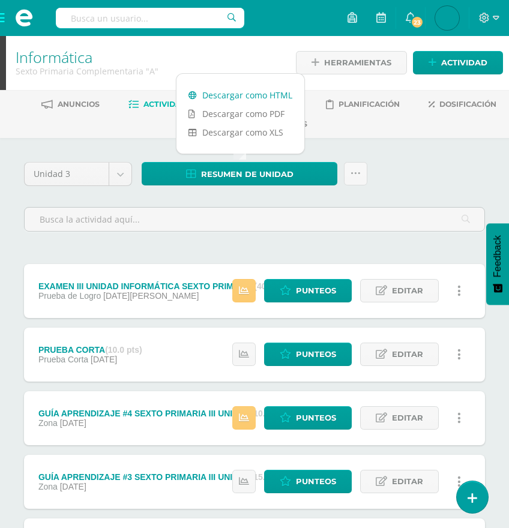
click at [244, 93] on link "Descargar como HTML" at bounding box center [240, 95] width 128 height 19
click at [5, 22] on span at bounding box center [24, 18] width 48 height 36
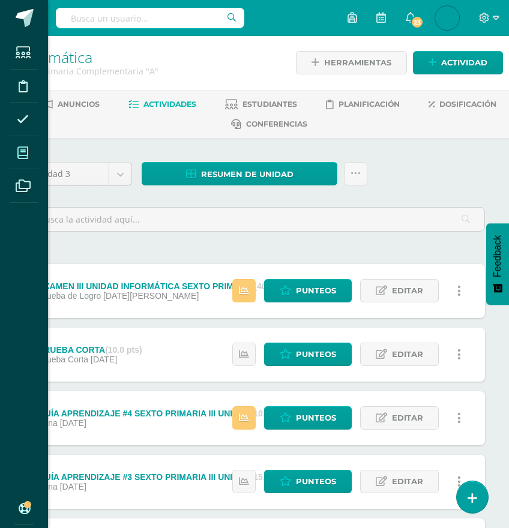
click at [21, 158] on icon at bounding box center [22, 153] width 11 height 12
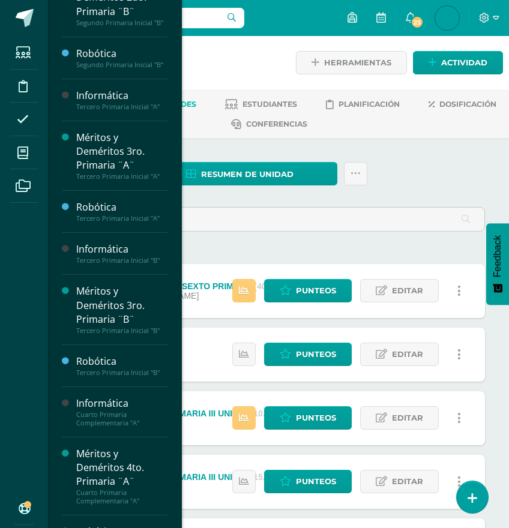
scroll to position [664, 0]
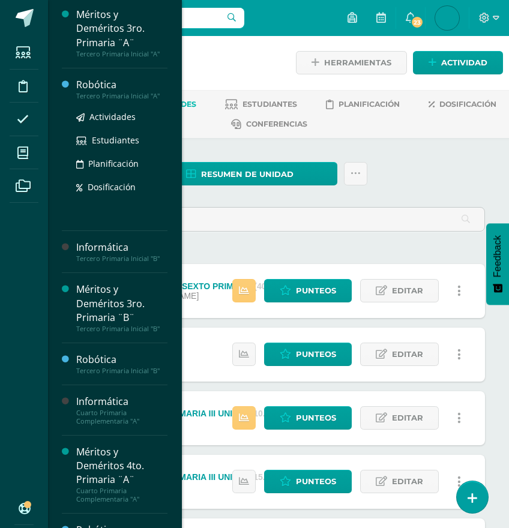
click at [91, 92] on div "Robótica" at bounding box center [121, 85] width 91 height 14
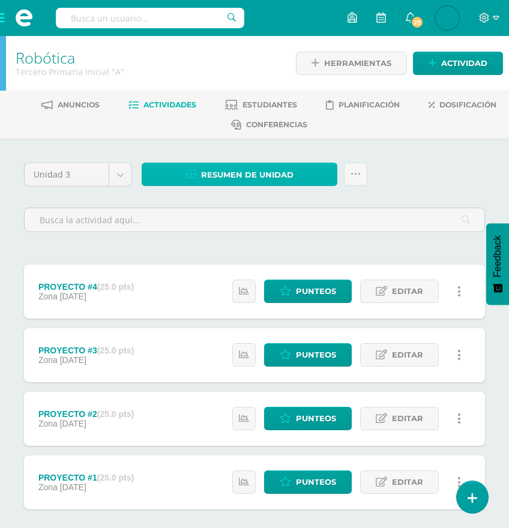
click at [221, 170] on span "Resumen de unidad" at bounding box center [247, 175] width 92 height 22
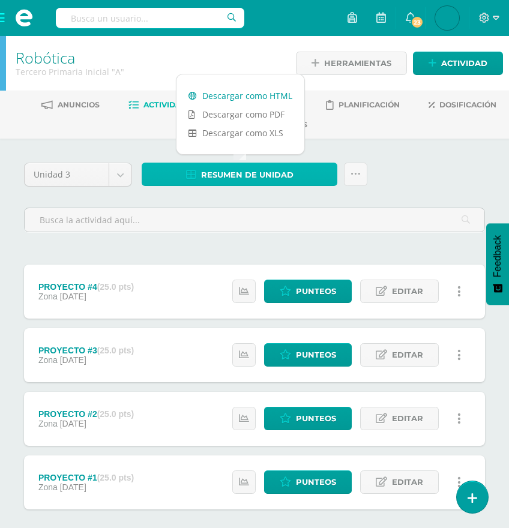
scroll to position [3, 0]
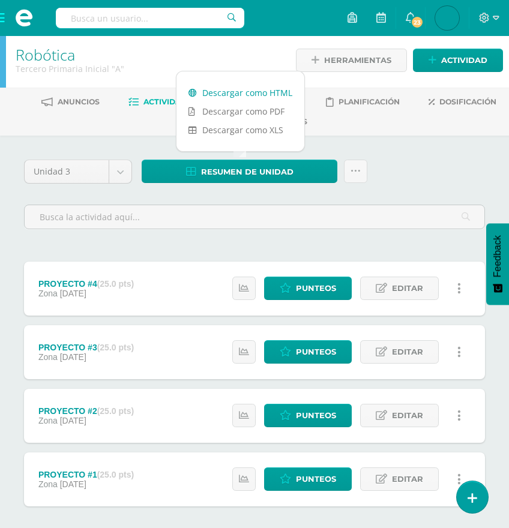
click at [235, 94] on link "Descargar como HTML" at bounding box center [240, 92] width 128 height 19
click at [2, 17] on span at bounding box center [24, 18] width 48 height 36
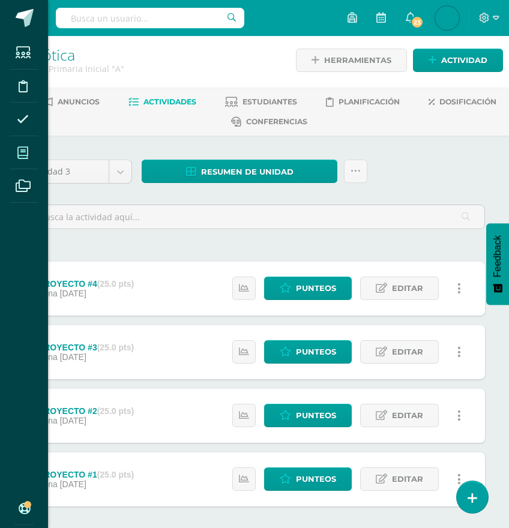
click at [26, 149] on icon at bounding box center [22, 153] width 11 height 12
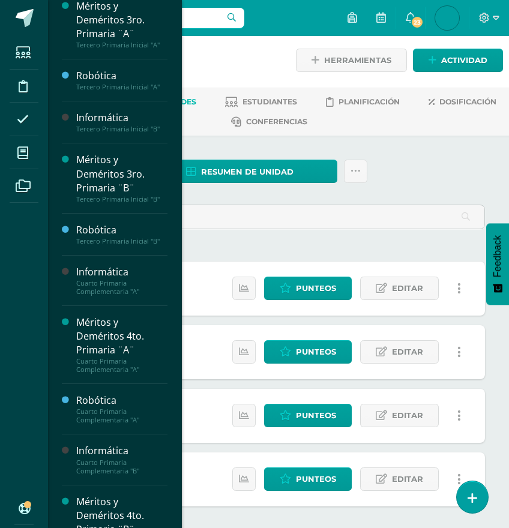
scroll to position [800, 0]
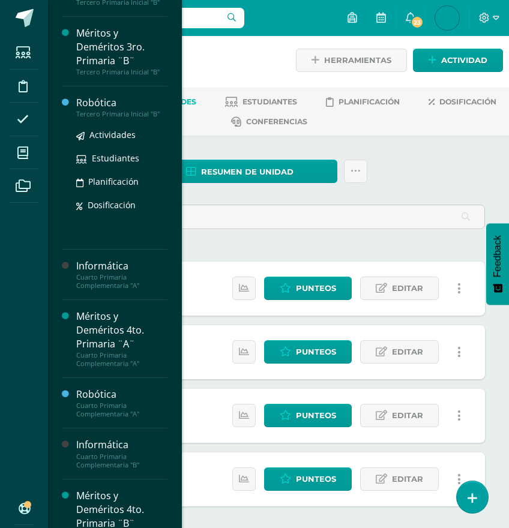
click at [102, 118] on div "Tercero Primaria Inicial "B"" at bounding box center [121, 114] width 91 height 8
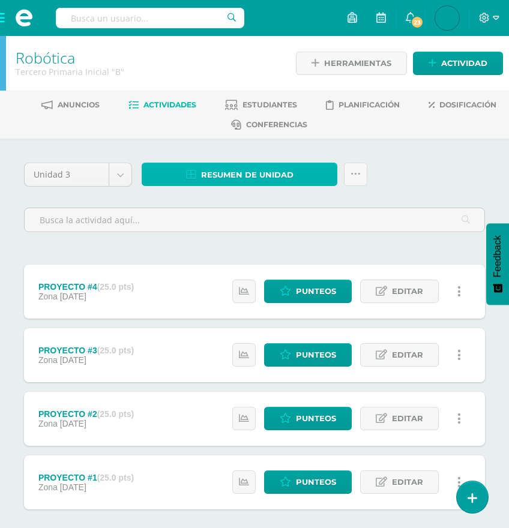
click at [237, 169] on span "Resumen de unidad" at bounding box center [247, 175] width 92 height 22
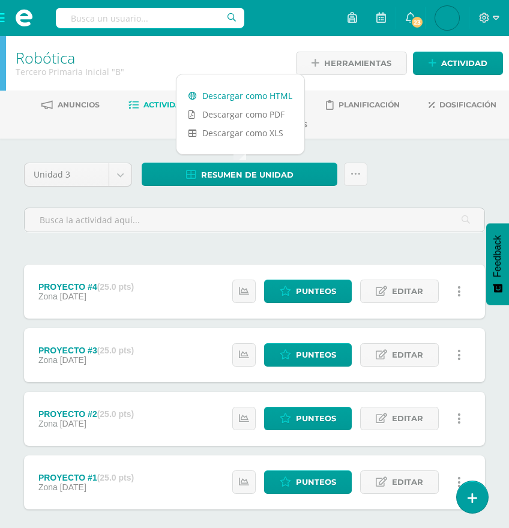
click at [240, 95] on link "Descargar como HTML" at bounding box center [240, 95] width 128 height 19
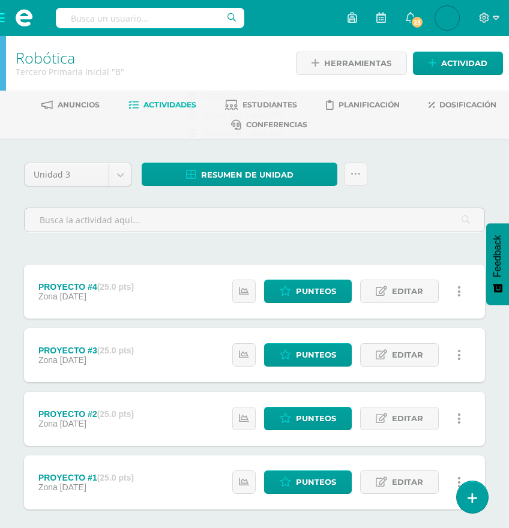
click at [2, 21] on span at bounding box center [24, 18] width 48 height 36
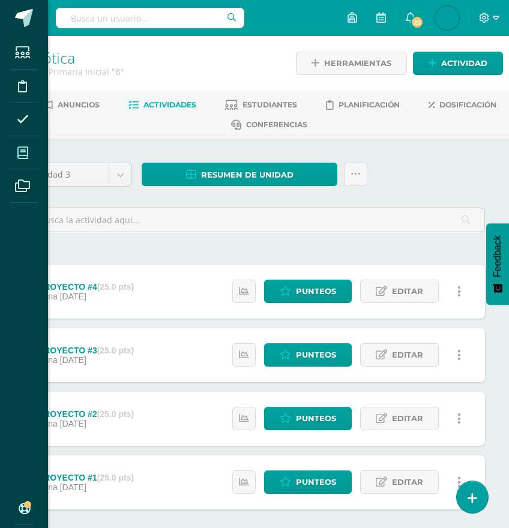
click at [18, 147] on icon at bounding box center [22, 153] width 11 height 12
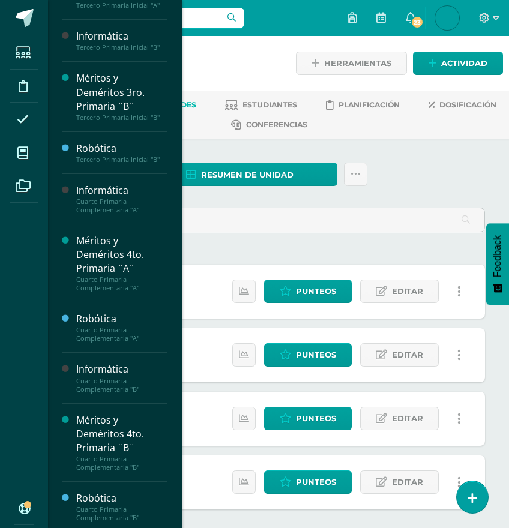
scroll to position [922, 0]
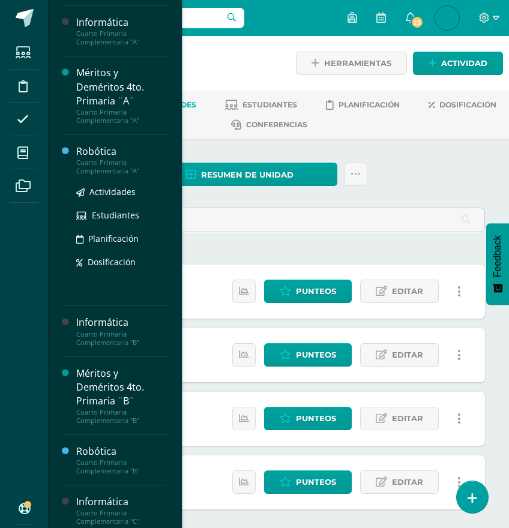
click at [86, 175] on div "Cuarto Primaria Complementaria "A"" at bounding box center [121, 166] width 91 height 17
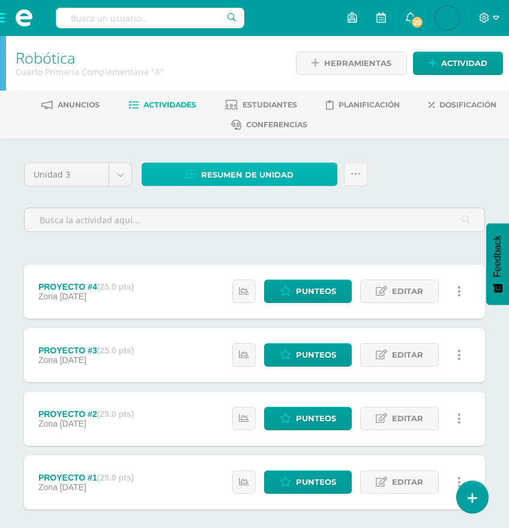
click at [235, 167] on span "Resumen de unidad" at bounding box center [247, 175] width 92 height 22
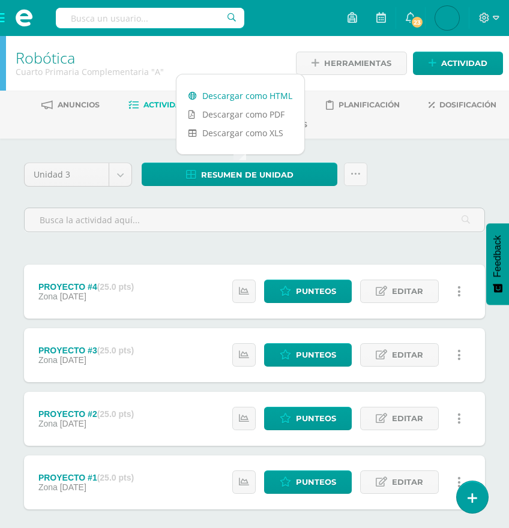
click at [222, 92] on link "Descargar como HTML" at bounding box center [240, 95] width 128 height 19
click at [2, 23] on span at bounding box center [24, 18] width 48 height 36
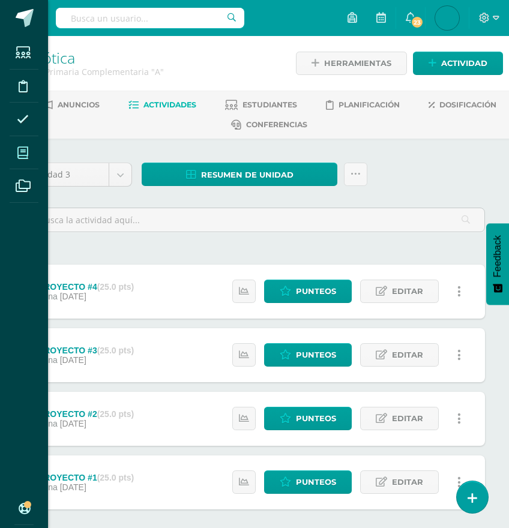
click at [26, 146] on span at bounding box center [23, 152] width 27 height 27
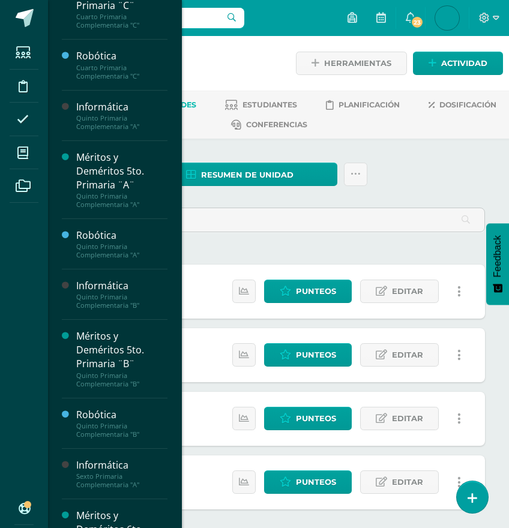
scroll to position [1504, 0]
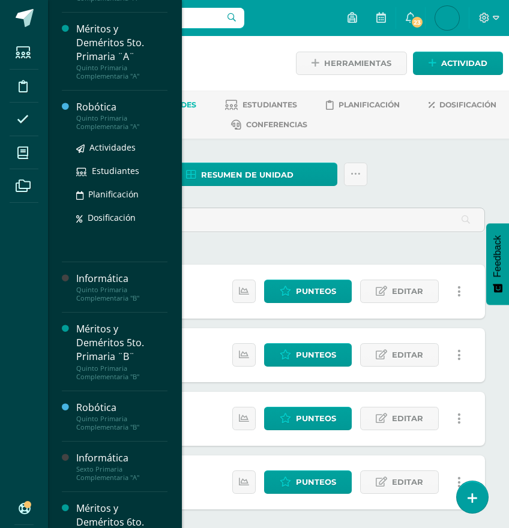
click at [104, 114] on div "Robótica" at bounding box center [121, 107] width 91 height 14
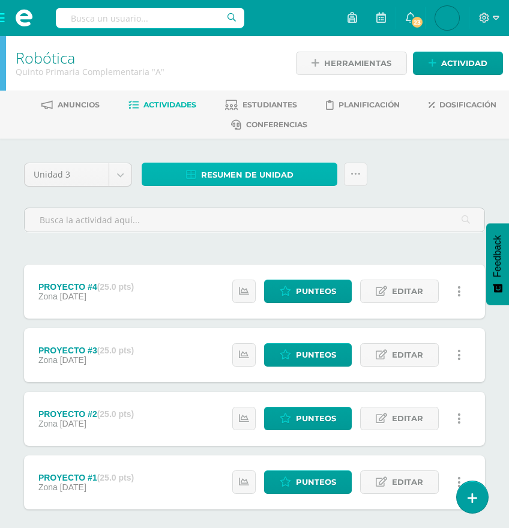
click at [229, 166] on span "Resumen de unidad" at bounding box center [247, 175] width 92 height 22
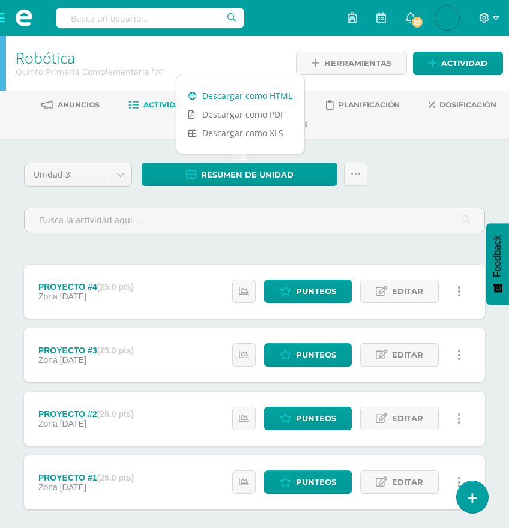
click at [257, 98] on link "Descargar como HTML" at bounding box center [240, 95] width 128 height 19
click at [4, 21] on span at bounding box center [24, 18] width 48 height 36
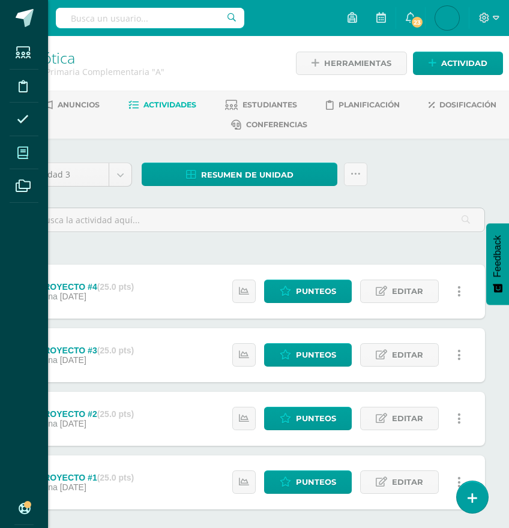
click at [29, 154] on span at bounding box center [23, 152] width 27 height 27
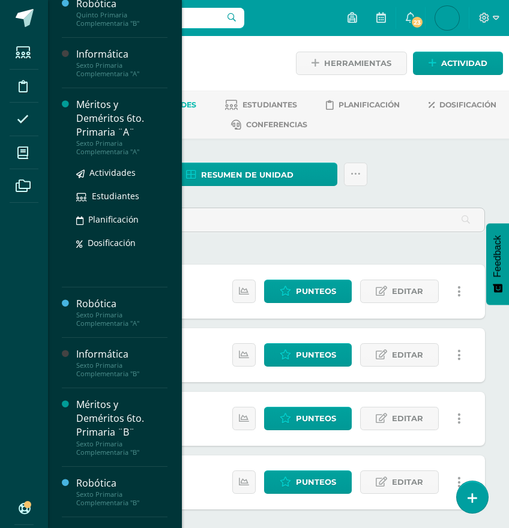
scroll to position [1788, 0]
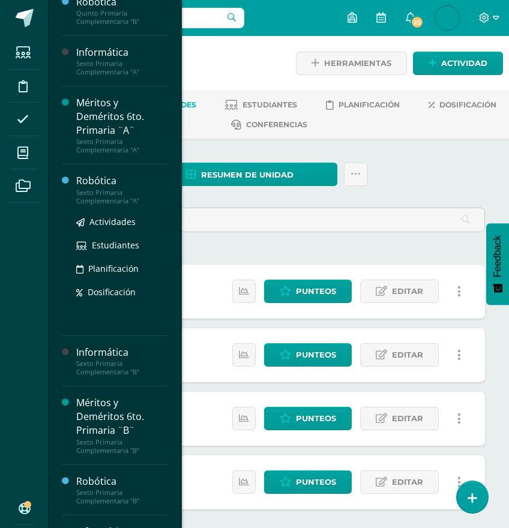
click at [101, 205] on div "Sexto Primaria Complementaria "A"" at bounding box center [121, 196] width 91 height 17
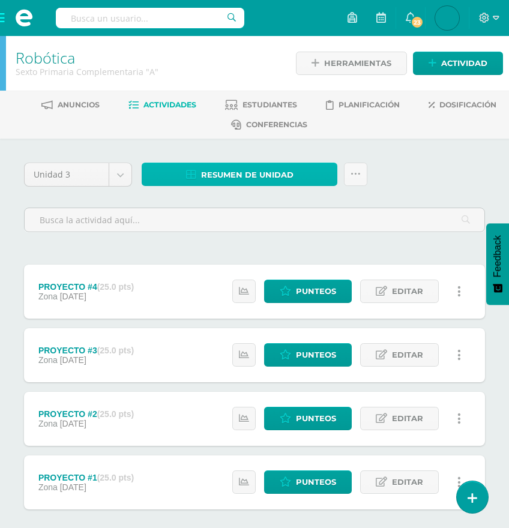
click at [221, 170] on span "Resumen de unidad" at bounding box center [247, 175] width 92 height 22
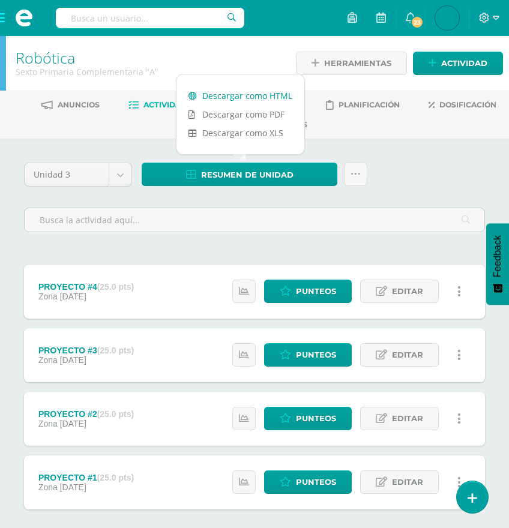
click at [224, 97] on link "Descargar como HTML" at bounding box center [240, 95] width 128 height 19
click at [501, 17] on div at bounding box center [489, 18] width 40 height 36
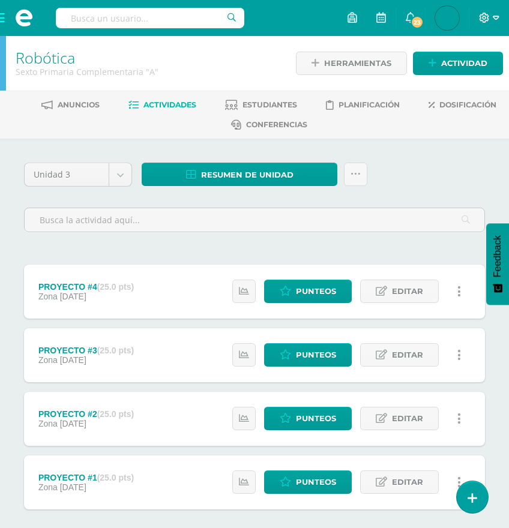
click at [496, 20] on icon at bounding box center [496, 18] width 7 height 4
click at [444, 86] on span "Cerrar sesión" at bounding box center [458, 81] width 54 height 11
